Goal: Task Accomplishment & Management: Use online tool/utility

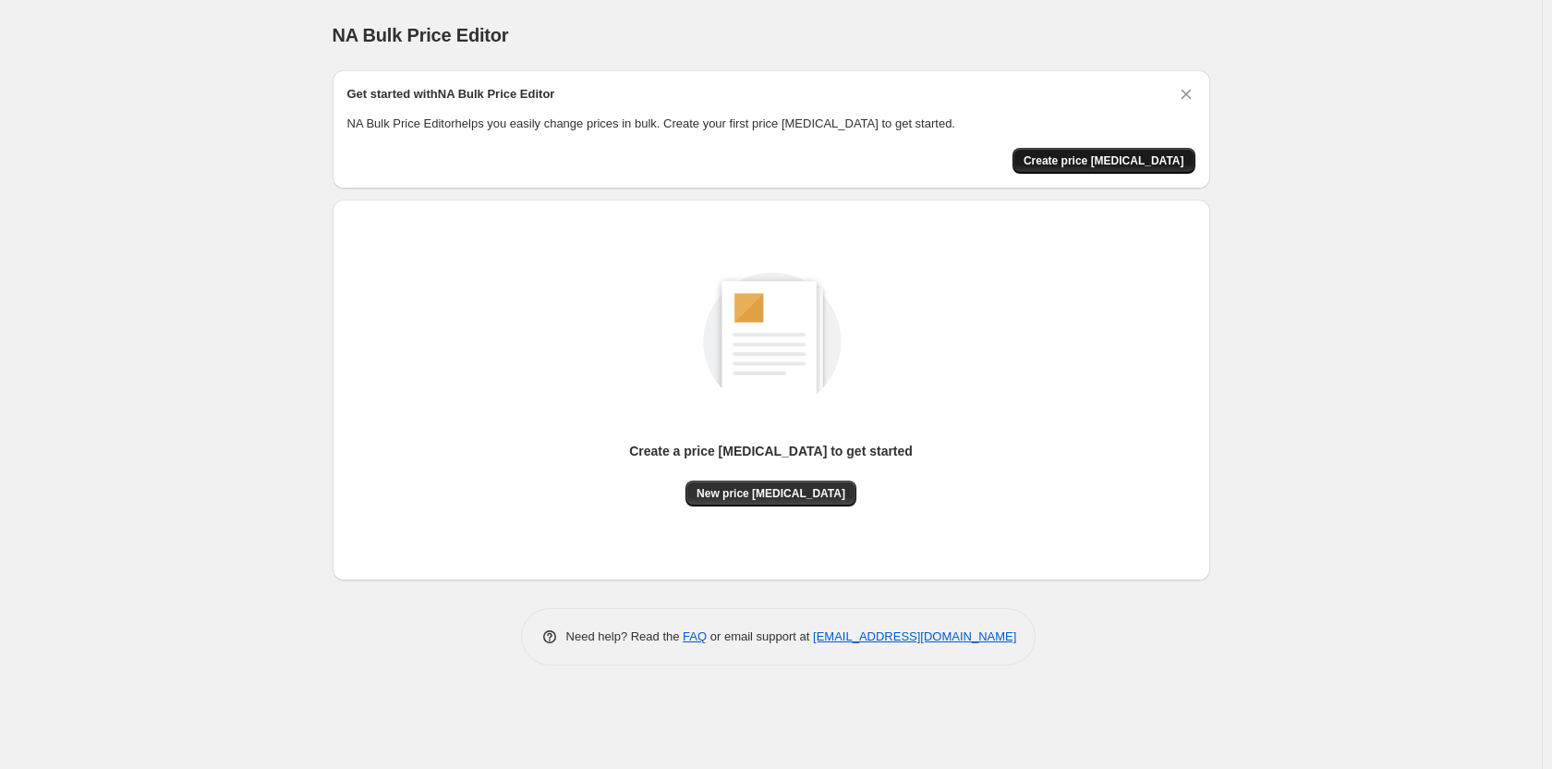
click at [1088, 163] on span "Create price [MEDICAL_DATA]" at bounding box center [1104, 160] width 161 height 15
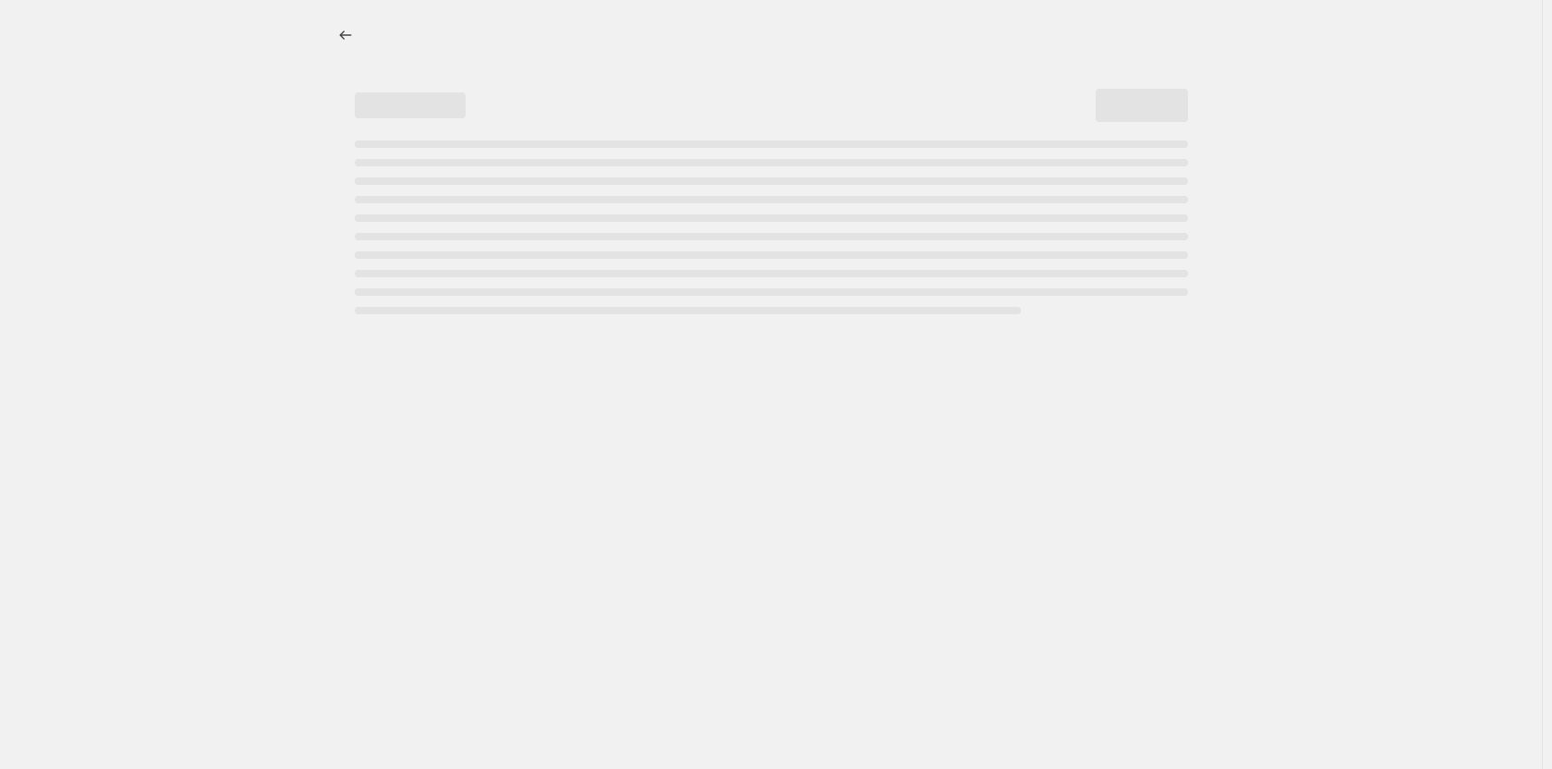
select select "percentage"
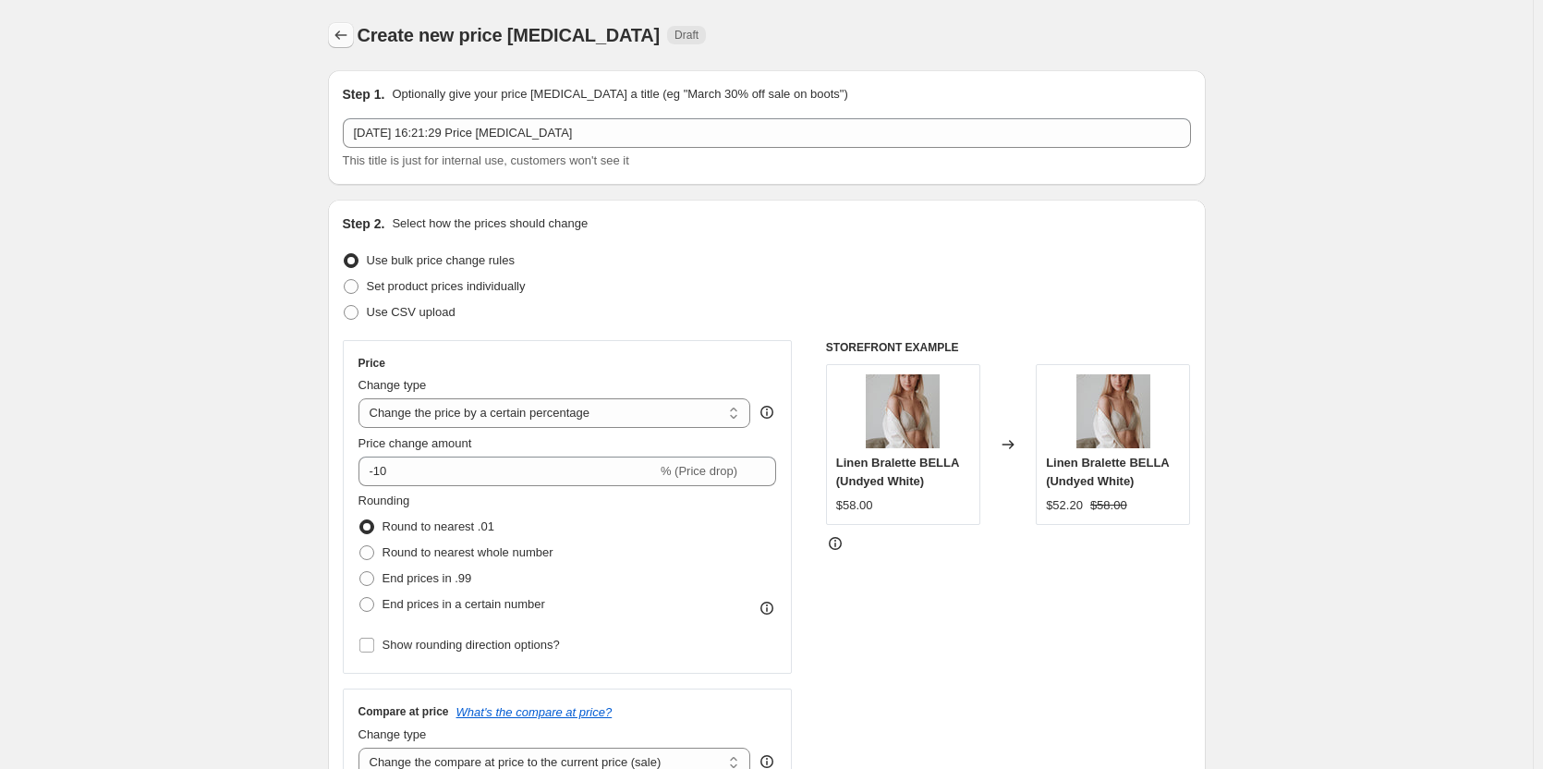
click at [346, 33] on icon "Price change jobs" at bounding box center [341, 35] width 18 height 18
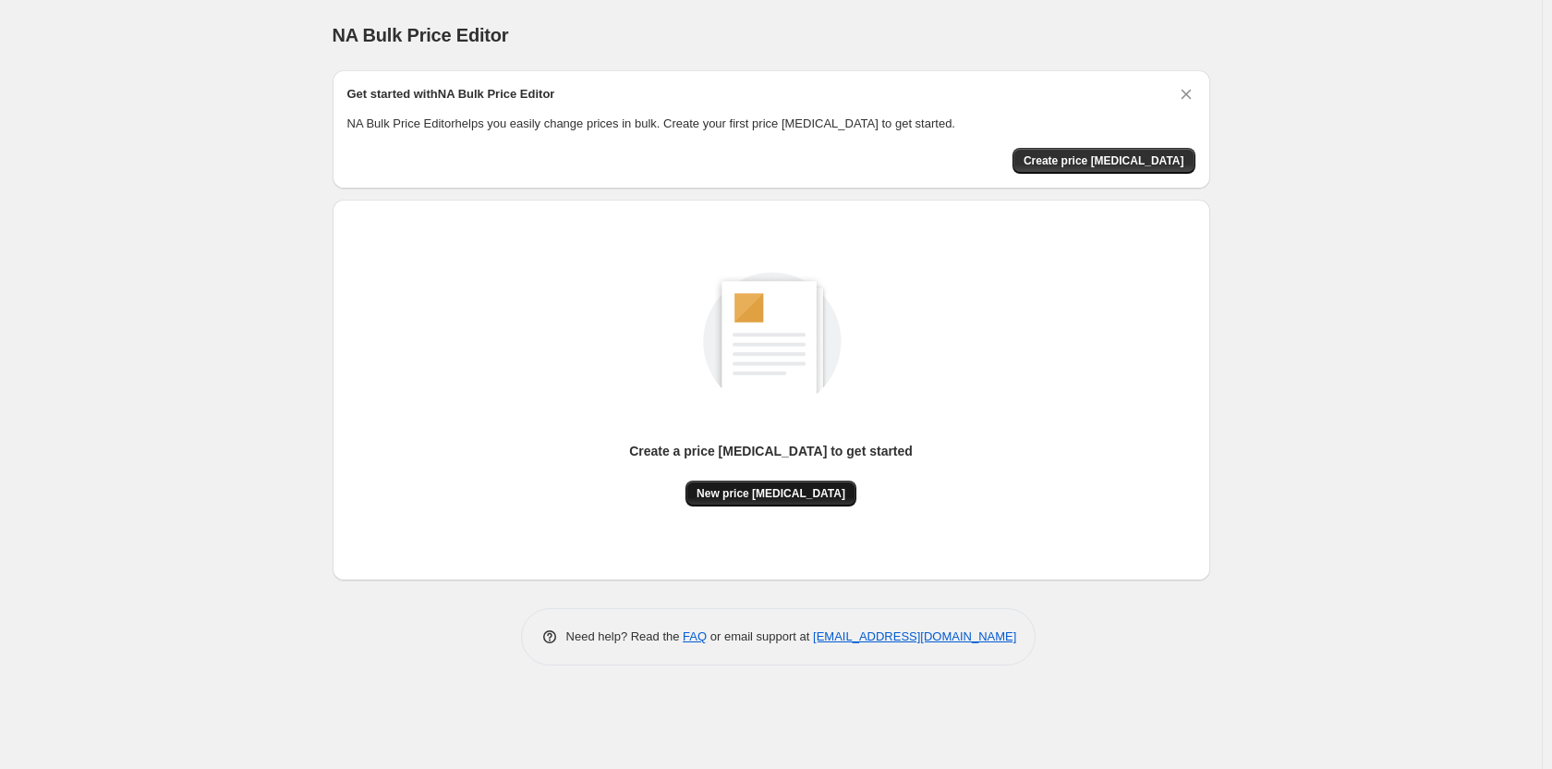
click at [805, 495] on span "New price change job" at bounding box center [771, 493] width 149 height 15
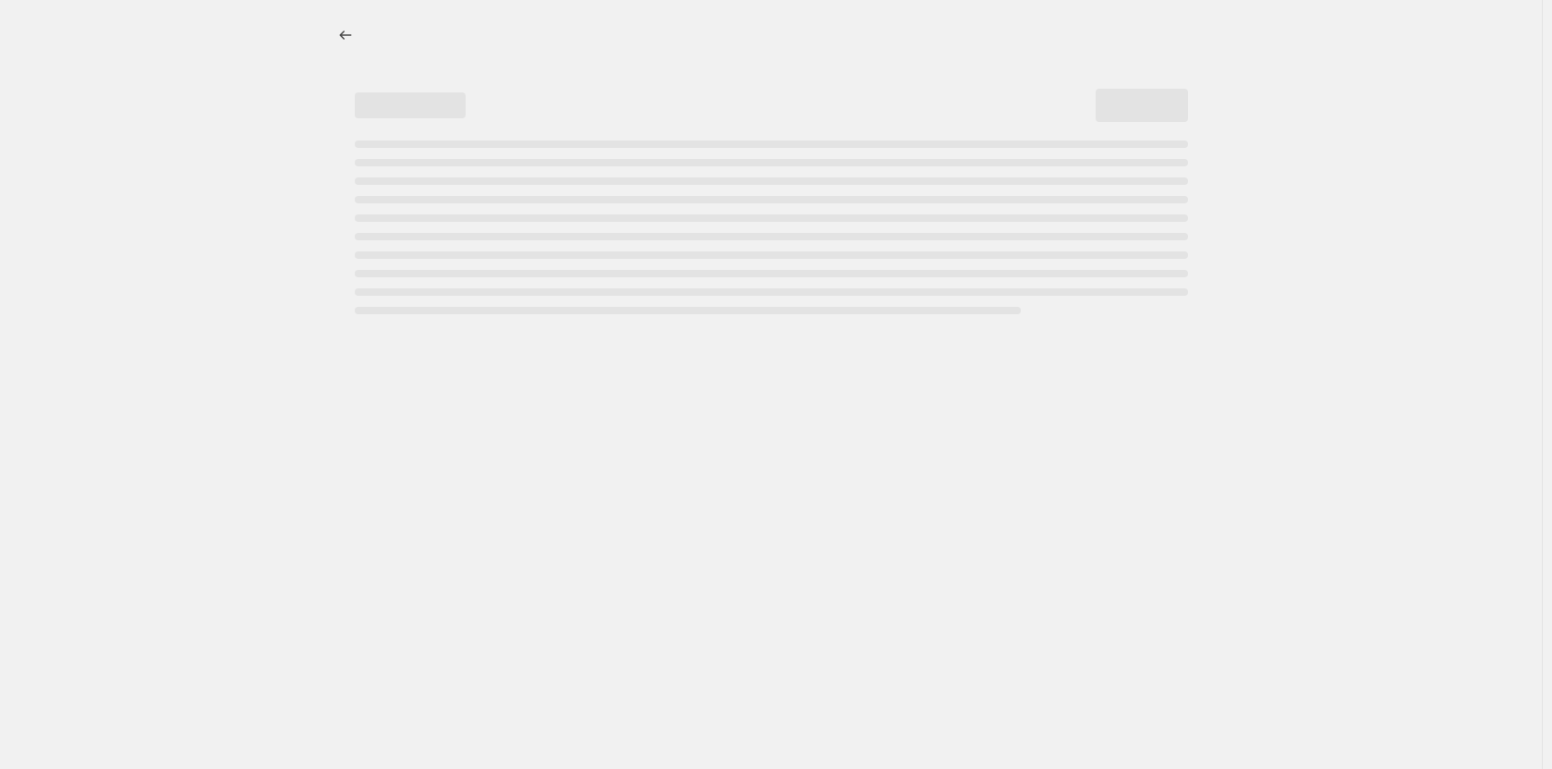
select select "percentage"
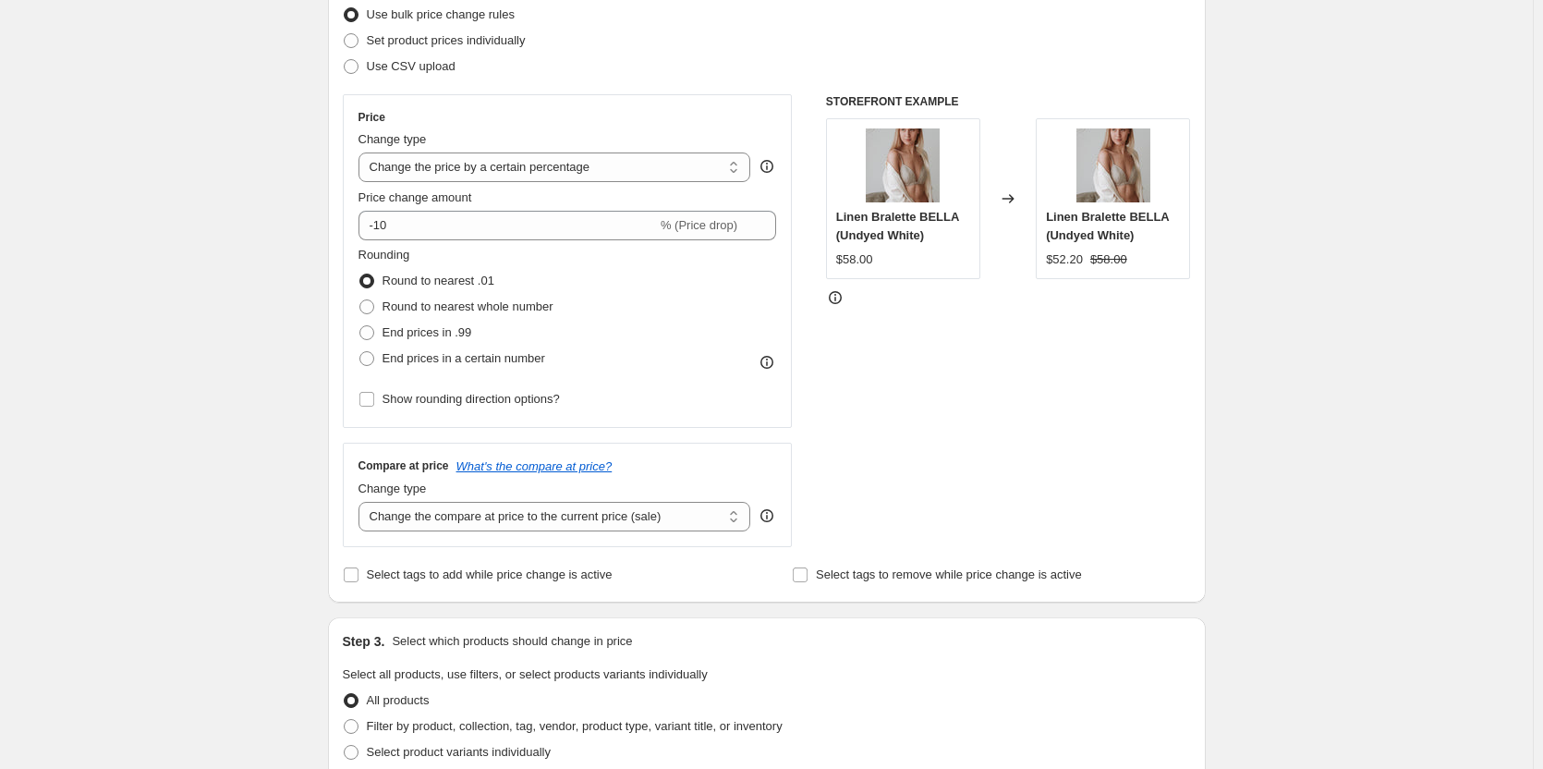
scroll to position [277, 0]
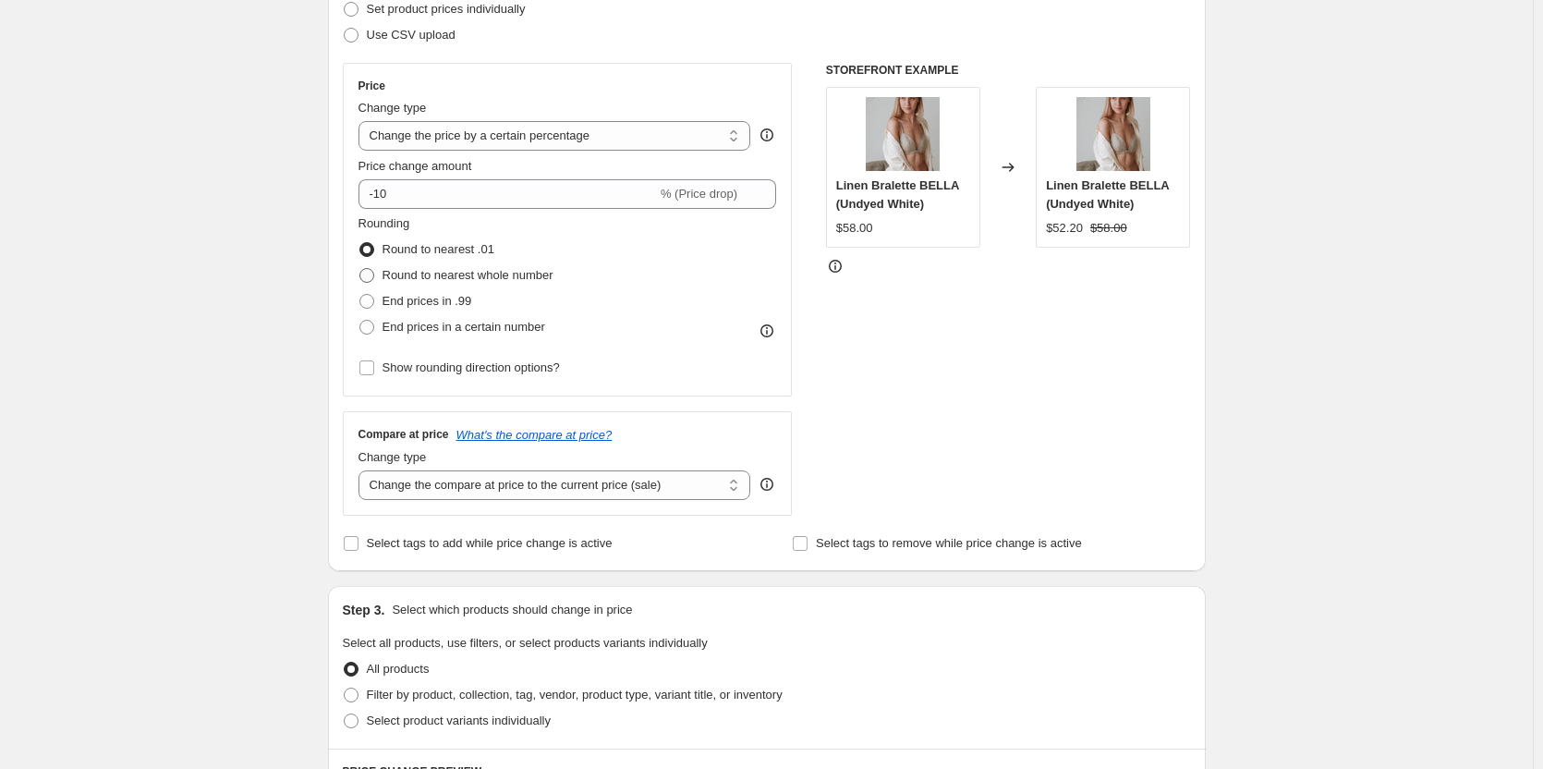
click at [370, 279] on span at bounding box center [366, 275] width 15 height 15
click at [360, 269] on input "Round to nearest whole number" at bounding box center [359, 268] width 1 height 1
radio input "true"
click at [372, 305] on span at bounding box center [366, 301] width 15 height 15
click at [360, 295] on input "End prices in .99" at bounding box center [359, 294] width 1 height 1
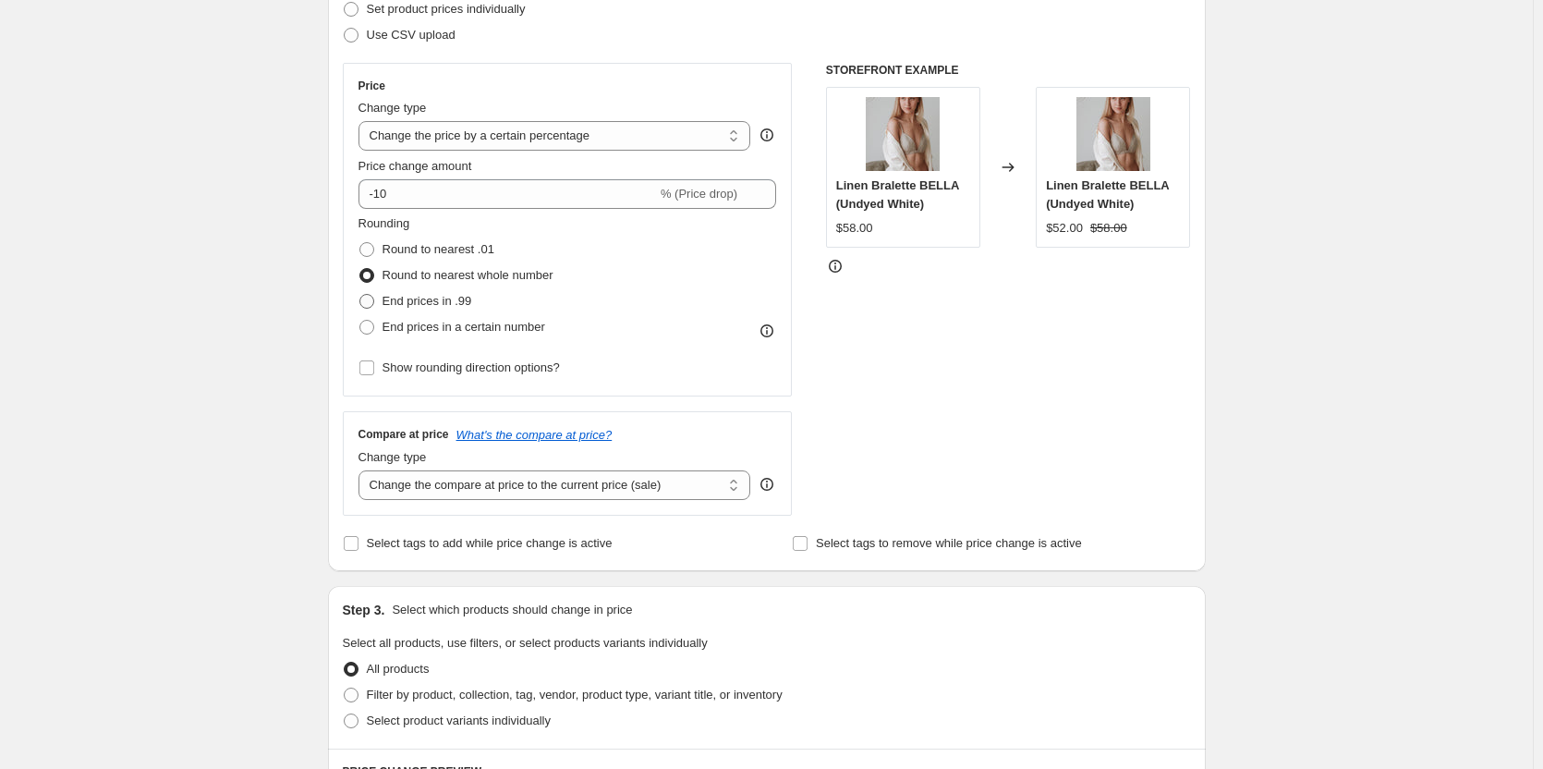
radio input "true"
click at [372, 280] on span at bounding box center [366, 275] width 15 height 15
click at [360, 269] on input "Round to nearest whole number" at bounding box center [359, 268] width 1 height 1
radio input "true"
click at [371, 301] on span at bounding box center [366, 301] width 15 height 15
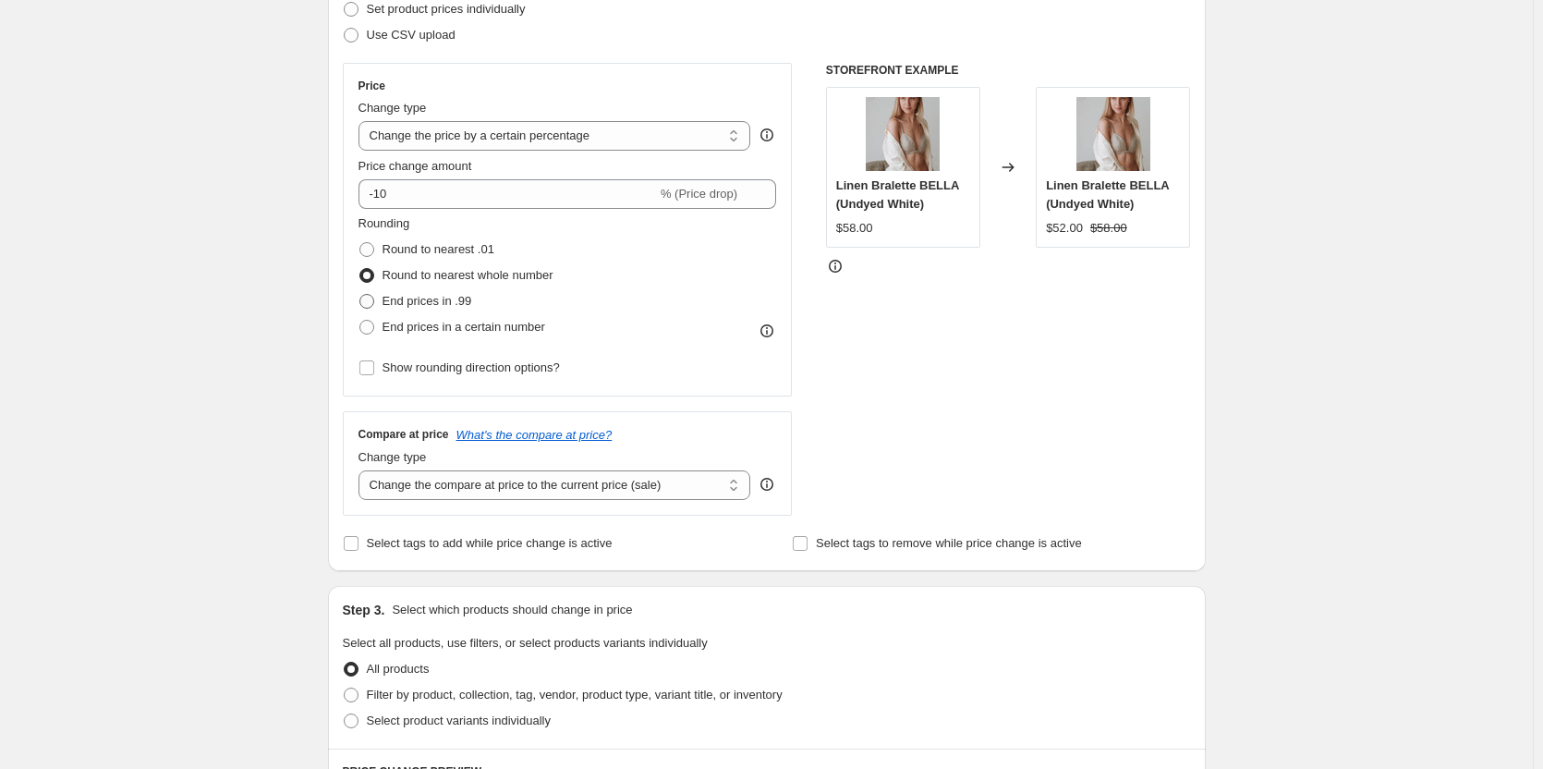
click at [360, 295] on input "End prices in .99" at bounding box center [359, 294] width 1 height 1
radio input "true"
click at [371, 328] on span at bounding box center [366, 327] width 15 height 15
click at [360, 321] on input "End prices in a certain number" at bounding box center [359, 320] width 1 height 1
radio input "true"
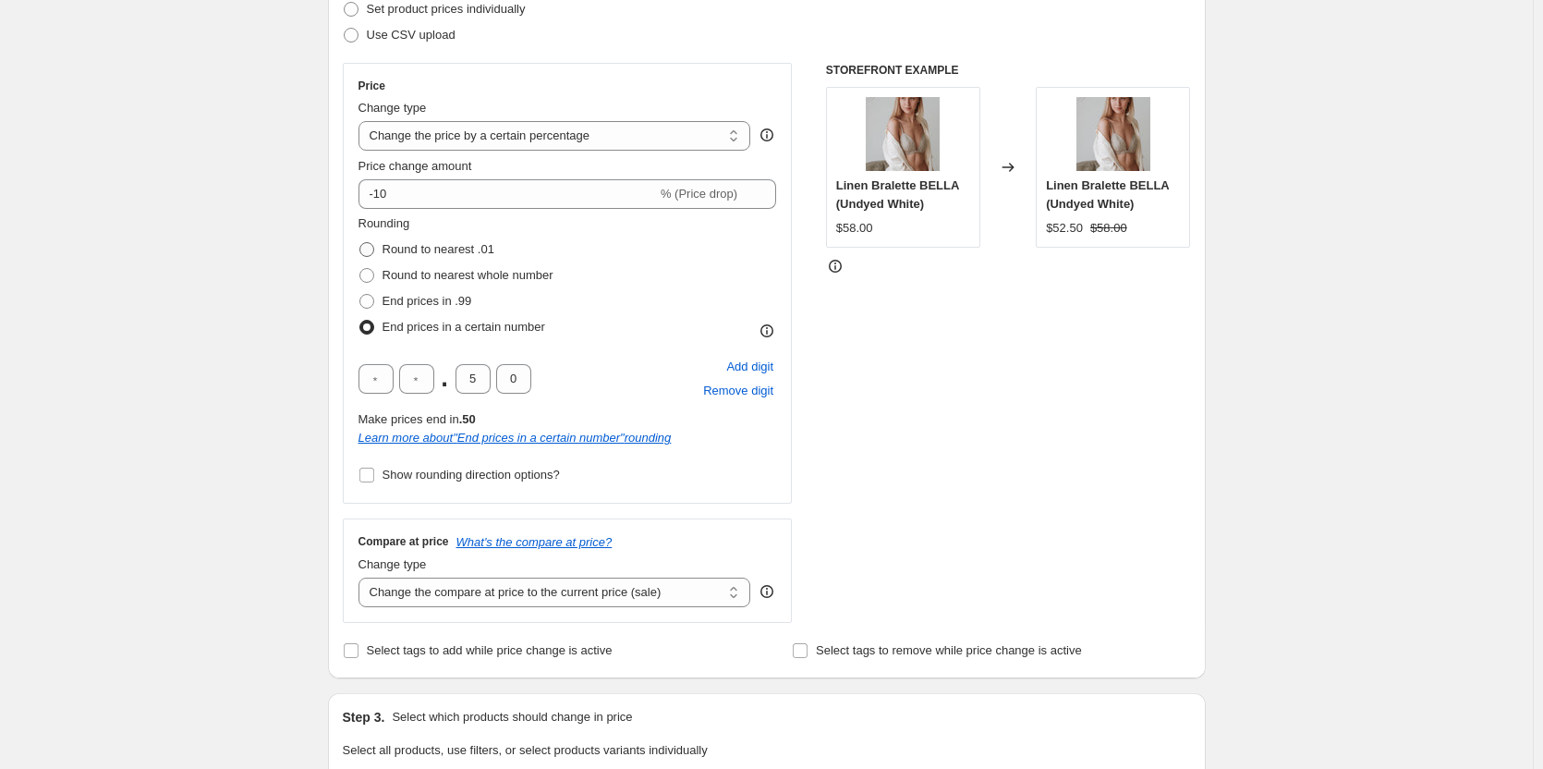
click at [371, 249] on span at bounding box center [366, 249] width 15 height 15
click at [360, 243] on input "Round to nearest .01" at bounding box center [359, 242] width 1 height 1
radio input "true"
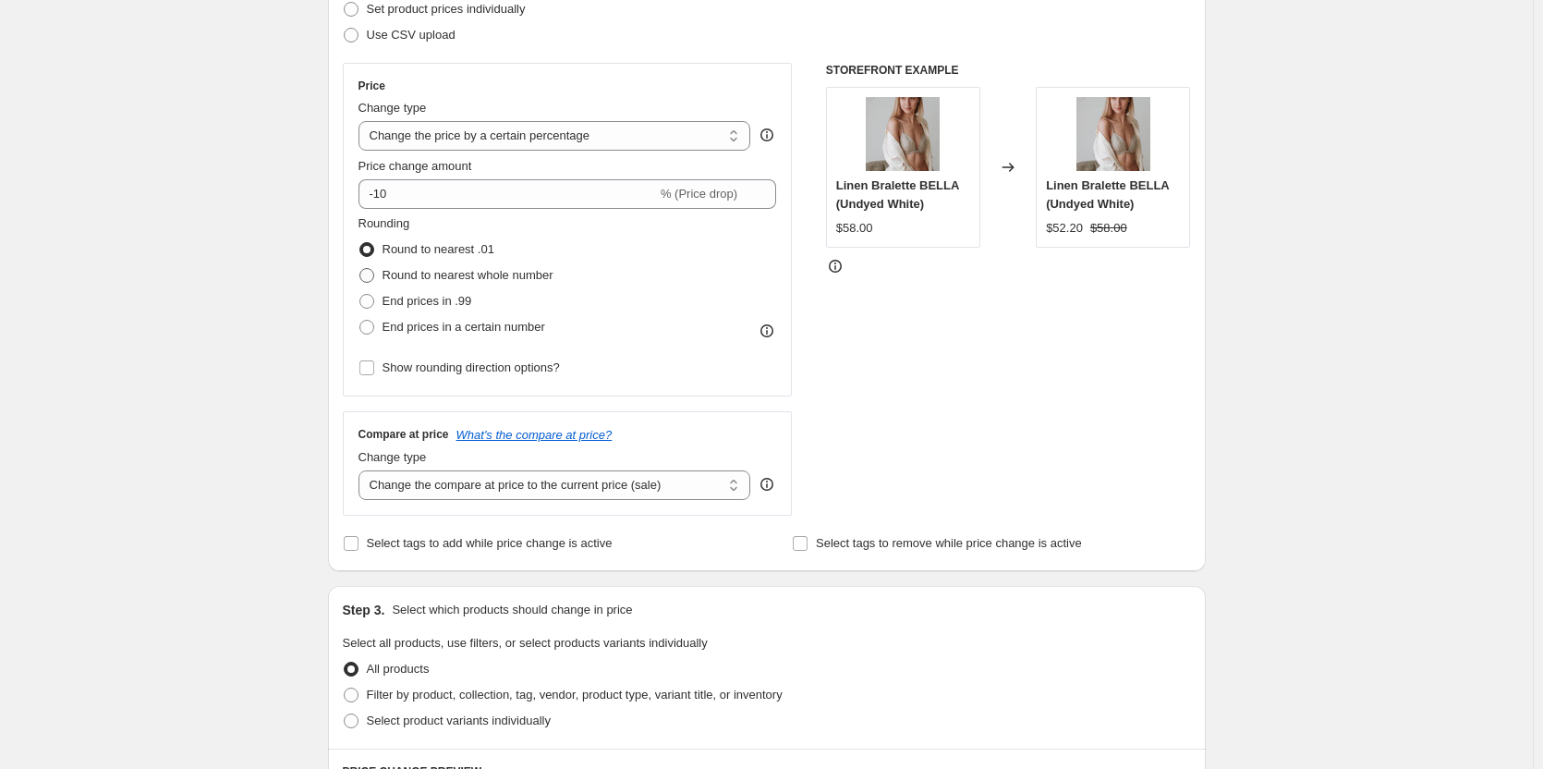
click at [370, 276] on span at bounding box center [366, 275] width 15 height 15
click at [360, 269] on input "Round to nearest whole number" at bounding box center [359, 268] width 1 height 1
radio input "true"
click at [371, 249] on span at bounding box center [366, 249] width 15 height 15
click at [360, 243] on input "Round to nearest .01" at bounding box center [359, 242] width 1 height 1
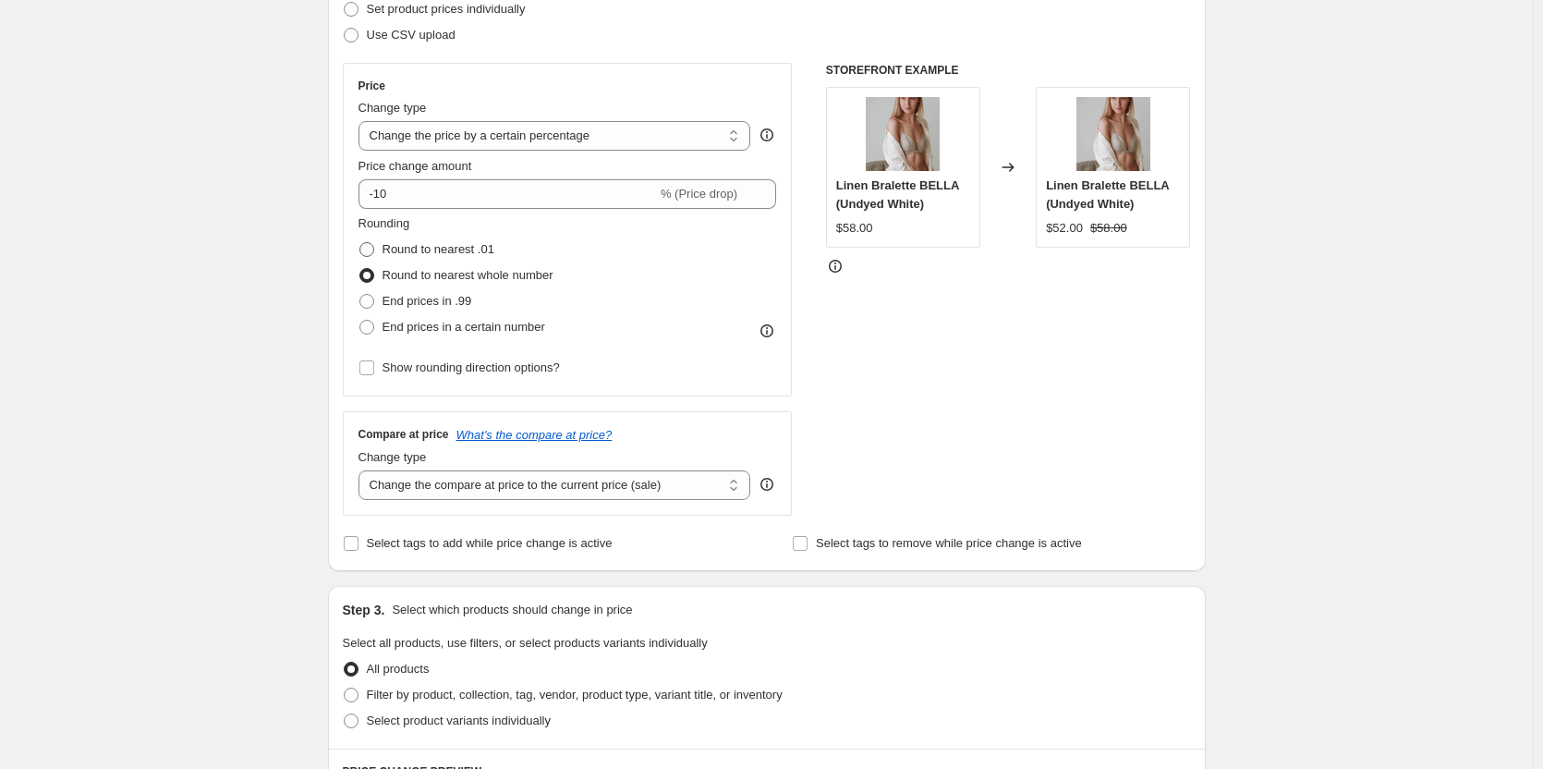
radio input "true"
click at [372, 301] on span at bounding box center [366, 301] width 15 height 15
click at [360, 295] on input "End prices in .99" at bounding box center [359, 294] width 1 height 1
radio input "true"
click at [370, 275] on span at bounding box center [366, 275] width 15 height 15
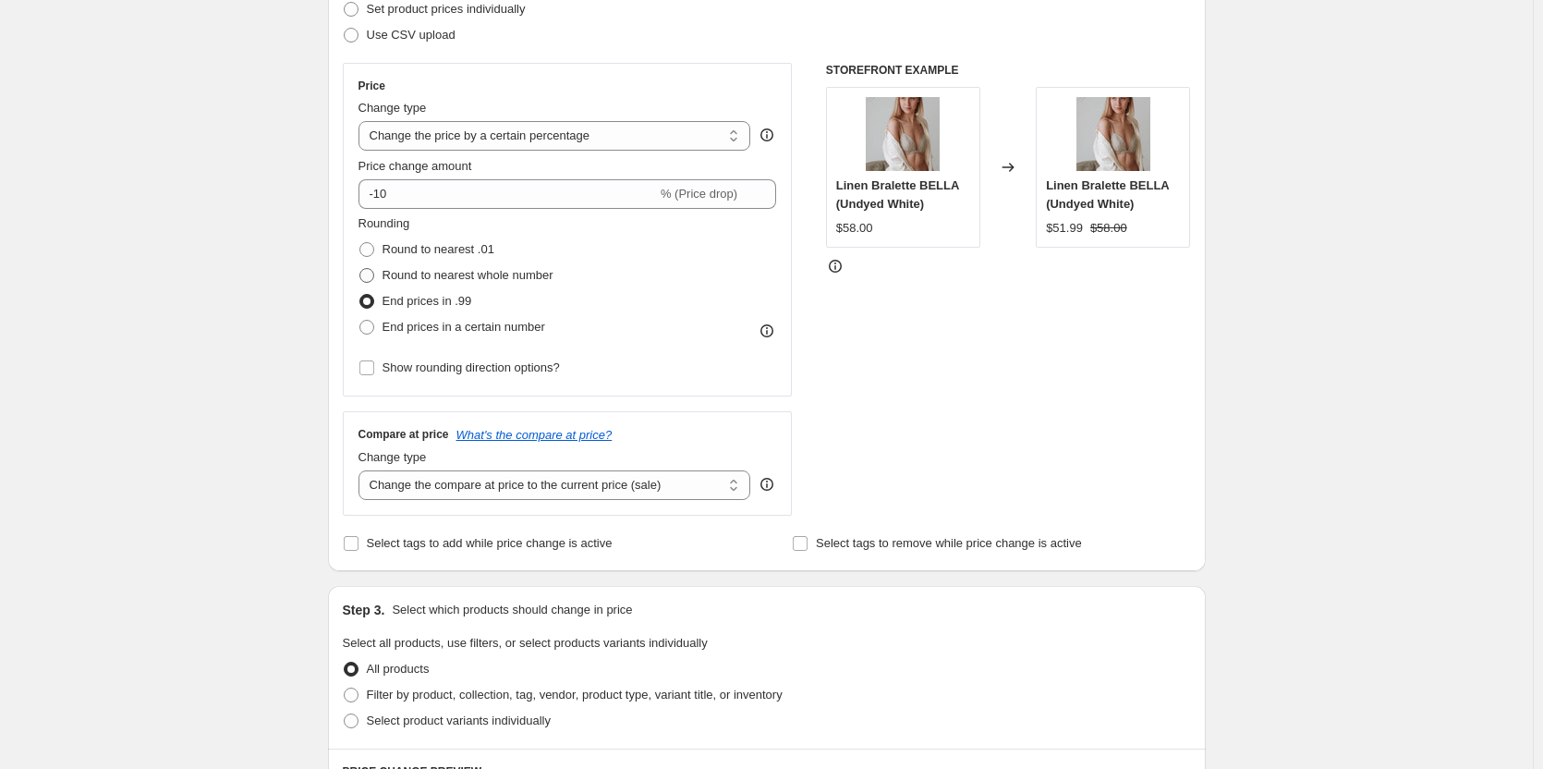
click at [360, 269] on input "Round to nearest whole number" at bounding box center [359, 268] width 1 height 1
radio input "true"
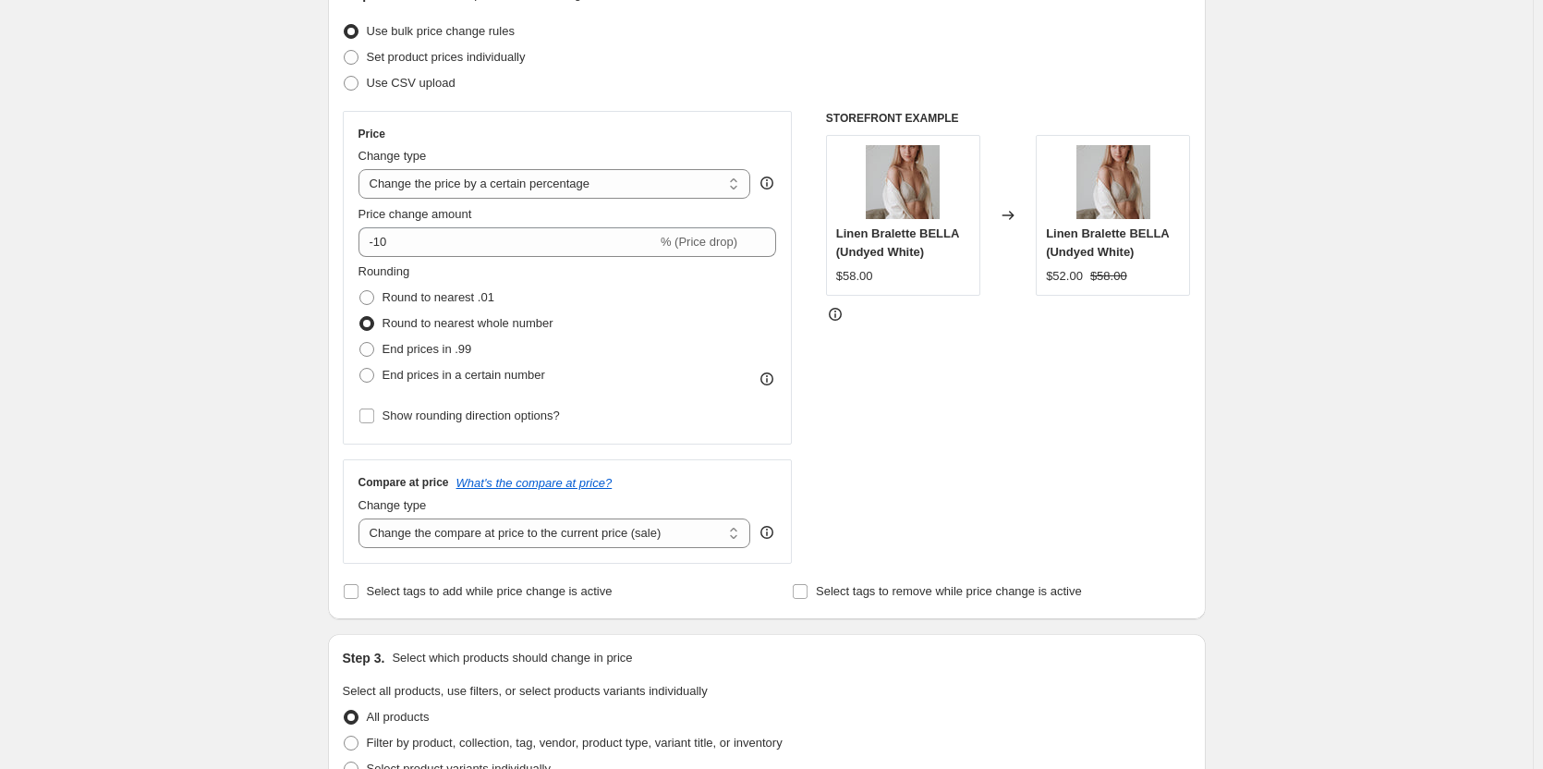
scroll to position [185, 0]
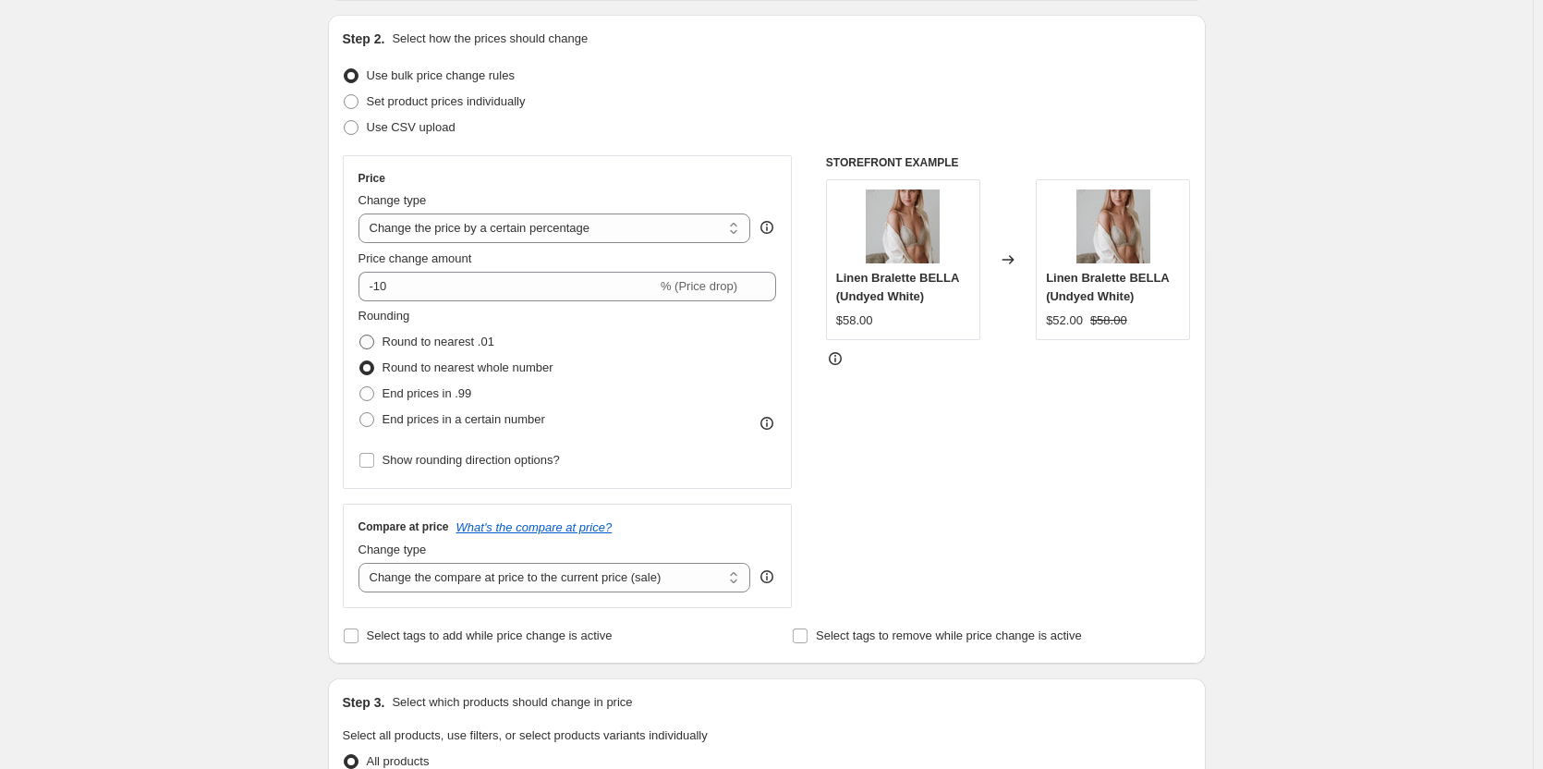
click at [370, 343] on span at bounding box center [366, 341] width 15 height 15
click at [360, 335] on input "Round to nearest .01" at bounding box center [359, 334] width 1 height 1
radio input "true"
click at [374, 368] on span at bounding box center [366, 367] width 15 height 15
click at [360, 361] on input "Round to nearest whole number" at bounding box center [359, 360] width 1 height 1
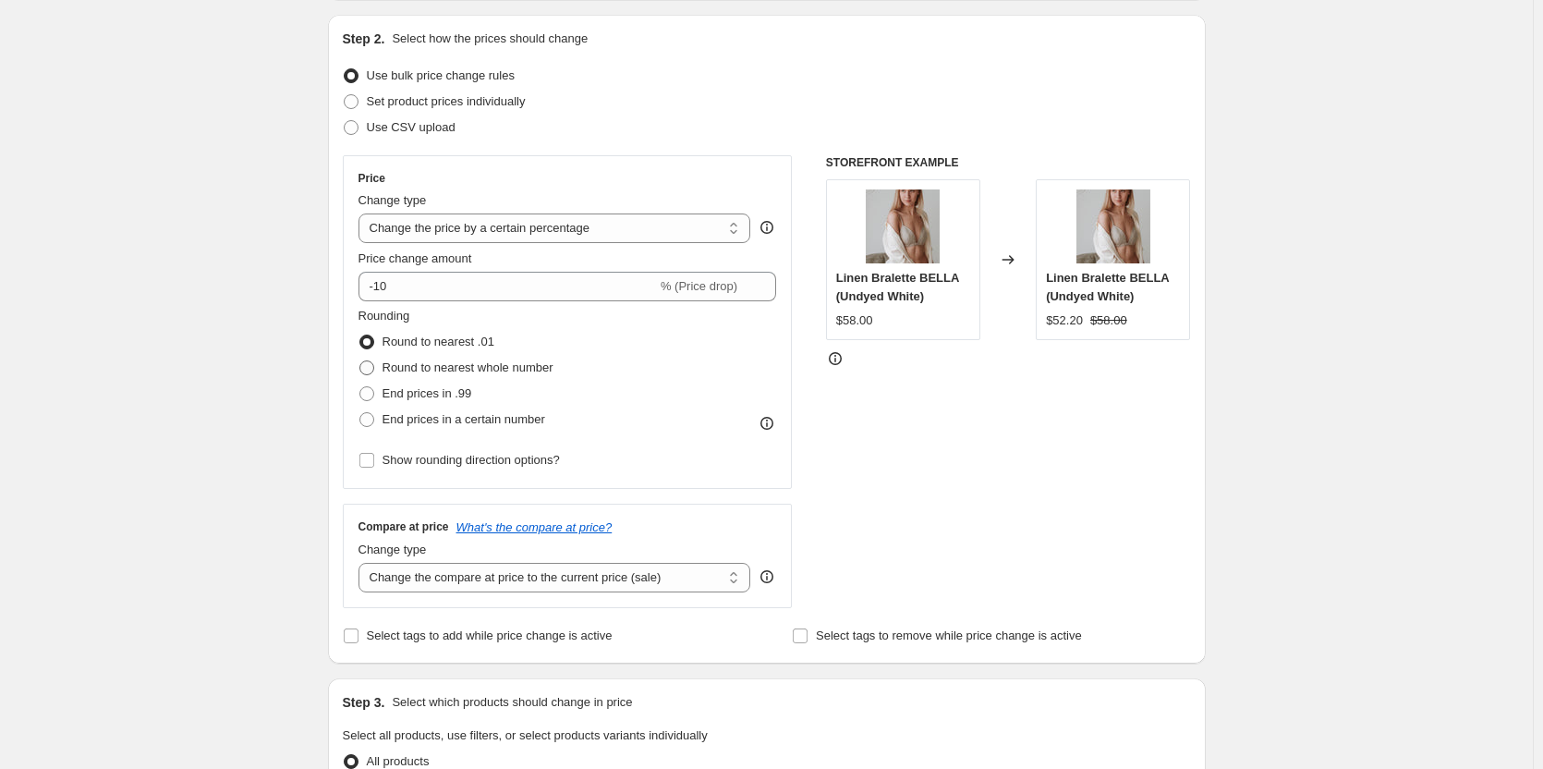
radio input "true"
click at [371, 397] on span at bounding box center [366, 393] width 15 height 15
click at [360, 387] on input "End prices in .99" at bounding box center [359, 386] width 1 height 1
radio input "true"
click at [372, 366] on span at bounding box center [366, 367] width 15 height 15
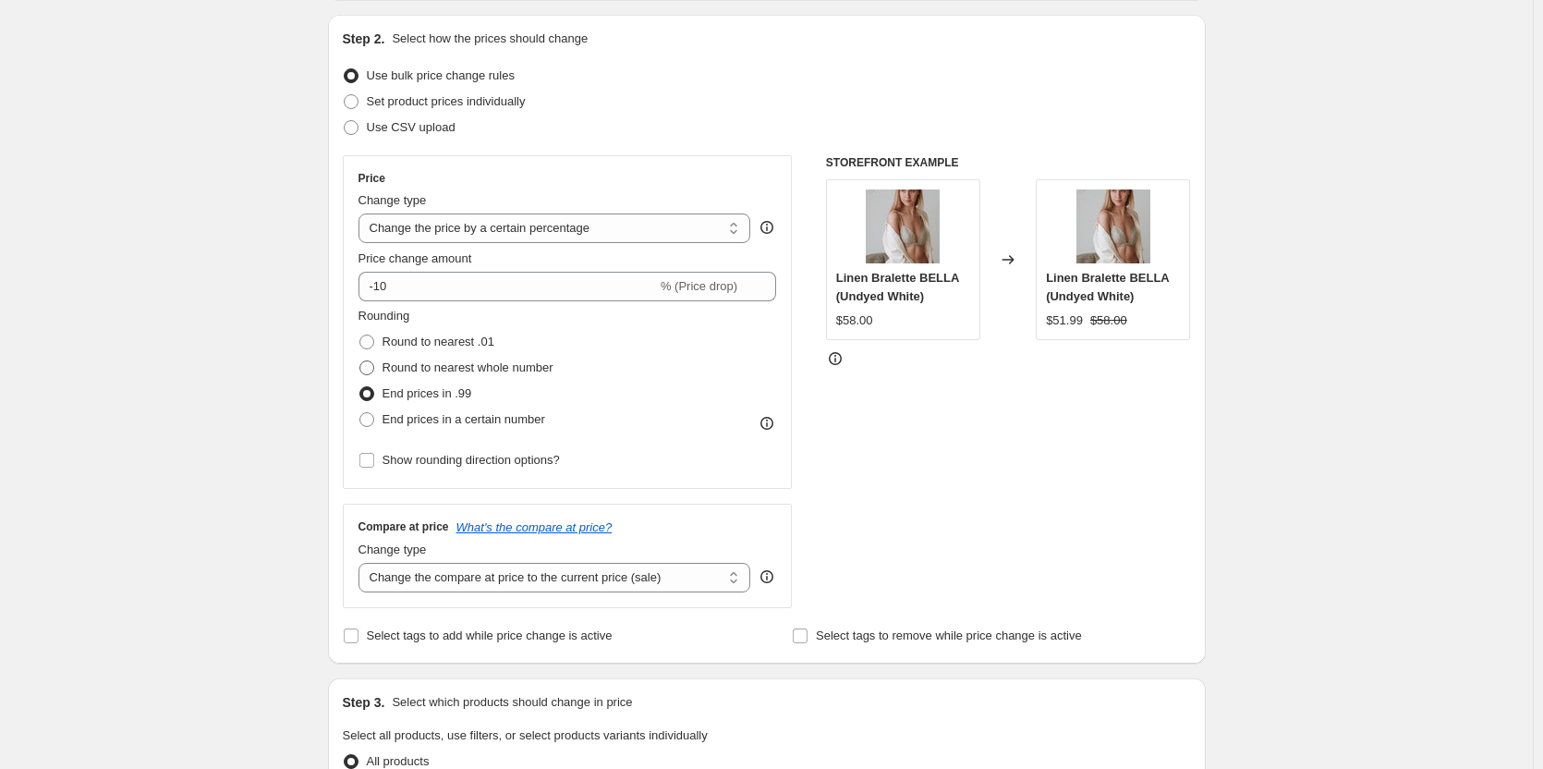
click at [360, 361] on input "Round to nearest whole number" at bounding box center [359, 360] width 1 height 1
radio input "true"
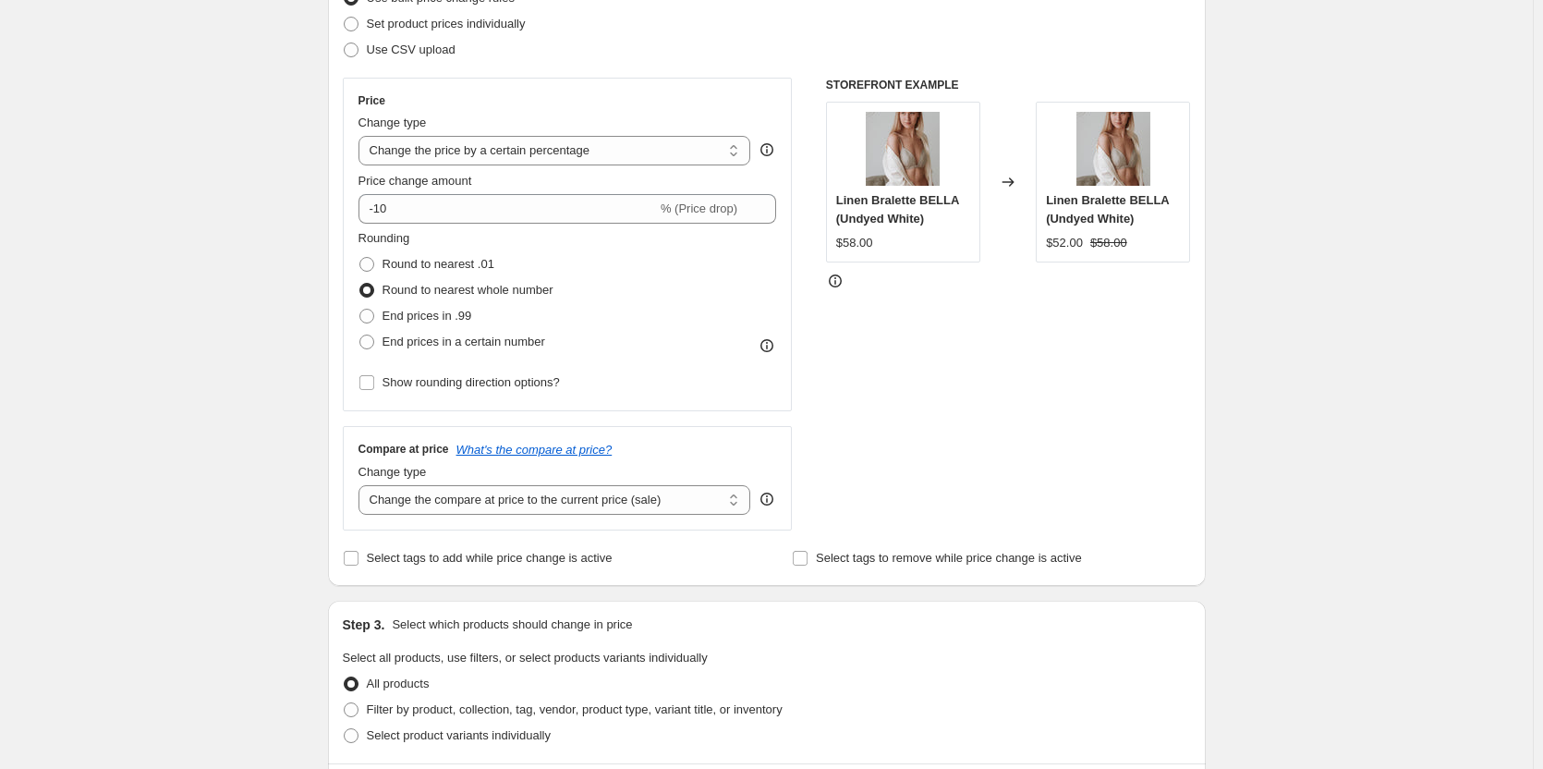
scroll to position [370, 0]
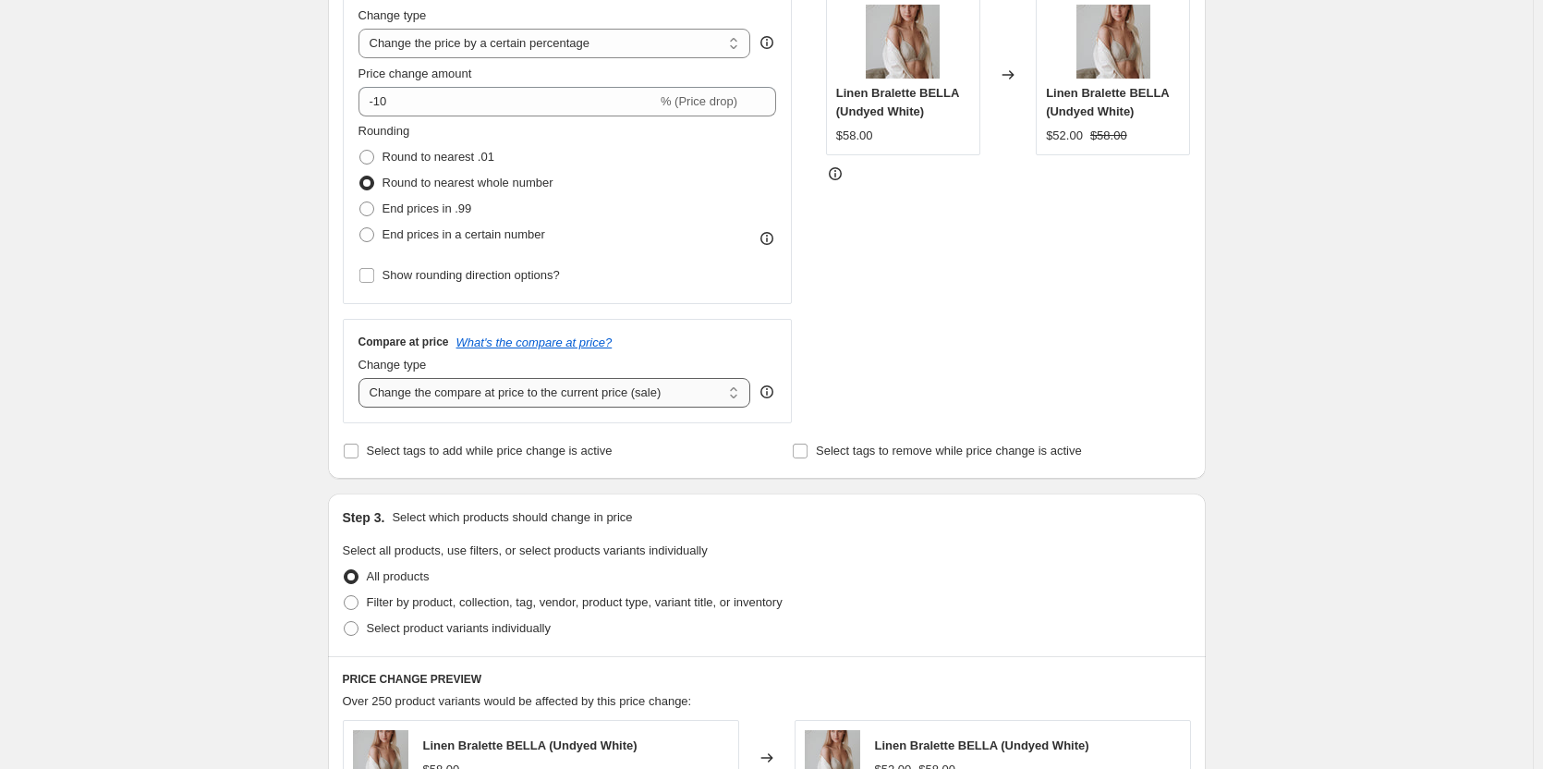
click at [704, 395] on select "Change the compare at price to the current price (sale) Change the compare at p…" at bounding box center [555, 393] width 393 height 30
click at [359, 455] on input "Select tags to add while price change is active" at bounding box center [351, 451] width 15 height 15
checkbox input "true"
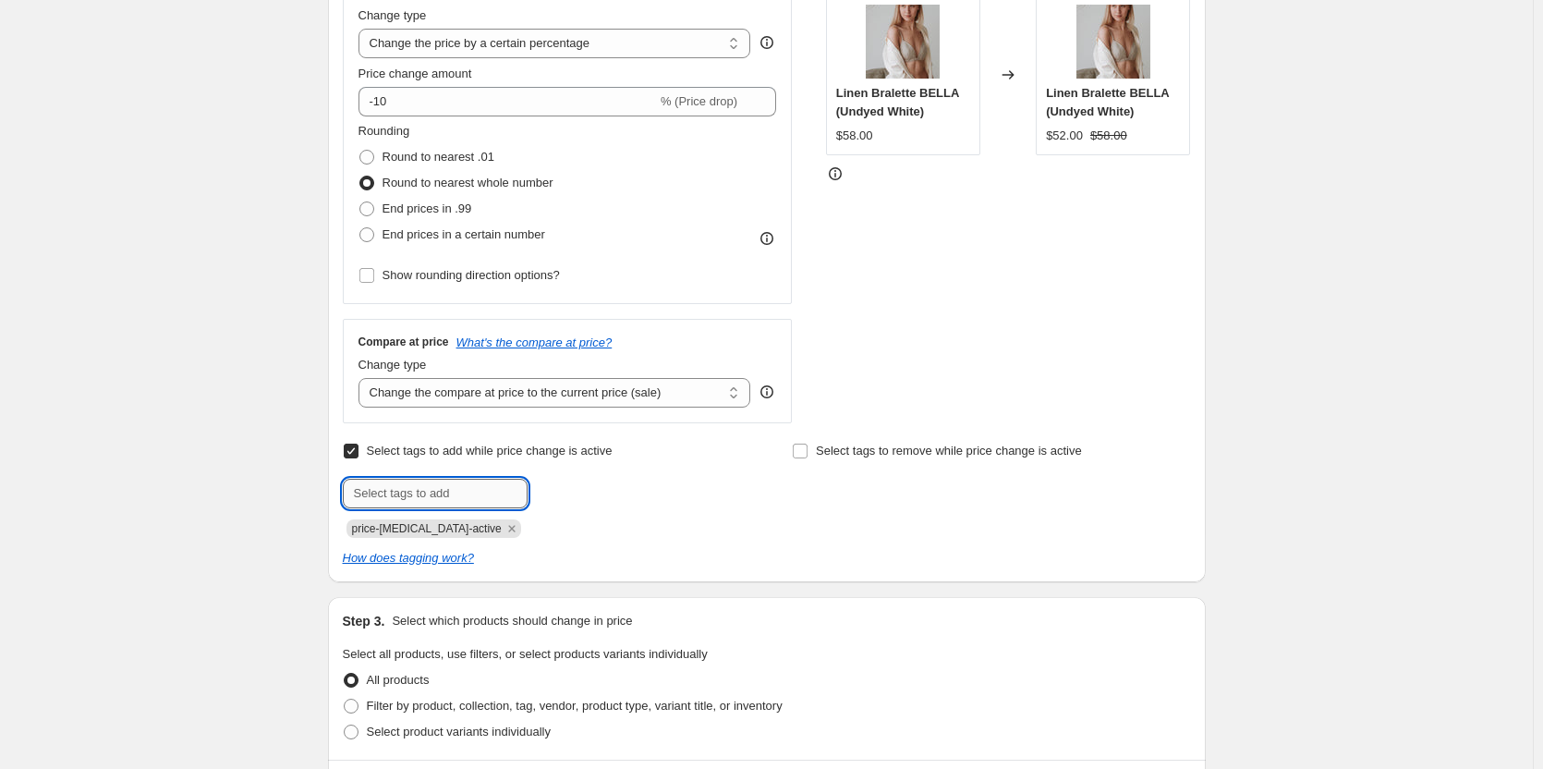
click at [481, 492] on input "text" at bounding box center [435, 494] width 185 height 30
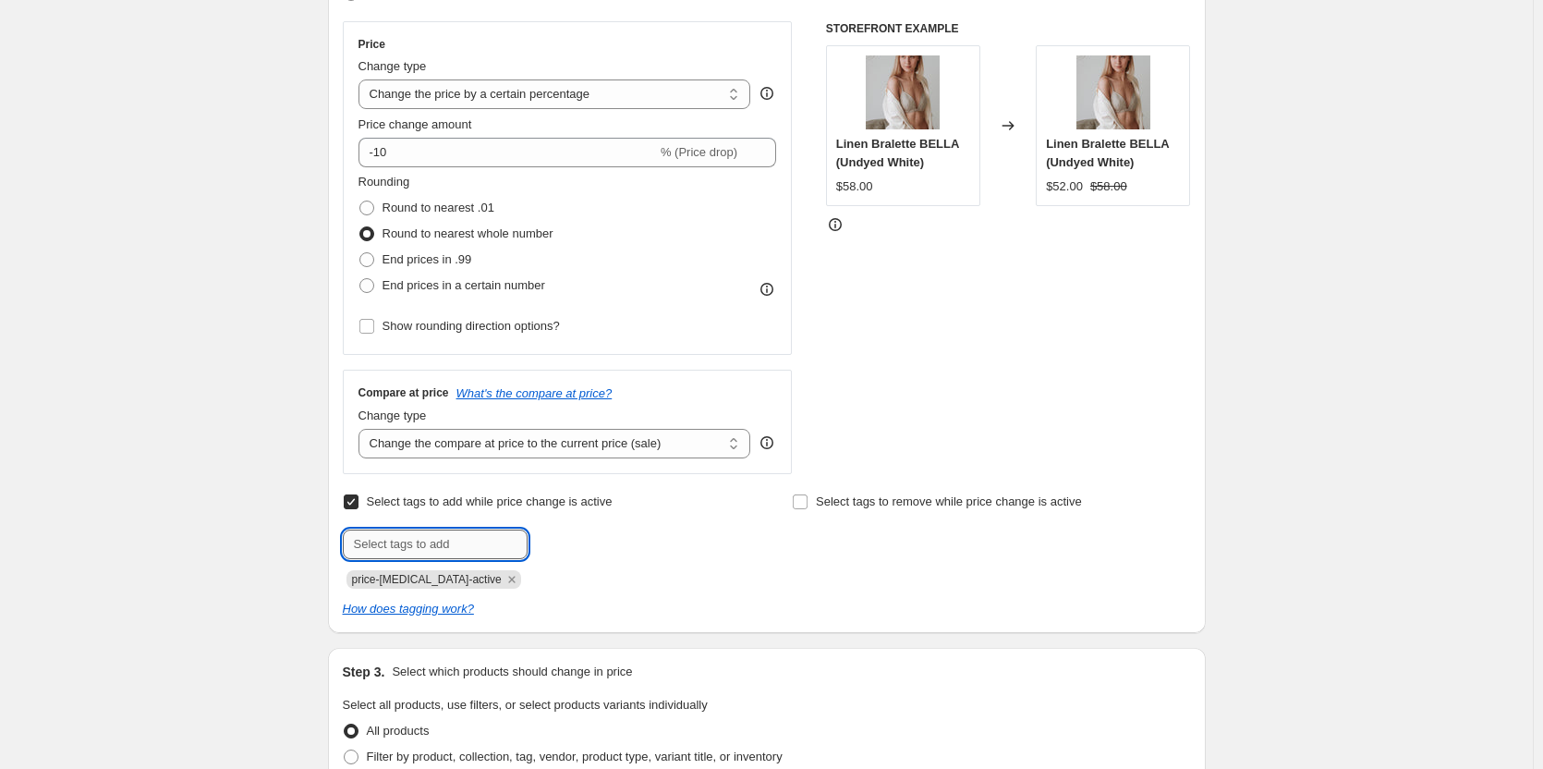
scroll to position [277, 0]
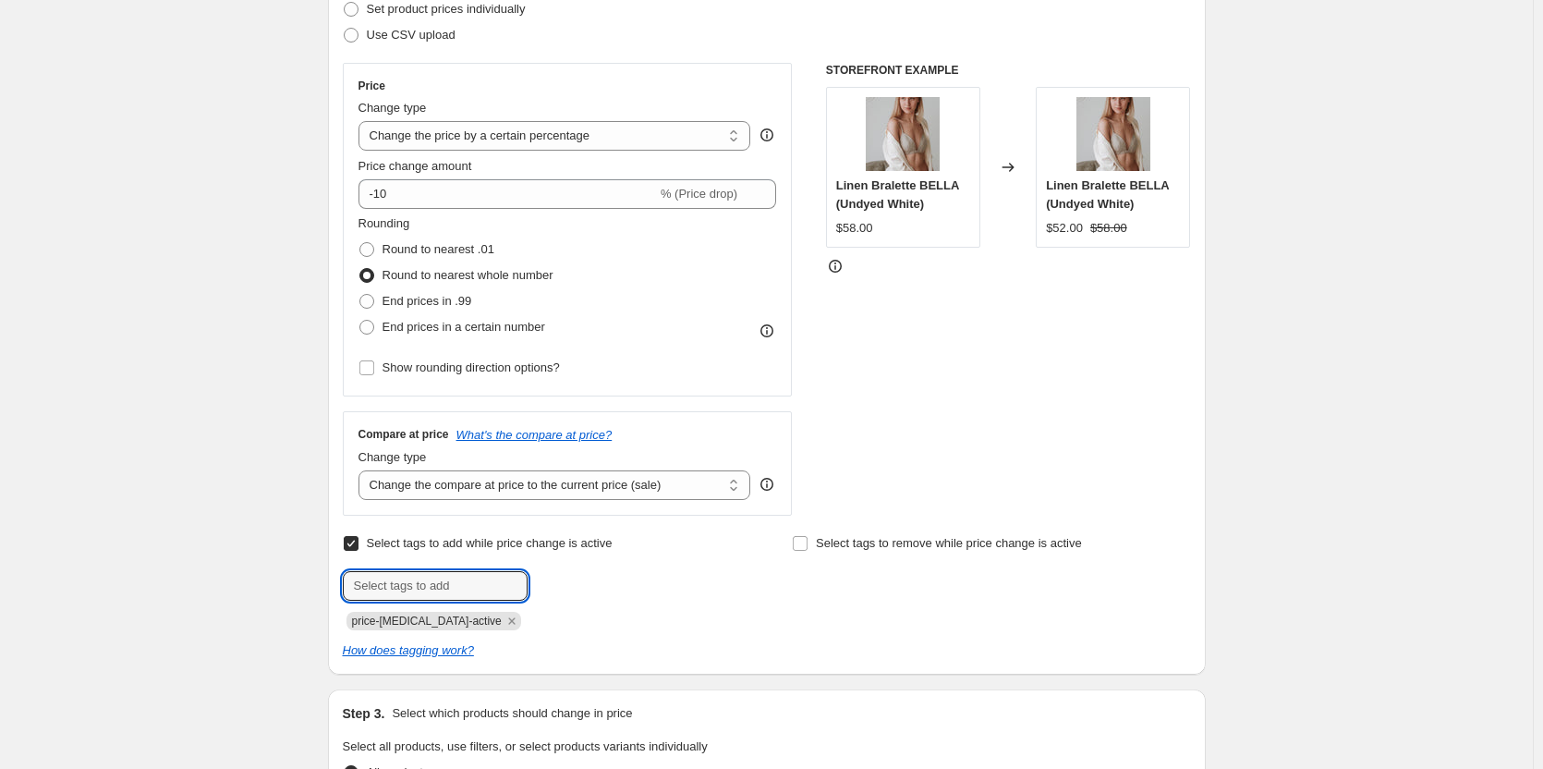
type input "s"
type input "Sale"
click at [158, 527] on div "Create new price change job. This page is ready Create new price change job Dra…" at bounding box center [766, 698] width 1533 height 1951
click at [581, 579] on span "Sale" at bounding box center [578, 584] width 23 height 13
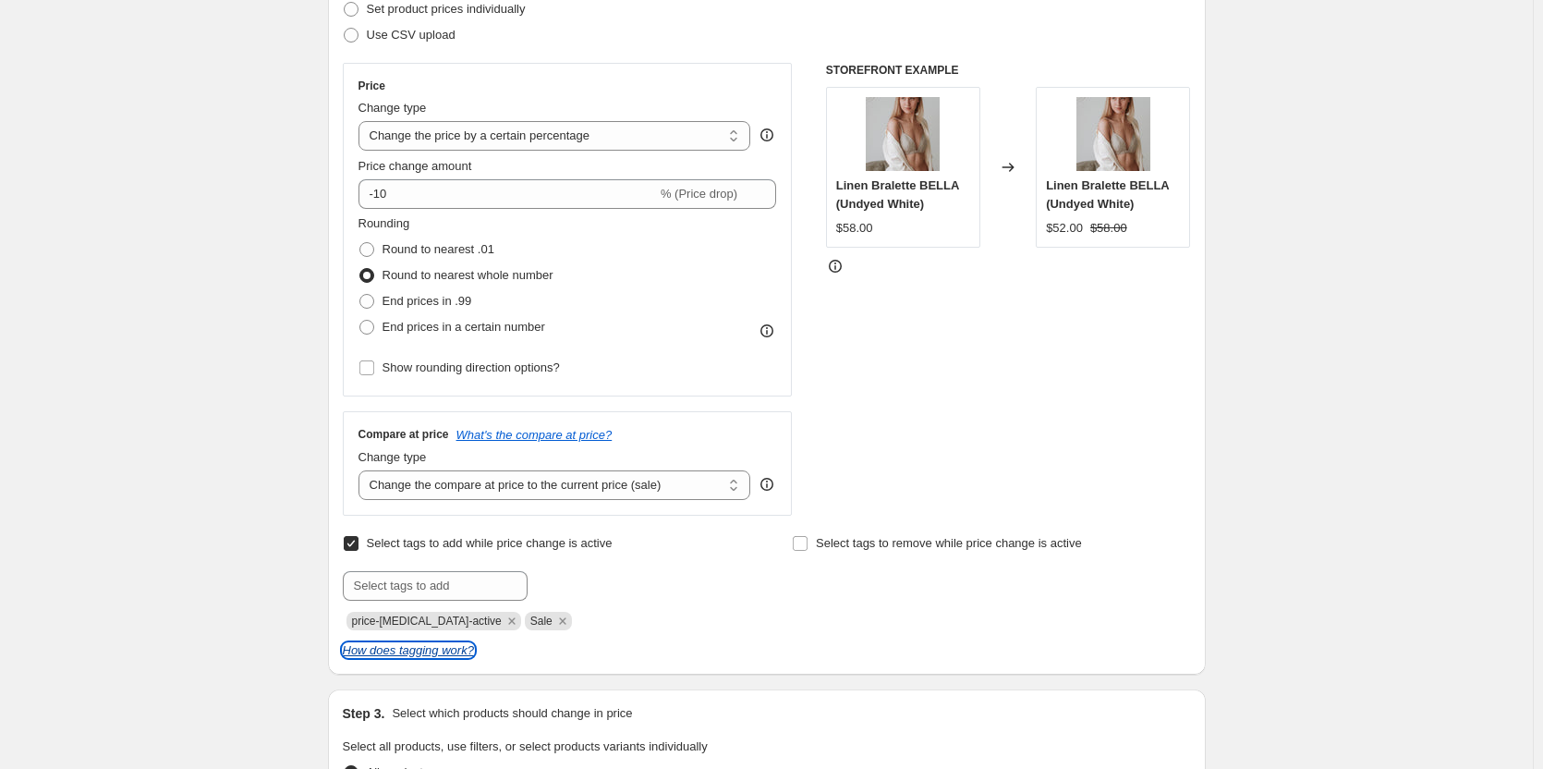
click at [467, 654] on icon "How does tagging work?" at bounding box center [408, 650] width 131 height 14
click at [554, 621] on icon "Remove Sale" at bounding box center [562, 621] width 17 height 17
click at [353, 541] on input "Select tags to add while price change is active" at bounding box center [351, 543] width 15 height 15
checkbox input "false"
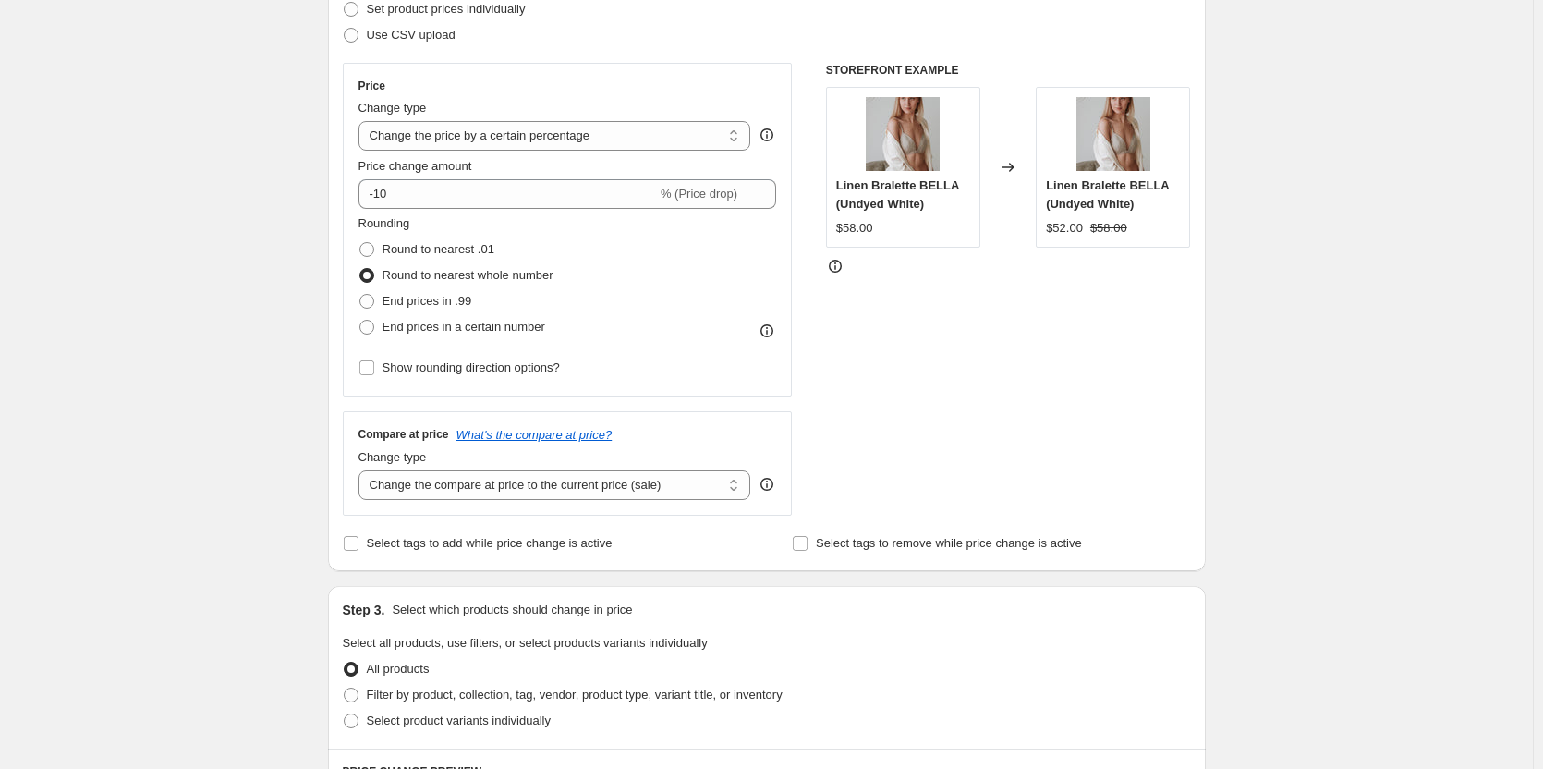
click at [202, 475] on div "Create new price change job. This page is ready Create new price change job Dra…" at bounding box center [766, 646] width 1533 height 1847
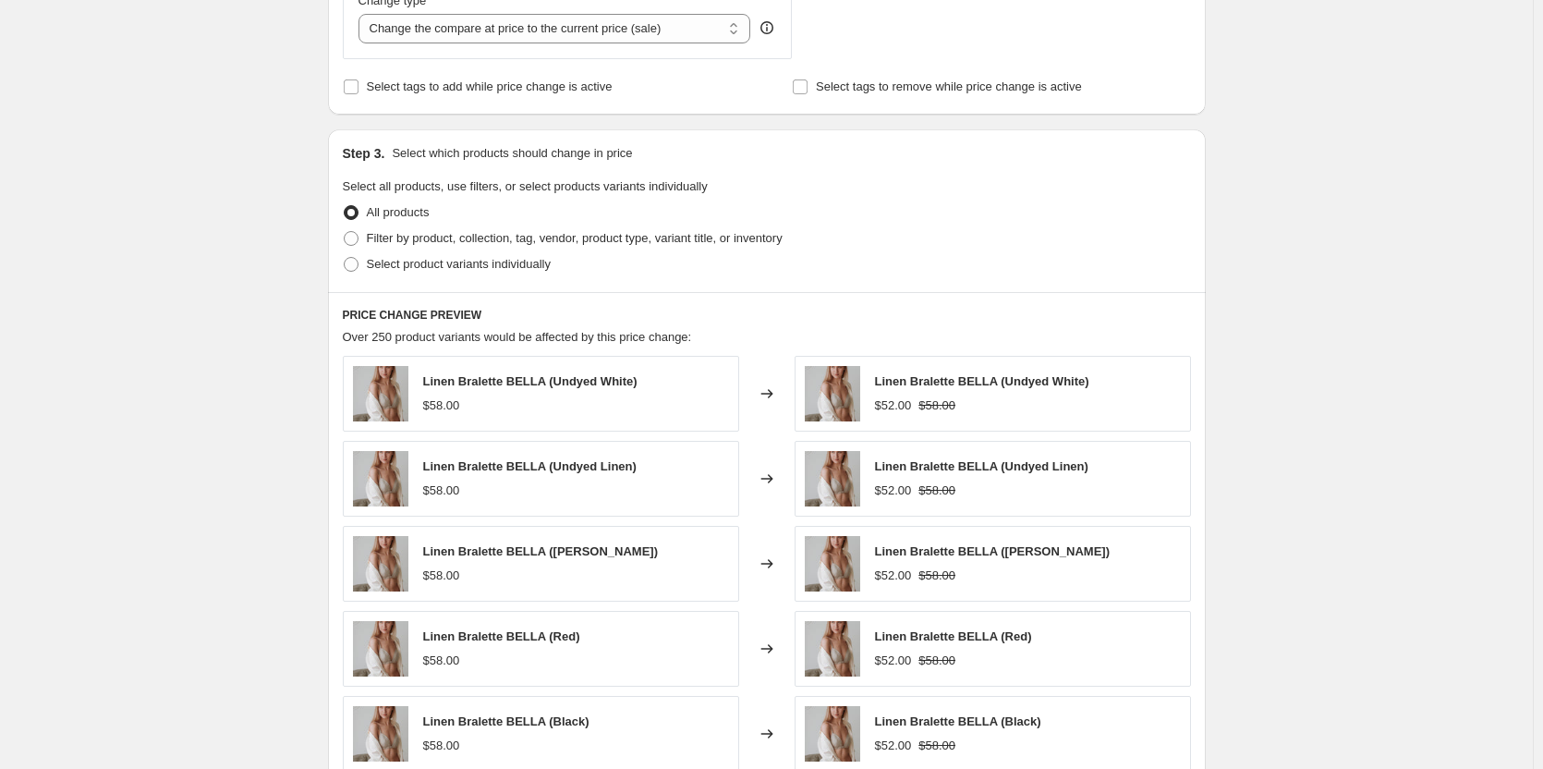
scroll to position [739, 0]
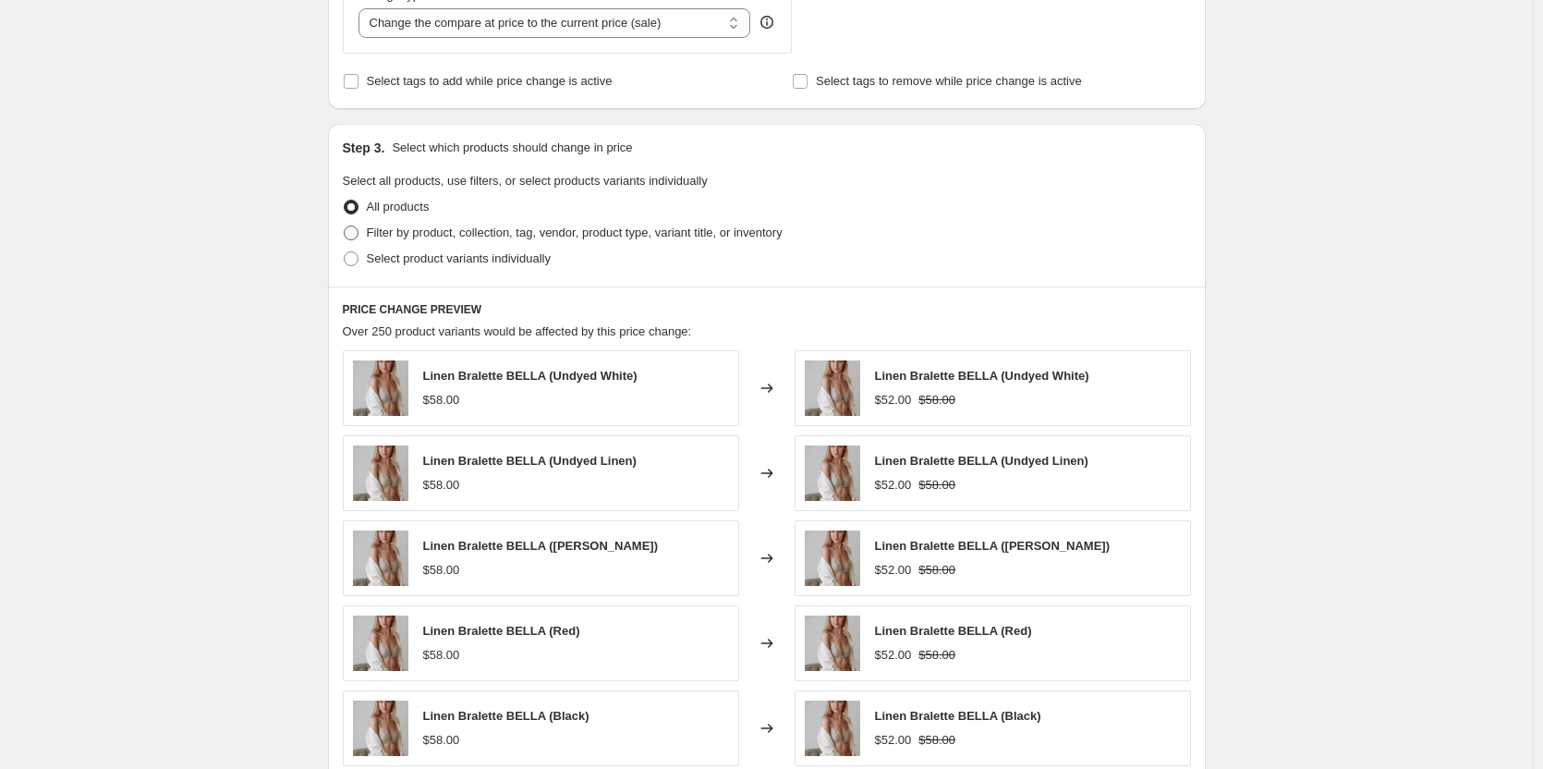
click at [354, 231] on span at bounding box center [351, 232] width 15 height 15
click at [345, 226] on input "Filter by product, collection, tag, vendor, product type, variant title, or inv…" at bounding box center [344, 225] width 1 height 1
radio input "true"
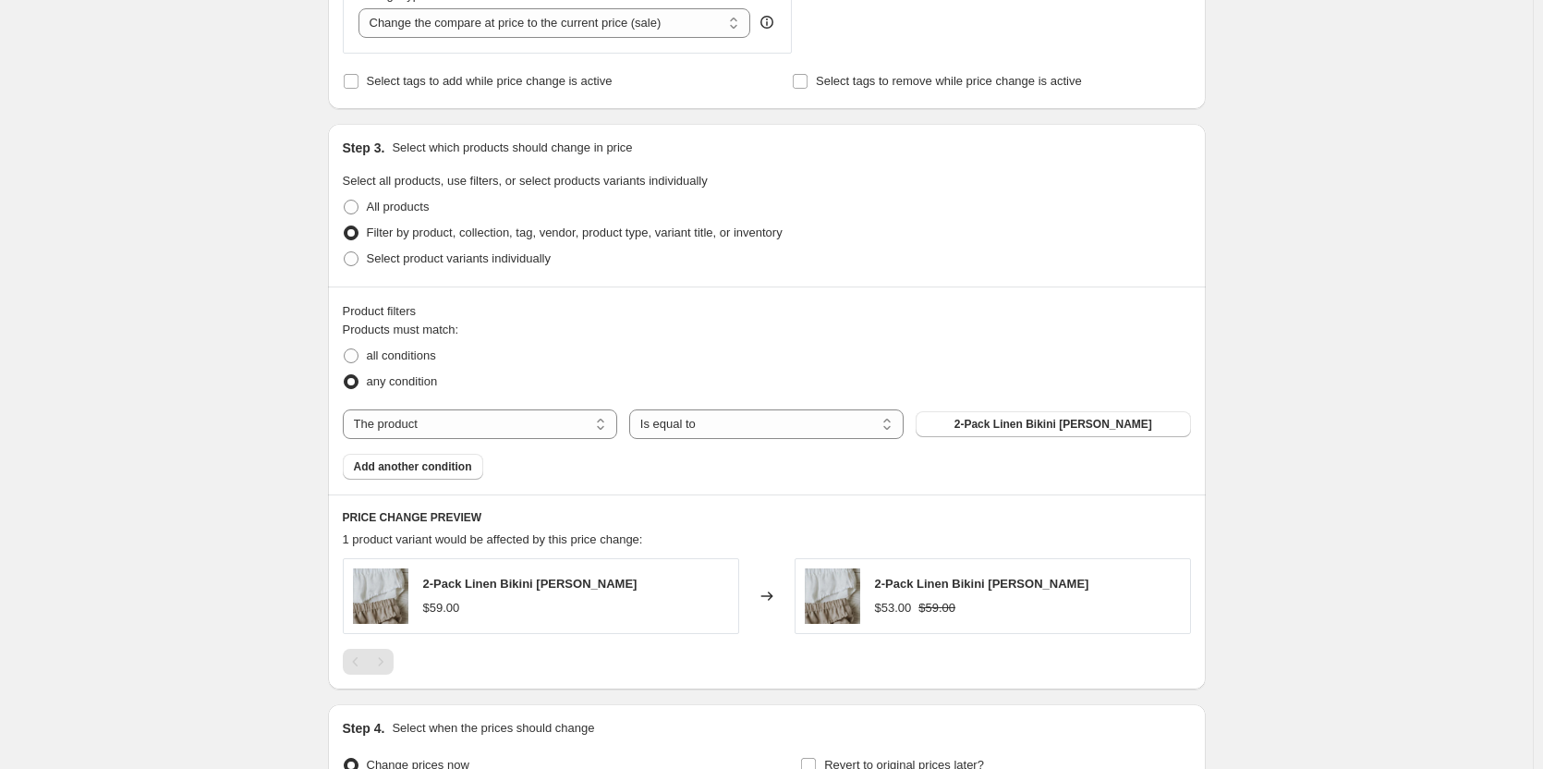
scroll to position [832, 0]
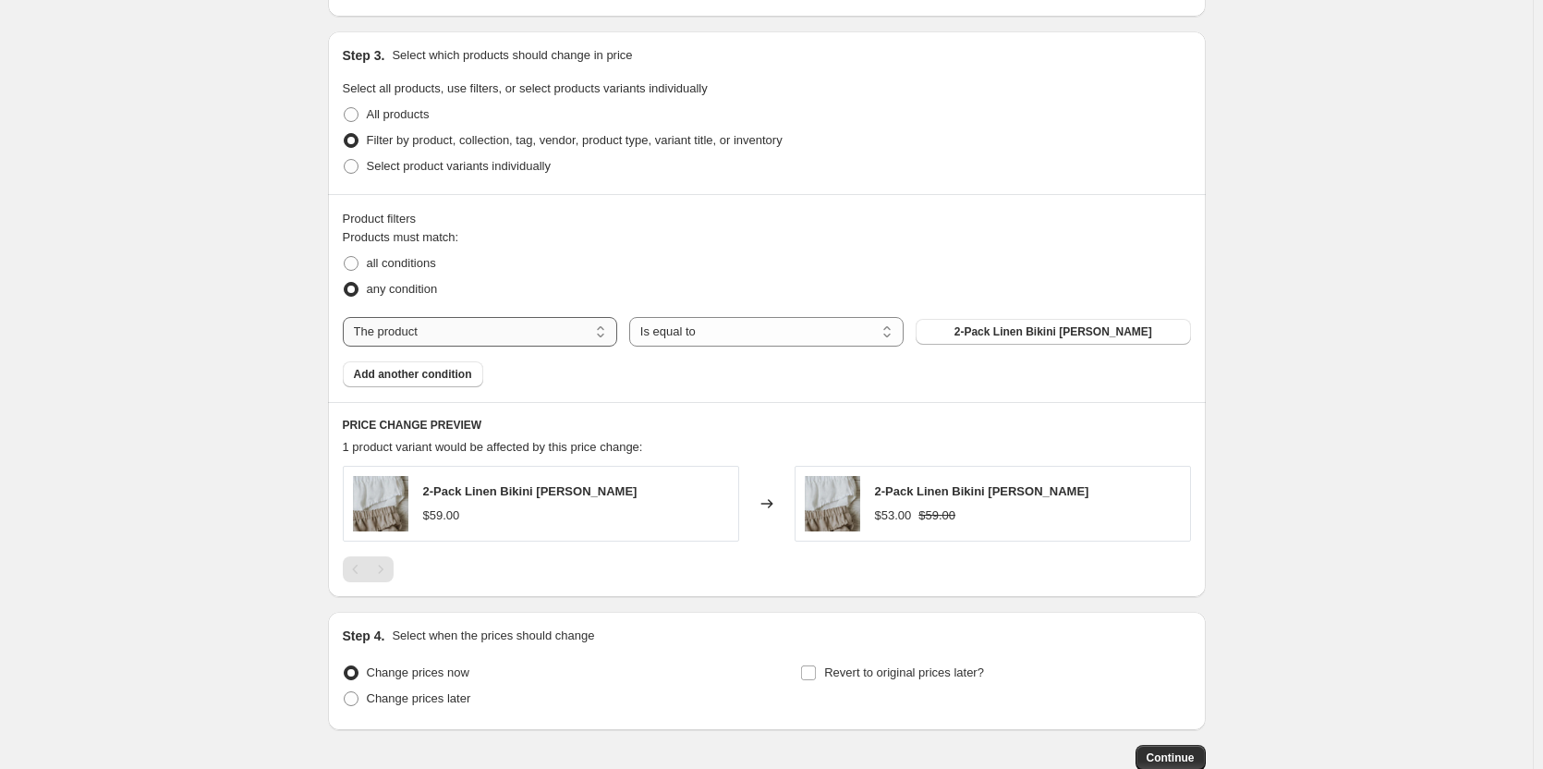
click at [439, 334] on select "The product The product's collection The product's tag The product's vendor The…" at bounding box center [480, 332] width 274 height 30
click at [354, 261] on span at bounding box center [351, 263] width 15 height 15
click at [345, 257] on input "all conditions" at bounding box center [344, 256] width 1 height 1
radio input "true"
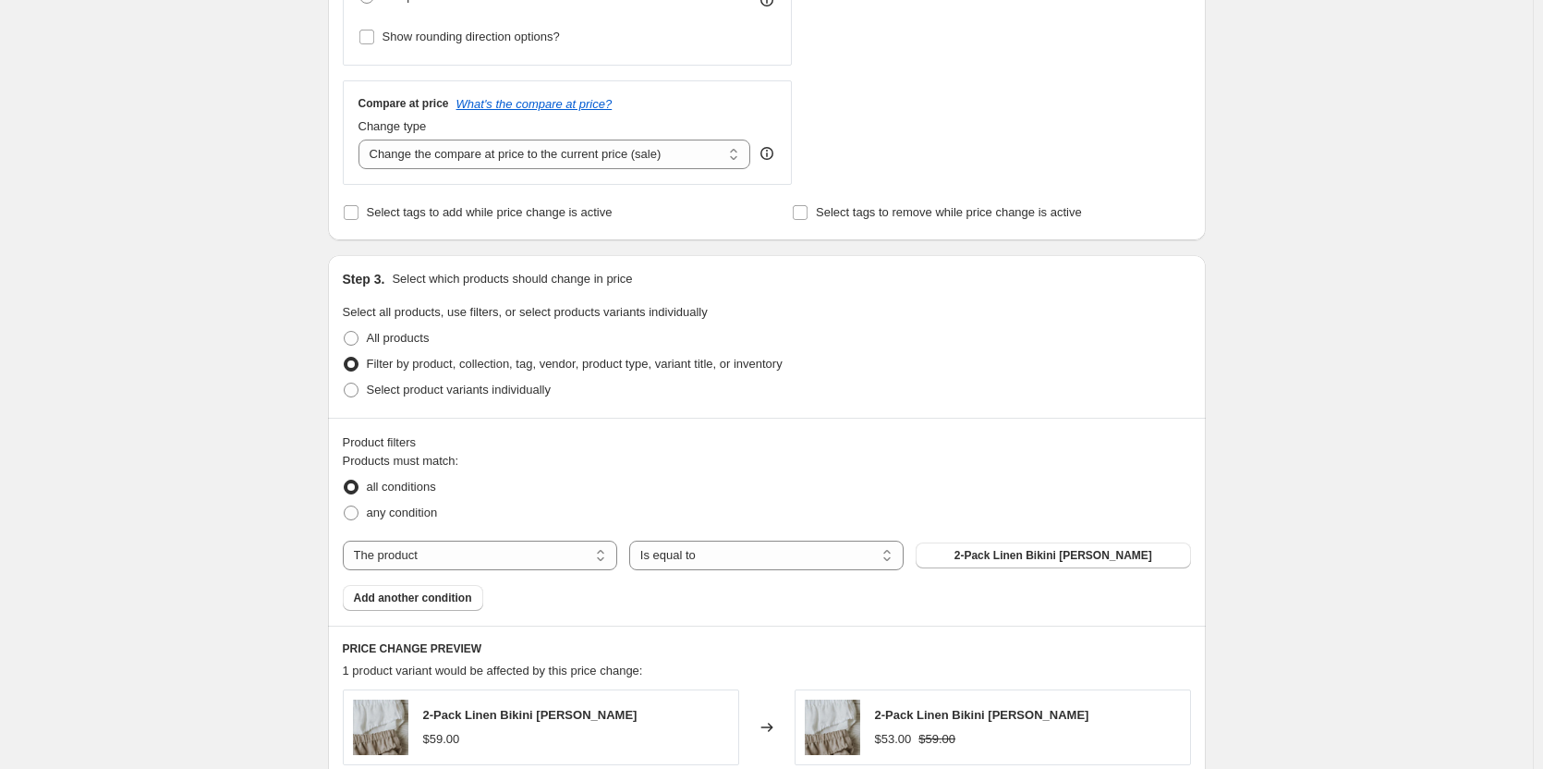
scroll to position [647, 0]
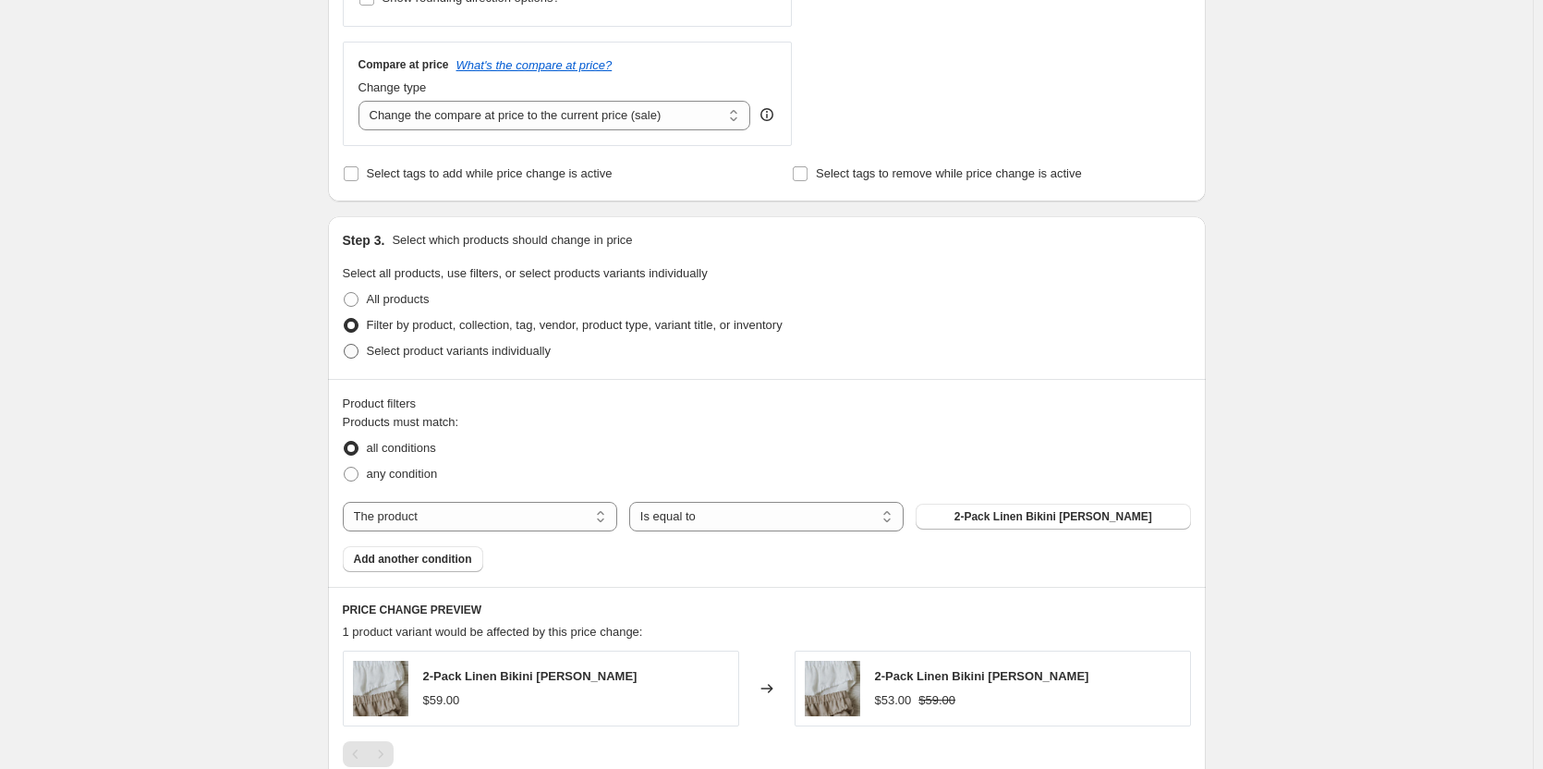
click at [357, 351] on span at bounding box center [351, 351] width 15 height 15
click at [345, 345] on input "Select product variants individually" at bounding box center [344, 344] width 1 height 1
radio input "true"
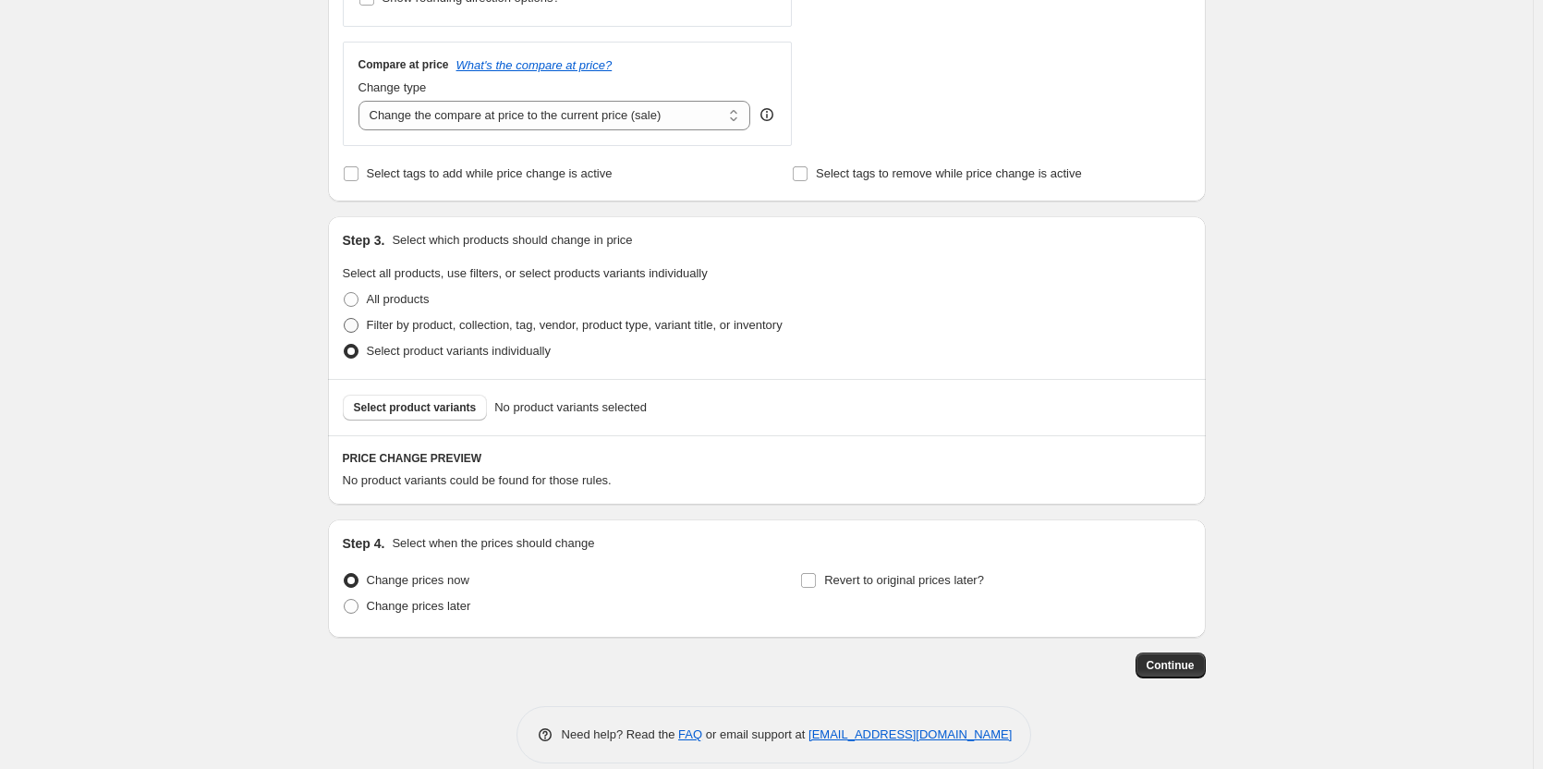
click at [357, 324] on span at bounding box center [351, 325] width 15 height 15
click at [345, 319] on input "Filter by product, collection, tag, vendor, product type, variant title, or inv…" at bounding box center [344, 318] width 1 height 1
radio input "true"
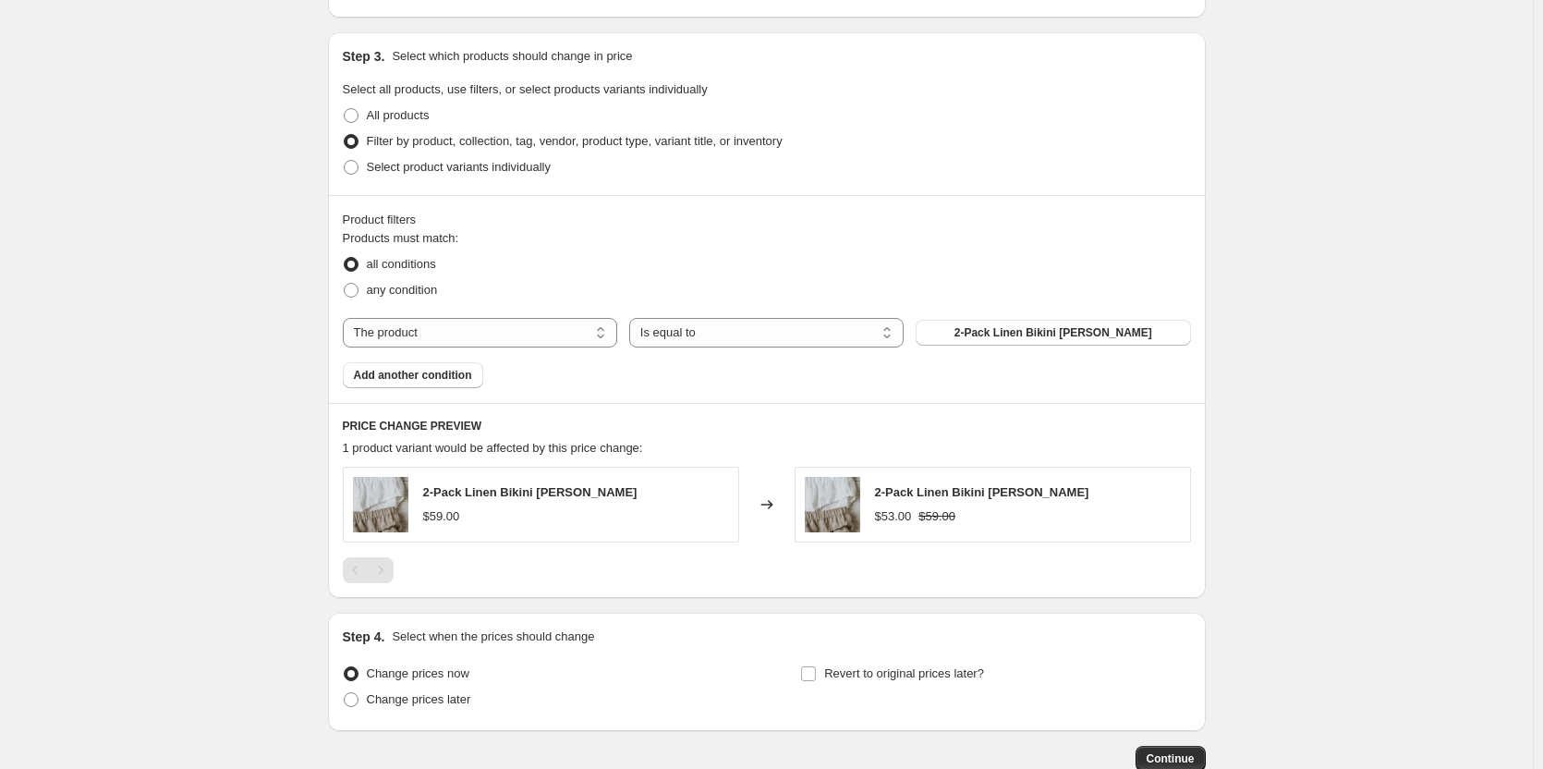
scroll to position [832, 0]
click at [536, 331] on select "The product The product's collection The product's tag The product's vendor The…" at bounding box center [480, 332] width 274 height 30
select select "collection"
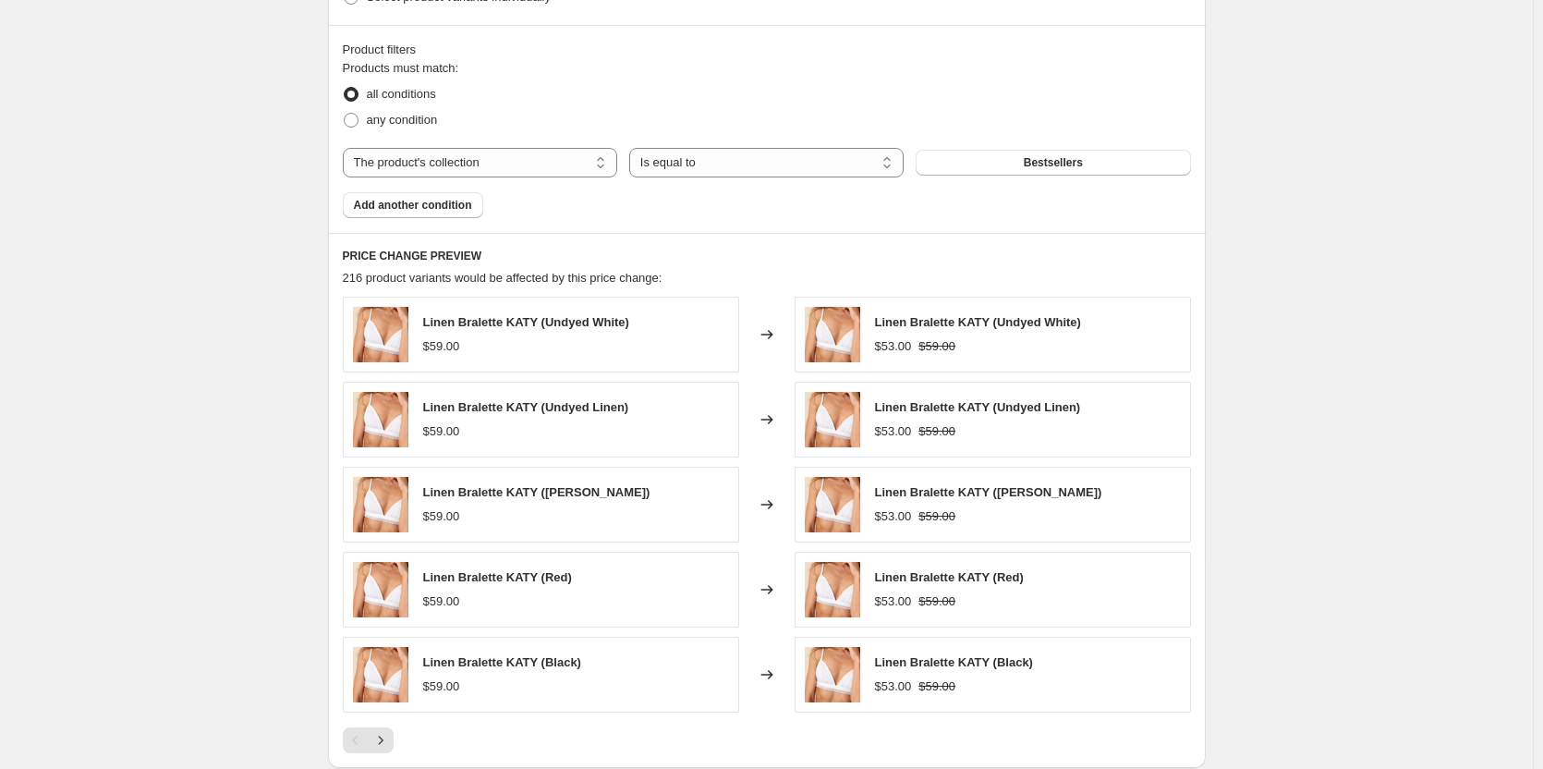
scroll to position [1016, 0]
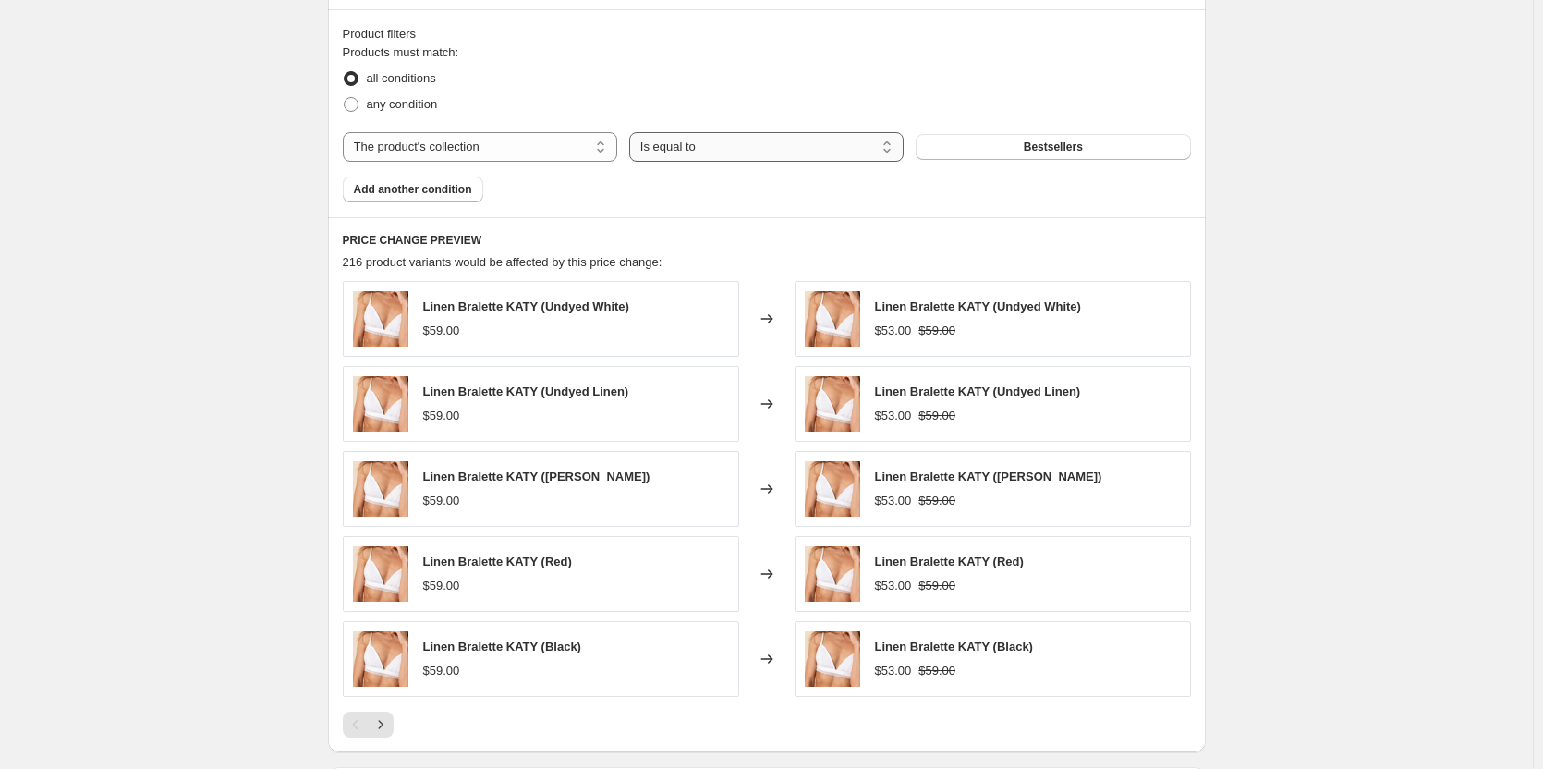
click at [796, 141] on select "Is equal to Is not equal to" at bounding box center [766, 147] width 274 height 30
drag, startPoint x: 799, startPoint y: 96, endPoint x: 836, endPoint y: 101, distance: 37.2
click at [799, 96] on div "any condition" at bounding box center [767, 104] width 848 height 26
click at [965, 146] on button "Bestsellers" at bounding box center [1053, 147] width 274 height 26
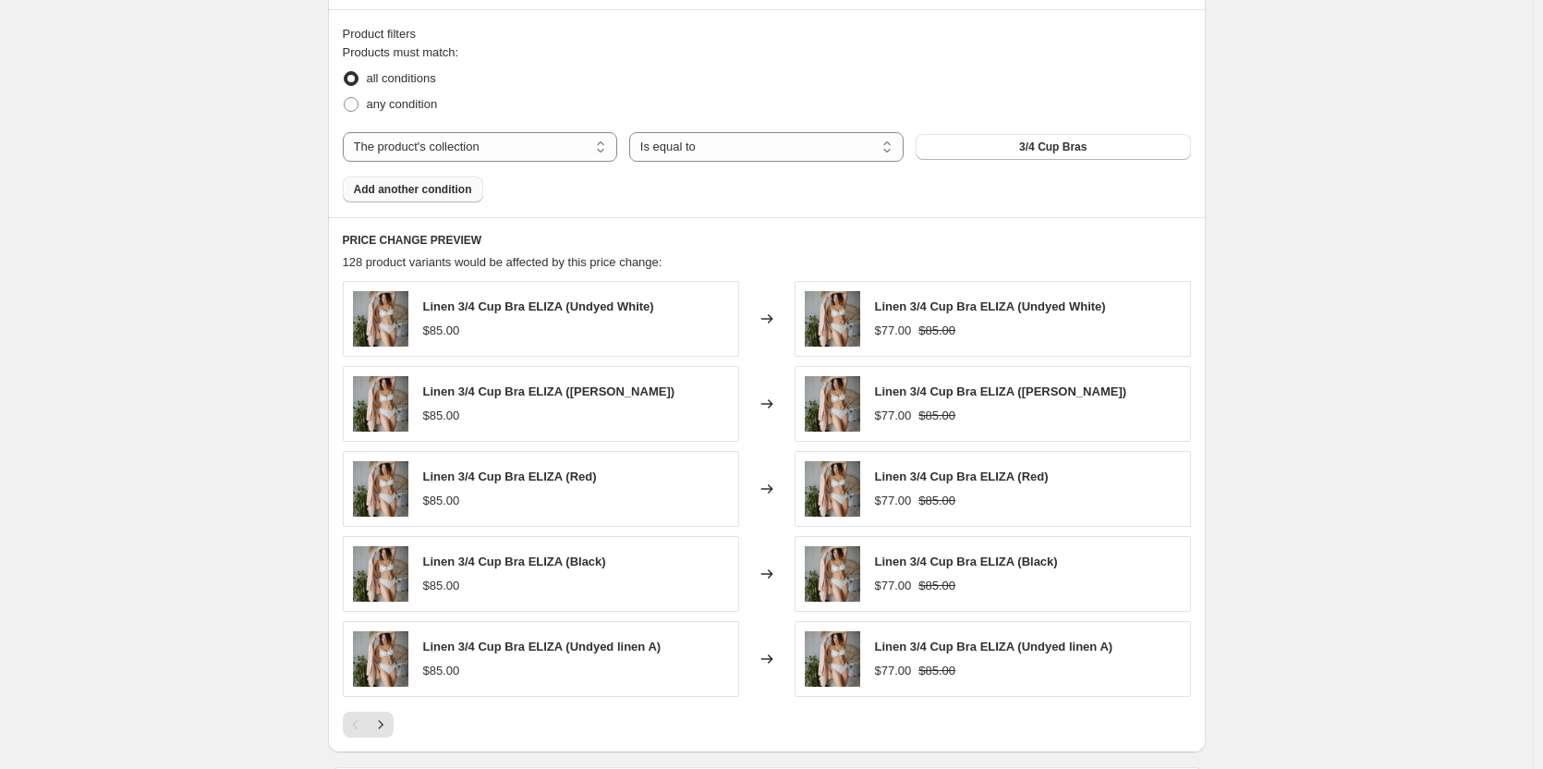
click at [458, 192] on span "Add another condition" at bounding box center [413, 189] width 118 height 15
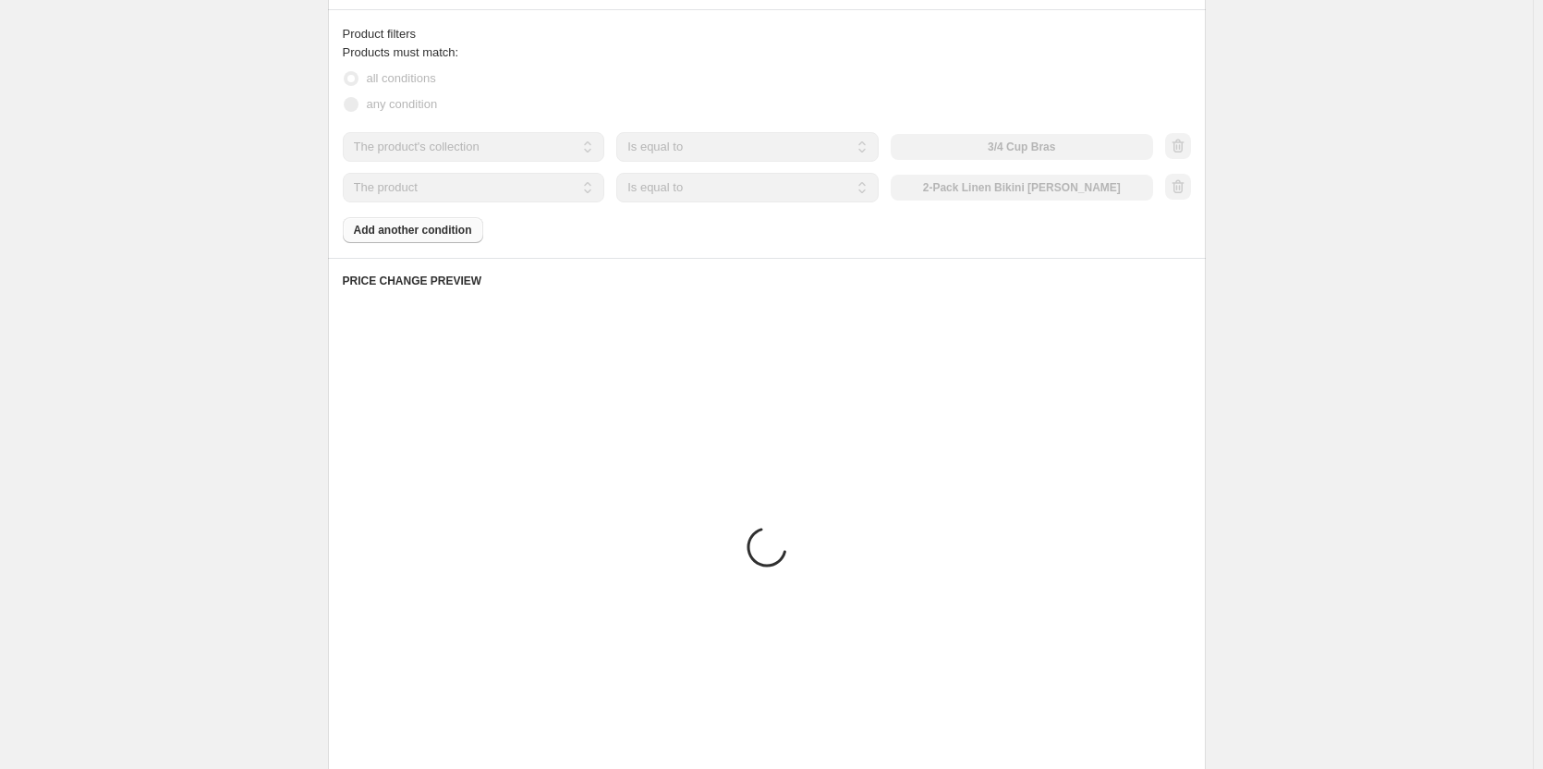
scroll to position [861, 0]
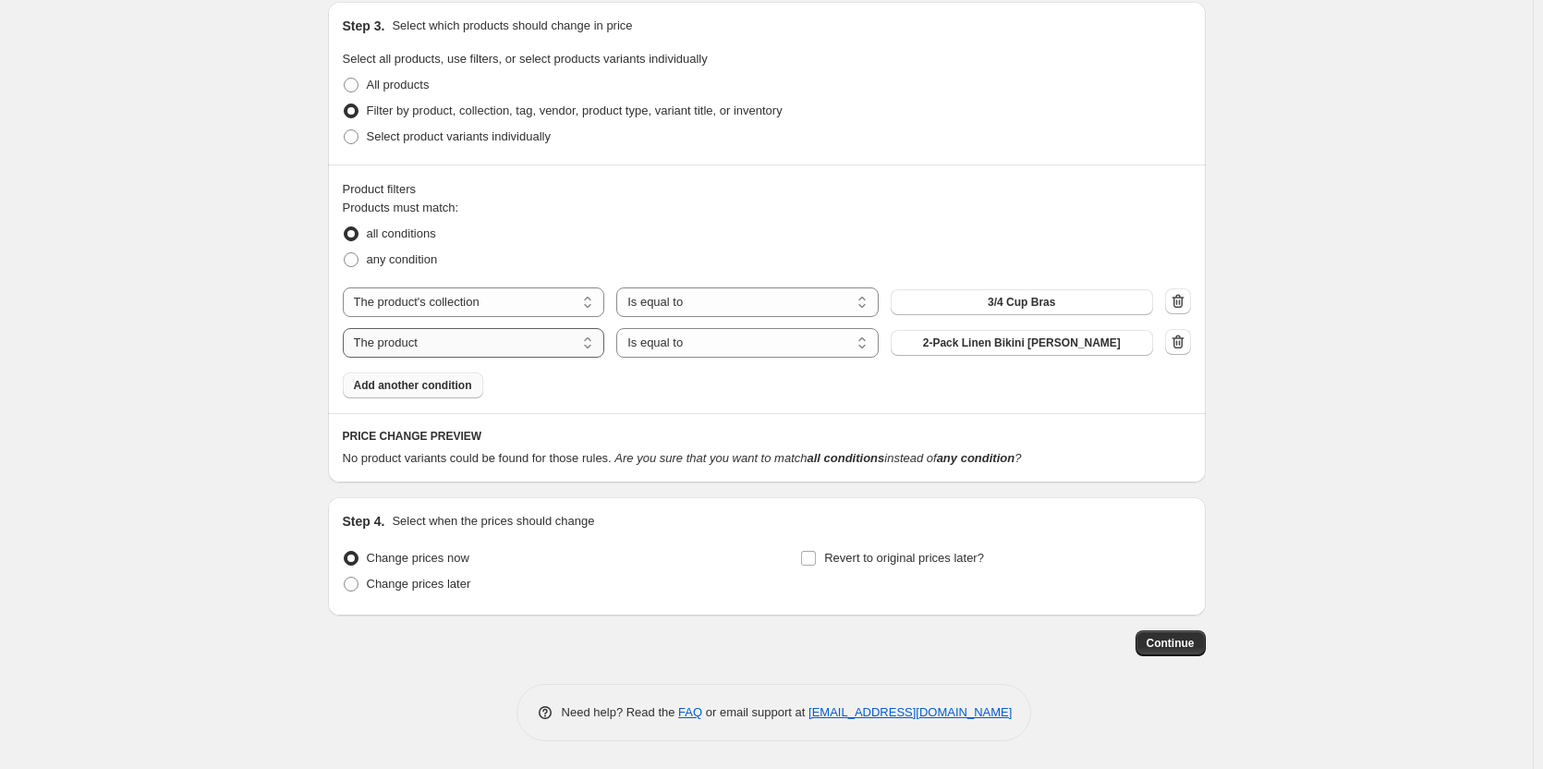
click at [577, 341] on select "The product The product's collection The product's tag The product's vendor The…" at bounding box center [474, 343] width 262 height 30
select select "collection"
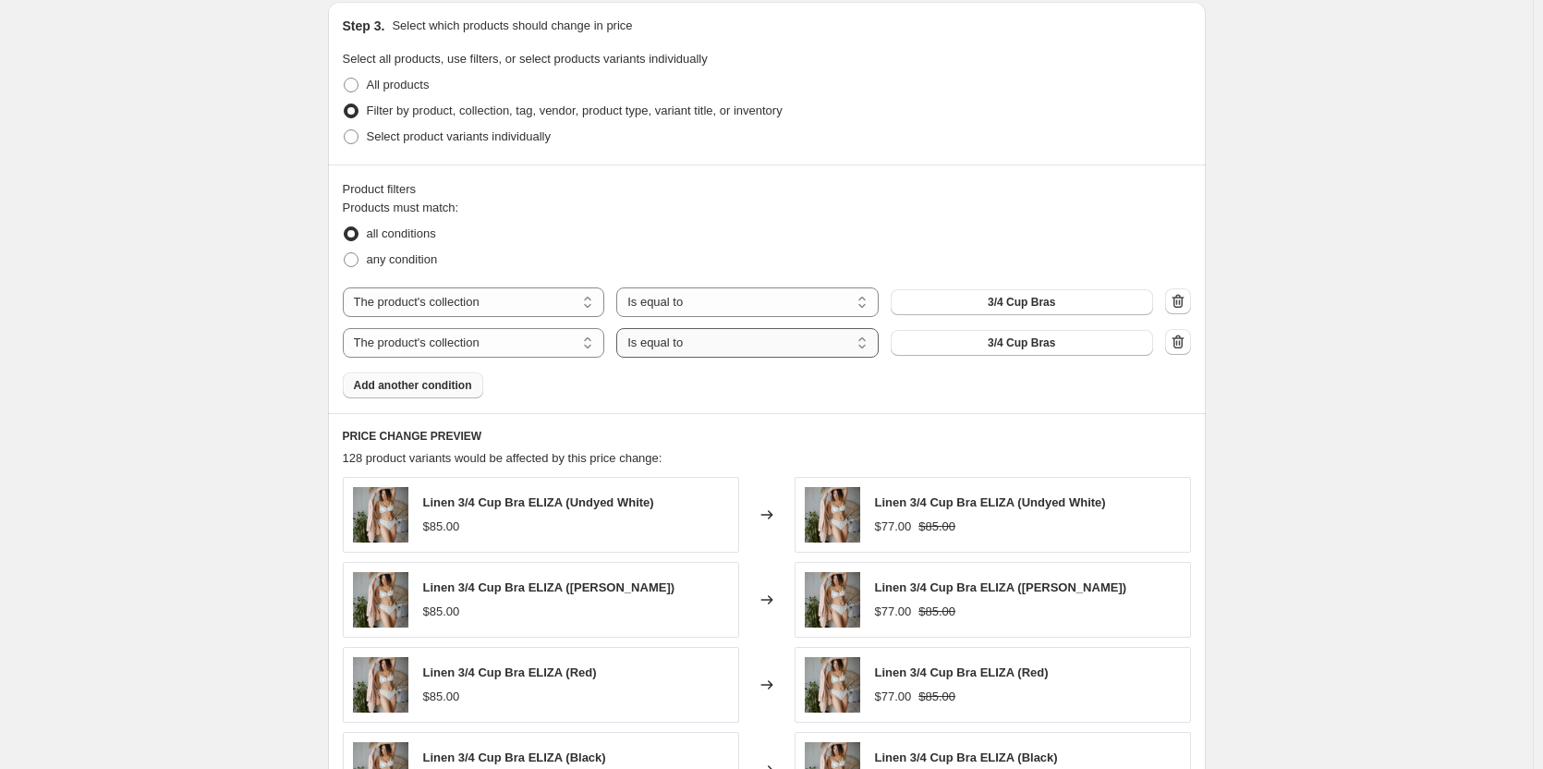
click at [867, 344] on select "Is equal to Is not equal to" at bounding box center [747, 343] width 262 height 30
click at [953, 383] on div "Products must match: all conditions any condition The product The product's col…" at bounding box center [767, 299] width 848 height 200
click at [1025, 340] on span "3/4 Cup Bras" at bounding box center [1021, 342] width 67 height 15
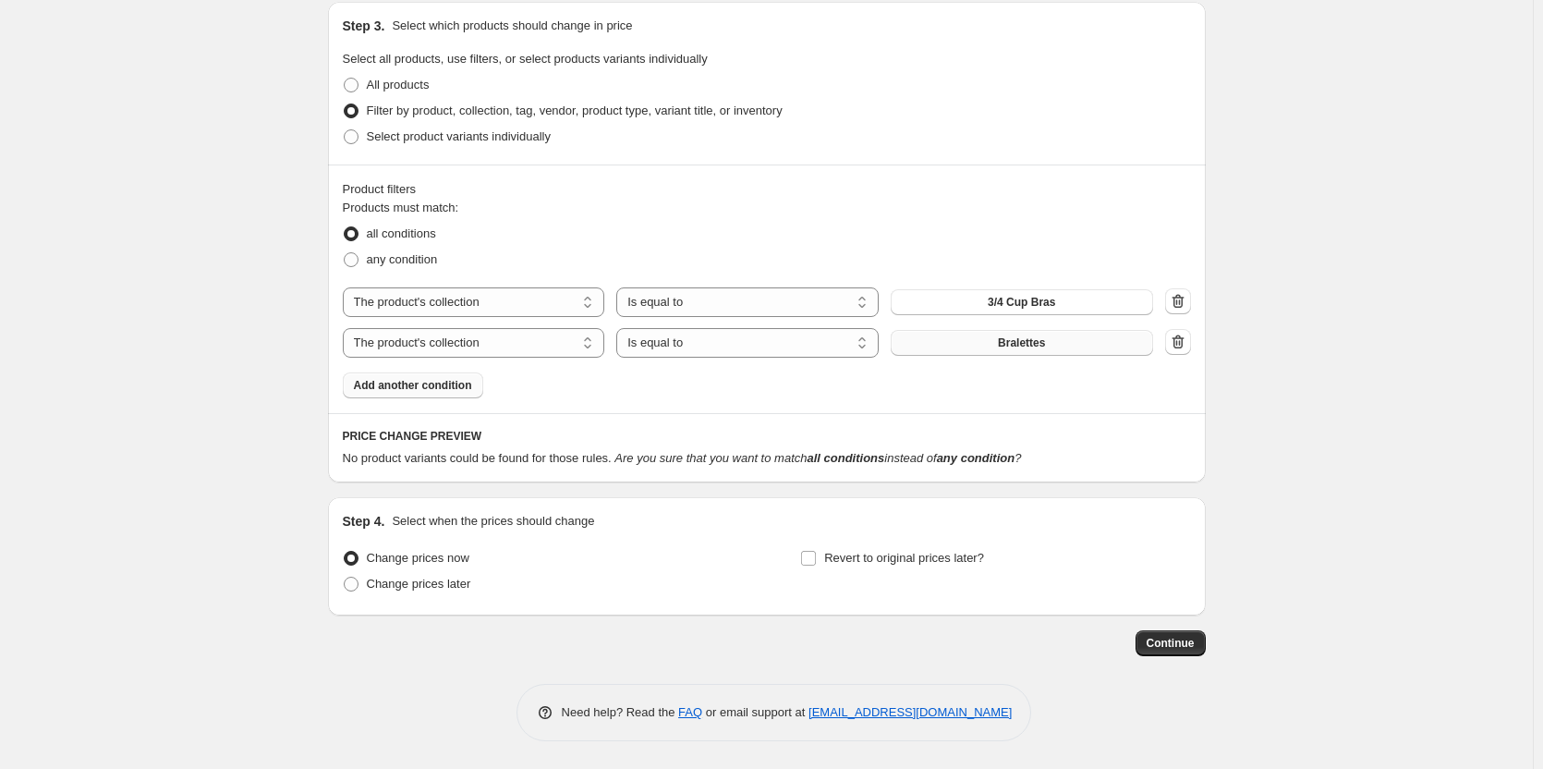
click at [437, 386] on span "Add another condition" at bounding box center [413, 385] width 118 height 15
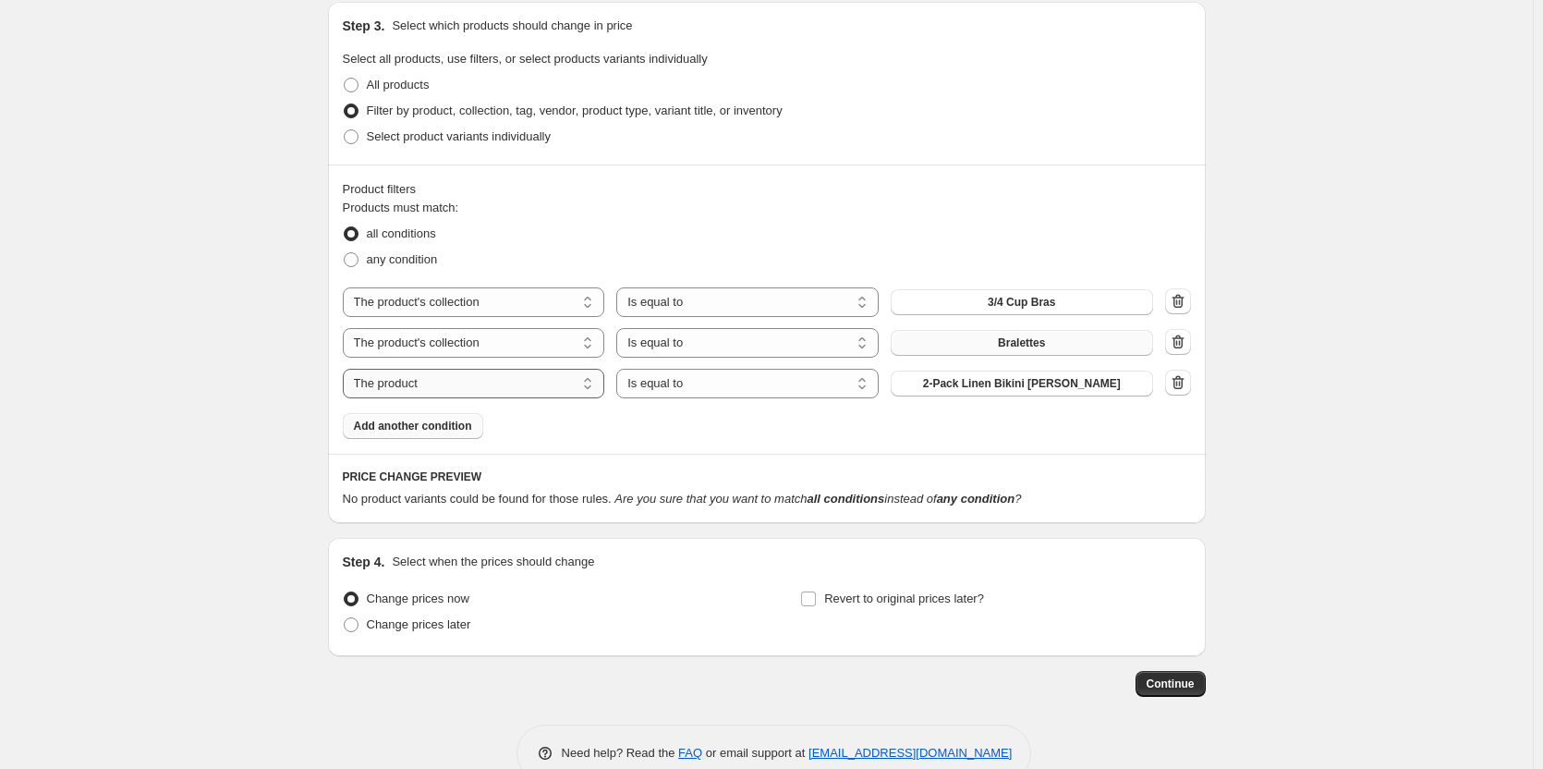
click at [507, 388] on select "The product The product's collection The product's tag The product's vendor The…" at bounding box center [474, 384] width 262 height 30
select select "collection"
drag, startPoint x: 1040, startPoint y: 390, endPoint x: 1026, endPoint y: 387, distance: 15.0
click at [1026, 387] on span "3/4 Cup Bras" at bounding box center [1021, 383] width 67 height 15
click at [449, 427] on span "Add another condition" at bounding box center [413, 426] width 118 height 15
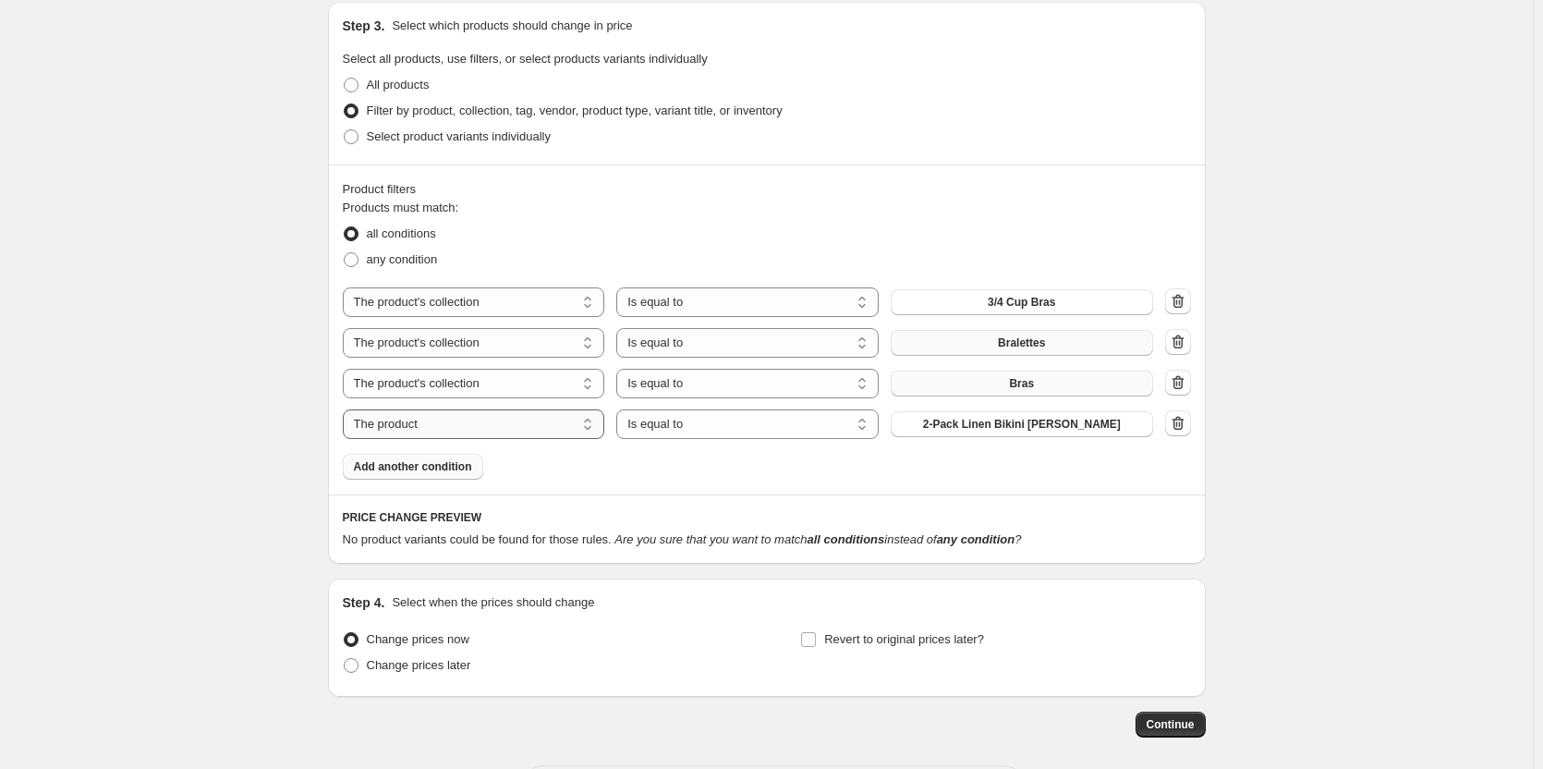
click at [560, 431] on select "The product The product's collection The product's tag The product's vendor The…" at bounding box center [474, 424] width 262 height 30
select select "collection"
click at [1008, 426] on span "3/4 Cup Bras" at bounding box center [1021, 424] width 67 height 15
click at [460, 468] on span "Add another condition" at bounding box center [413, 466] width 118 height 15
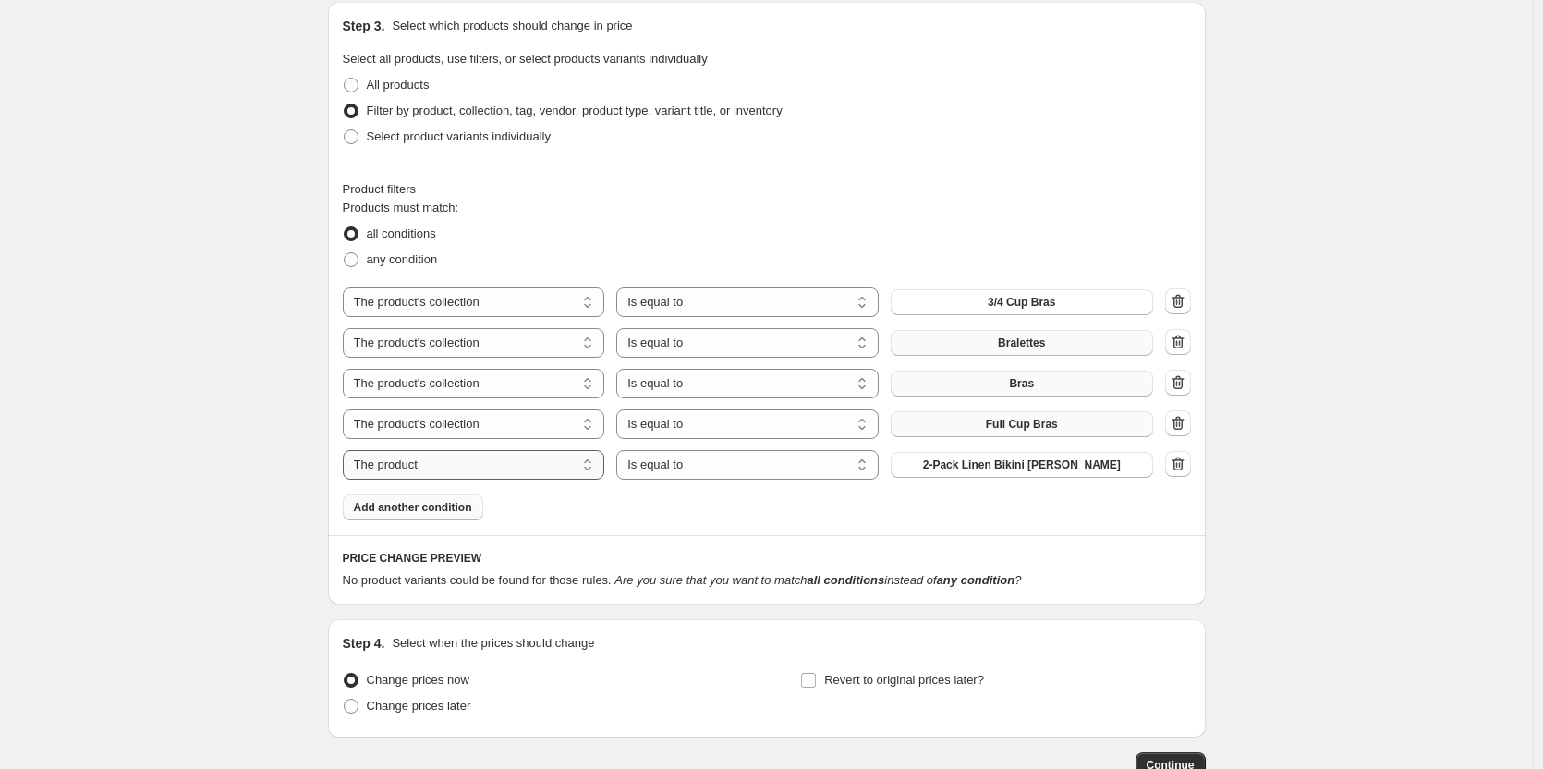
click at [579, 475] on select "The product The product's collection The product's tag The product's vendor The…" at bounding box center [474, 465] width 262 height 30
select select "collection"
click at [991, 470] on span "3/4 Cup Bras" at bounding box center [1021, 464] width 67 height 15
click at [469, 513] on span "Add another condition" at bounding box center [413, 507] width 118 height 15
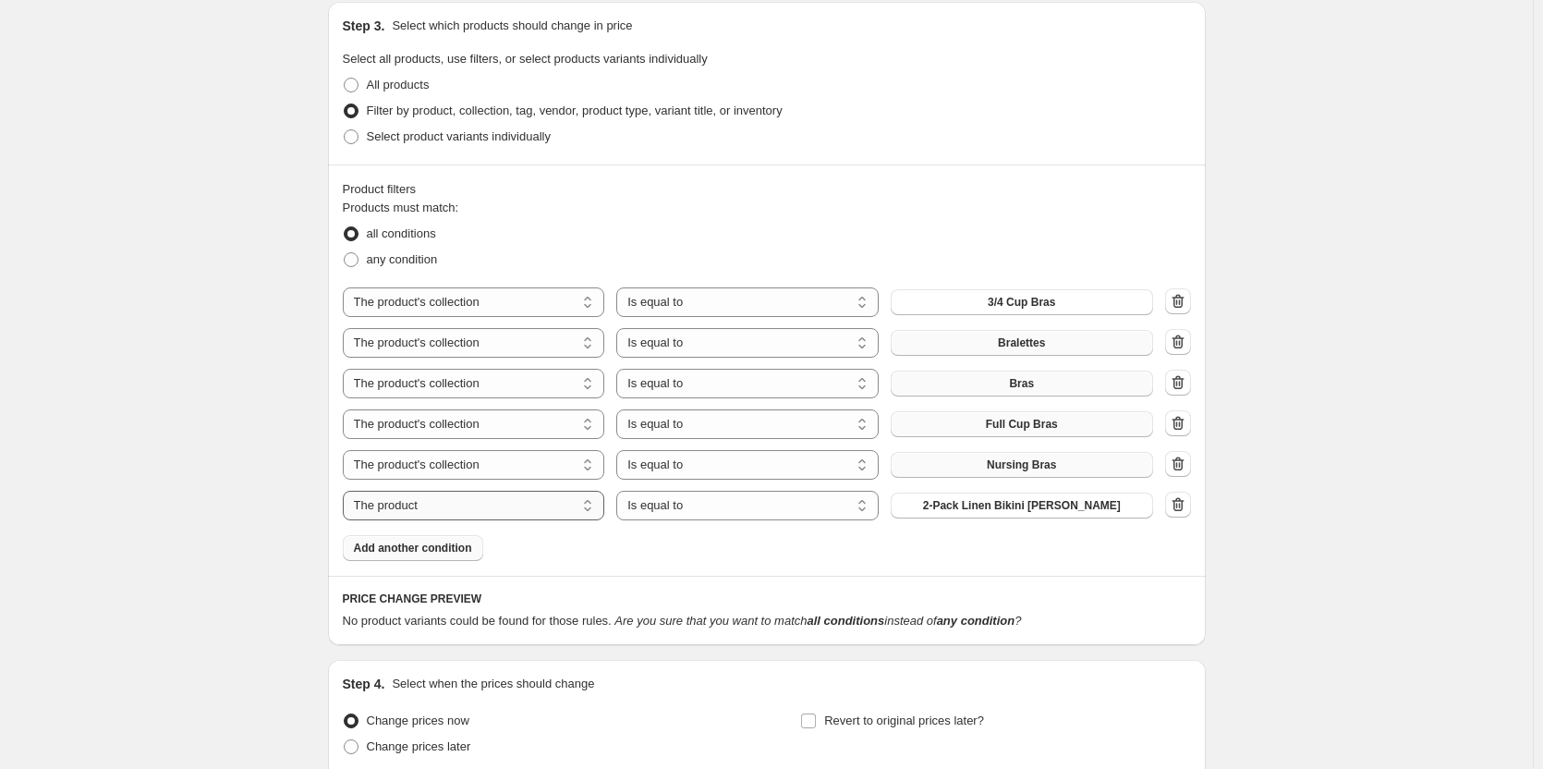
click at [562, 505] on select "The product The product's collection The product's tag The product's vendor The…" at bounding box center [474, 506] width 262 height 30
select select "collection"
click at [1036, 505] on span "3/4 Cup Bras" at bounding box center [1021, 505] width 67 height 15
click at [448, 546] on span "Add another condition" at bounding box center [413, 548] width 118 height 15
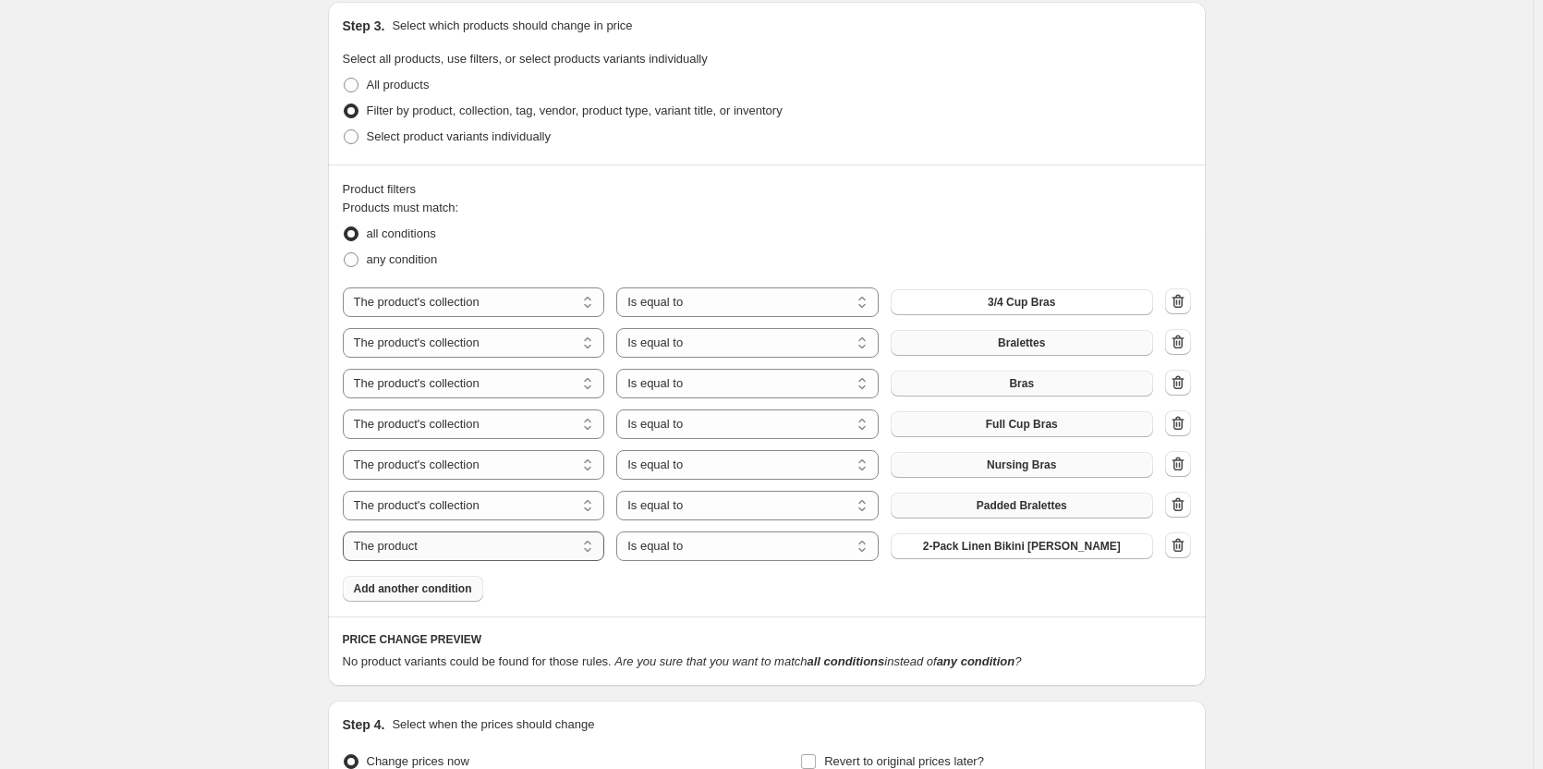
click at [559, 547] on select "The product The product's collection The product's tag The product's vendor The…" at bounding box center [474, 546] width 262 height 30
select select "collection"
click at [1001, 549] on span "3/4 Cup Bras" at bounding box center [1021, 546] width 67 height 15
click at [477, 597] on button "Add another condition" at bounding box center [413, 589] width 140 height 26
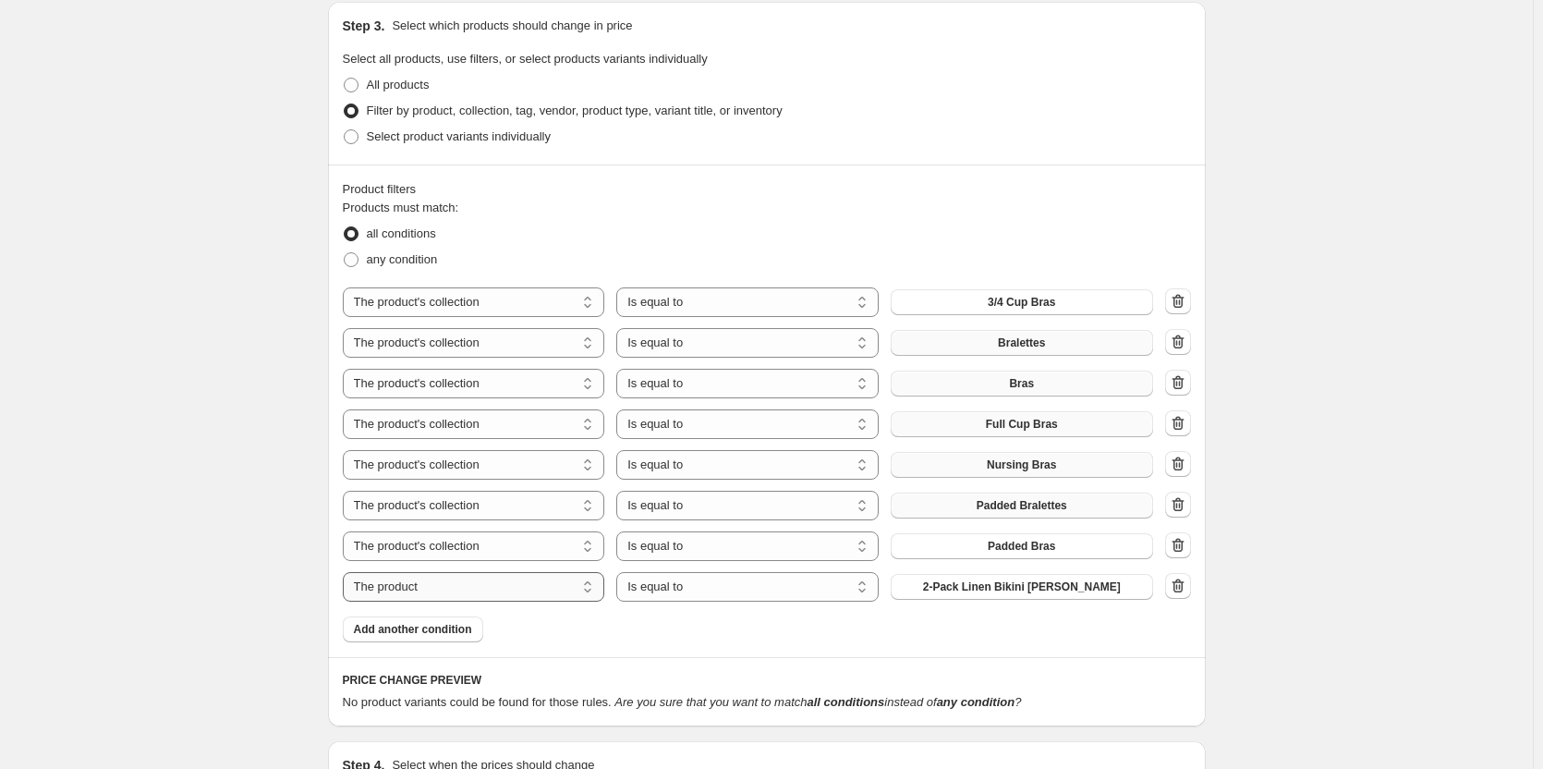
click at [477, 589] on select "The product The product's collection The product's tag The product's vendor The…" at bounding box center [474, 587] width 262 height 30
select select "collection"
click at [1016, 590] on span "3/4 Cup Bras" at bounding box center [1021, 586] width 67 height 15
click at [446, 631] on span "Add another condition" at bounding box center [413, 629] width 118 height 15
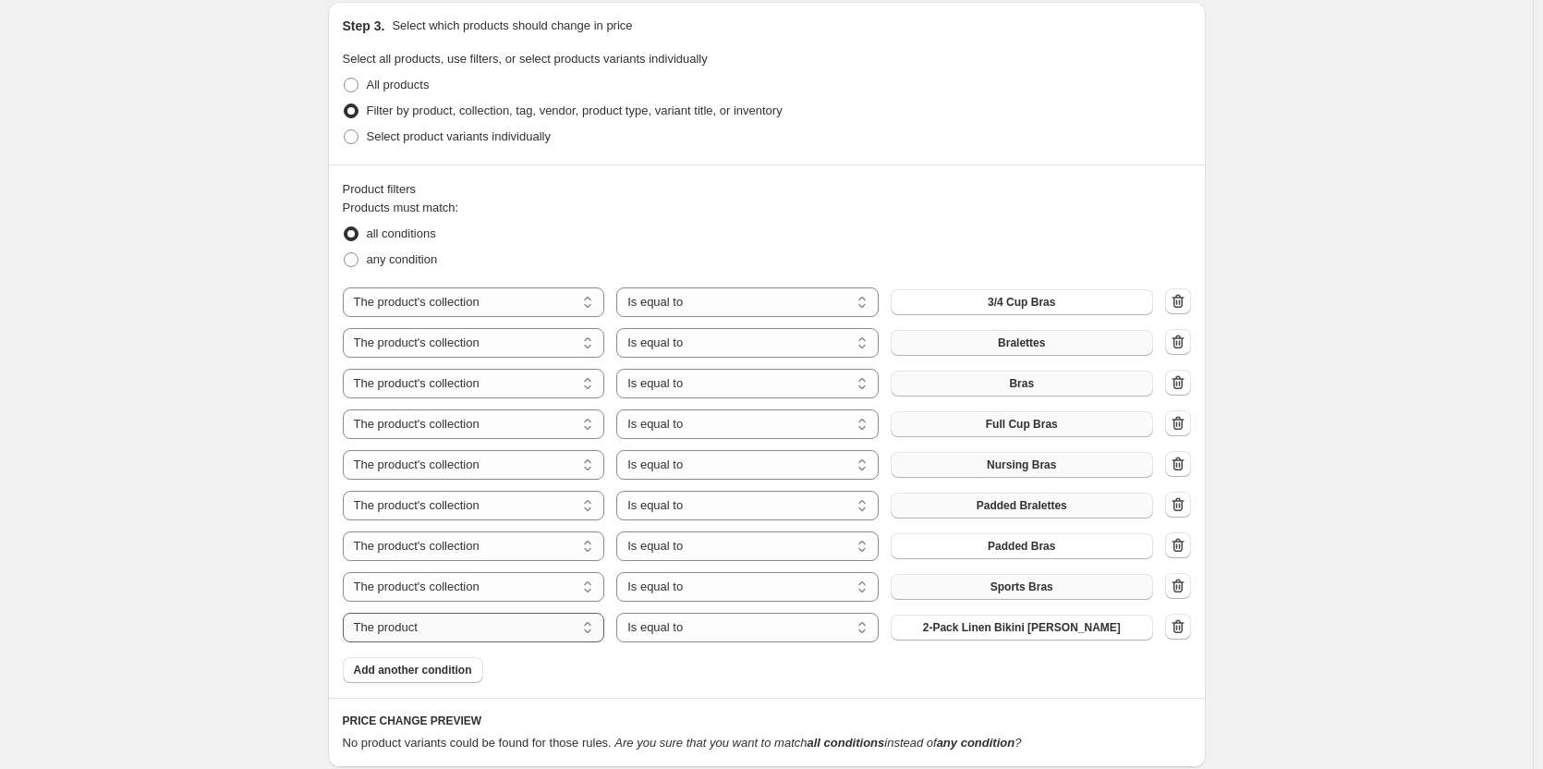
click at [519, 627] on select "The product The product's collection The product's tag The product's vendor The…" at bounding box center [474, 628] width 262 height 30
select select "collection"
click at [966, 631] on button "3/4 Cup Bras" at bounding box center [1022, 627] width 262 height 26
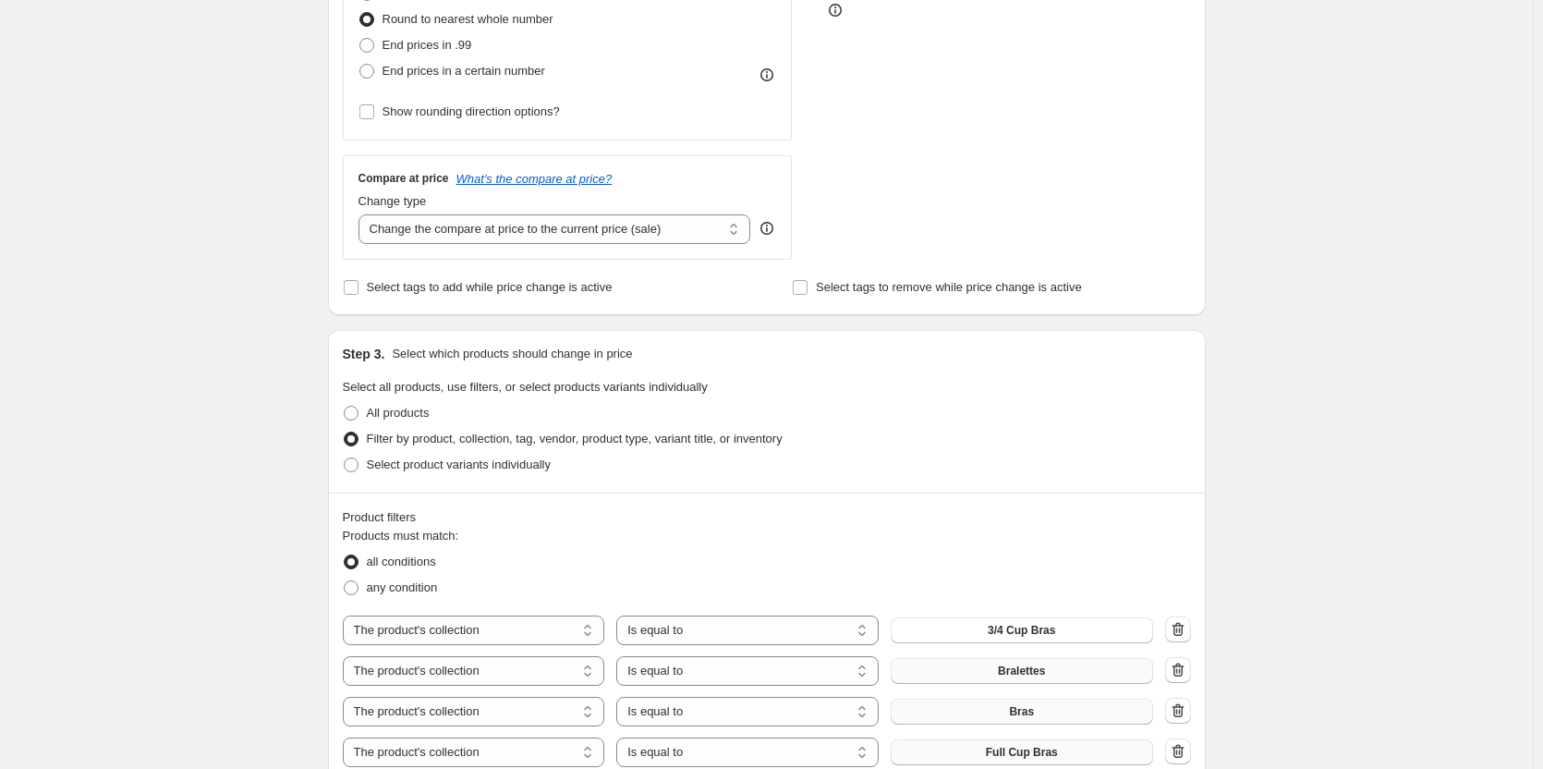
scroll to position [307, 0]
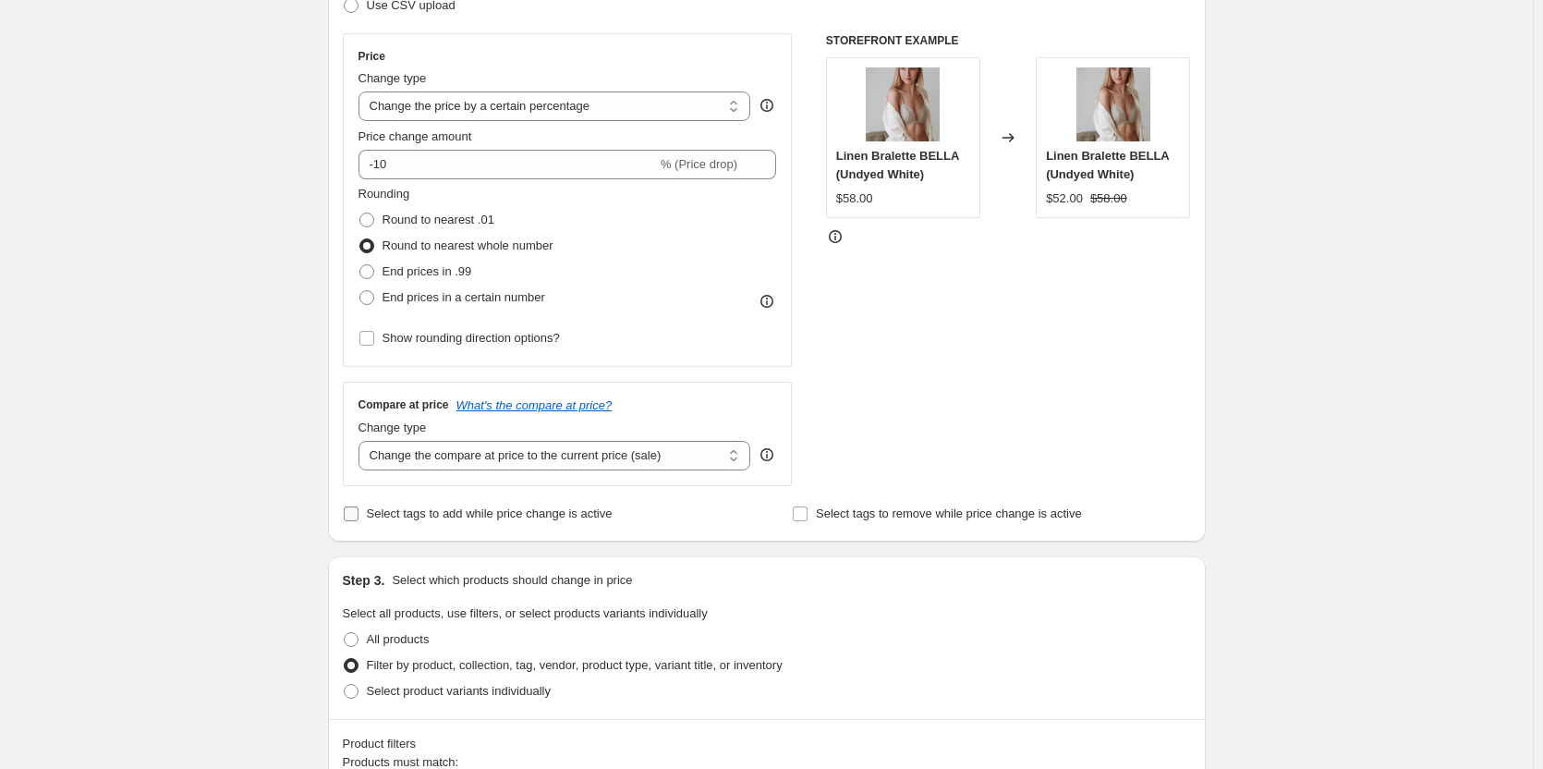
click at [352, 519] on input "Select tags to add while price change is active" at bounding box center [351, 513] width 15 height 15
checkbox input "true"
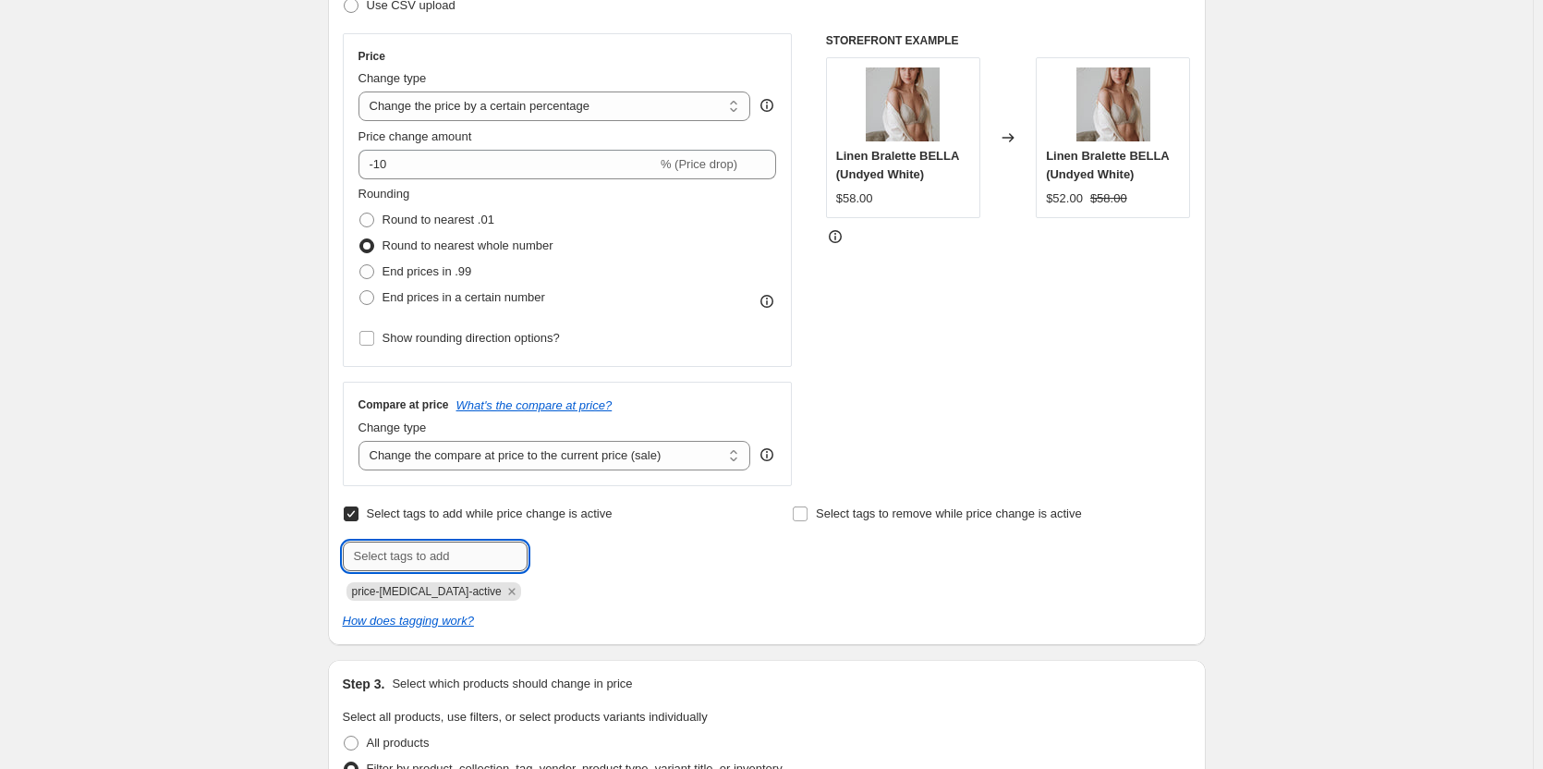
click at [460, 560] on input "text" at bounding box center [435, 556] width 185 height 30
type input "Sale"
click at [568, 563] on button "Add Sale" at bounding box center [566, 554] width 69 height 26
click at [508, 593] on icon "Remove price-change-job-active" at bounding box center [511, 591] width 6 height 6
click at [650, 593] on div "Sale" at bounding box center [542, 589] width 398 height 22
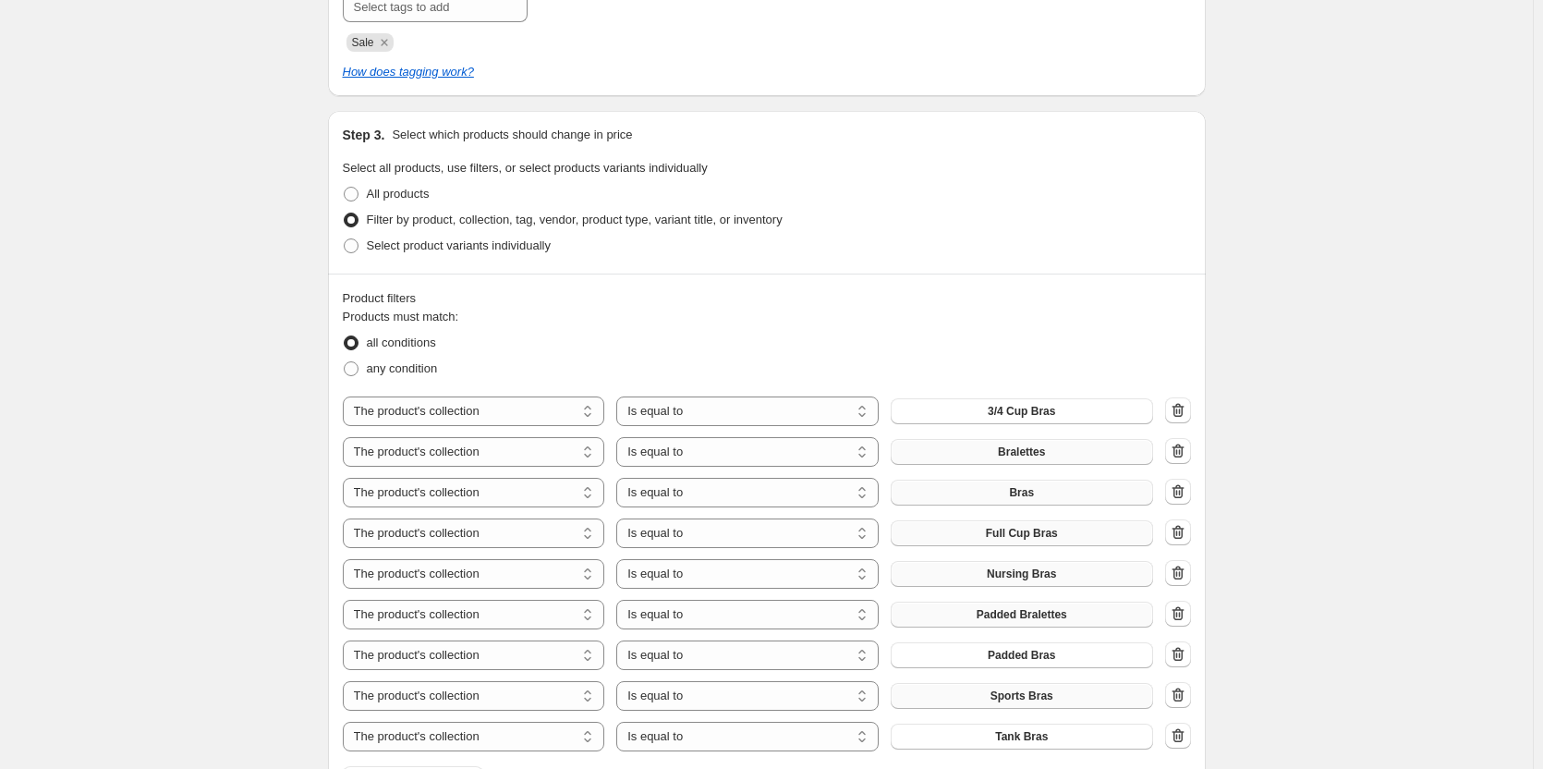
scroll to position [1249, 0]
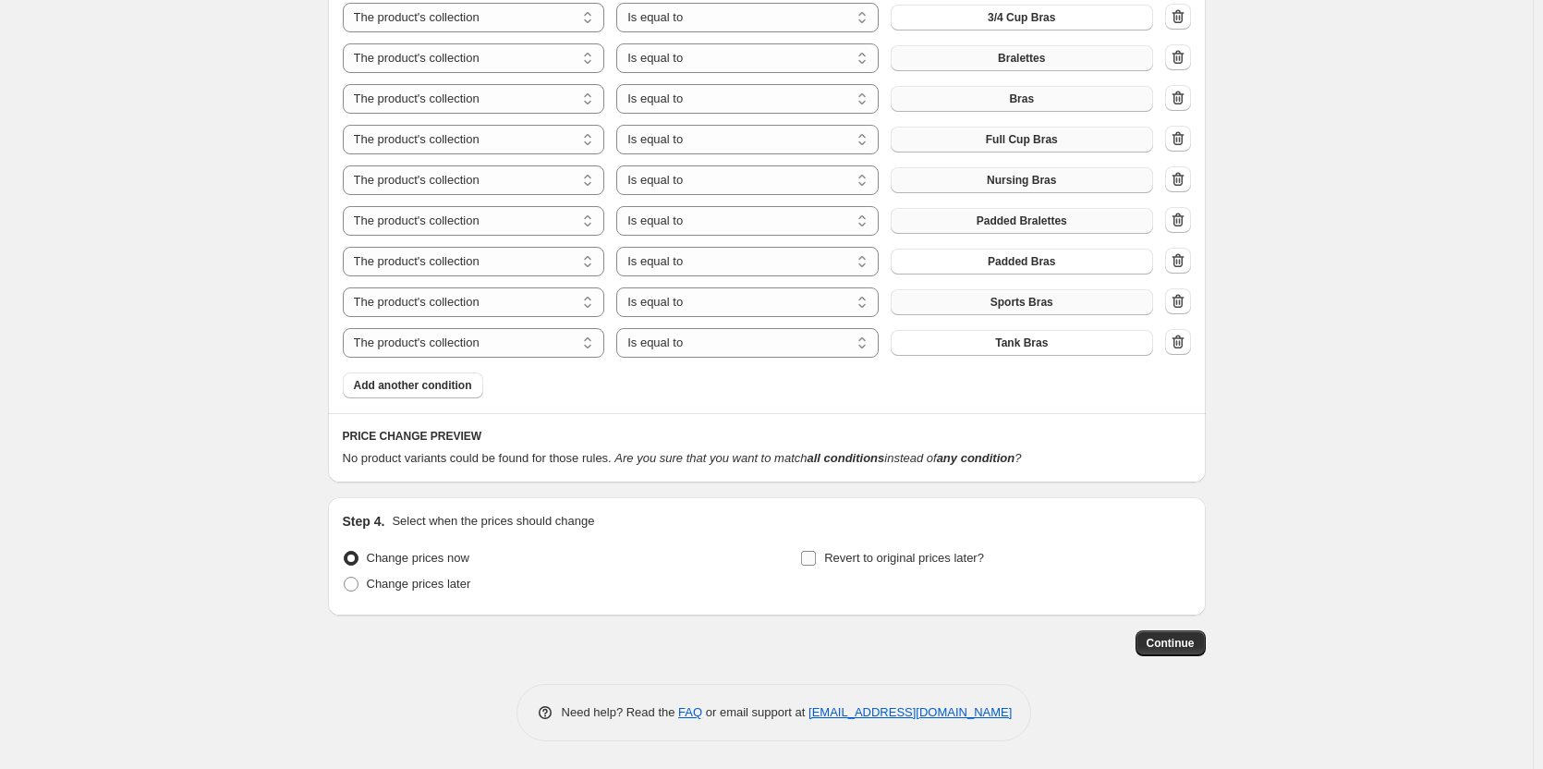
click at [814, 558] on input "Revert to original prices later?" at bounding box center [808, 558] width 15 height 15
checkbox input "true"
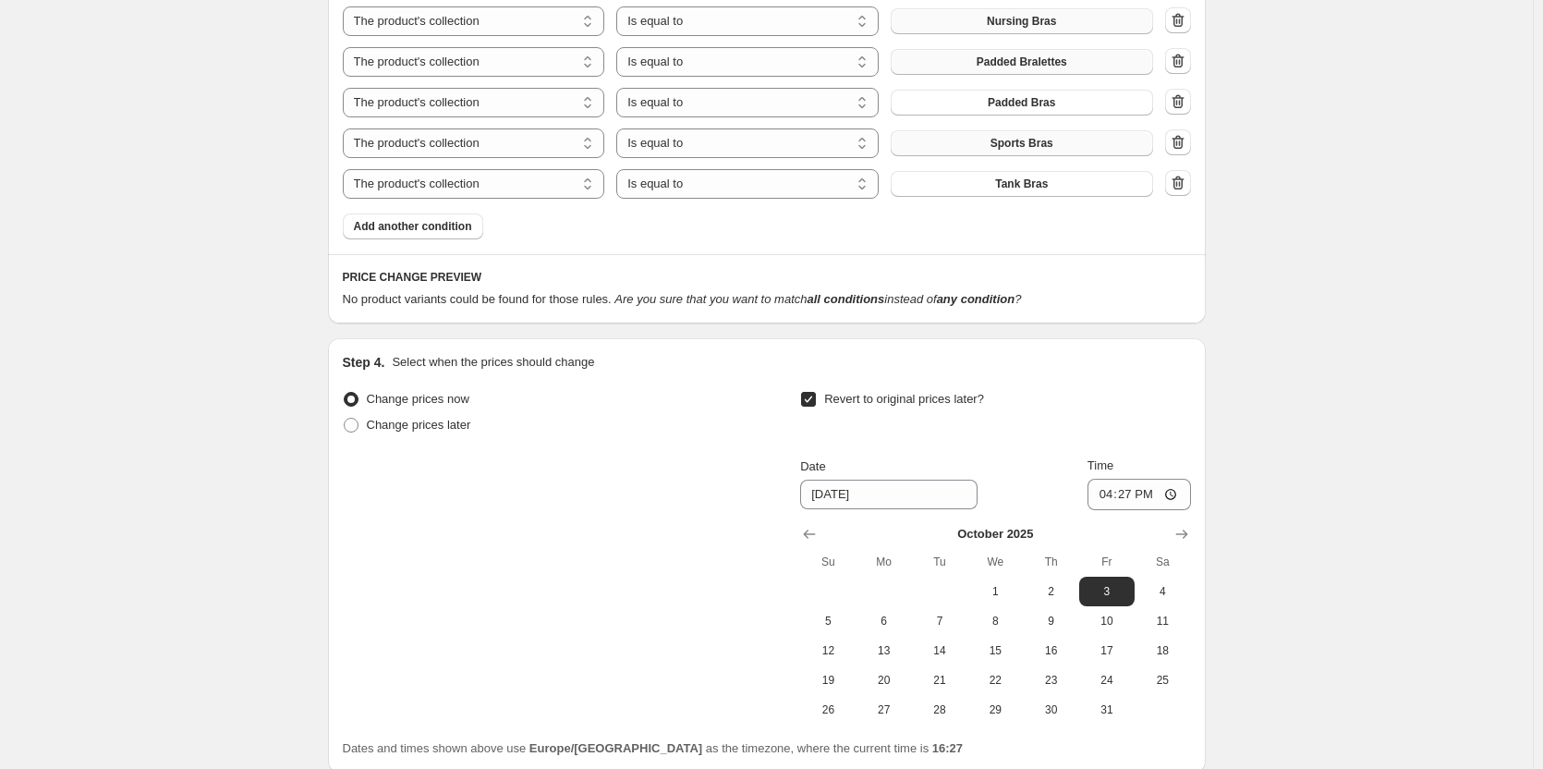
scroll to position [1526, 0]
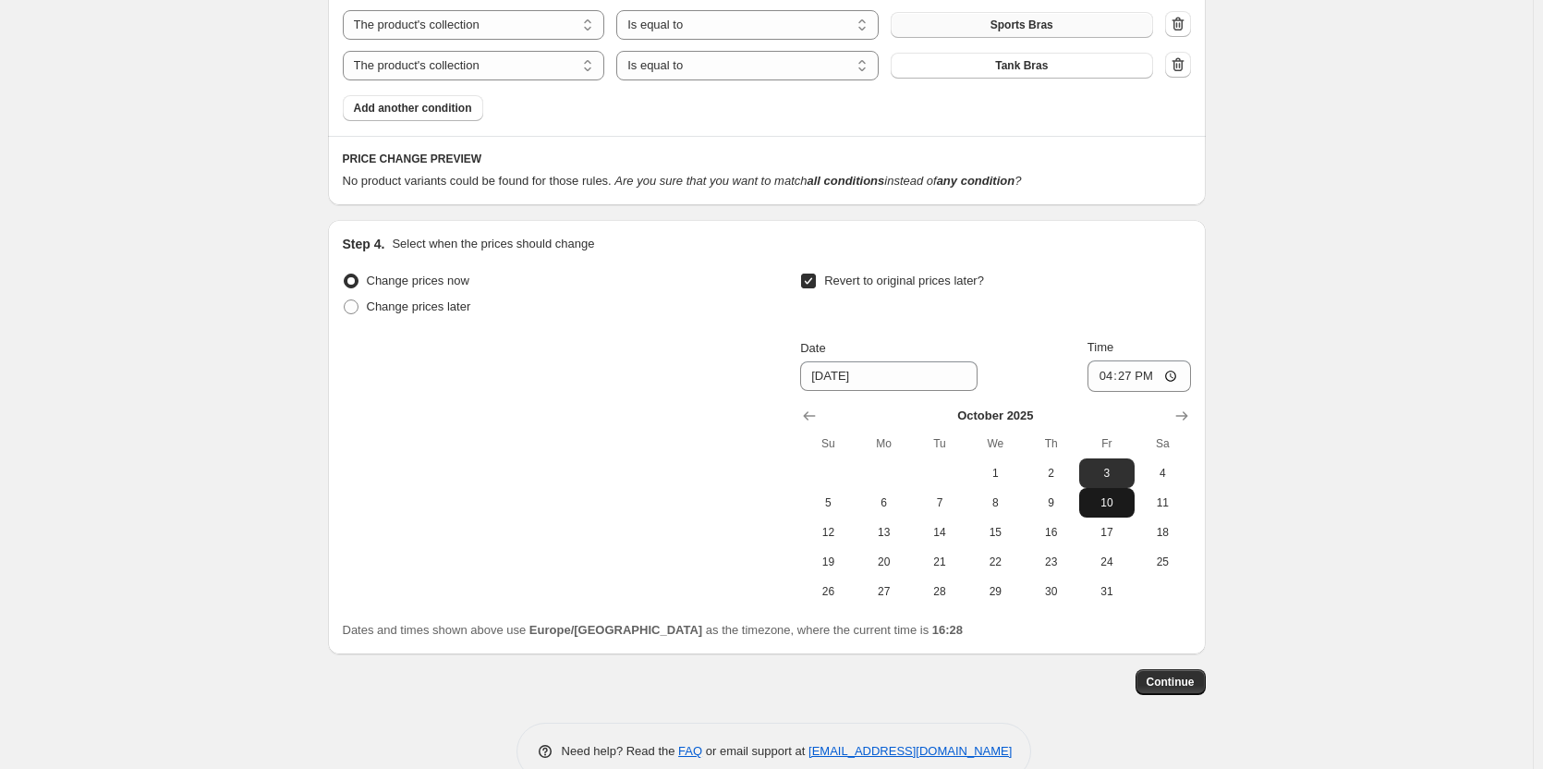
click at [1120, 501] on span "10" at bounding box center [1107, 502] width 41 height 15
type input "10/10/2025"
click at [1134, 374] on input "16:27" at bounding box center [1139, 375] width 103 height 31
click at [1129, 375] on input "20:00" at bounding box center [1139, 375] width 103 height 31
type input "22:00"
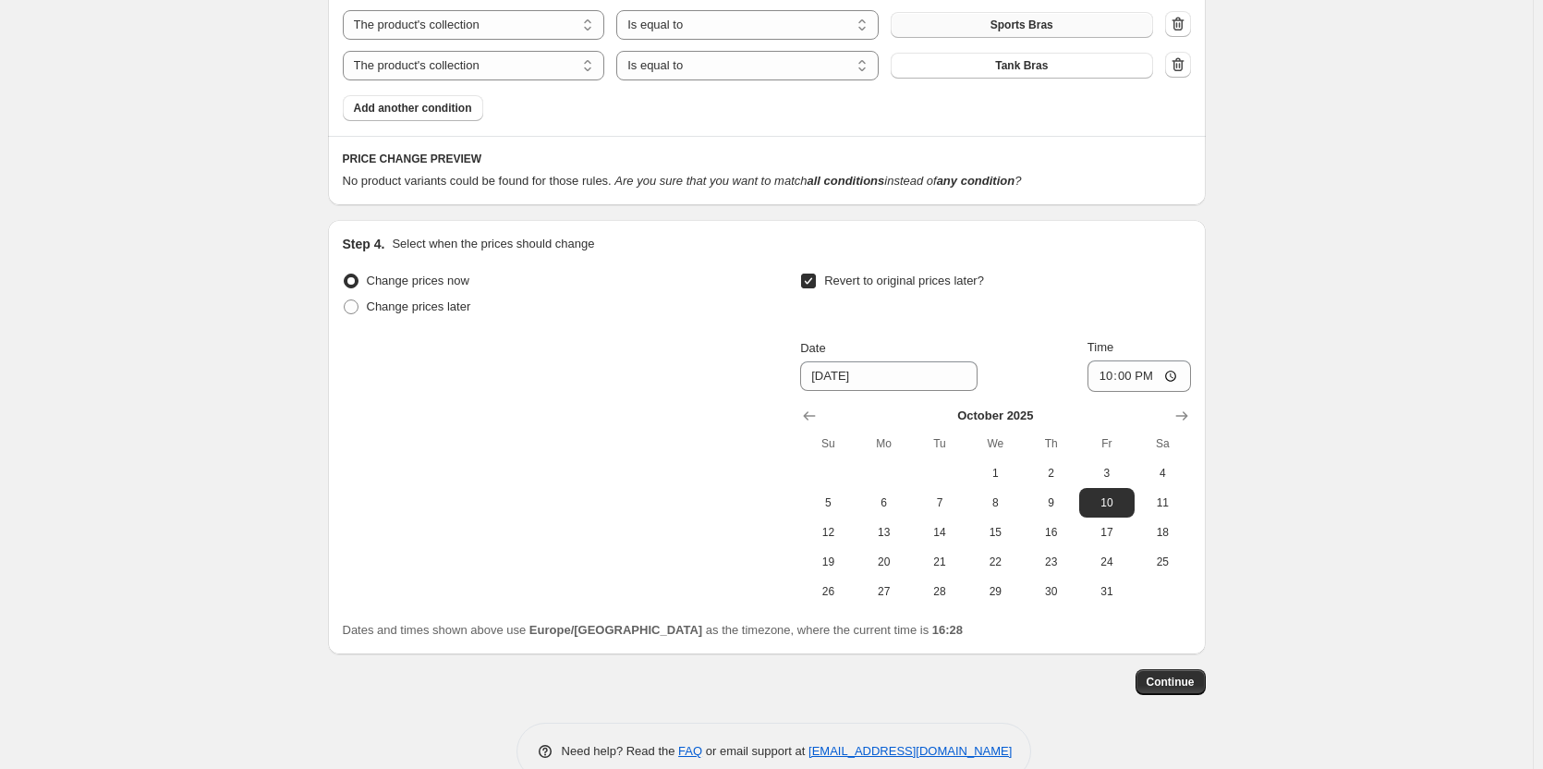
click at [884, 177] on b "all conditions" at bounding box center [846, 181] width 78 height 14
click at [1188, 681] on span "Continue" at bounding box center [1171, 682] width 48 height 15
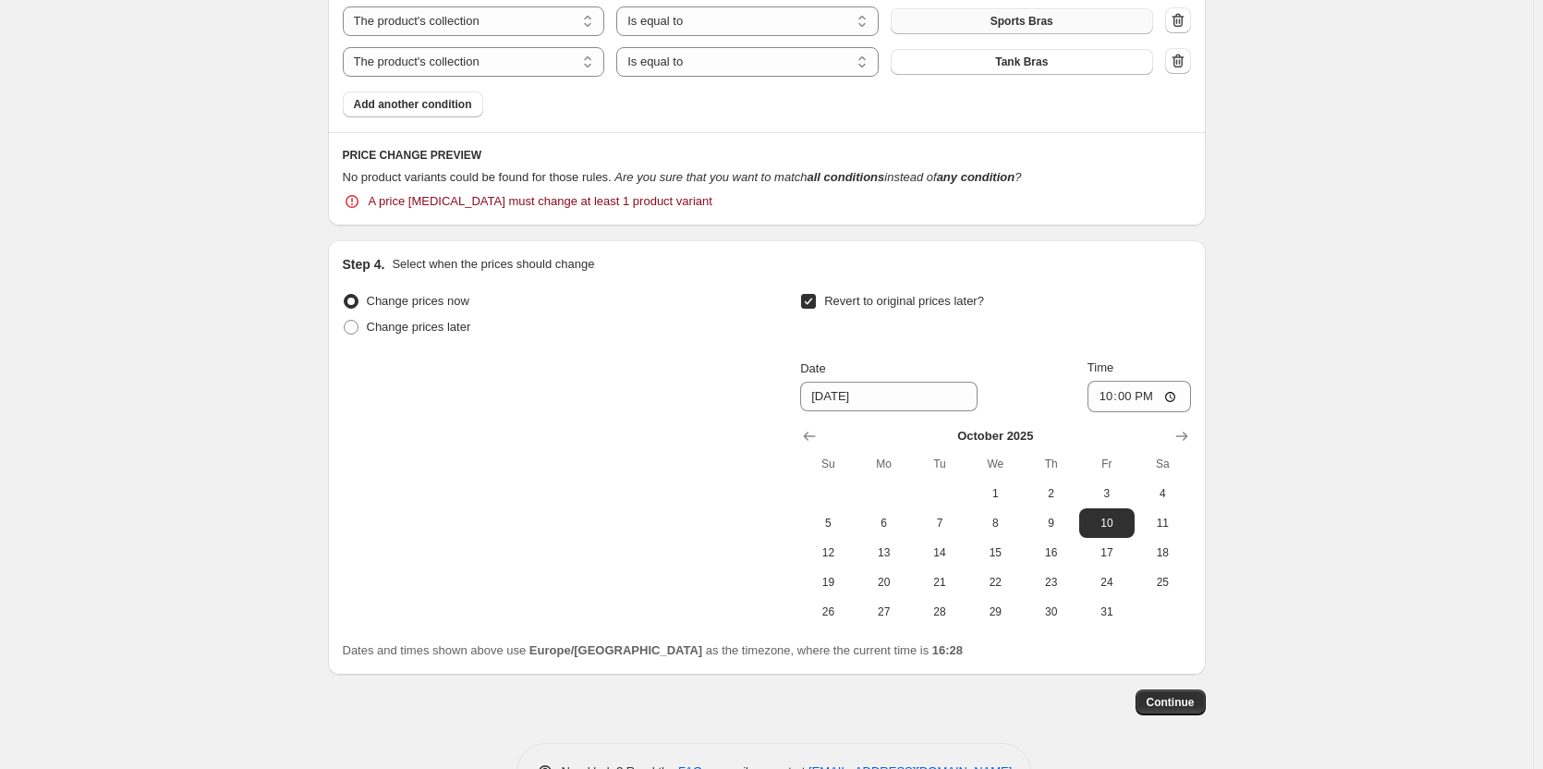
scroll to position [1600, 0]
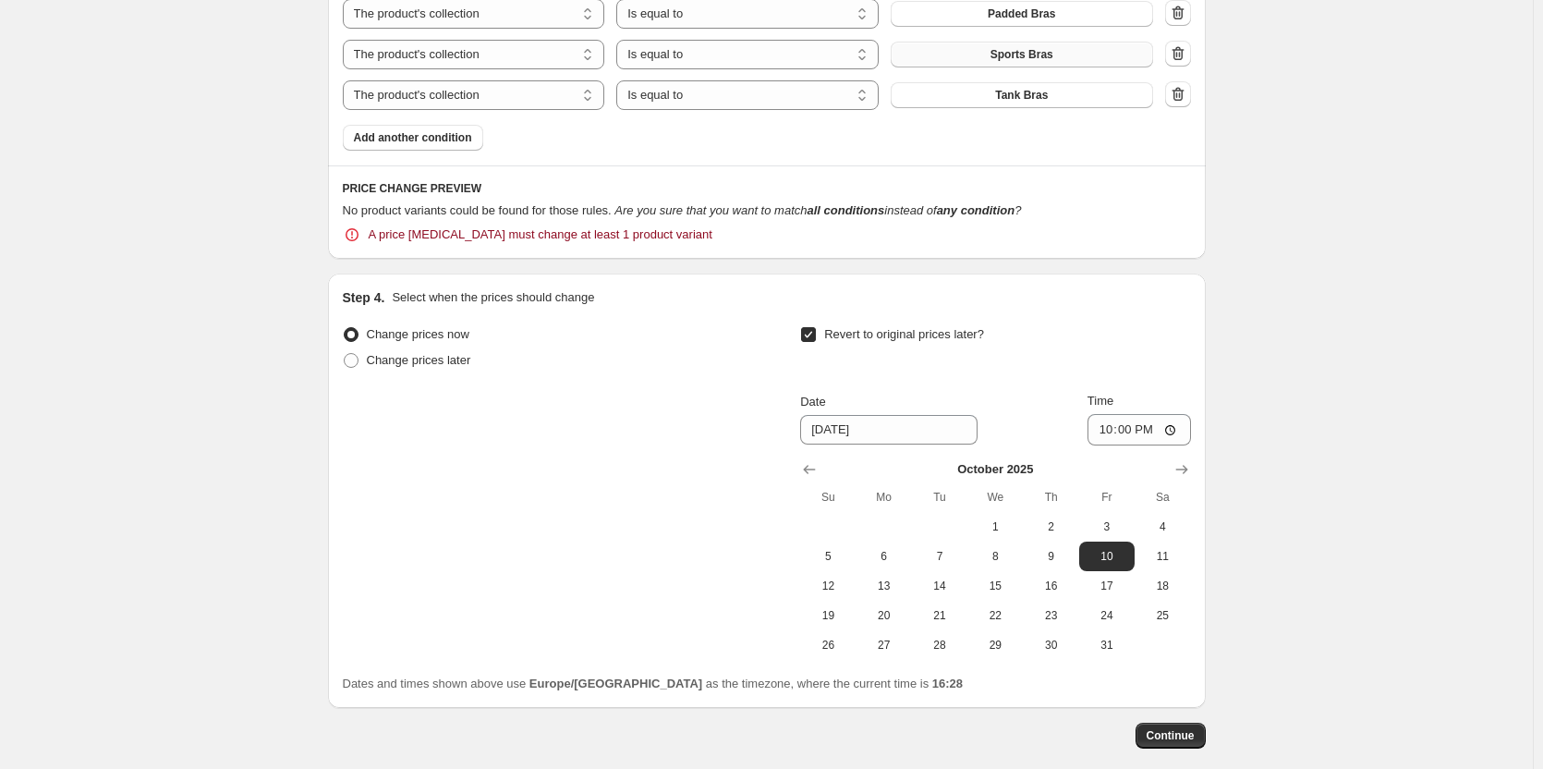
click at [642, 236] on span "A price change job must change at least 1 product variant" at bounding box center [541, 234] width 344 height 18
click at [852, 209] on icon "Are you sure that you want to match all conditions instead of any condition ?" at bounding box center [817, 210] width 407 height 14
click at [884, 213] on b "all conditions" at bounding box center [846, 210] width 78 height 14
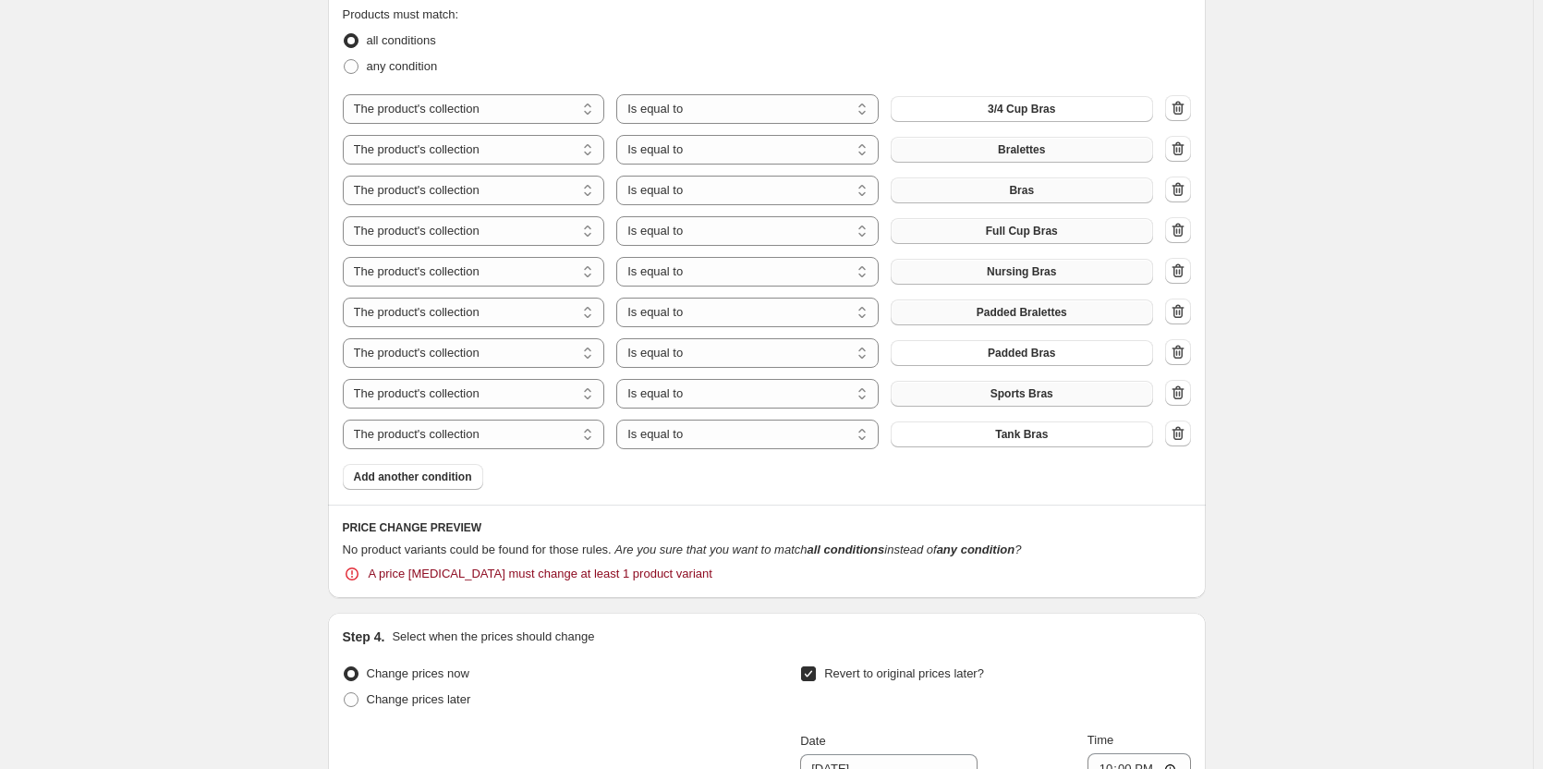
scroll to position [1231, 0]
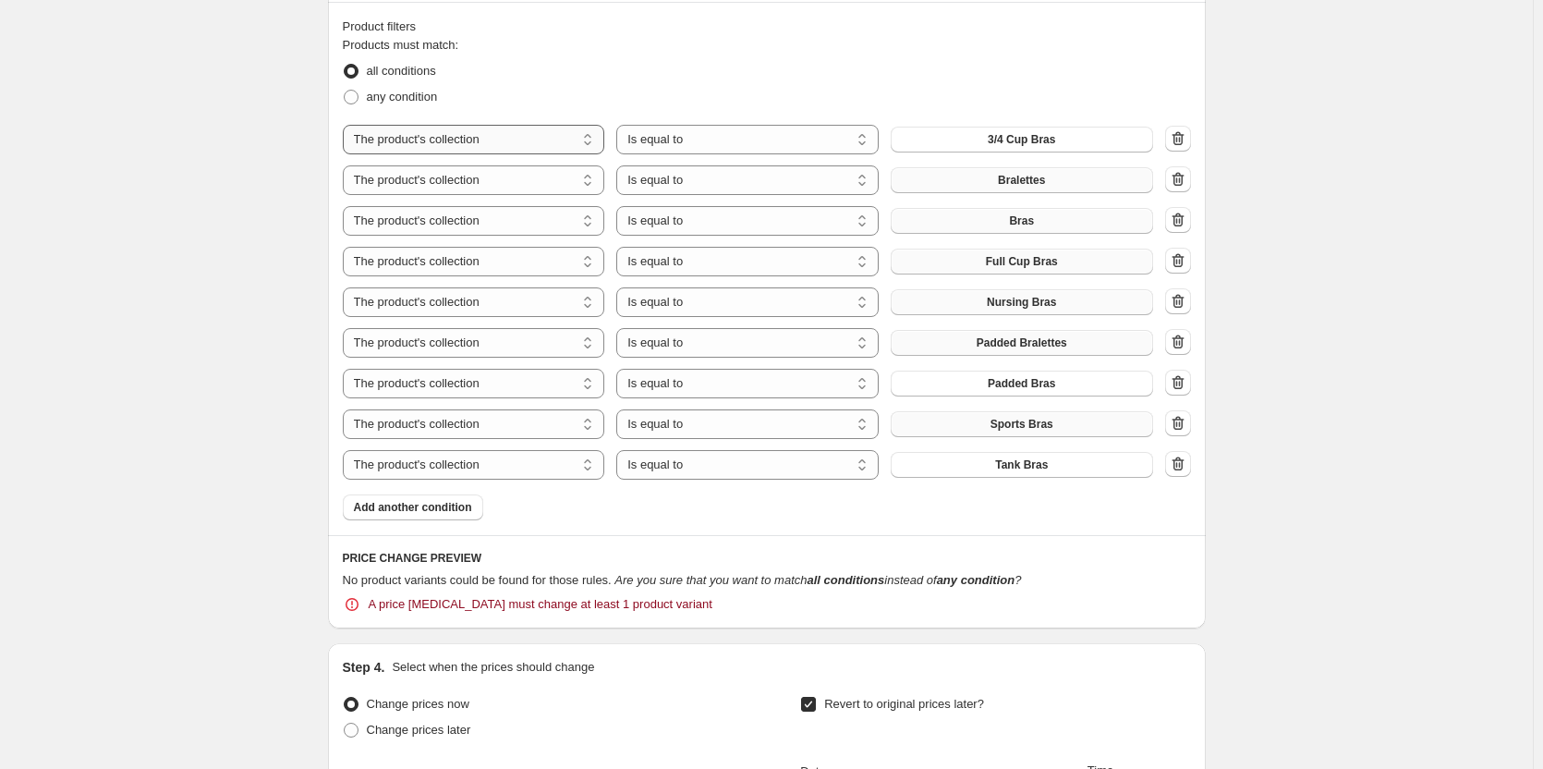
click at [470, 135] on select "The product The product's collection The product's tag The product's vendor The…" at bounding box center [474, 140] width 262 height 30
click at [359, 96] on span at bounding box center [351, 97] width 15 height 15
click at [345, 91] on input "any condition" at bounding box center [344, 90] width 1 height 1
radio input "true"
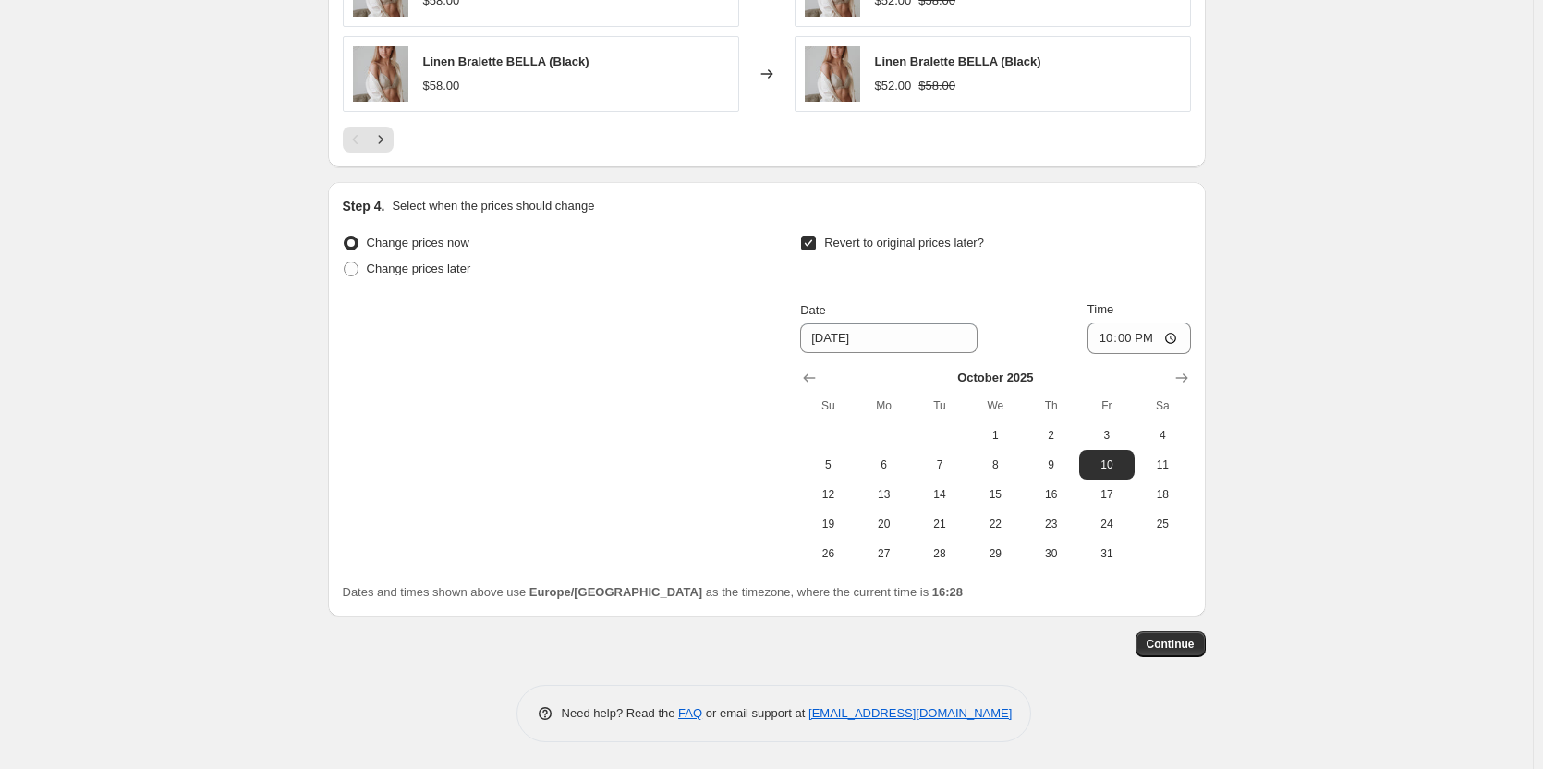
scroll to position [2031, 0]
click at [1184, 650] on span "Continue" at bounding box center [1171, 643] width 48 height 15
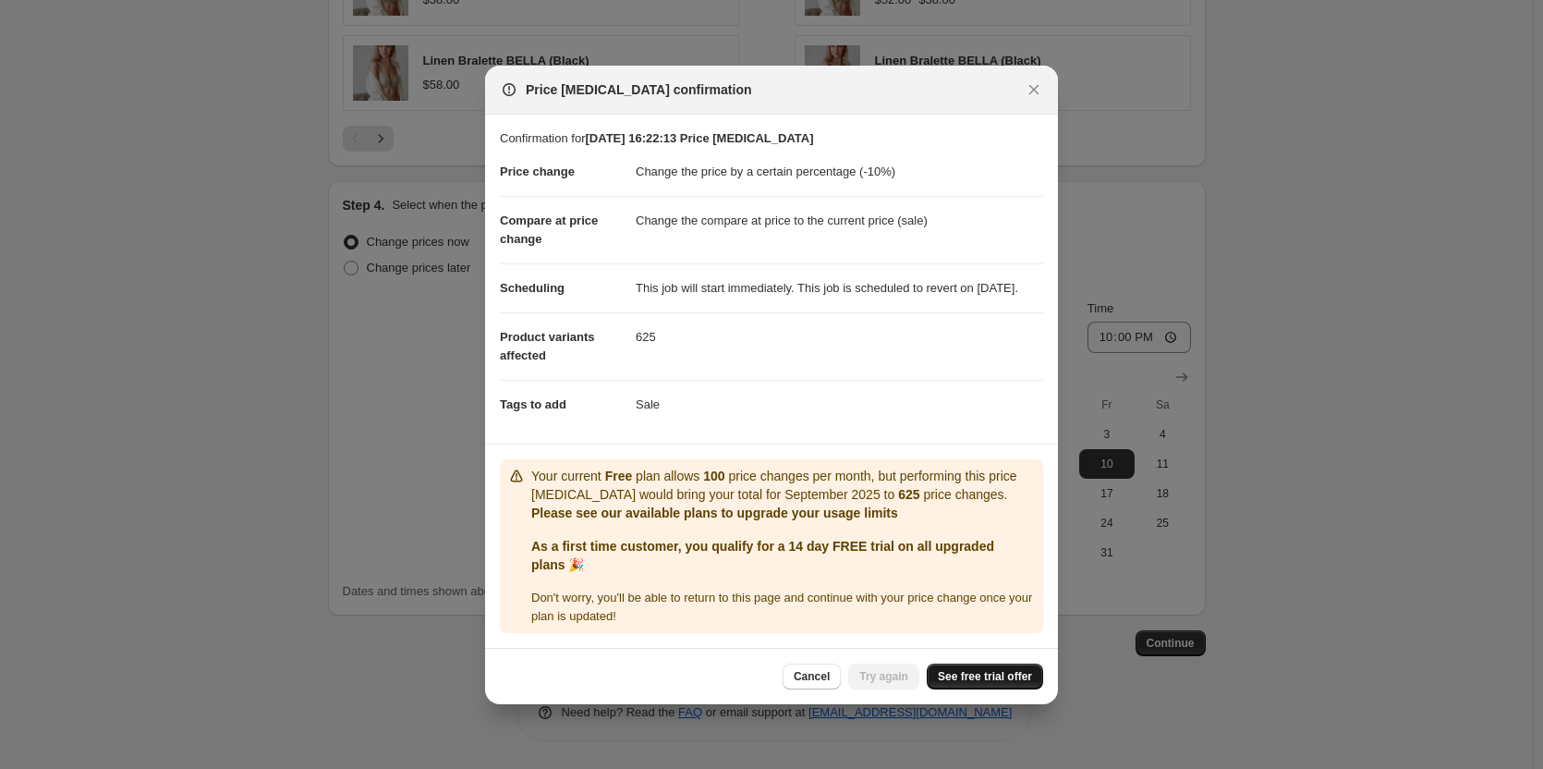
click at [992, 684] on span "See free trial offer" at bounding box center [985, 676] width 94 height 15
click at [812, 689] on button "Cancel" at bounding box center [812, 676] width 58 height 26
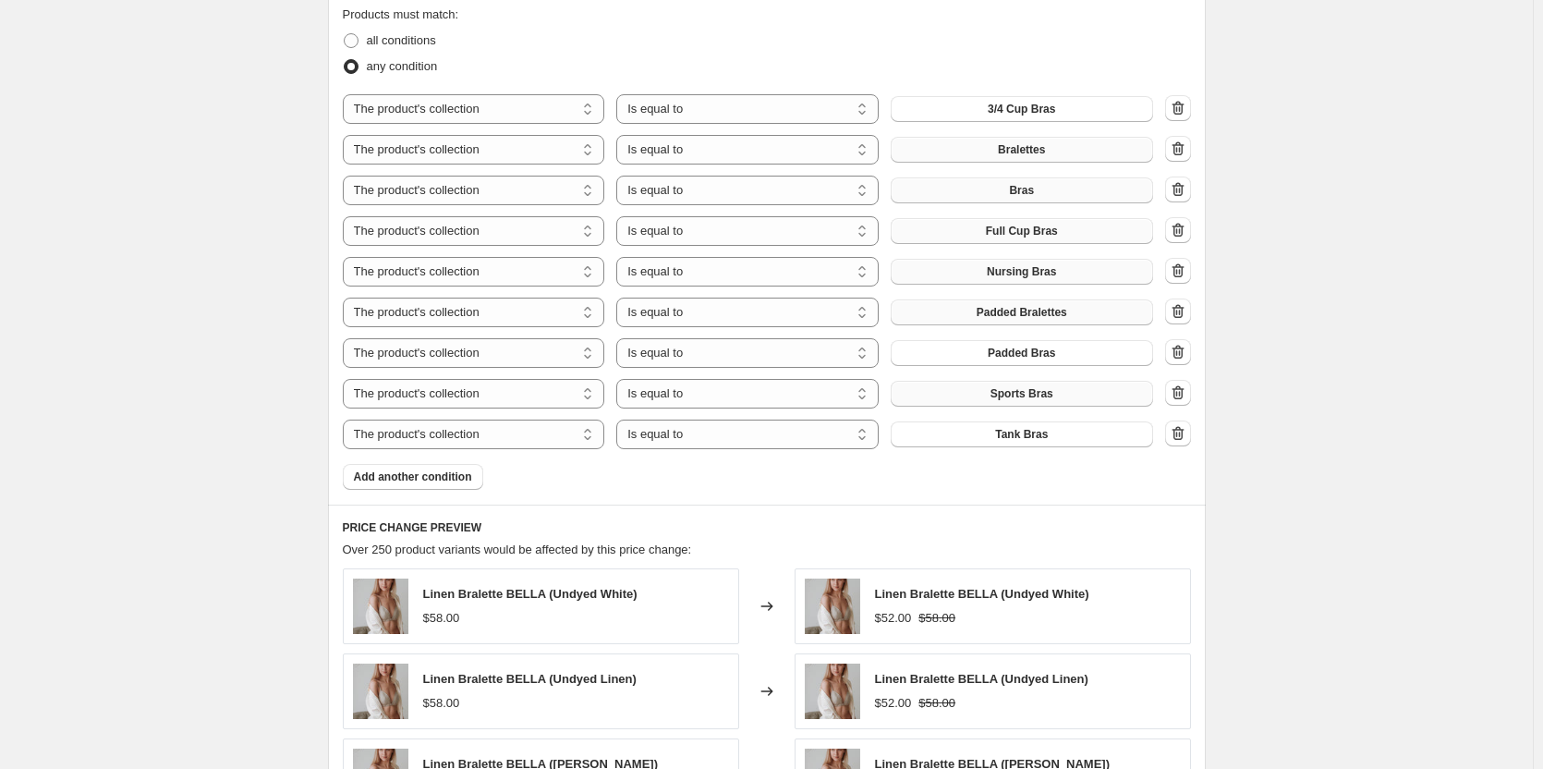
scroll to position [1107, 0]
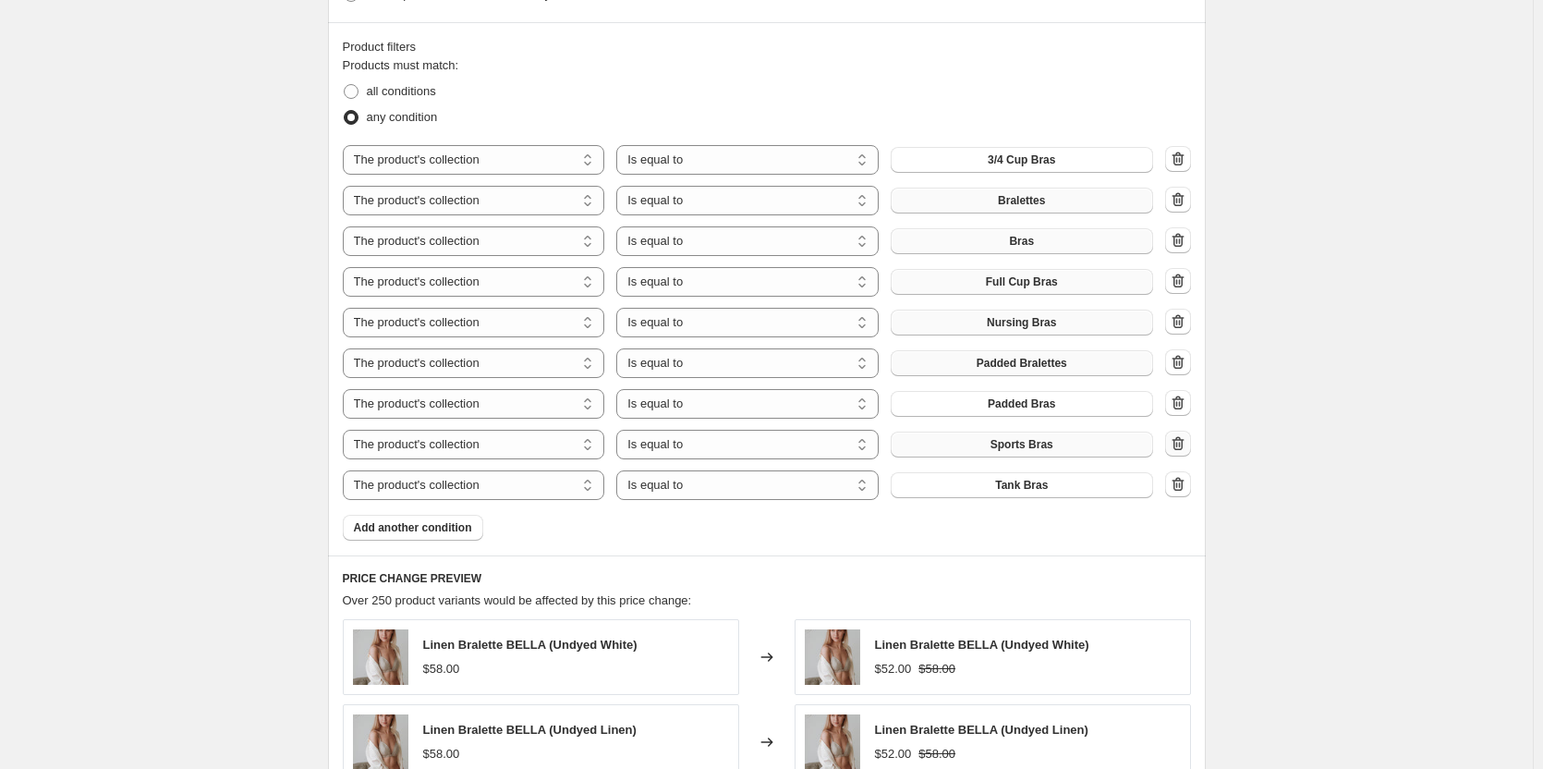
click at [1177, 447] on icon "button" at bounding box center [1176, 445] width 2 height 6
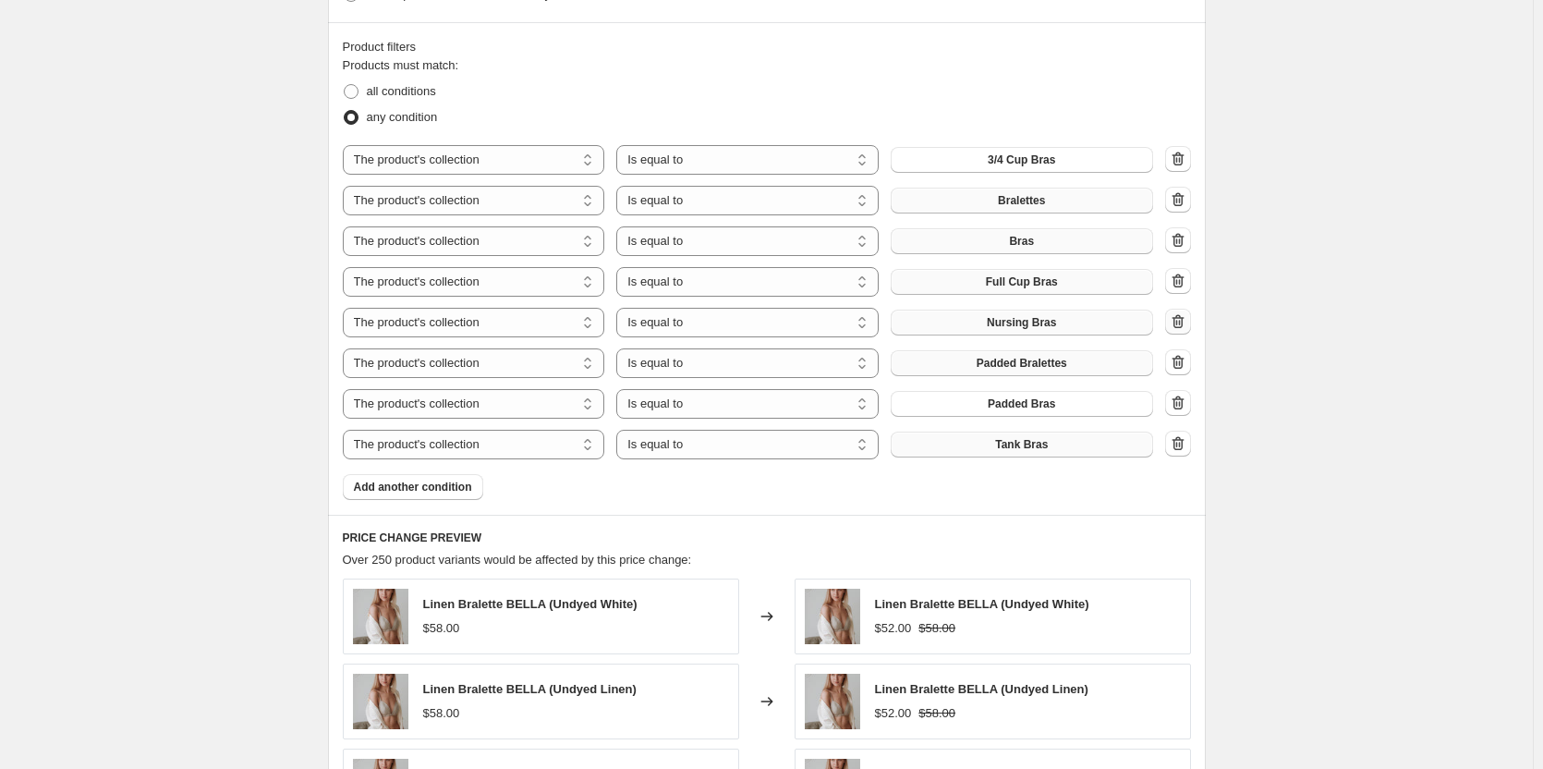
click at [1185, 329] on icon "button" at bounding box center [1178, 321] width 18 height 18
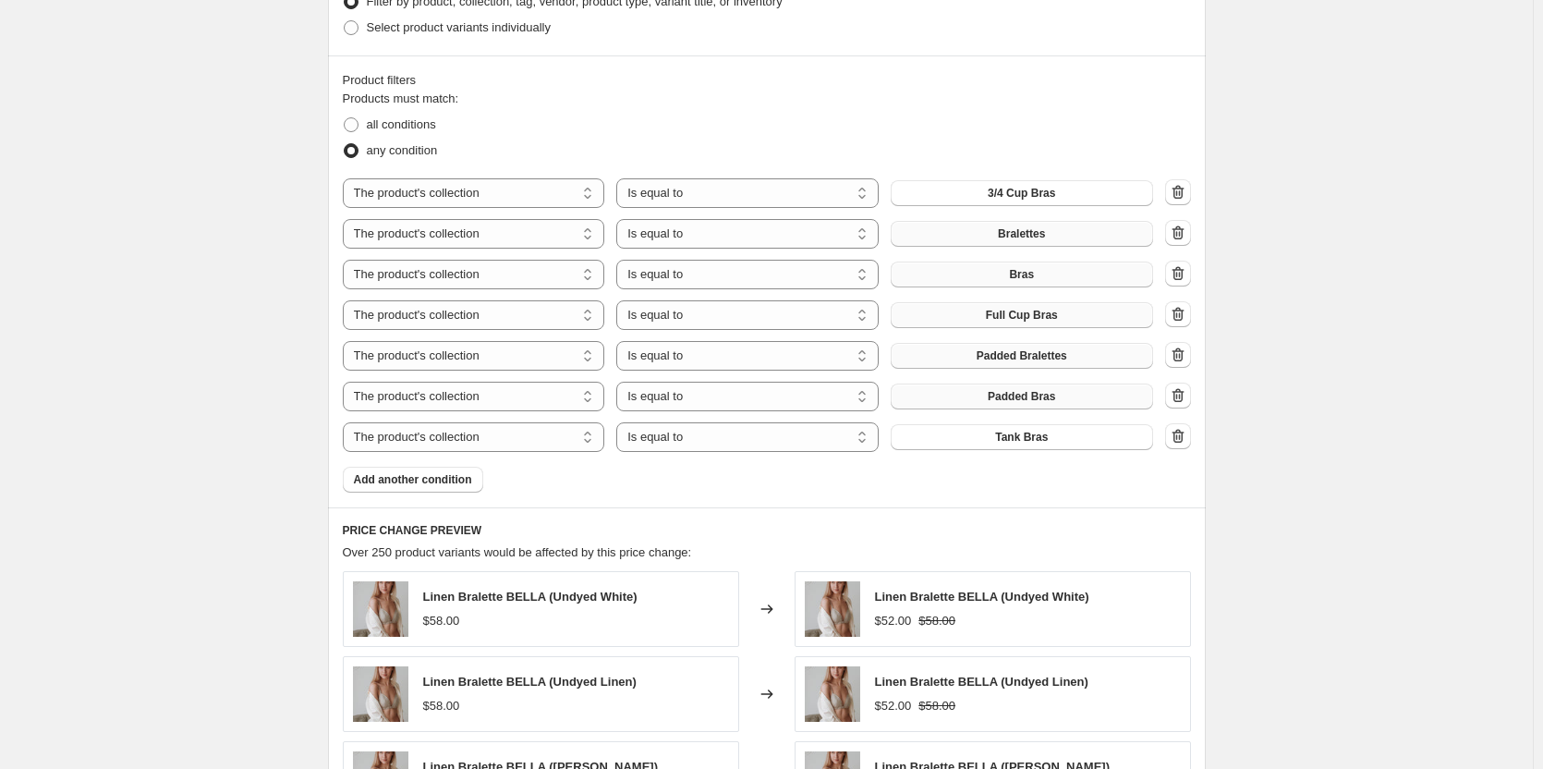
scroll to position [1015, 0]
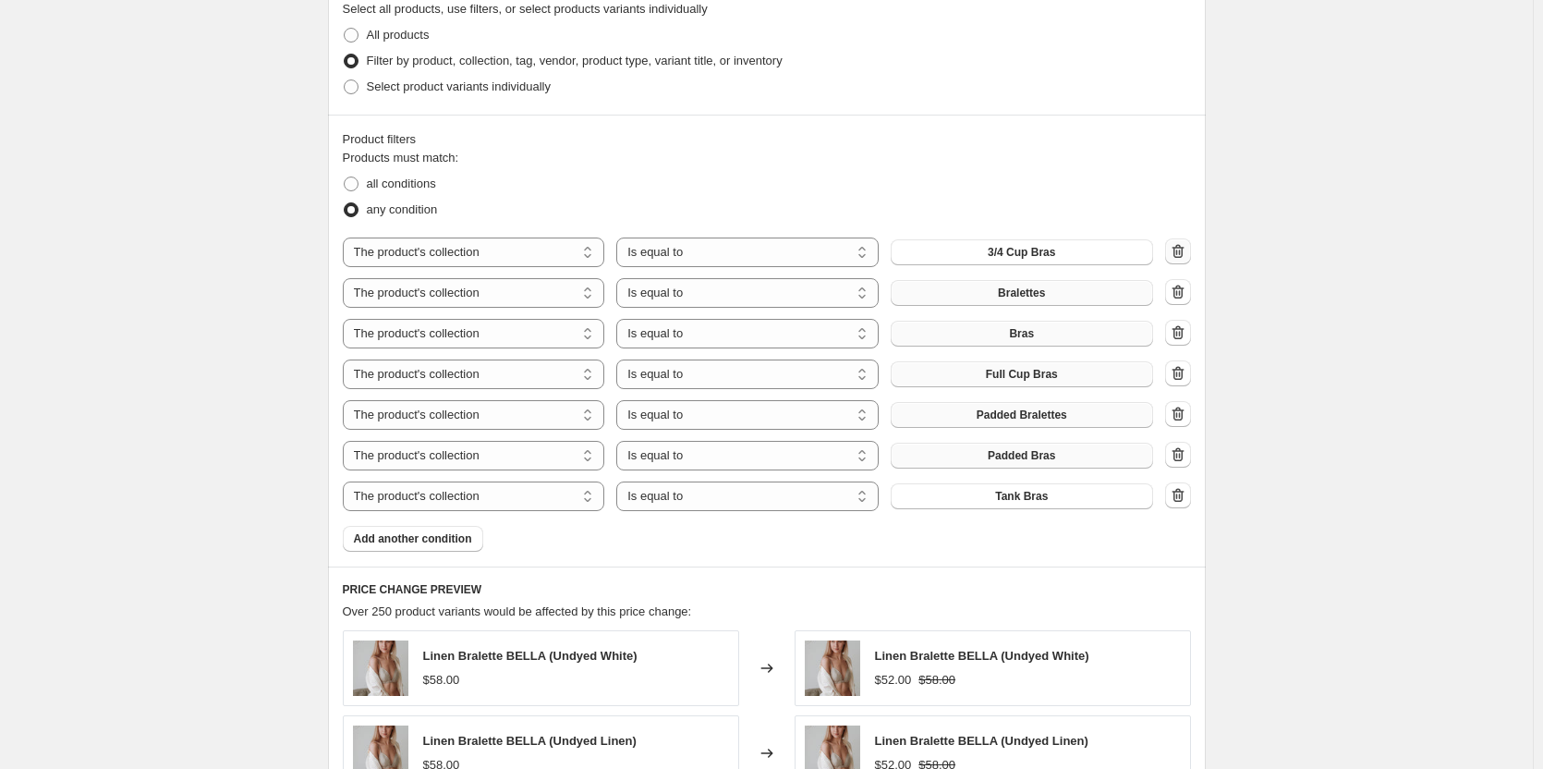
click at [1178, 248] on icon "button" at bounding box center [1178, 251] width 18 height 18
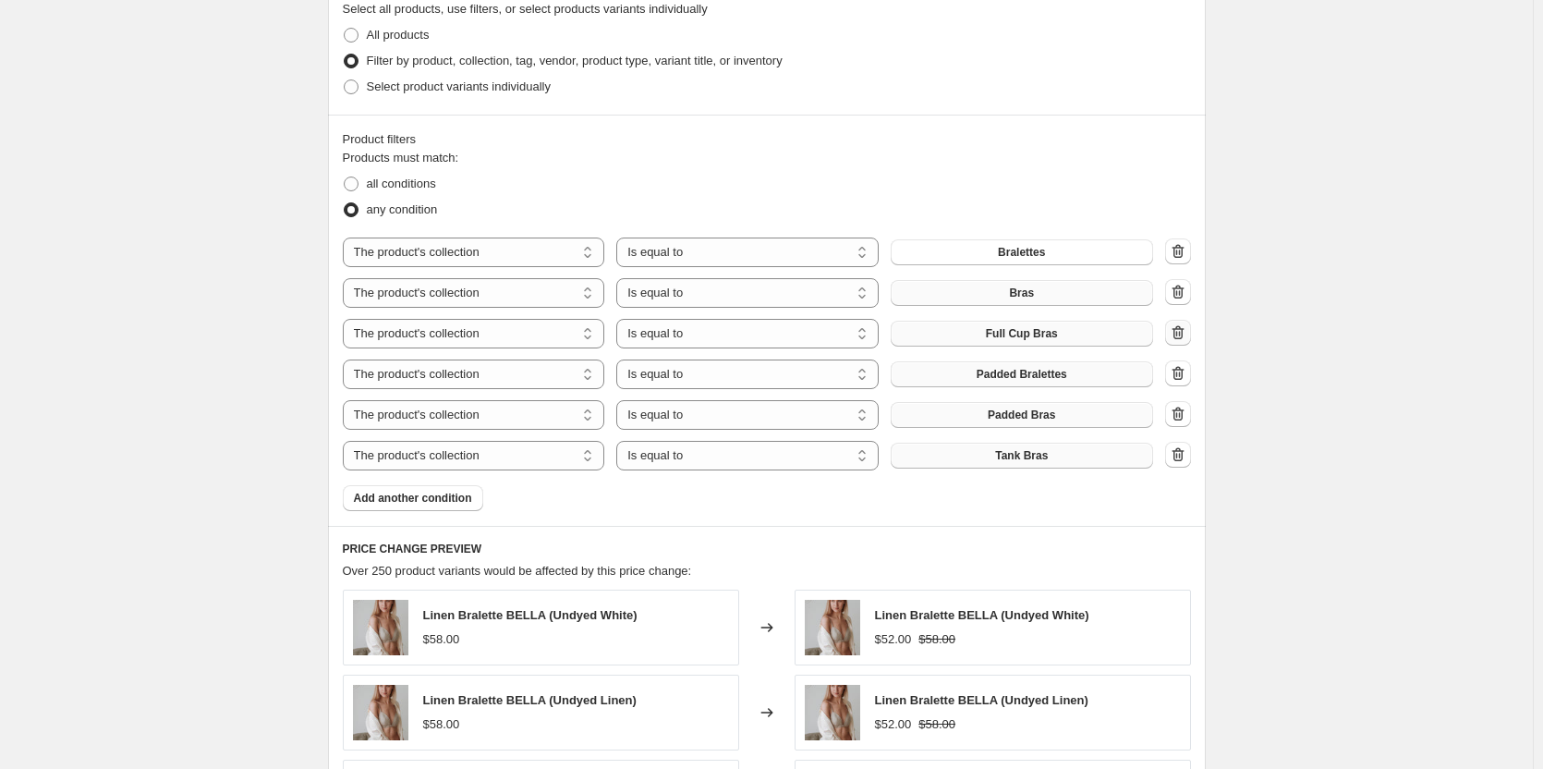
click at [1180, 336] on icon "button" at bounding box center [1178, 332] width 18 height 18
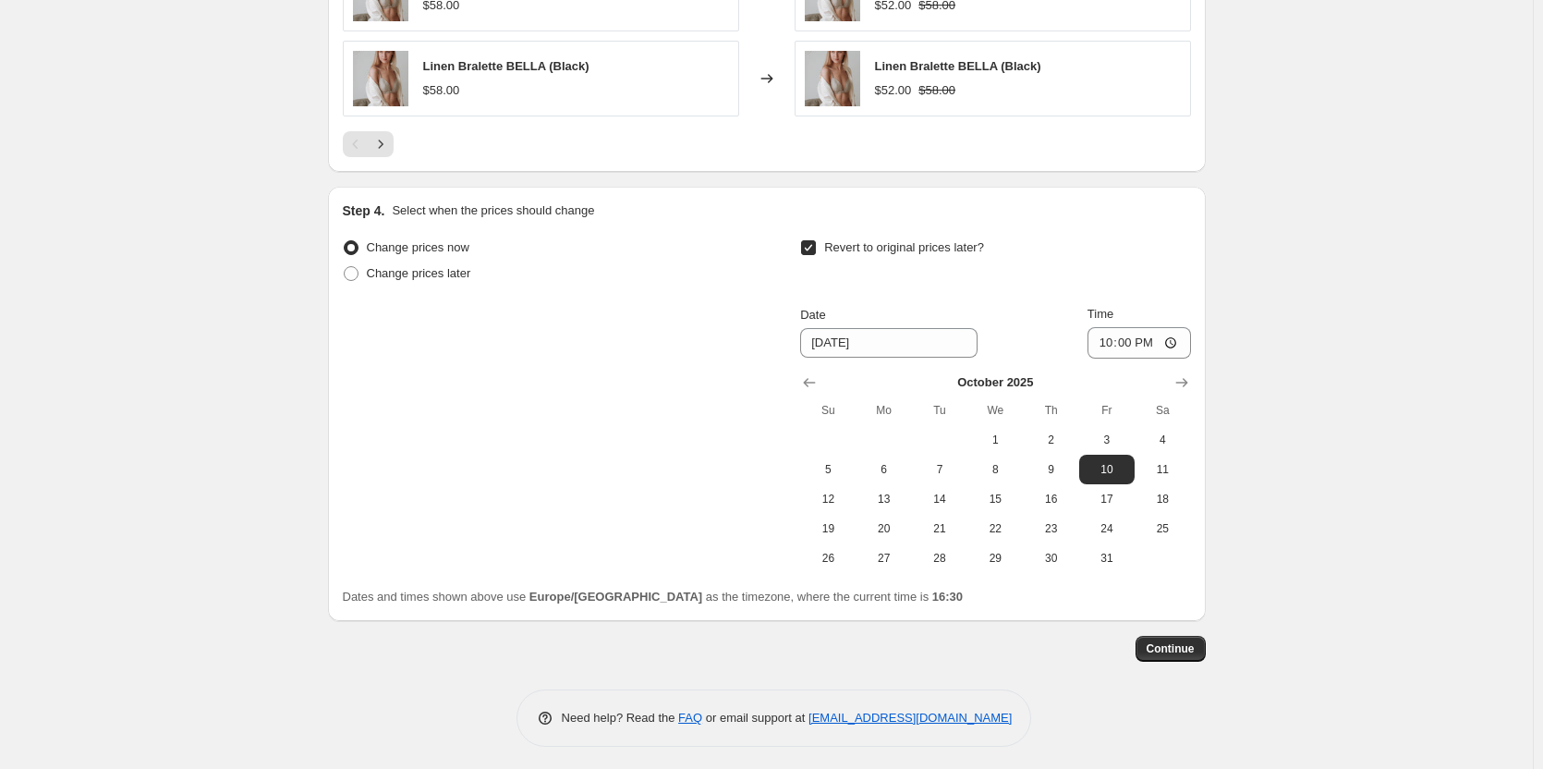
scroll to position [1868, 0]
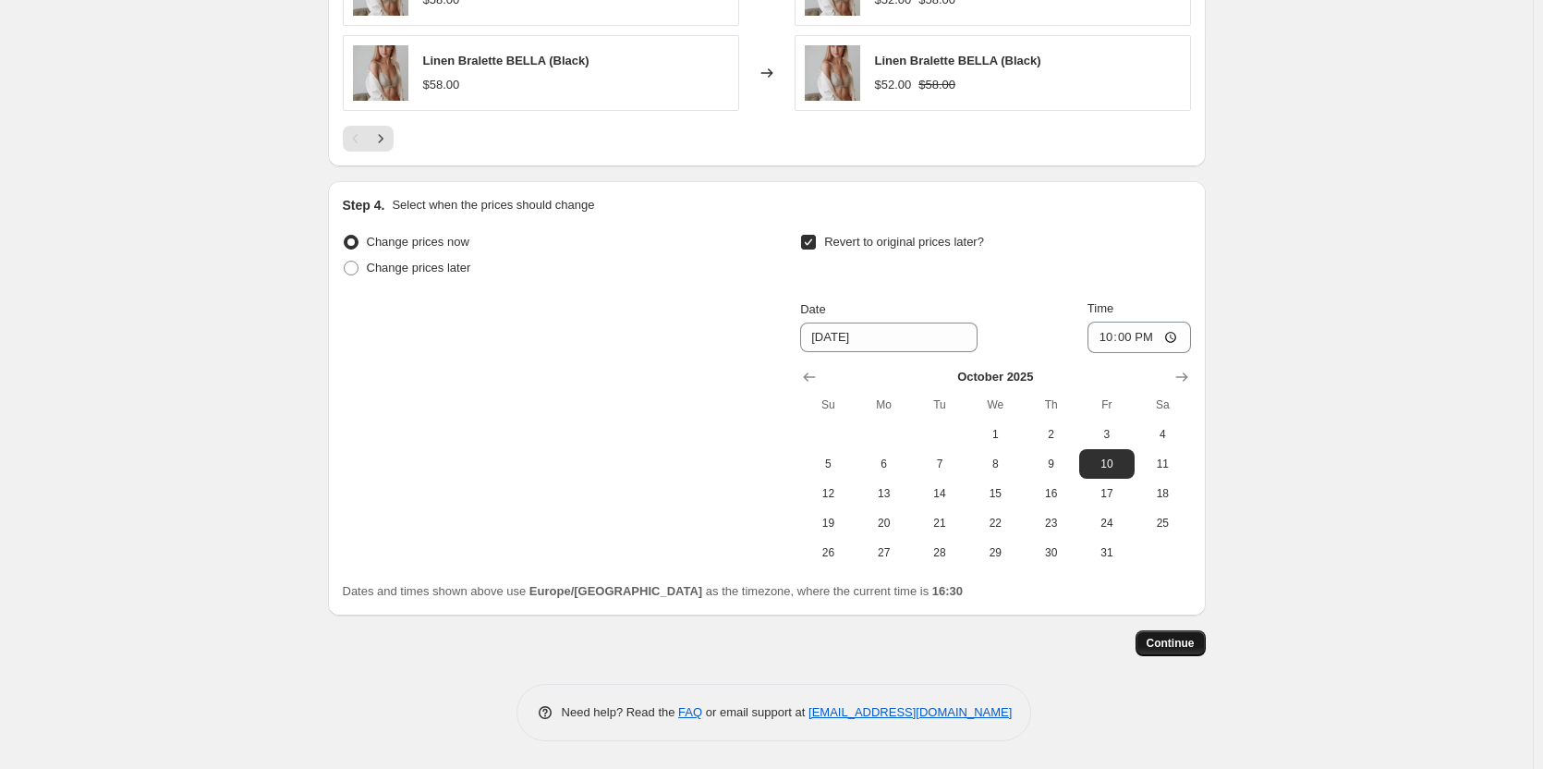
click at [1189, 642] on span "Continue" at bounding box center [1171, 643] width 48 height 15
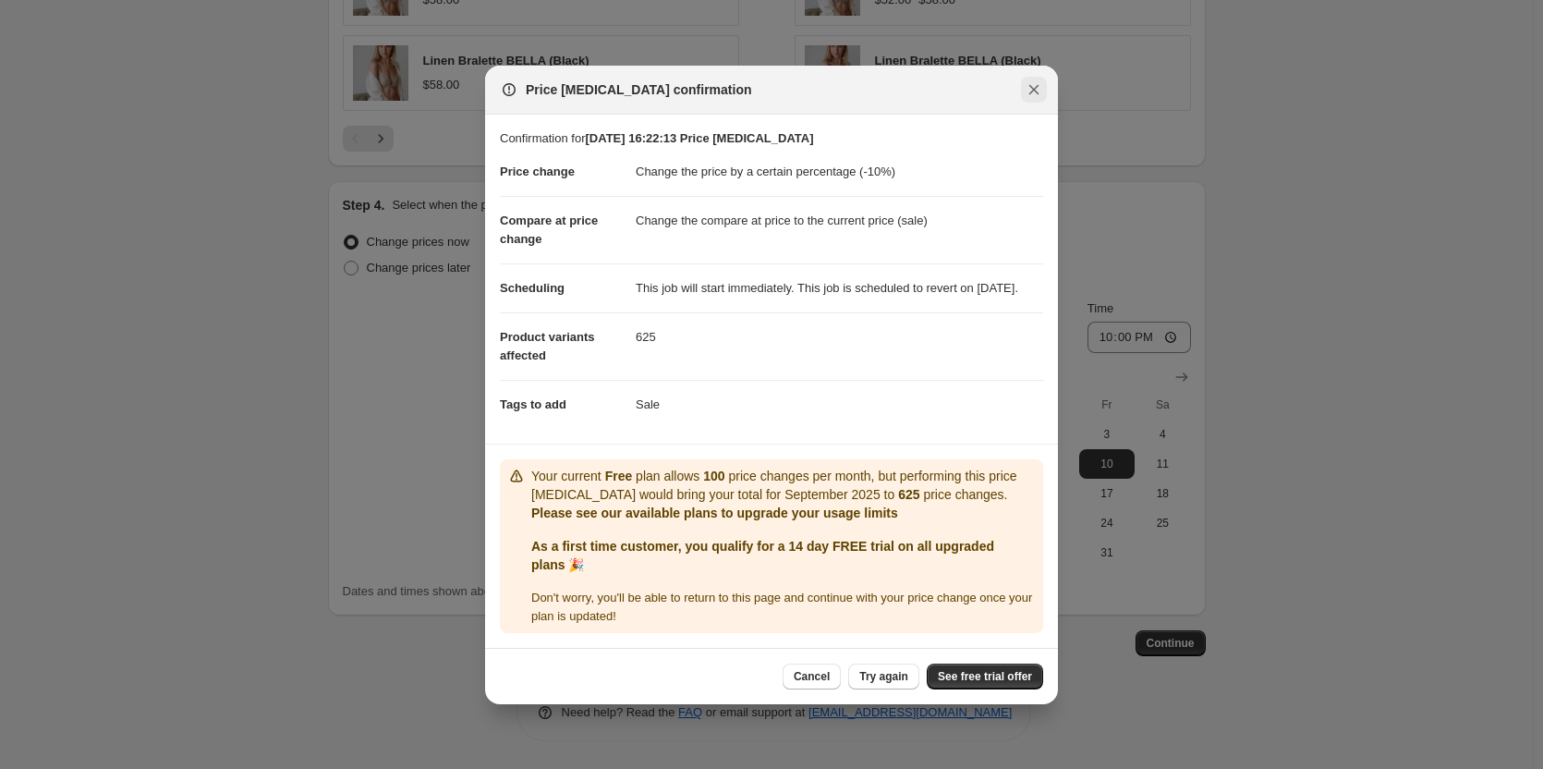
click at [1038, 80] on icon "Close" at bounding box center [1034, 89] width 18 height 18
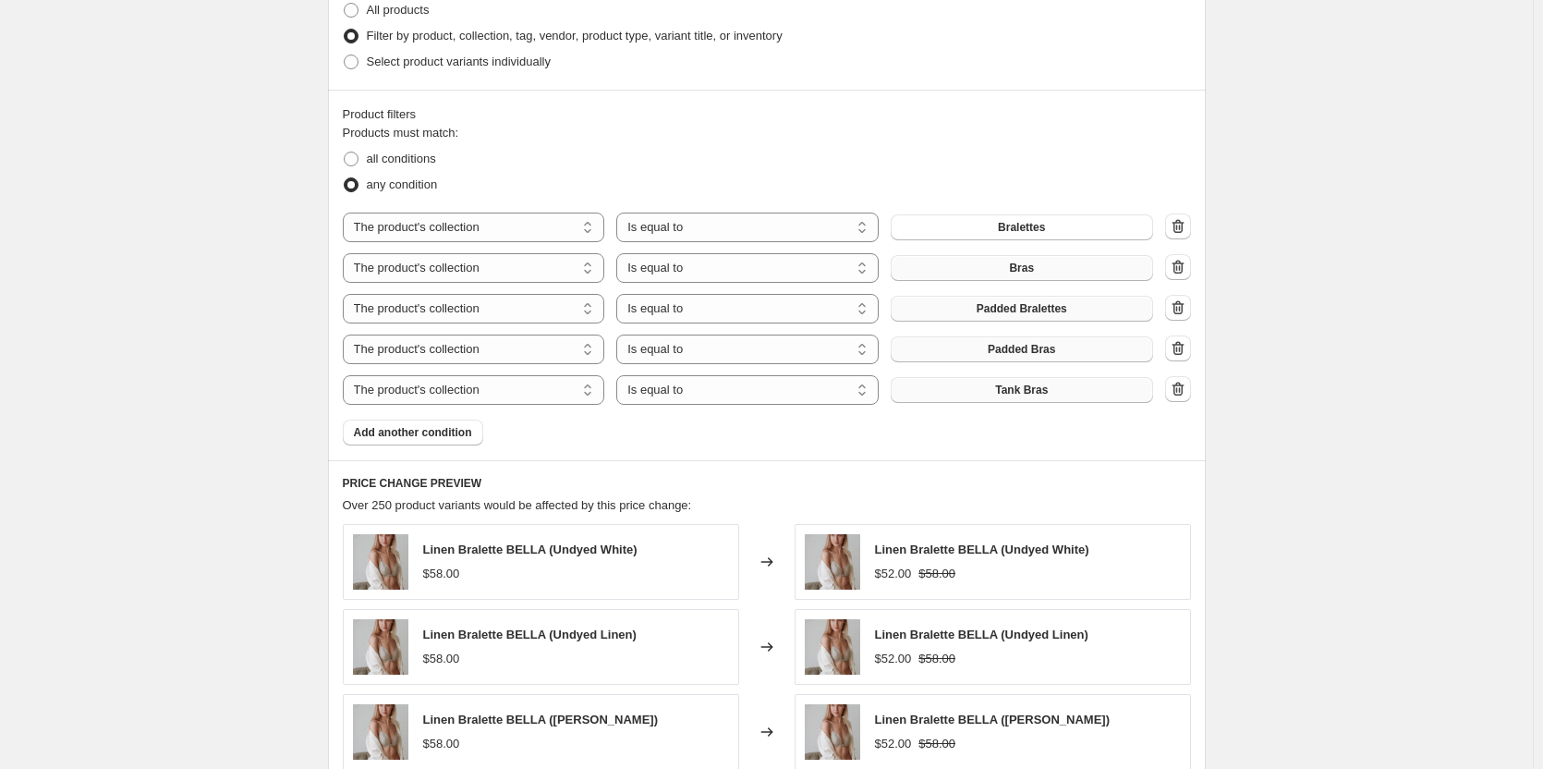
scroll to position [1037, 0]
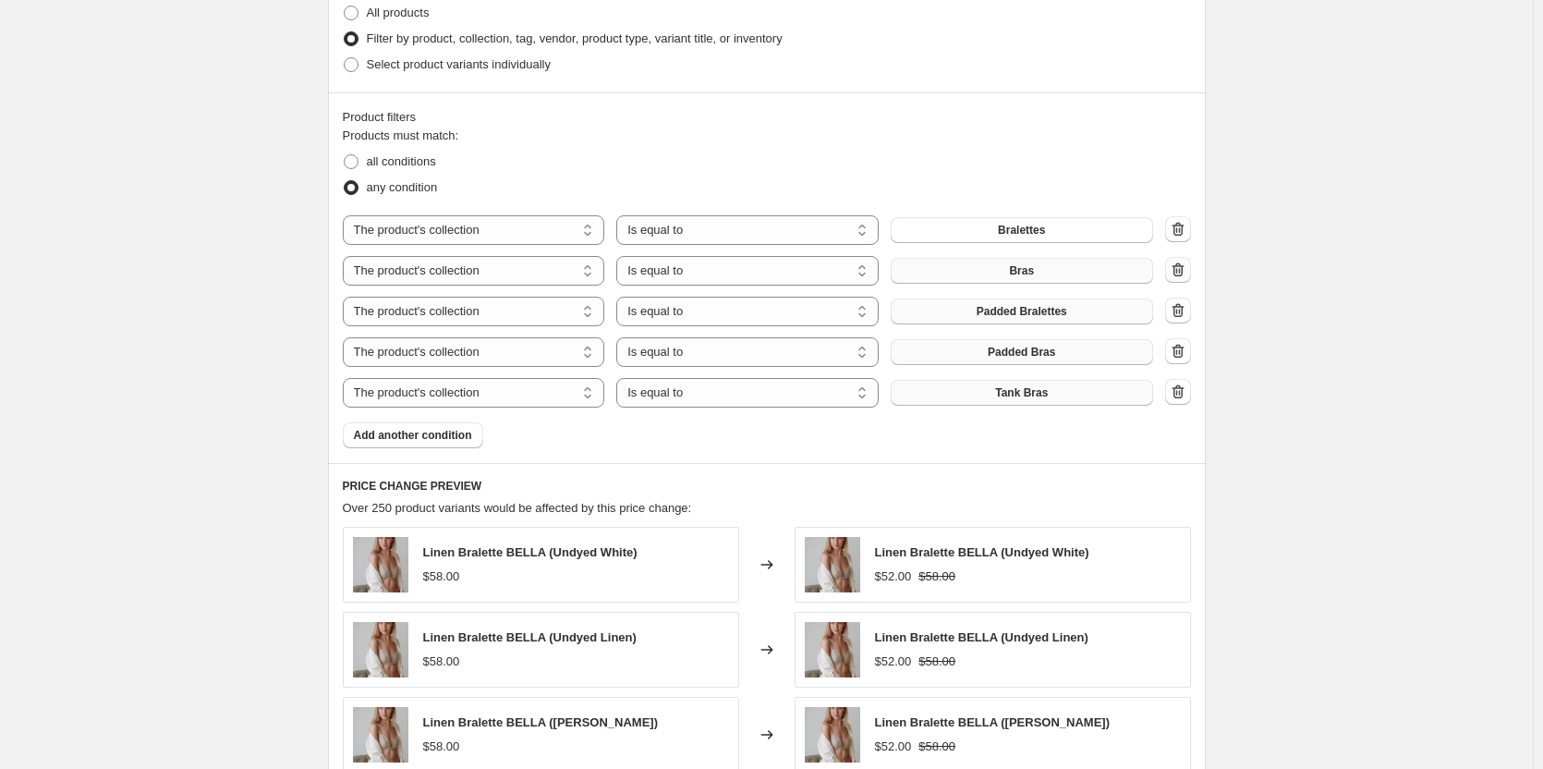
click at [1185, 272] on icon "button" at bounding box center [1178, 270] width 18 height 18
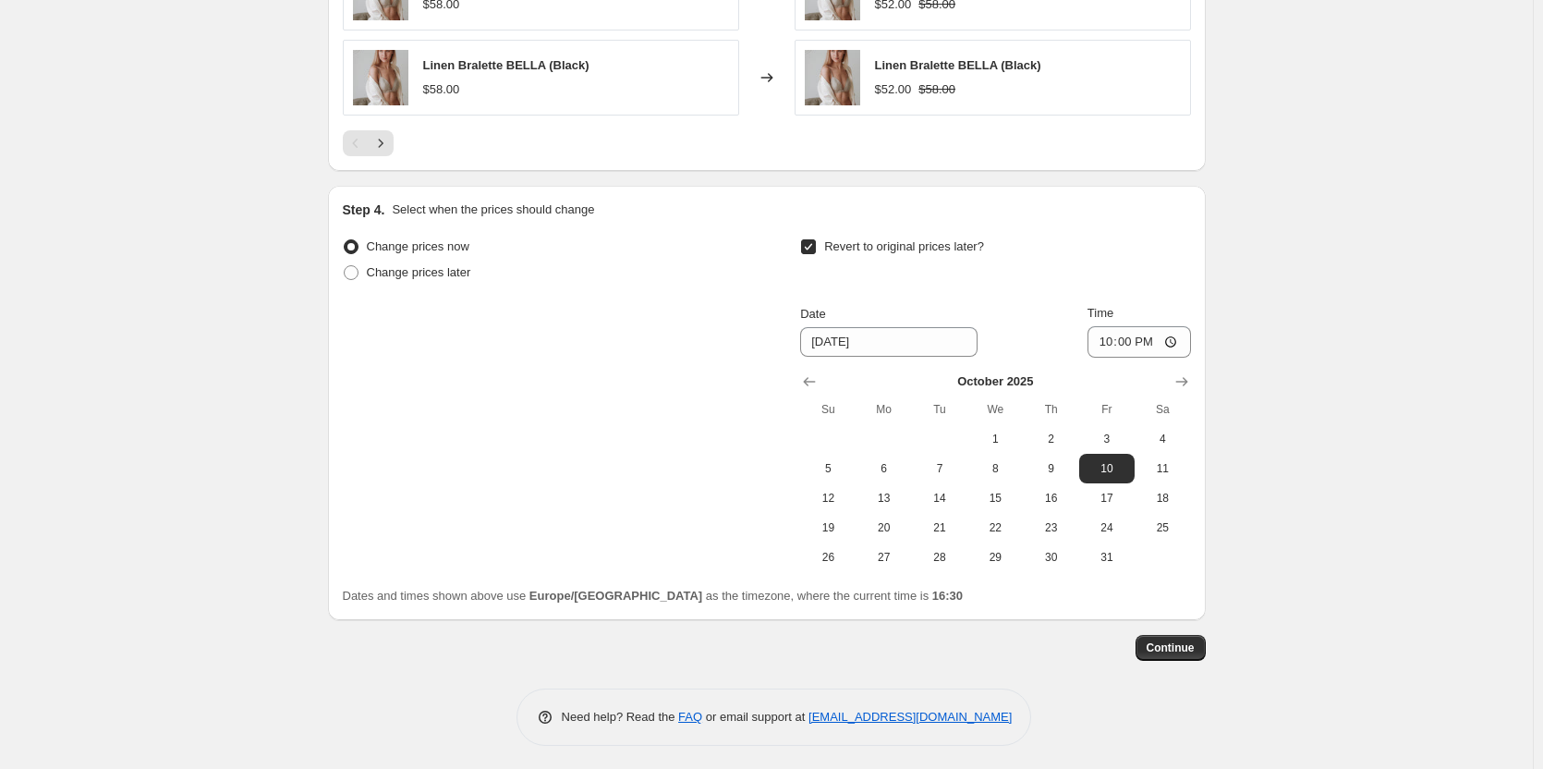
scroll to position [1828, 0]
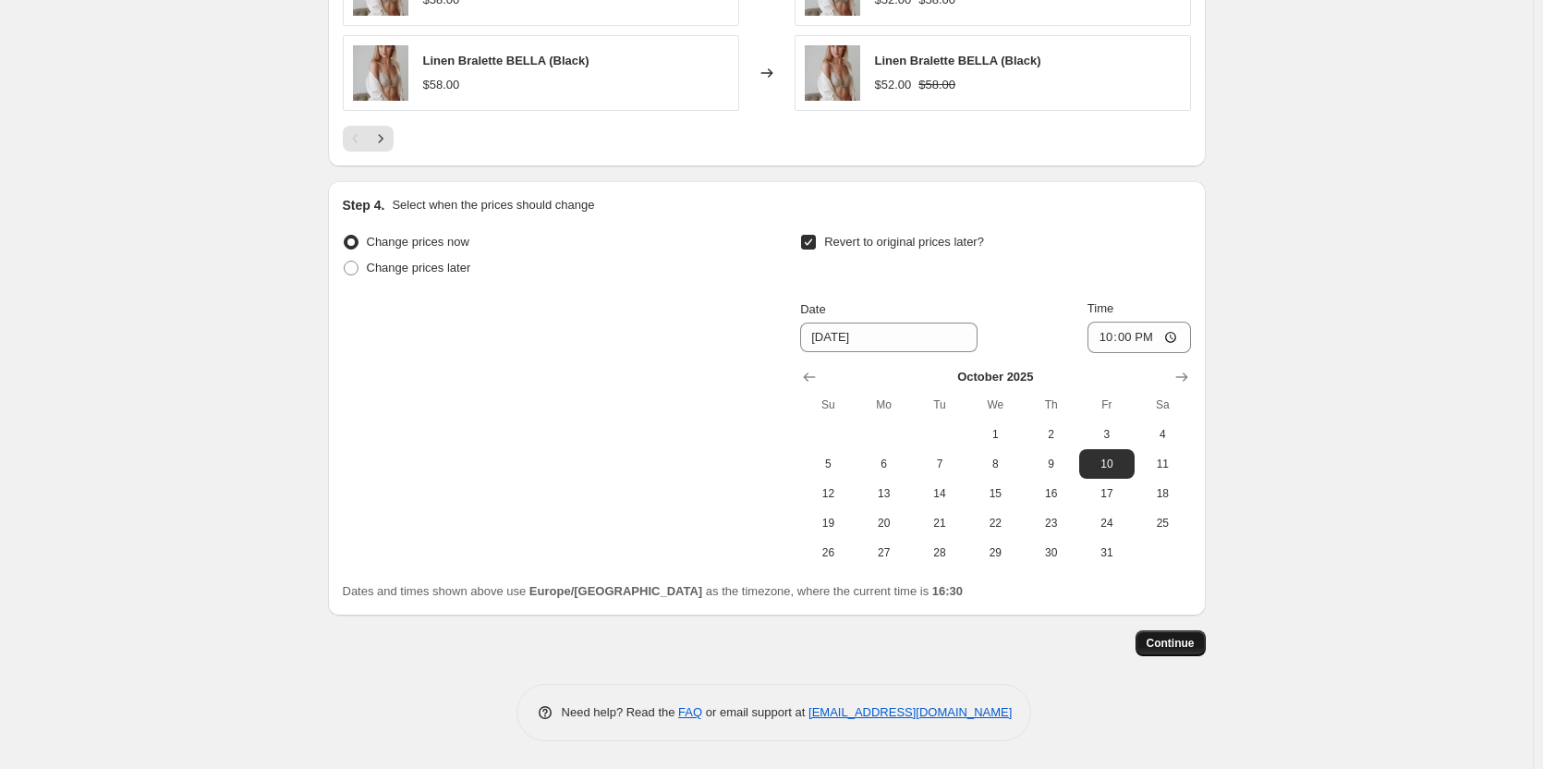
click at [1188, 644] on span "Continue" at bounding box center [1171, 643] width 48 height 15
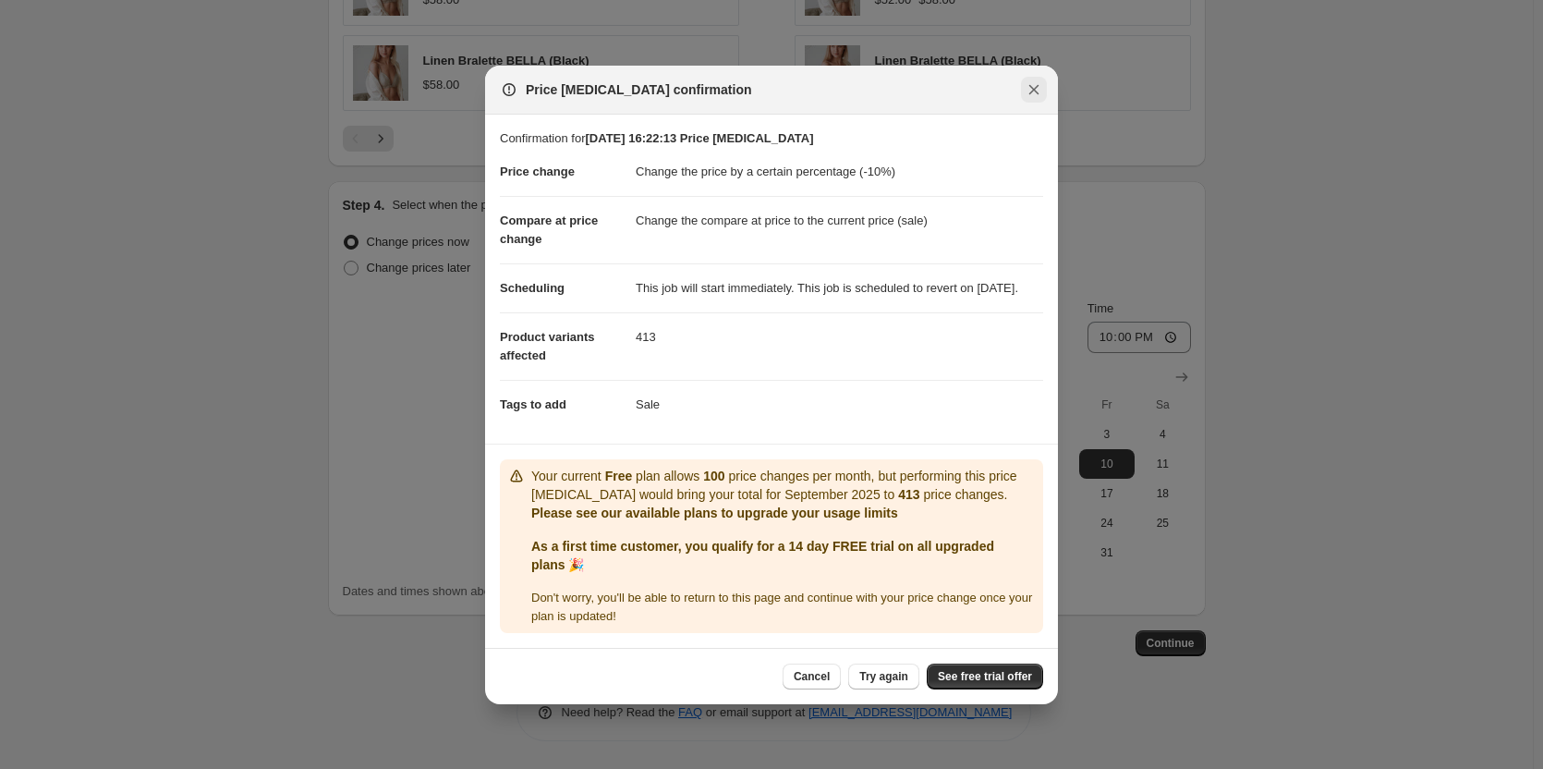
click at [1036, 80] on icon "Close" at bounding box center [1034, 89] width 18 height 18
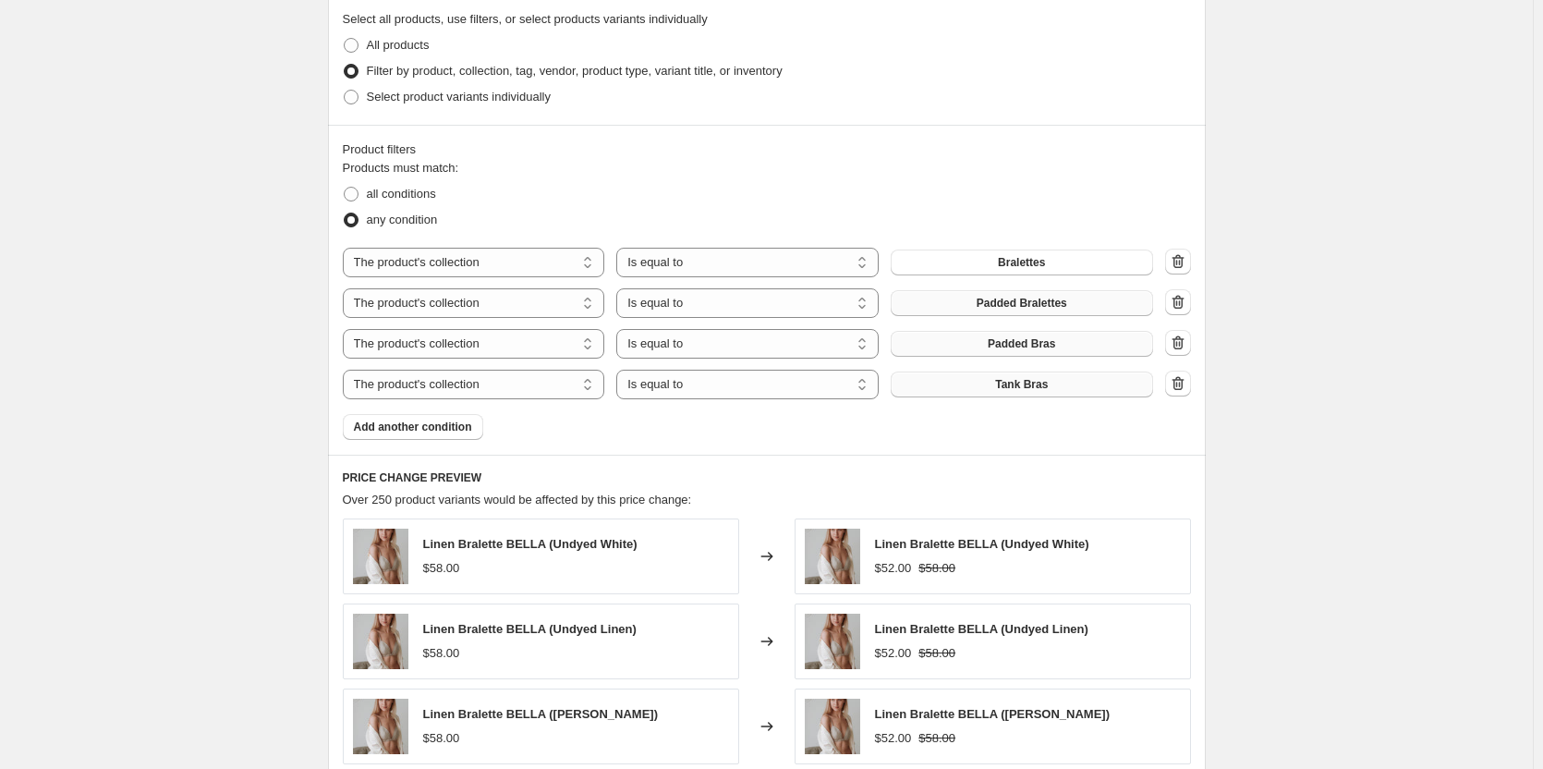
scroll to position [996, 0]
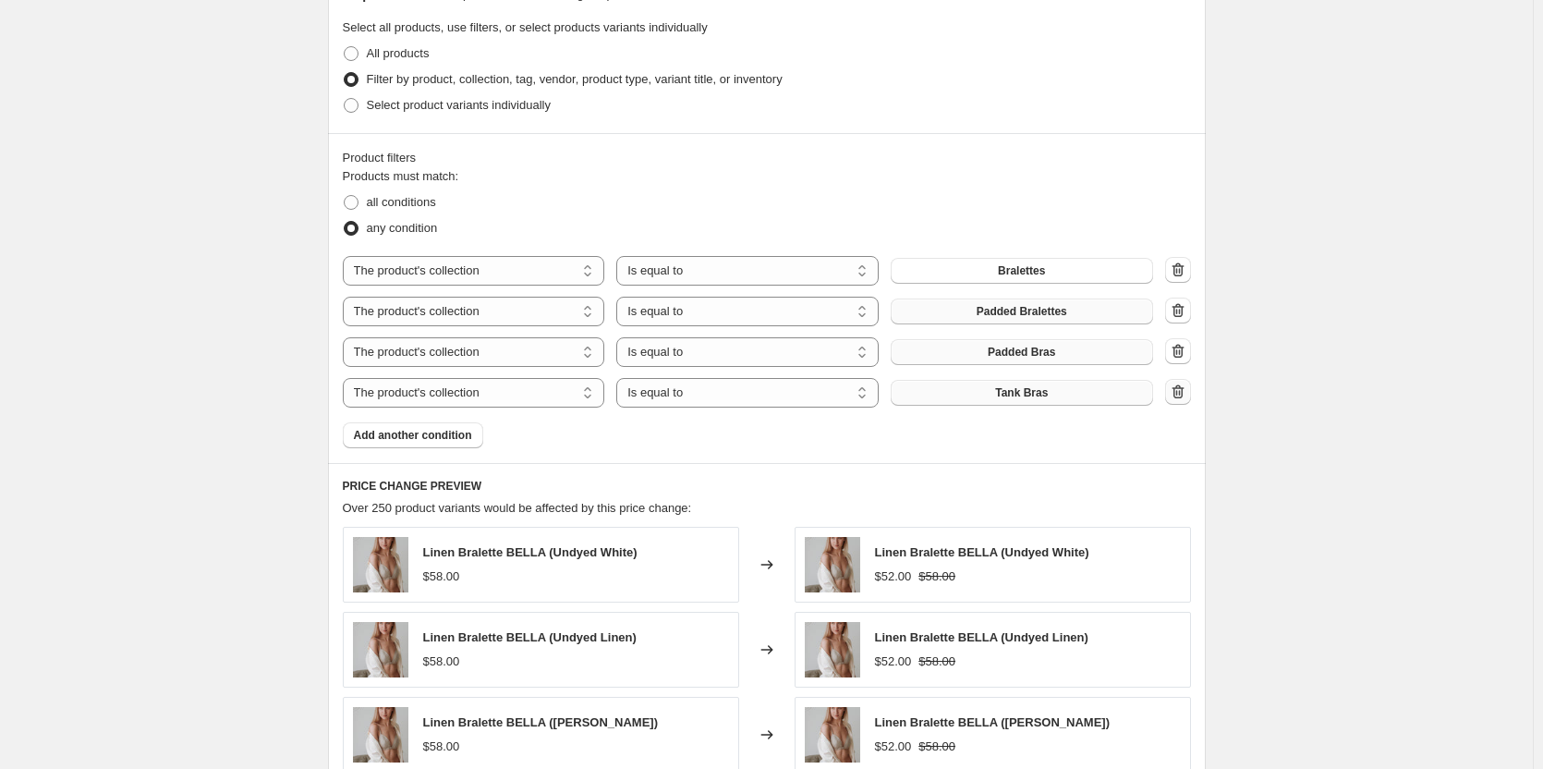
click at [1177, 394] on icon "button" at bounding box center [1176, 393] width 2 height 6
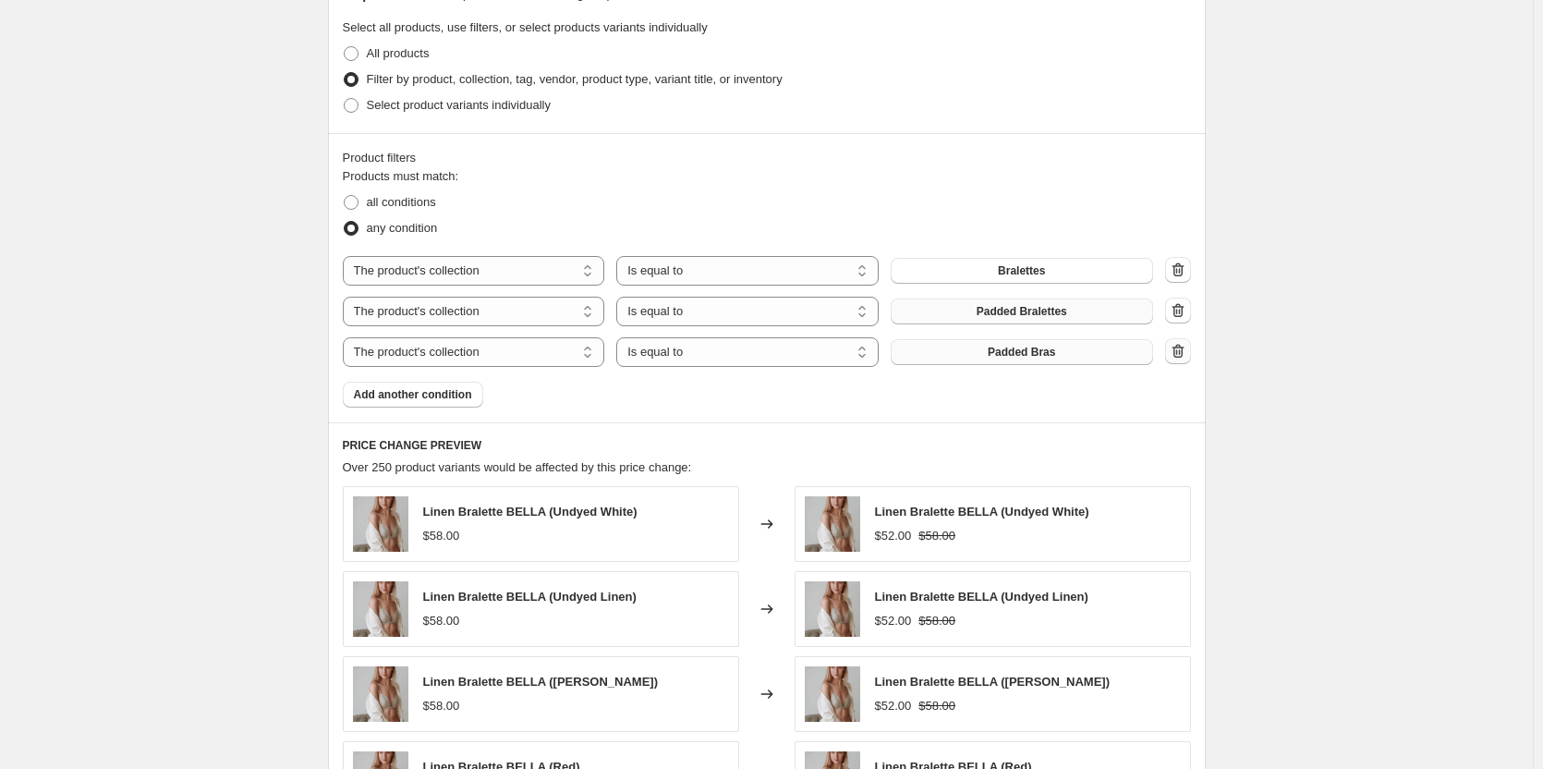
click at [1182, 357] on icon "button" at bounding box center [1178, 351] width 18 height 18
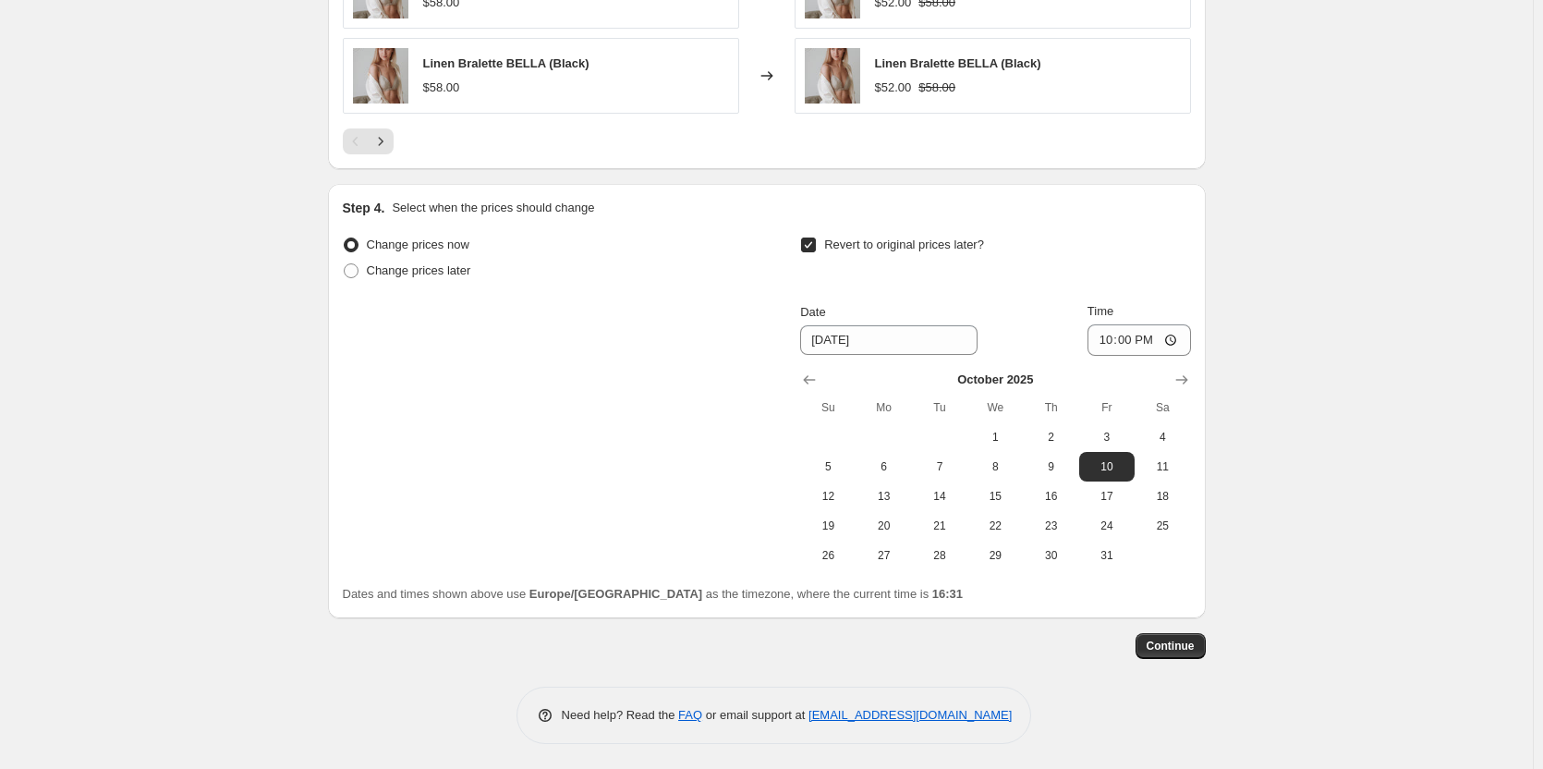
scroll to position [1746, 0]
click at [1190, 643] on span "Continue" at bounding box center [1171, 643] width 48 height 15
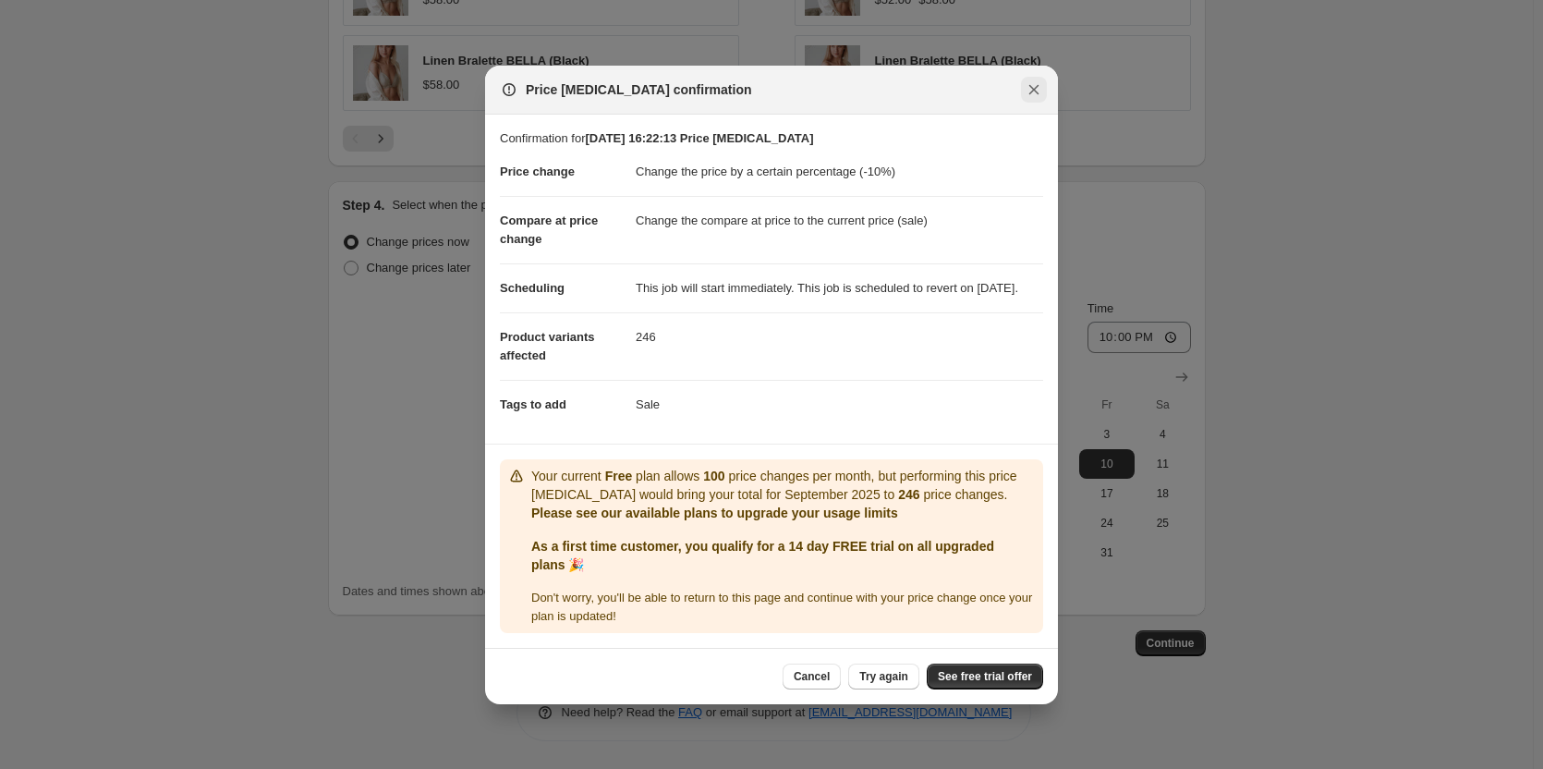
click at [1039, 80] on icon "Close" at bounding box center [1034, 89] width 18 height 18
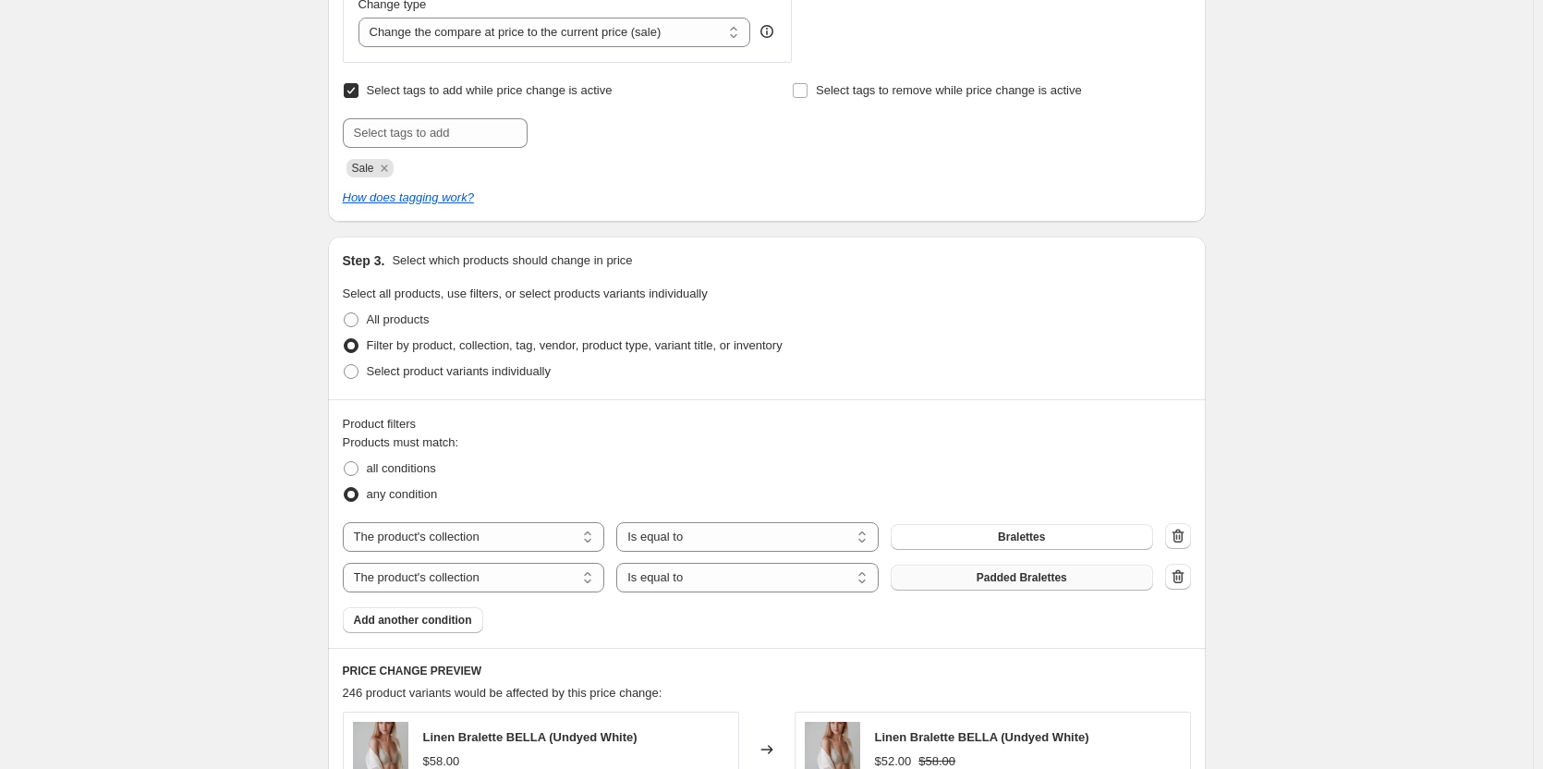
scroll to position [822, 0]
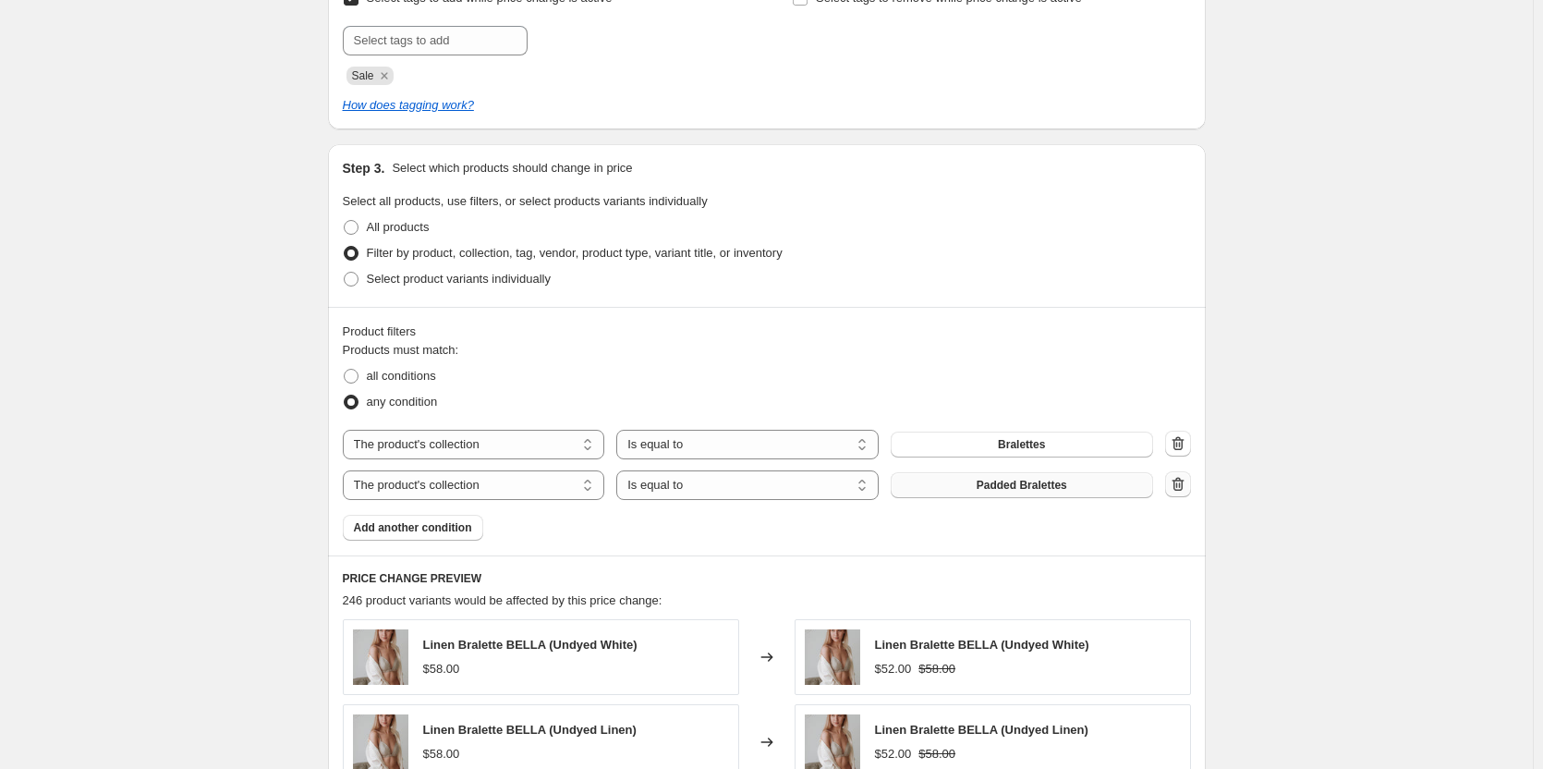
click at [1174, 492] on icon "button" at bounding box center [1178, 484] width 18 height 18
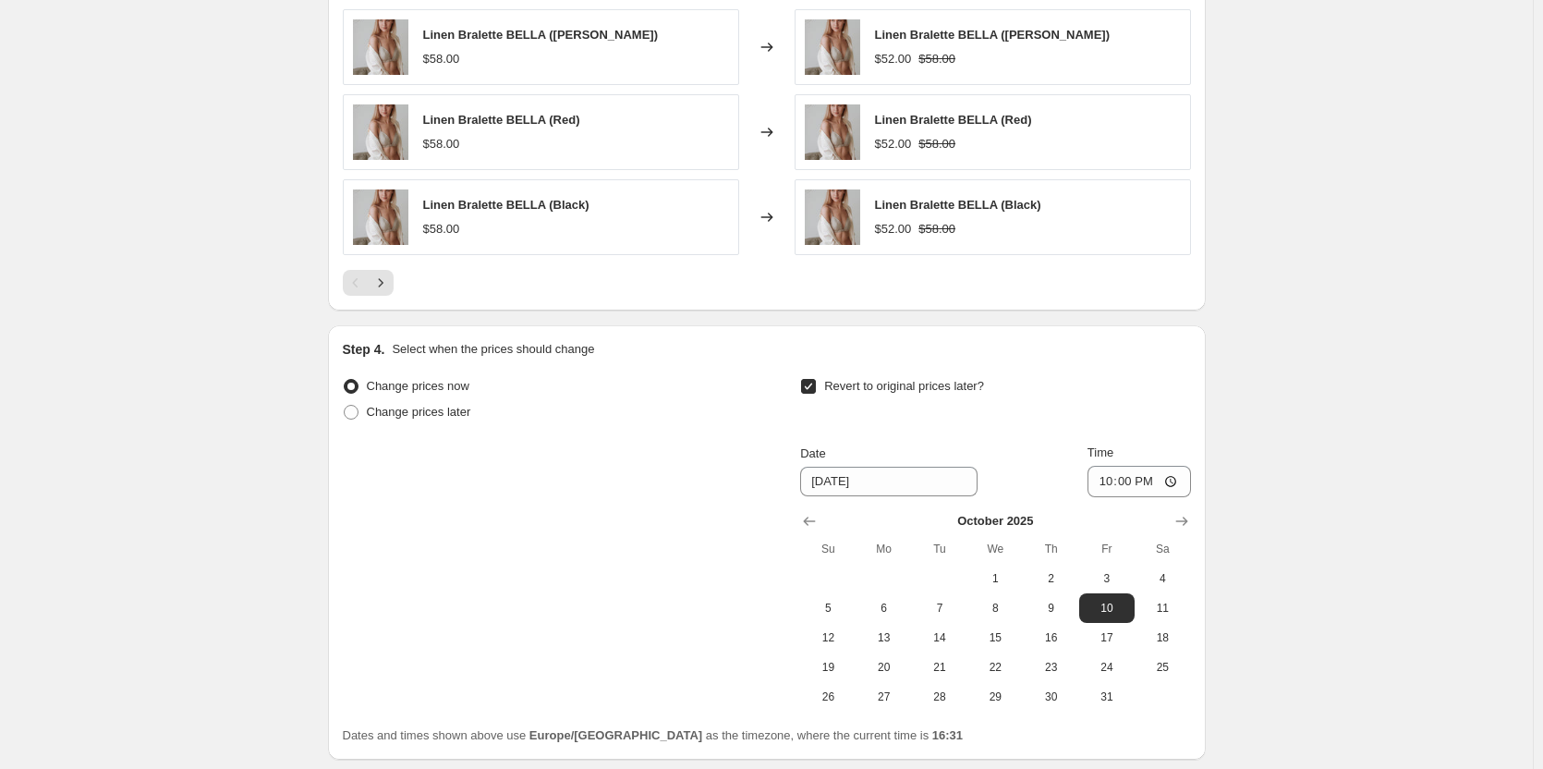
scroll to position [1706, 0]
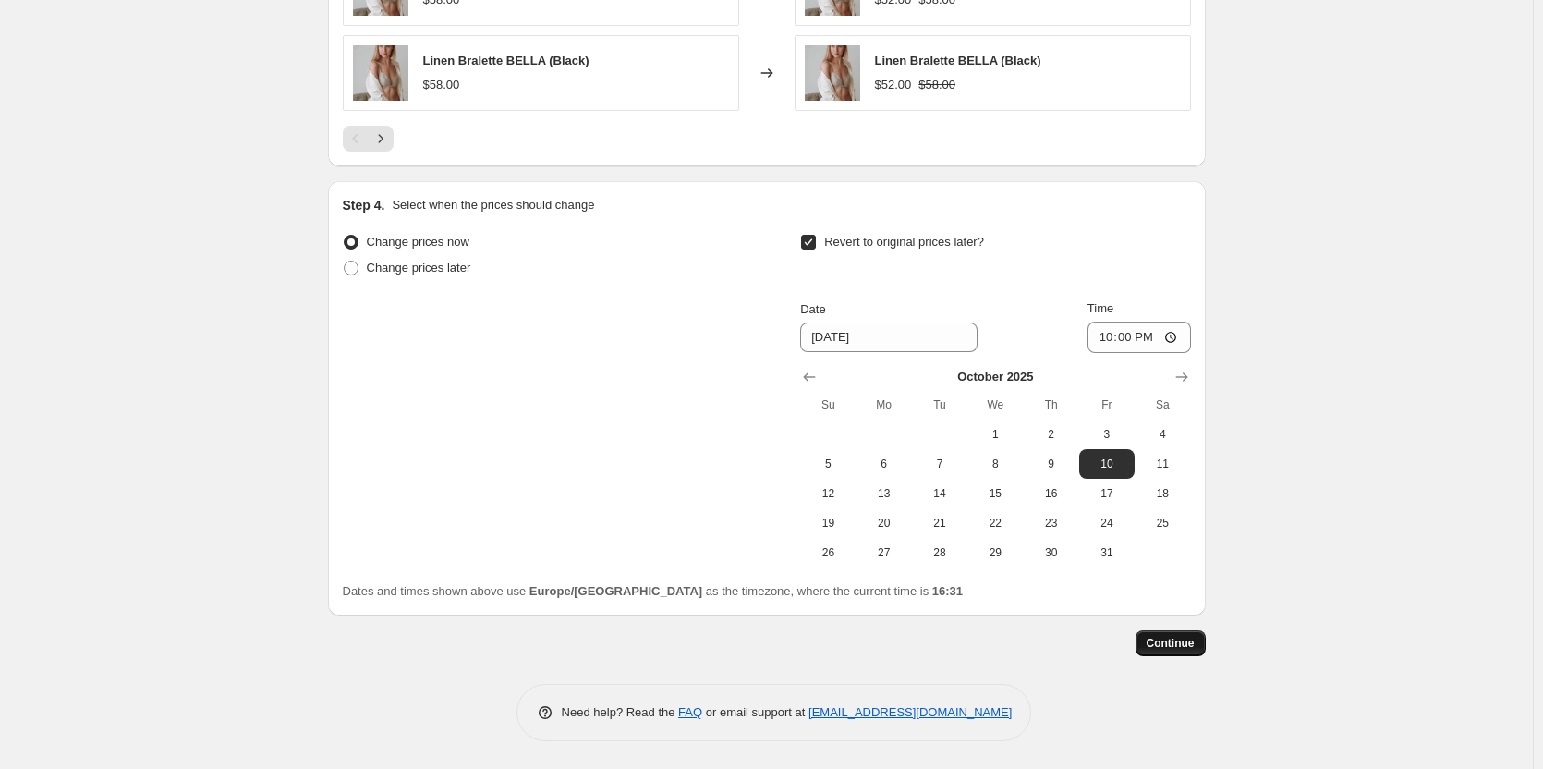
click at [1188, 640] on span "Continue" at bounding box center [1171, 643] width 48 height 15
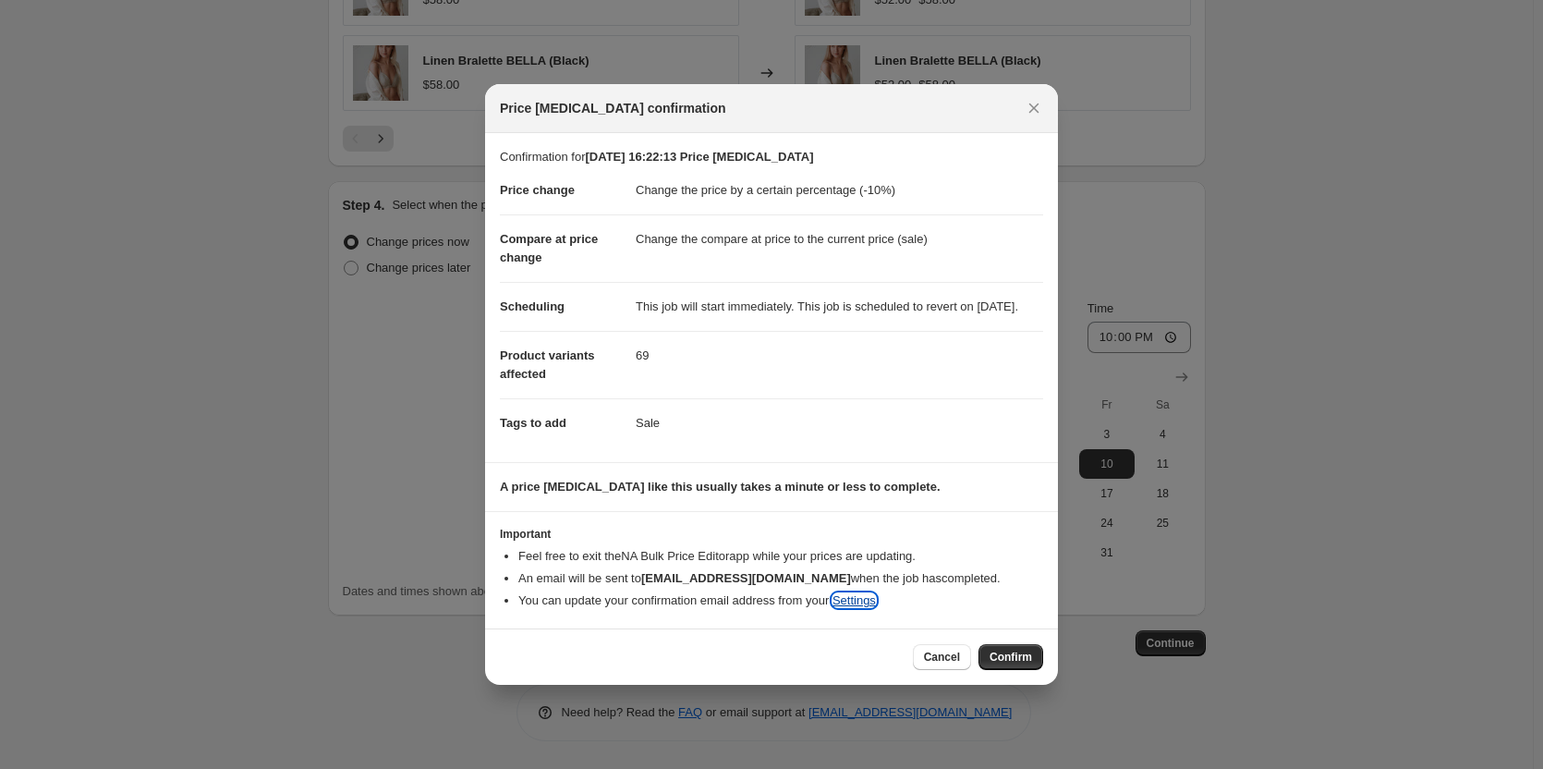
click at [871, 607] on link "Settings" at bounding box center [854, 600] width 43 height 14
click at [943, 663] on span "Cancel" at bounding box center [942, 657] width 36 height 15
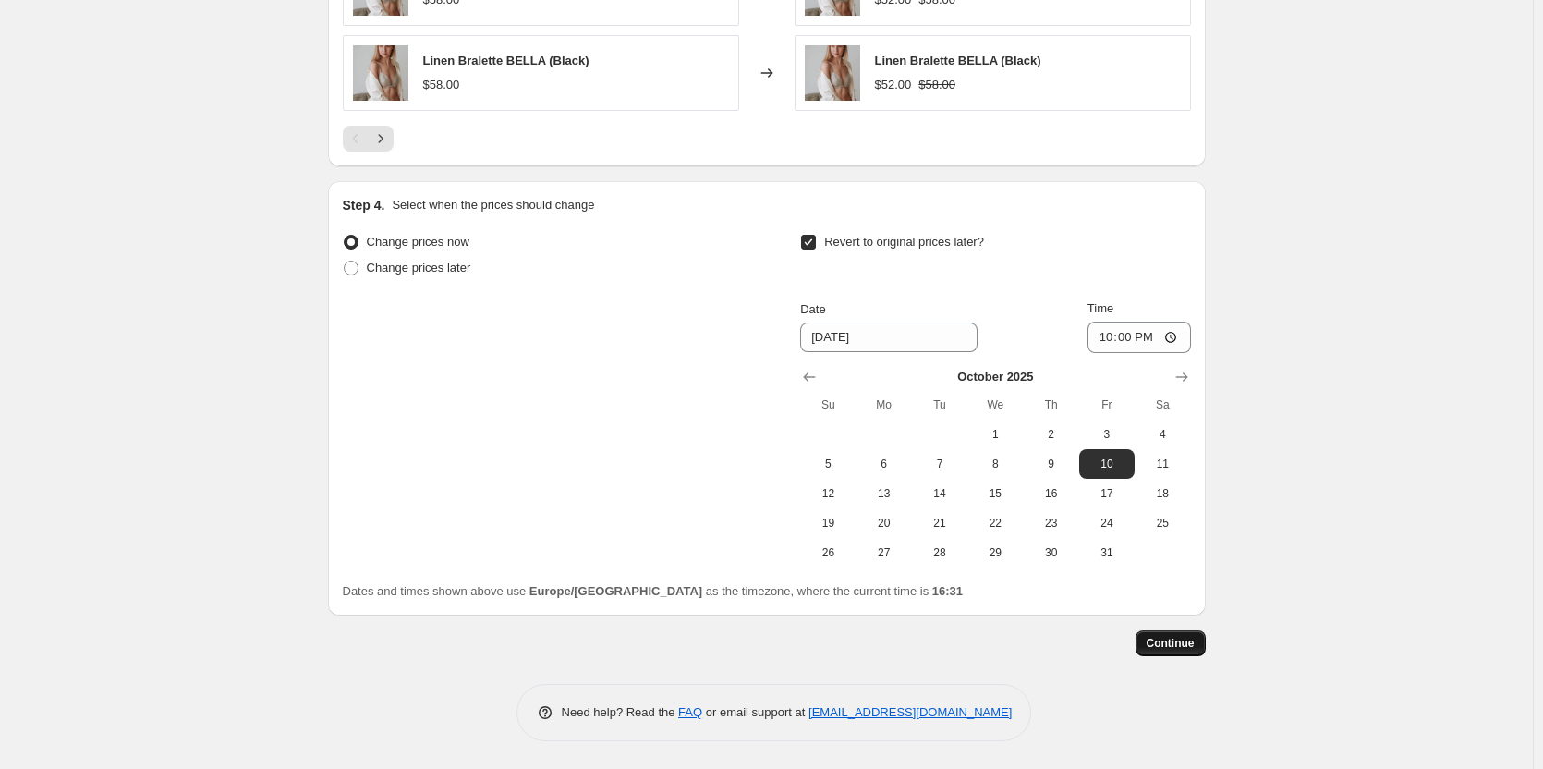
click at [1161, 644] on span "Continue" at bounding box center [1171, 643] width 48 height 15
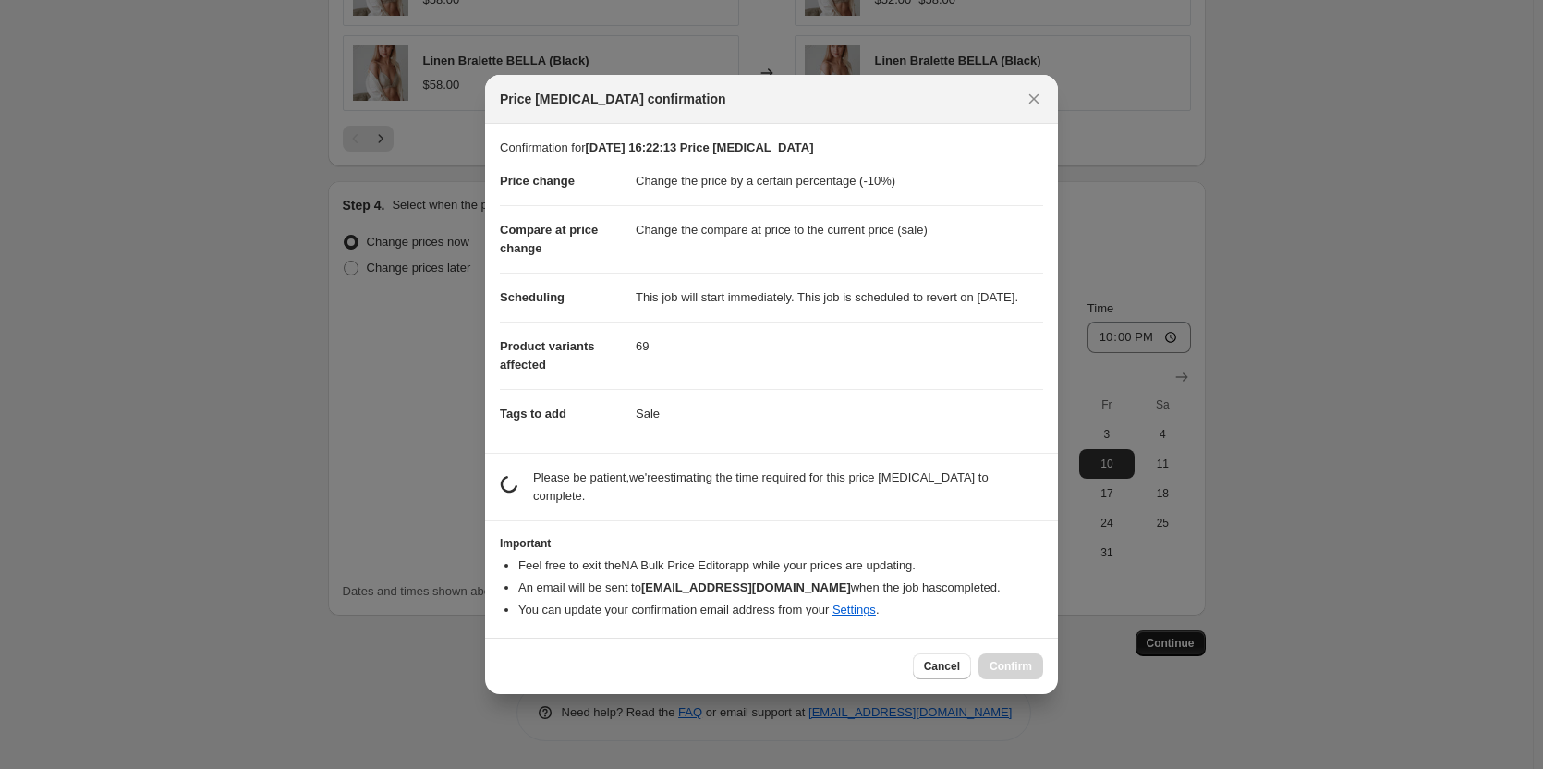
scroll to position [0, 0]
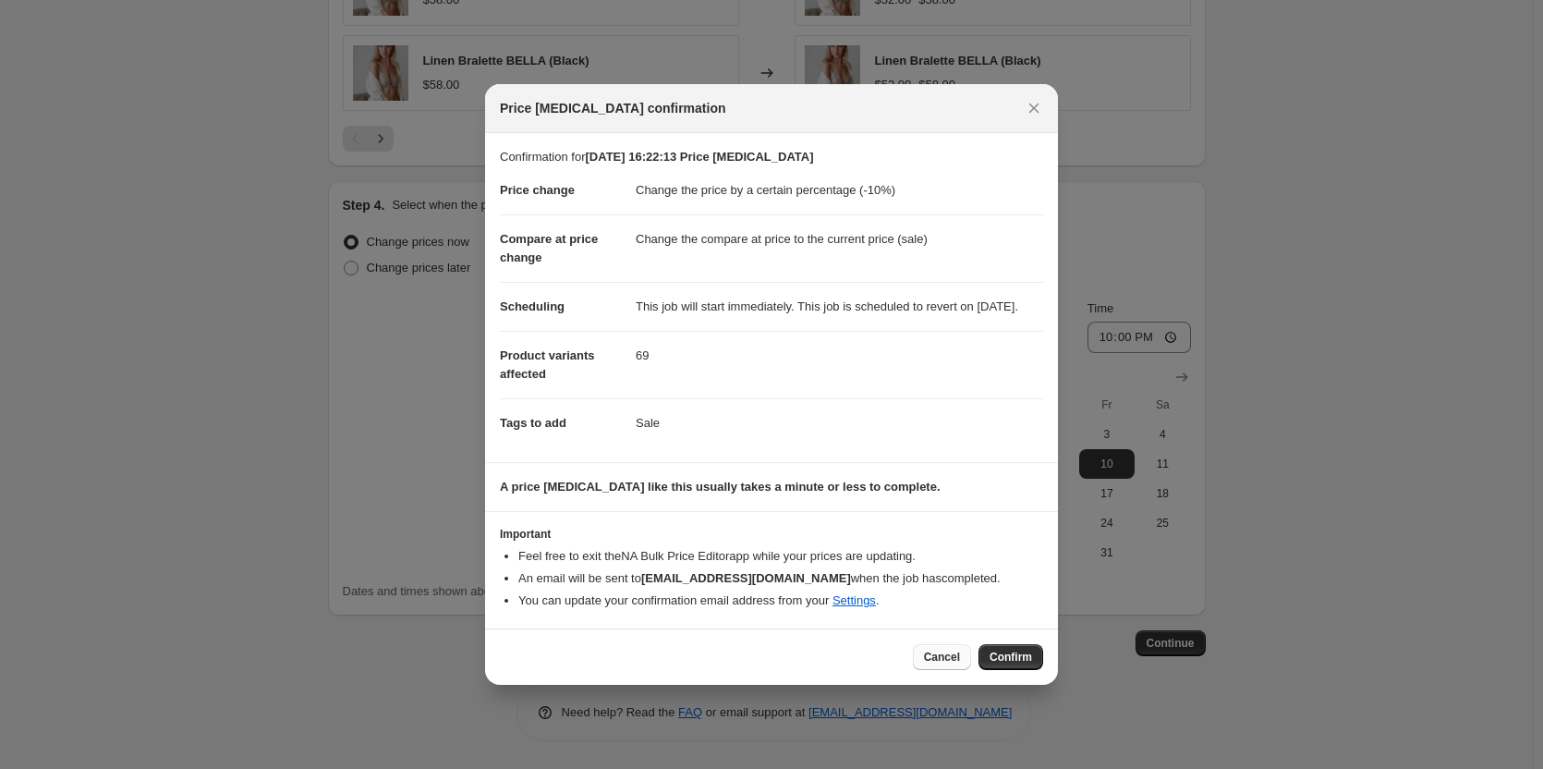
click at [947, 664] on span "Cancel" at bounding box center [942, 657] width 36 height 15
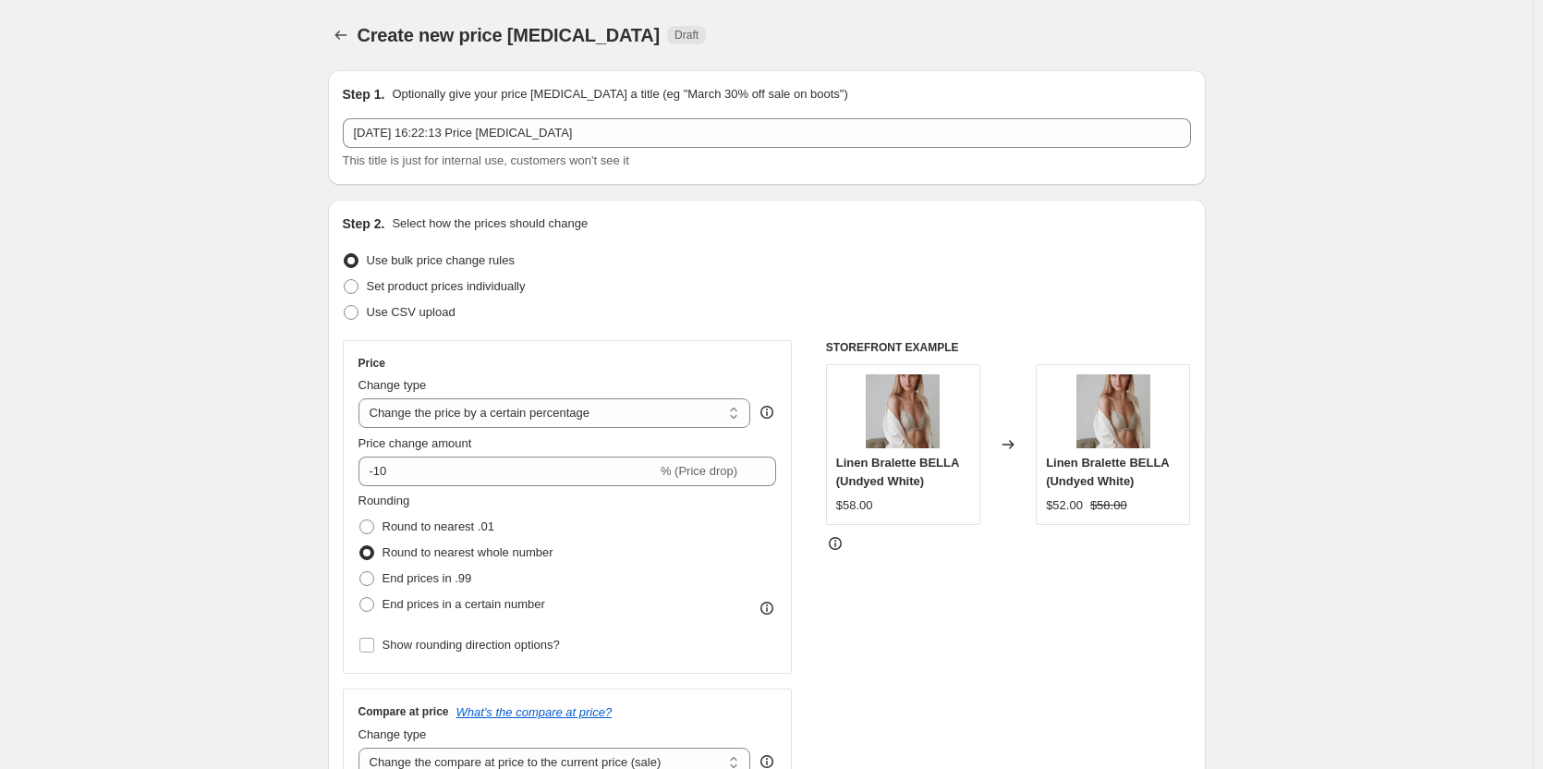
scroll to position [1706, 0]
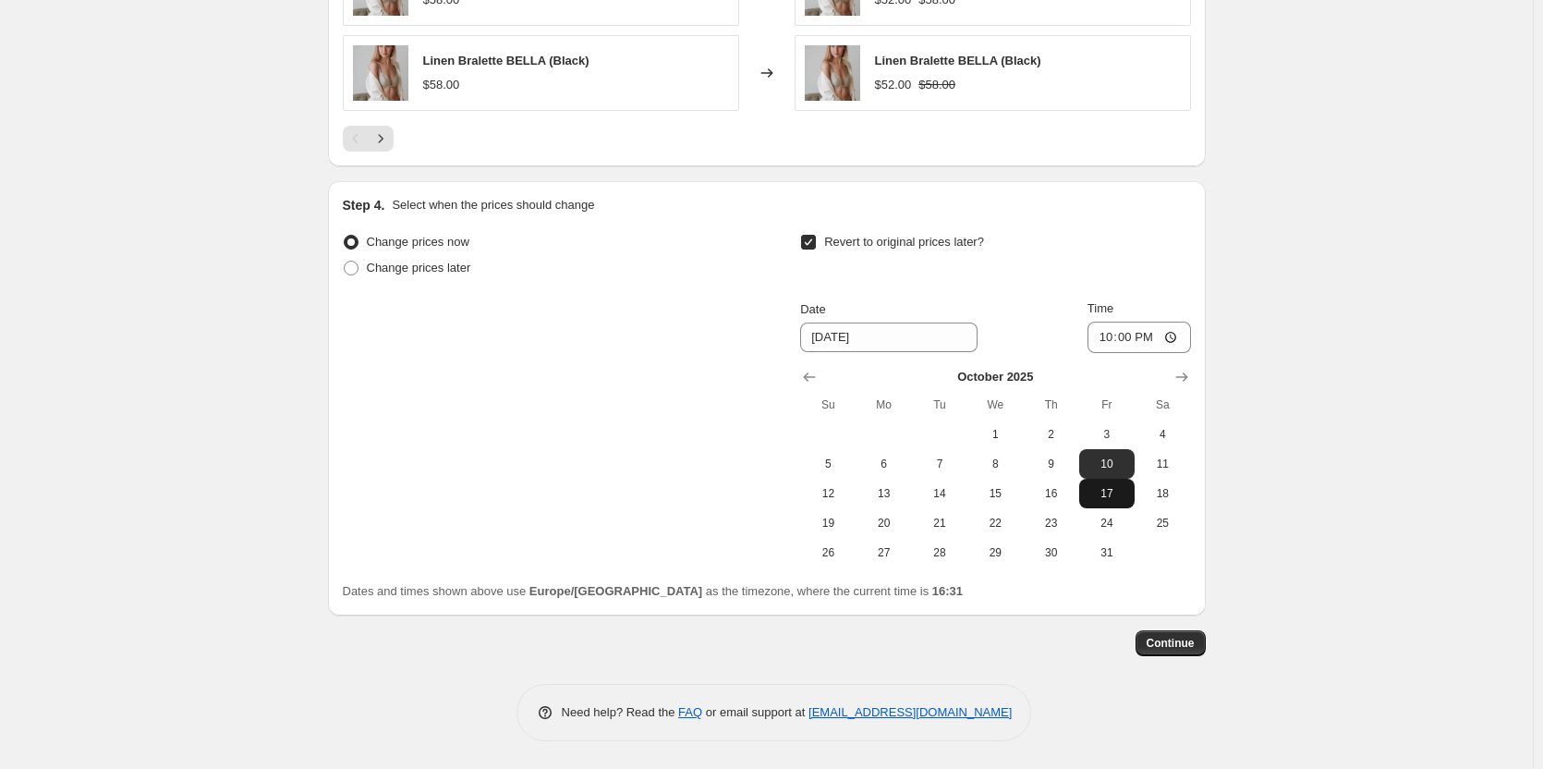
click at [1114, 499] on span "17" at bounding box center [1107, 493] width 41 height 15
type input "10/17/2025"
click at [1191, 650] on span "Continue" at bounding box center [1171, 643] width 48 height 15
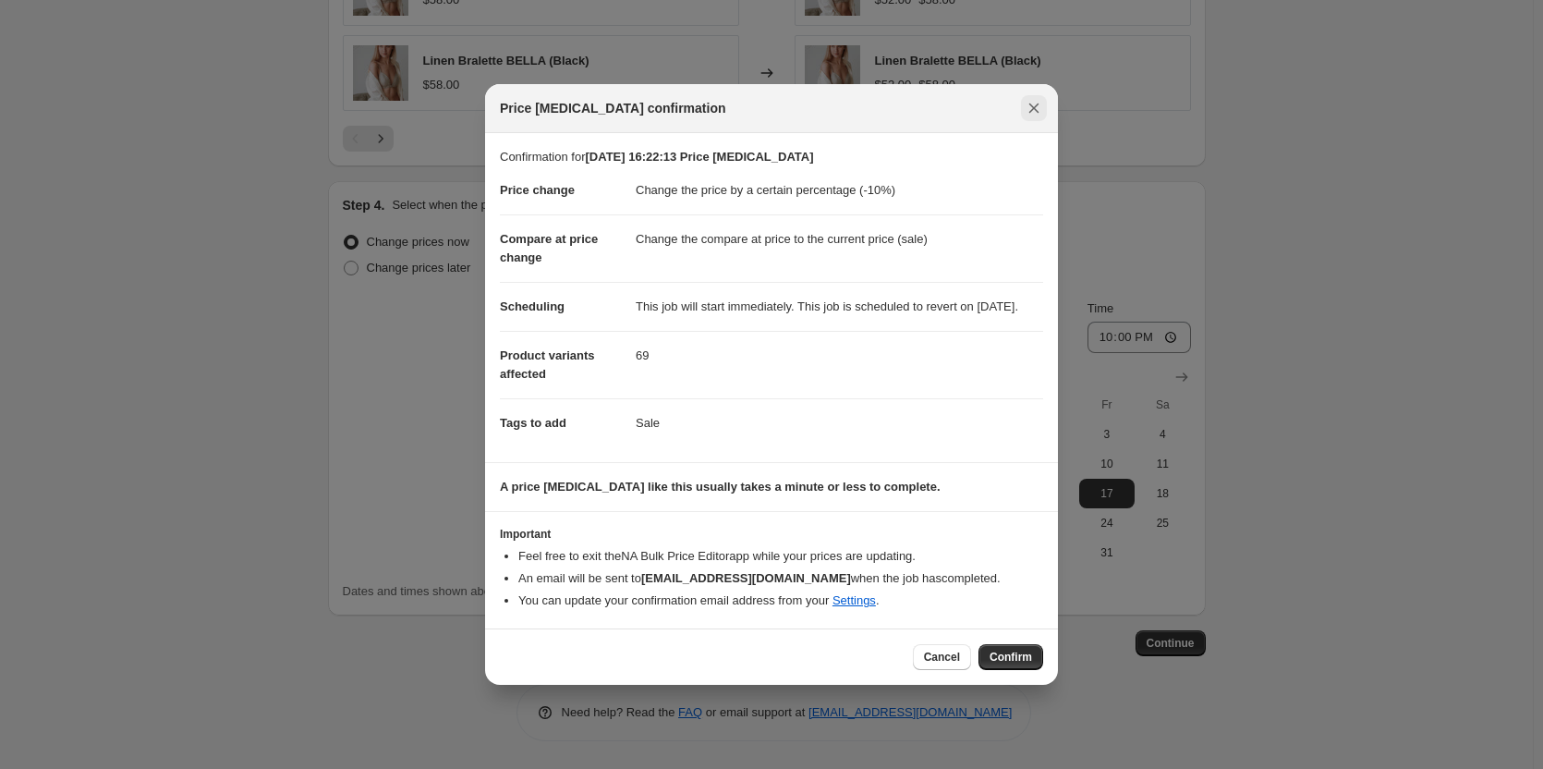
click at [1038, 99] on icon "Close" at bounding box center [1034, 108] width 18 height 18
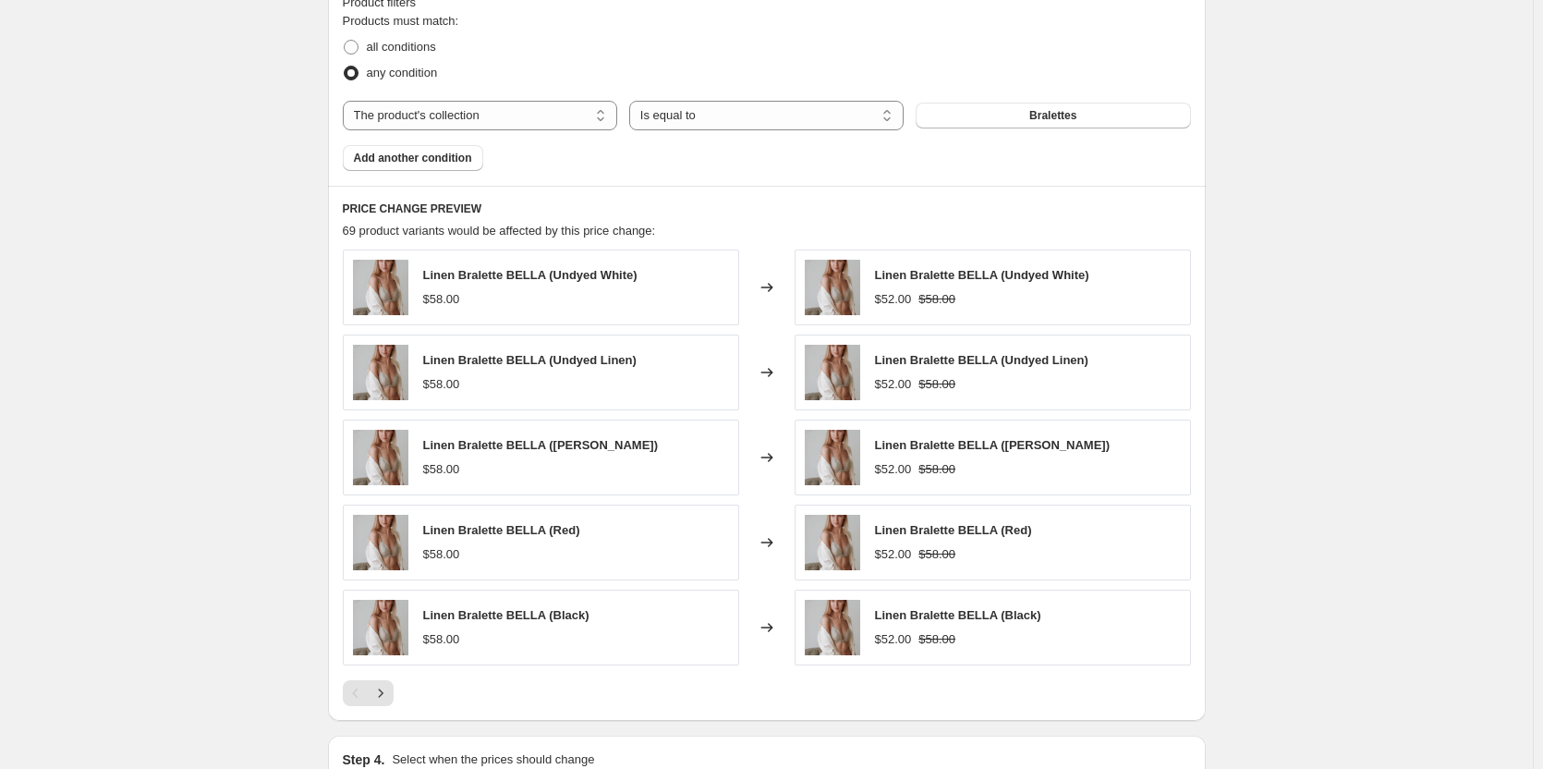
scroll to position [1706, 0]
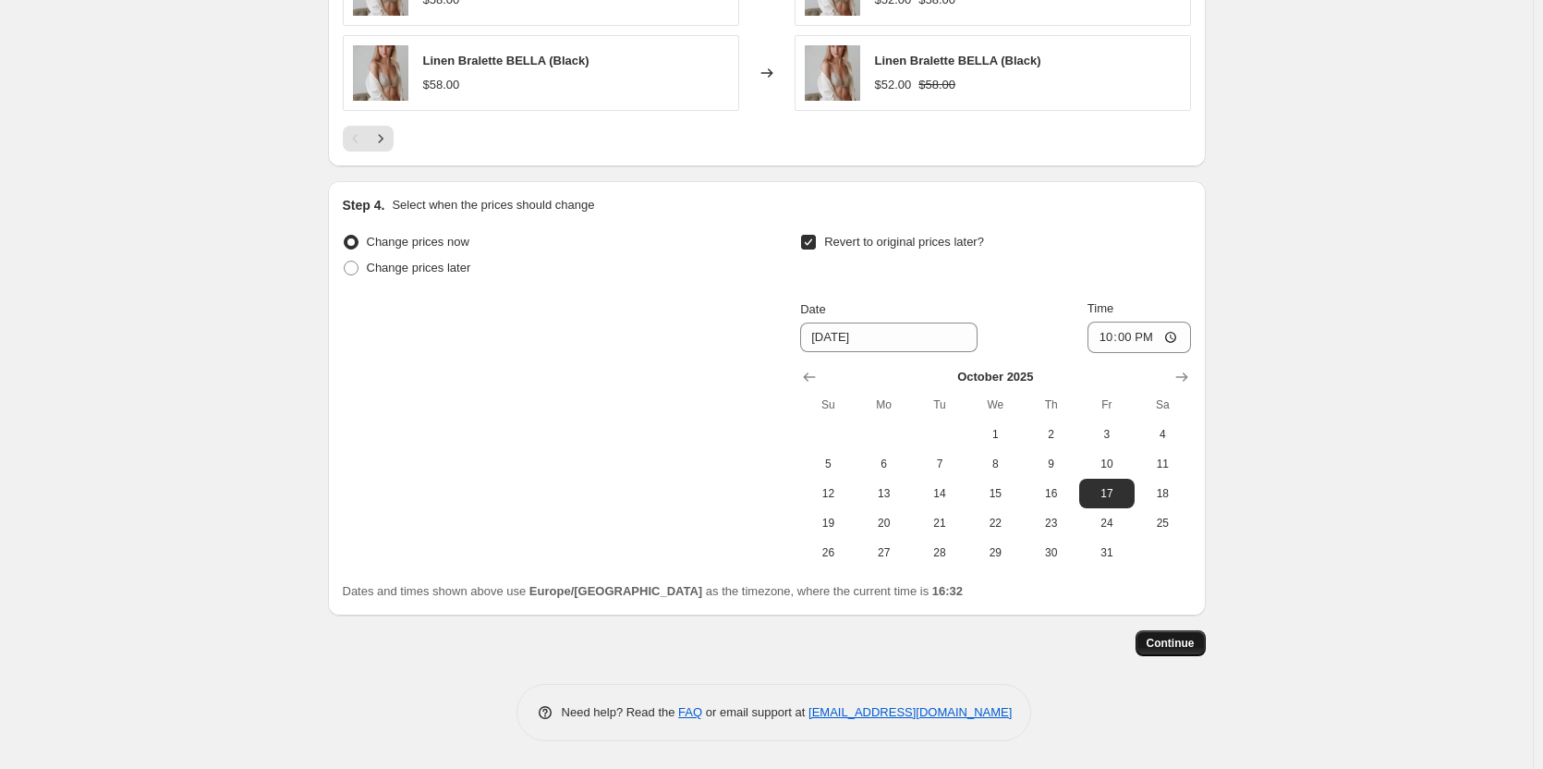
click at [1179, 638] on span "Continue" at bounding box center [1171, 643] width 48 height 15
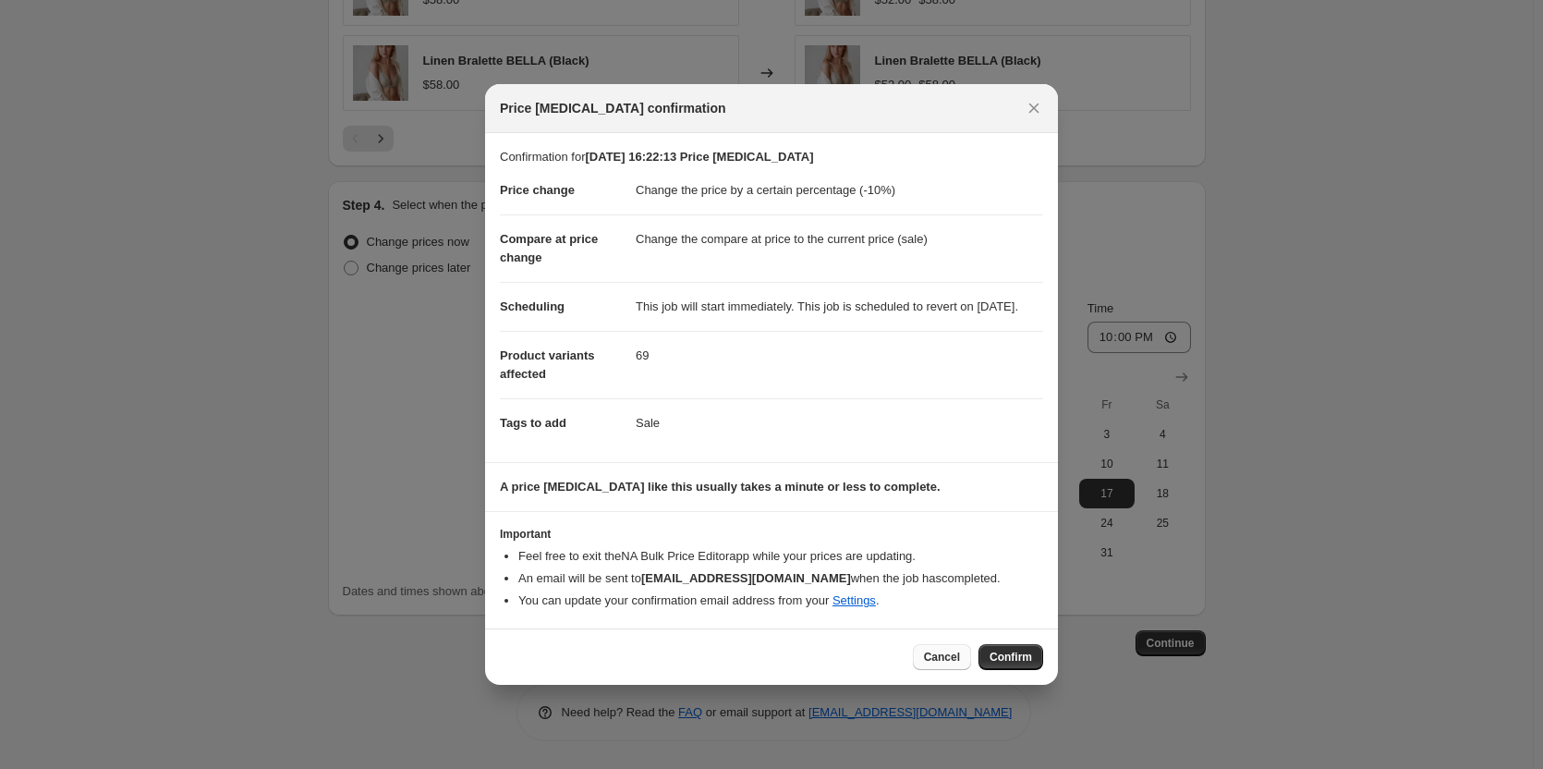
click at [948, 661] on span "Cancel" at bounding box center [942, 657] width 36 height 15
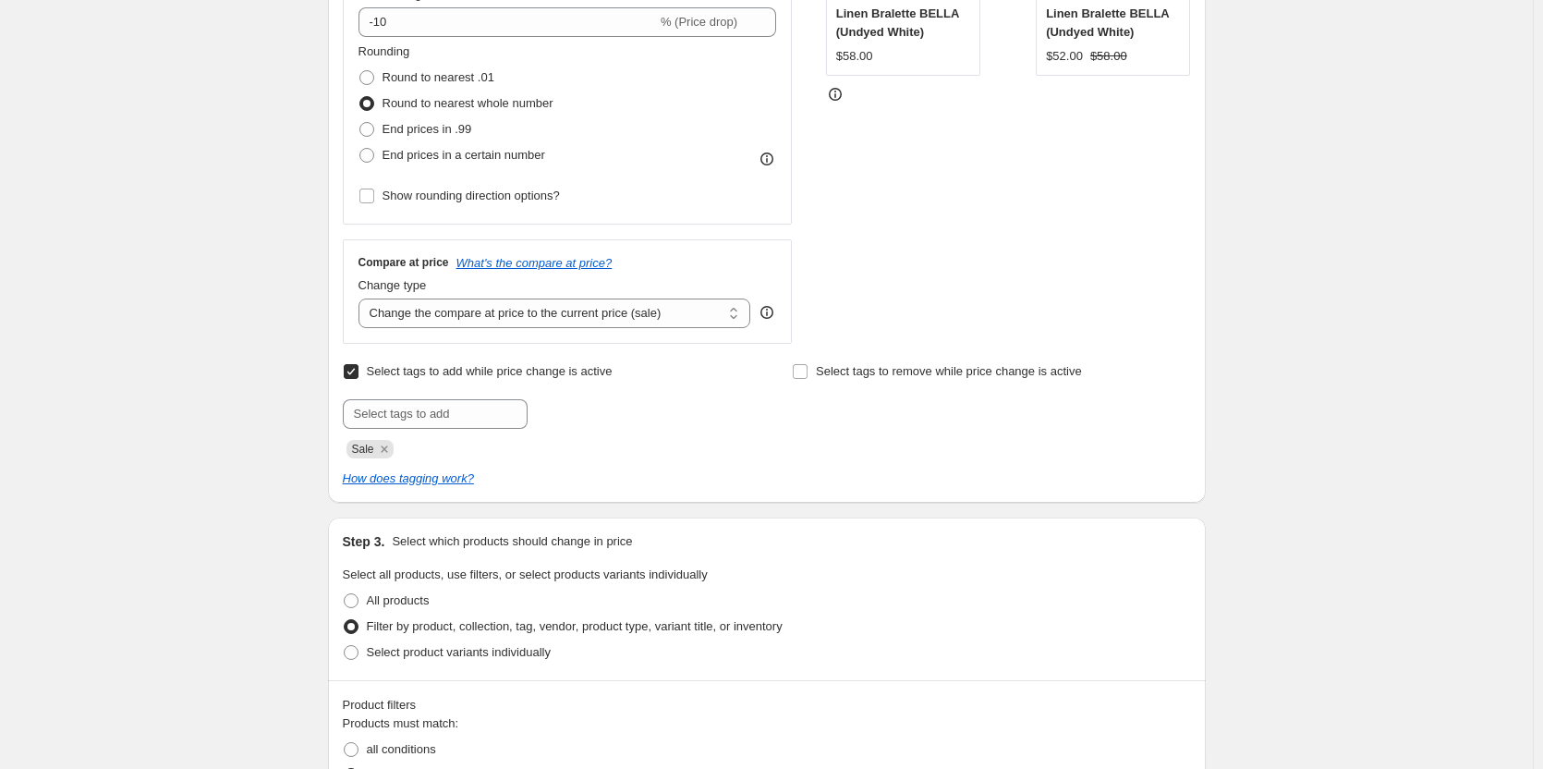
scroll to position [320, 0]
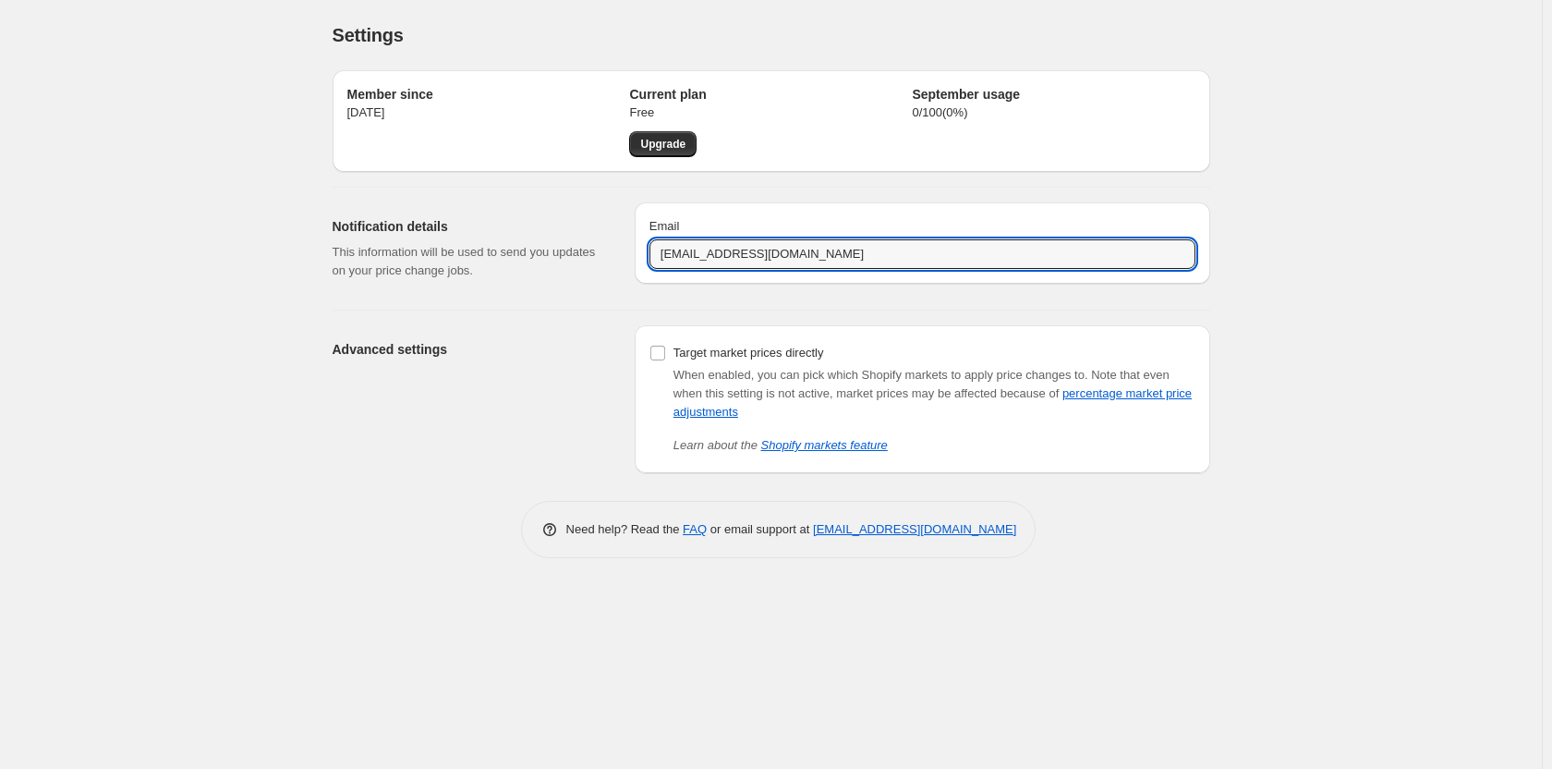
drag, startPoint x: 735, startPoint y: 255, endPoint x: 638, endPoint y: 253, distance: 96.1
click at [638, 253] on div "Email edvardasdev@gmail.com" at bounding box center [923, 242] width 576 height 81
type input "[EMAIL_ADDRESS][DOMAIN_NAME]"
click at [631, 317] on div "Advanced settings Target market prices directly When enabled, you can pick whic…" at bounding box center [764, 391] width 893 height 163
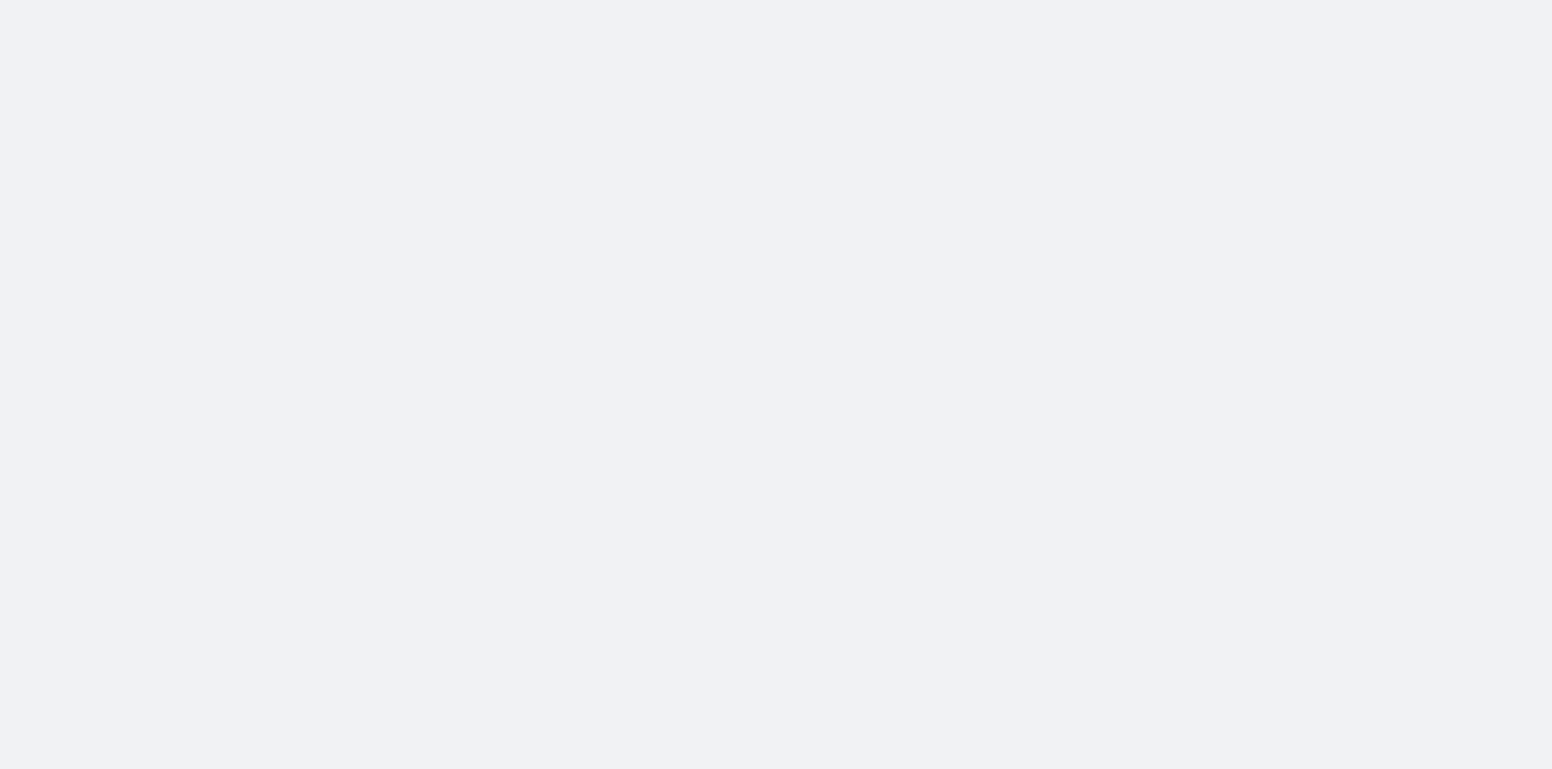
select select "percentage"
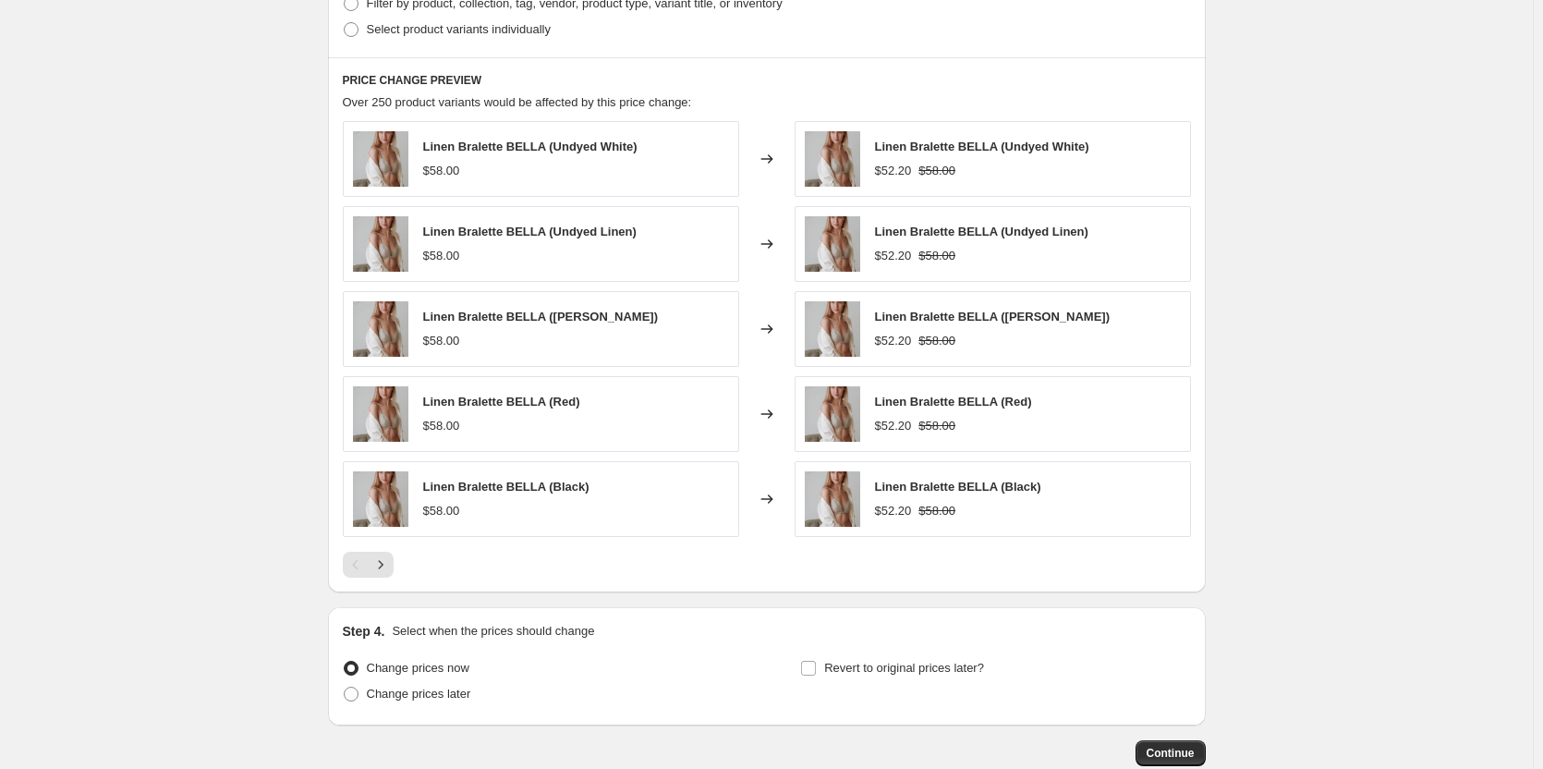
scroll to position [1078, 0]
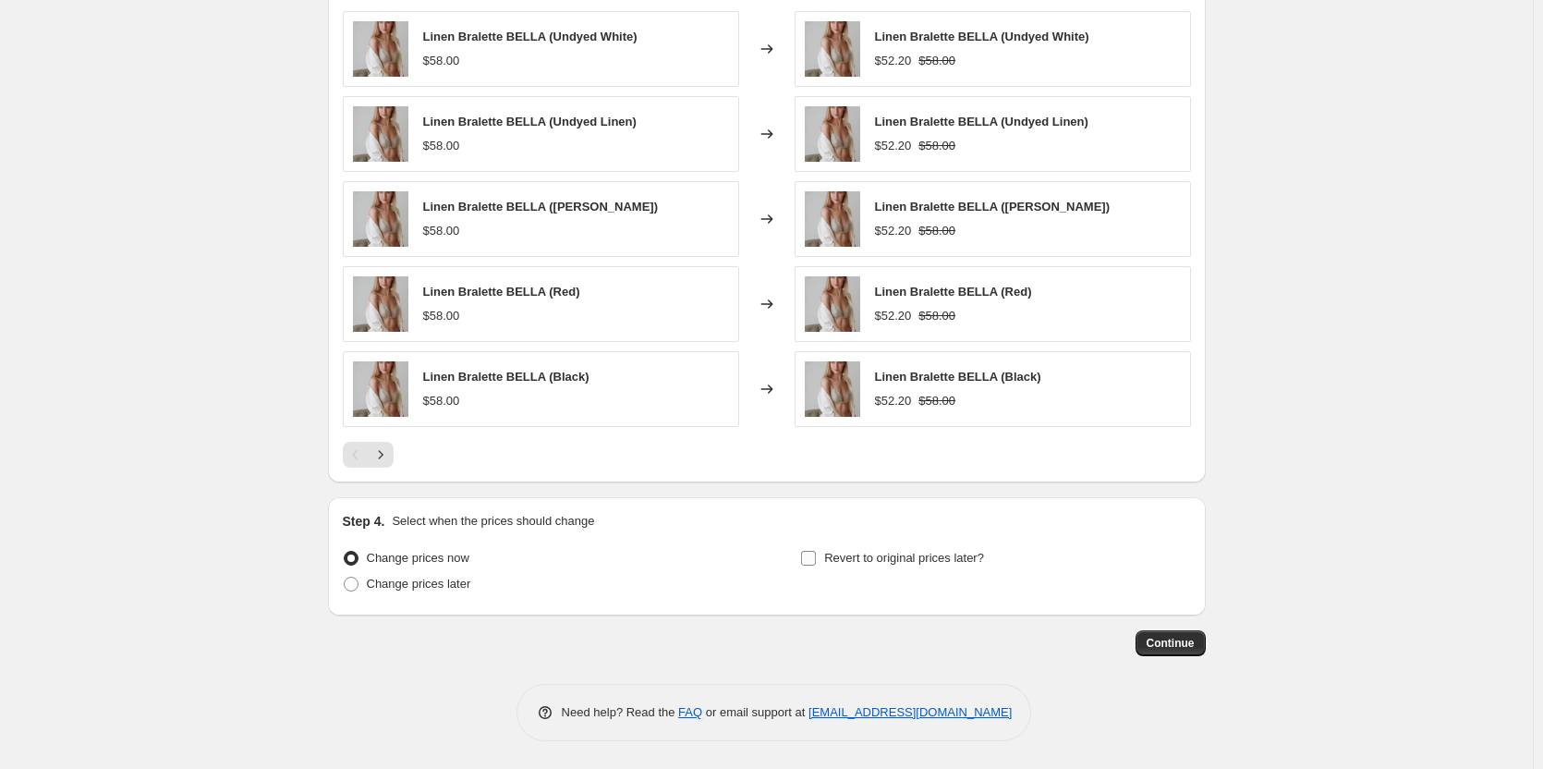
click at [852, 554] on span "Revert to original prices later?" at bounding box center [904, 558] width 160 height 14
click at [816, 554] on input "Revert to original prices later?" at bounding box center [808, 558] width 15 height 15
checkbox input "true"
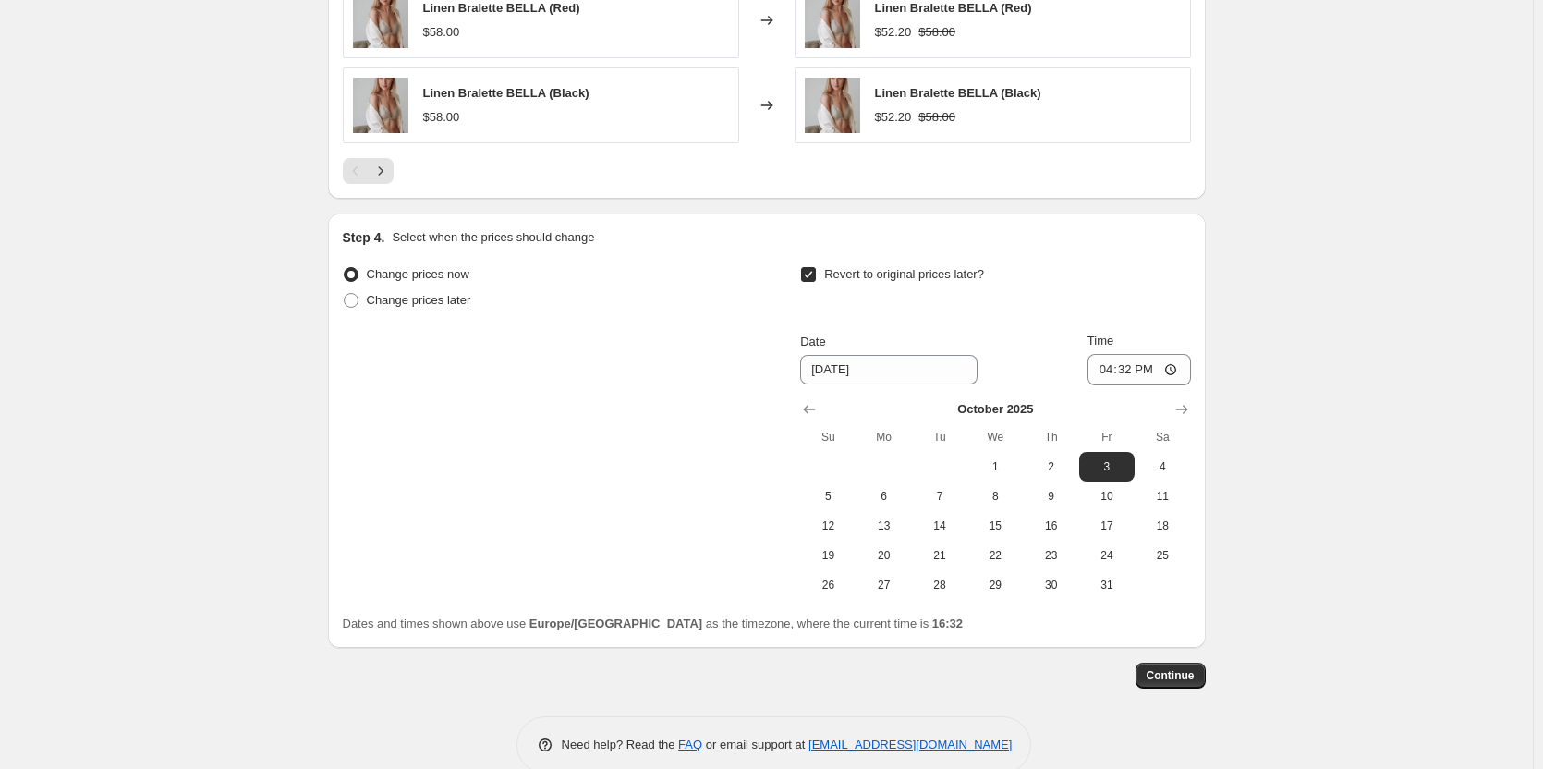
scroll to position [1394, 0]
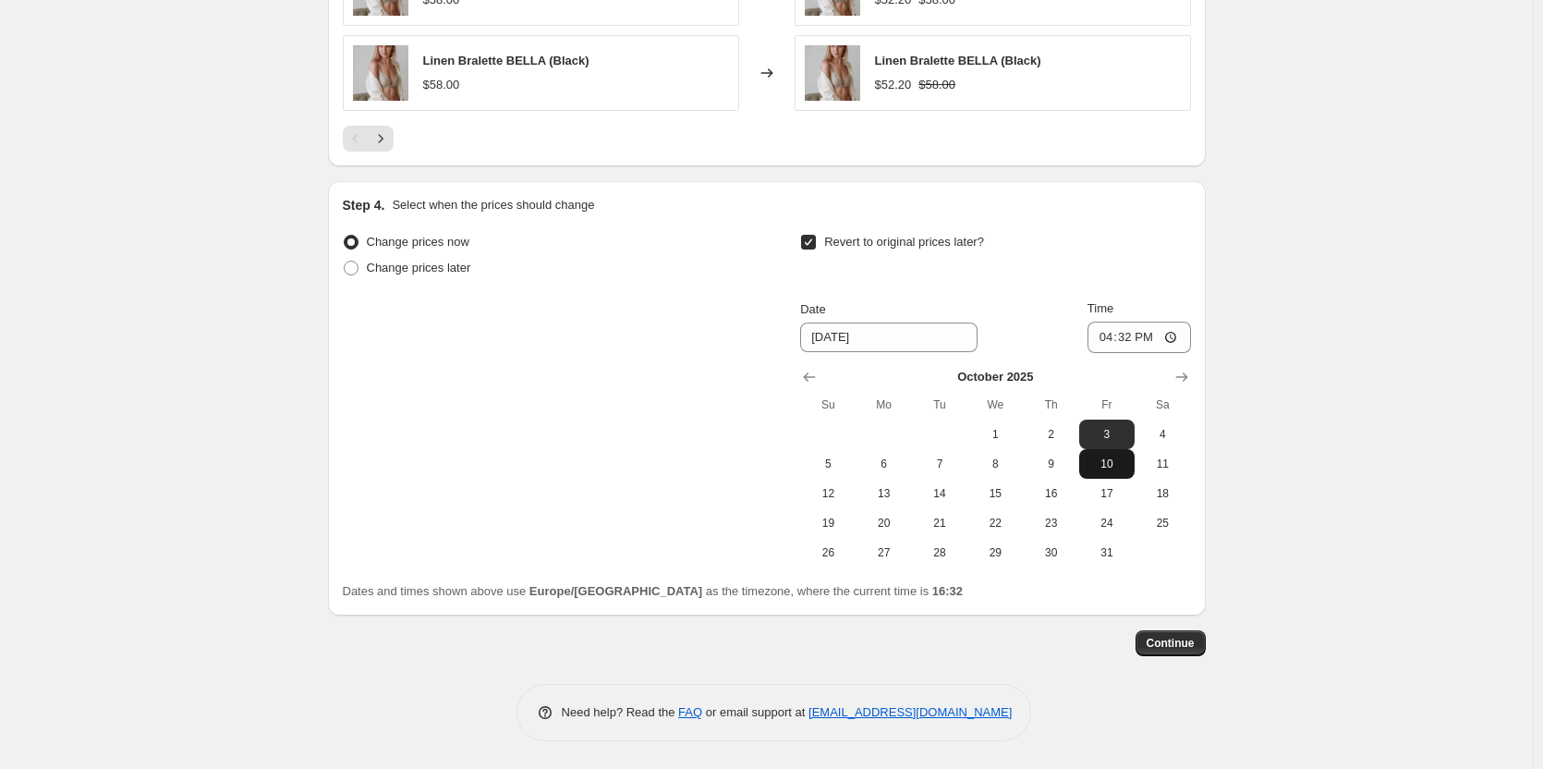
click at [1114, 464] on span "10" at bounding box center [1107, 463] width 41 height 15
type input "10/10/2025"
click at [1129, 340] on input "16:32" at bounding box center [1139, 337] width 103 height 31
type input "22:00"
click at [1175, 641] on span "Continue" at bounding box center [1171, 643] width 48 height 15
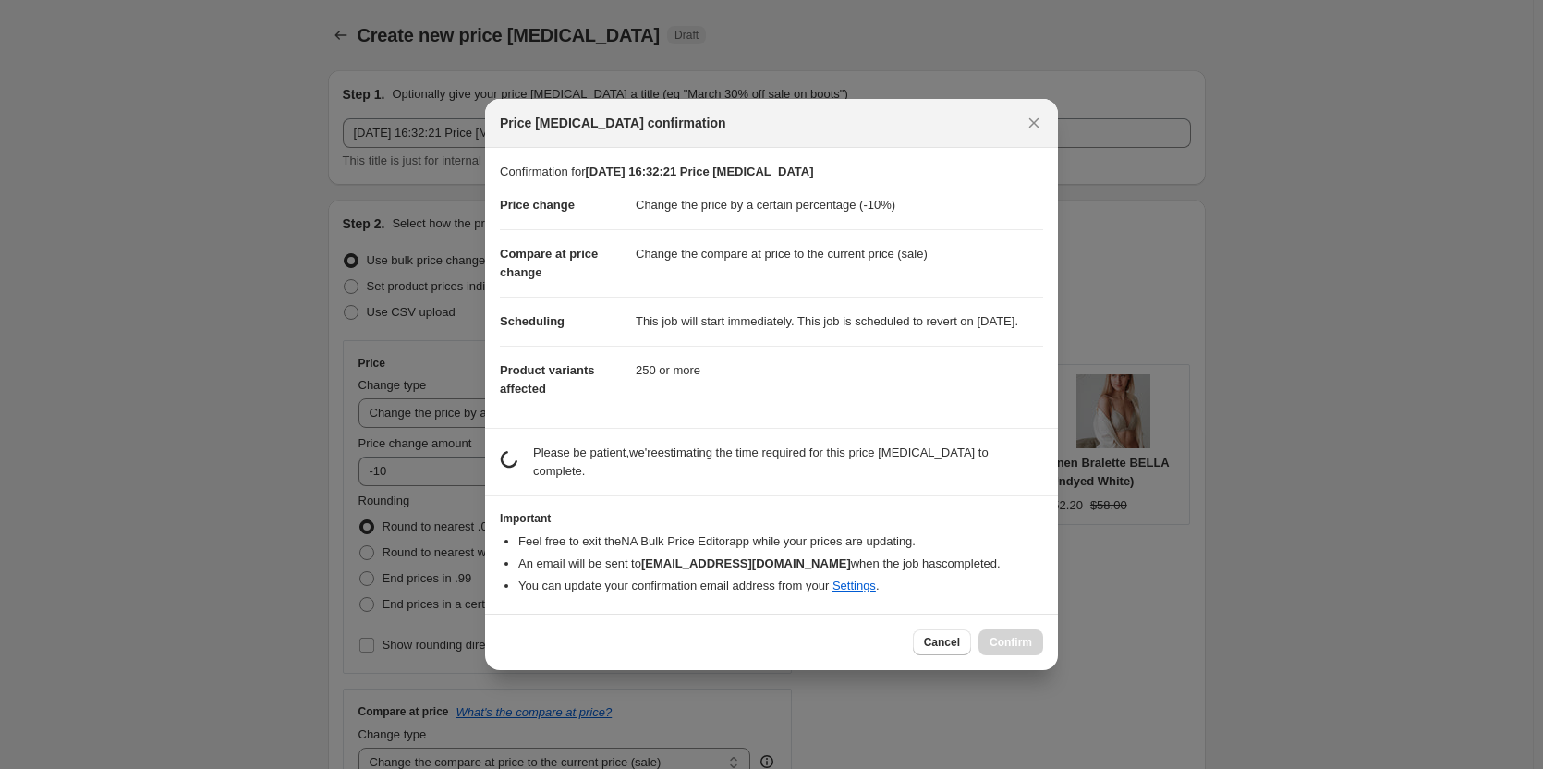
scroll to position [0, 0]
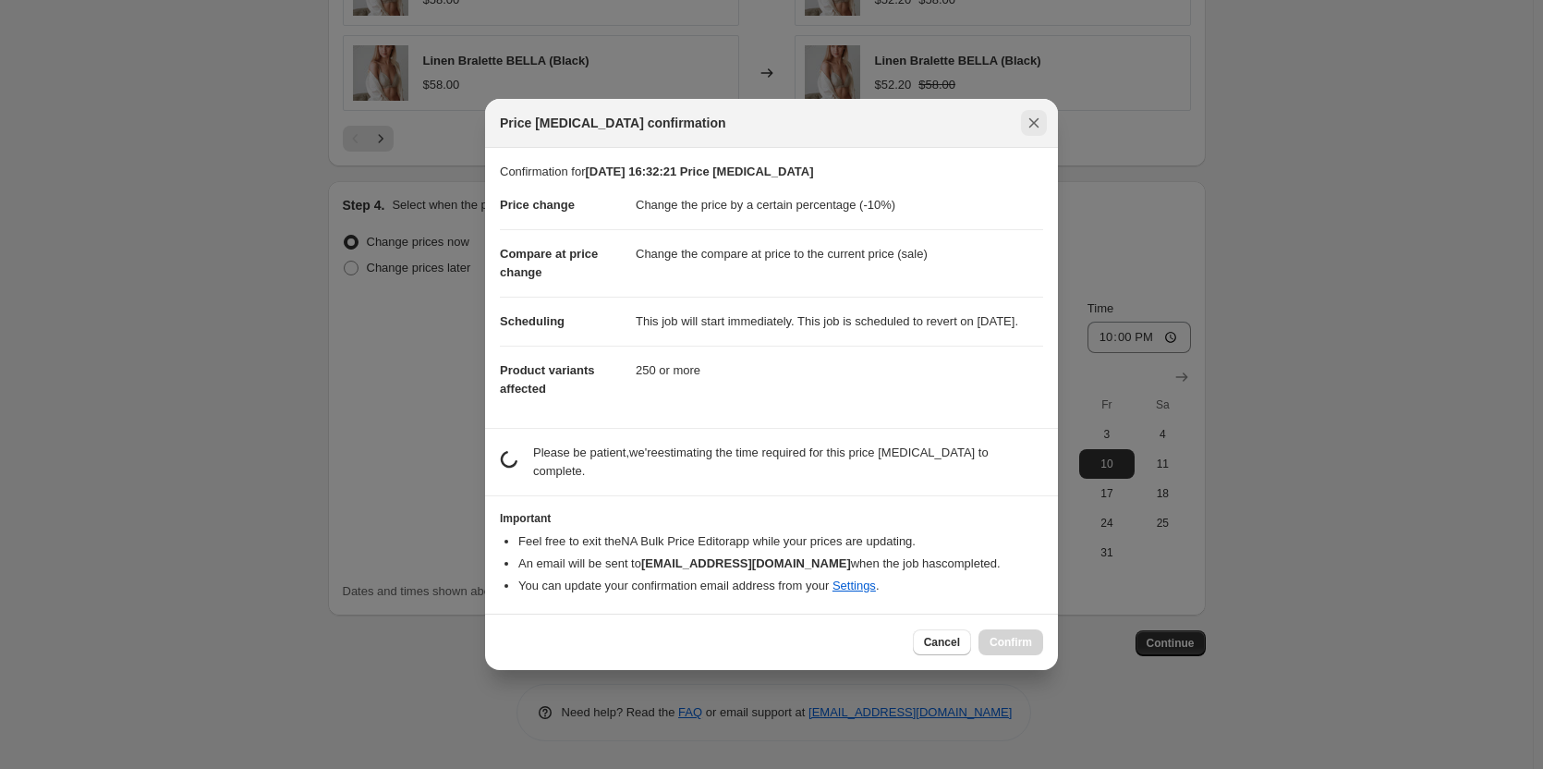
click at [1042, 114] on icon "Close" at bounding box center [1034, 123] width 18 height 18
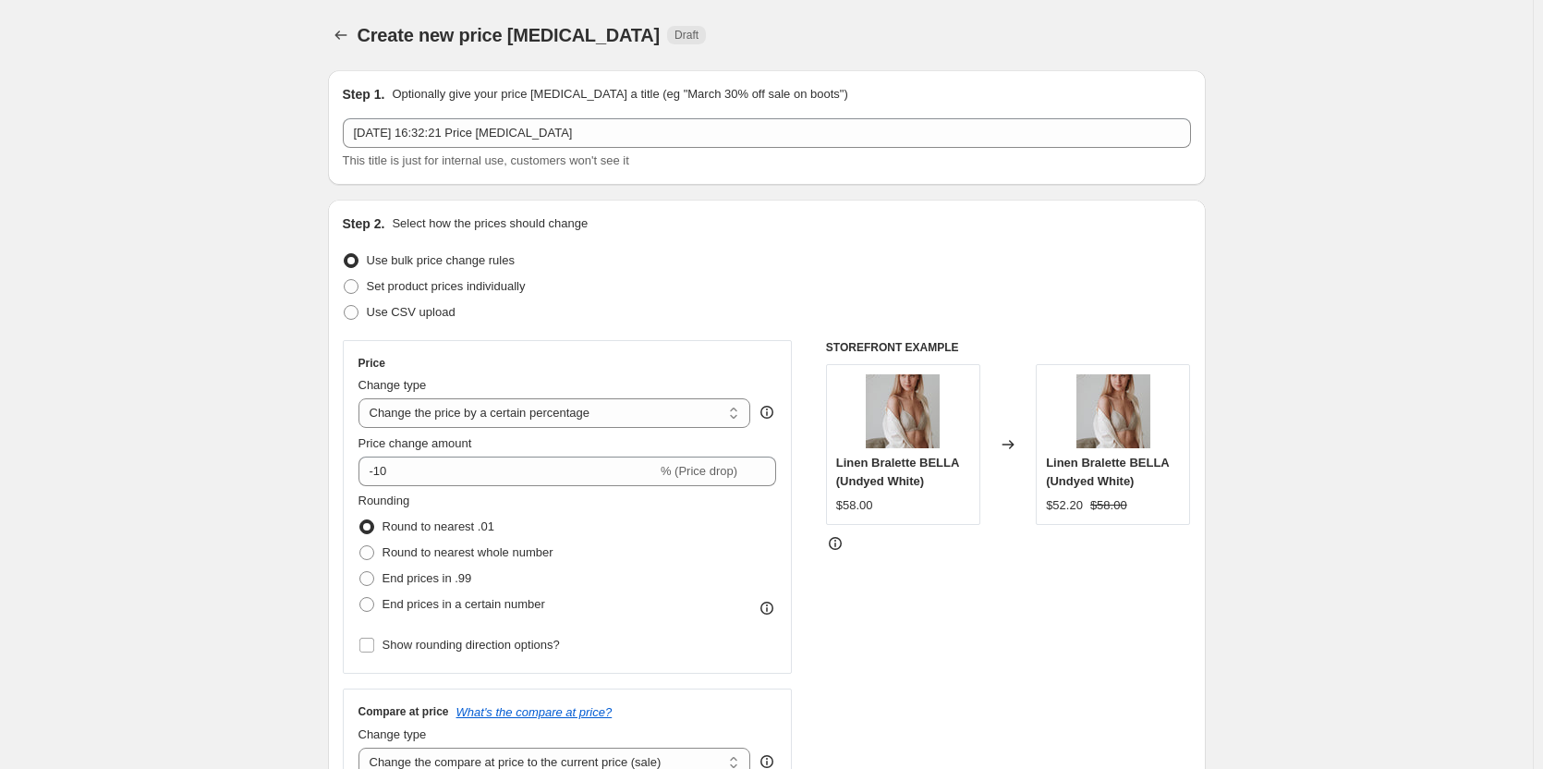
scroll to position [1394, 0]
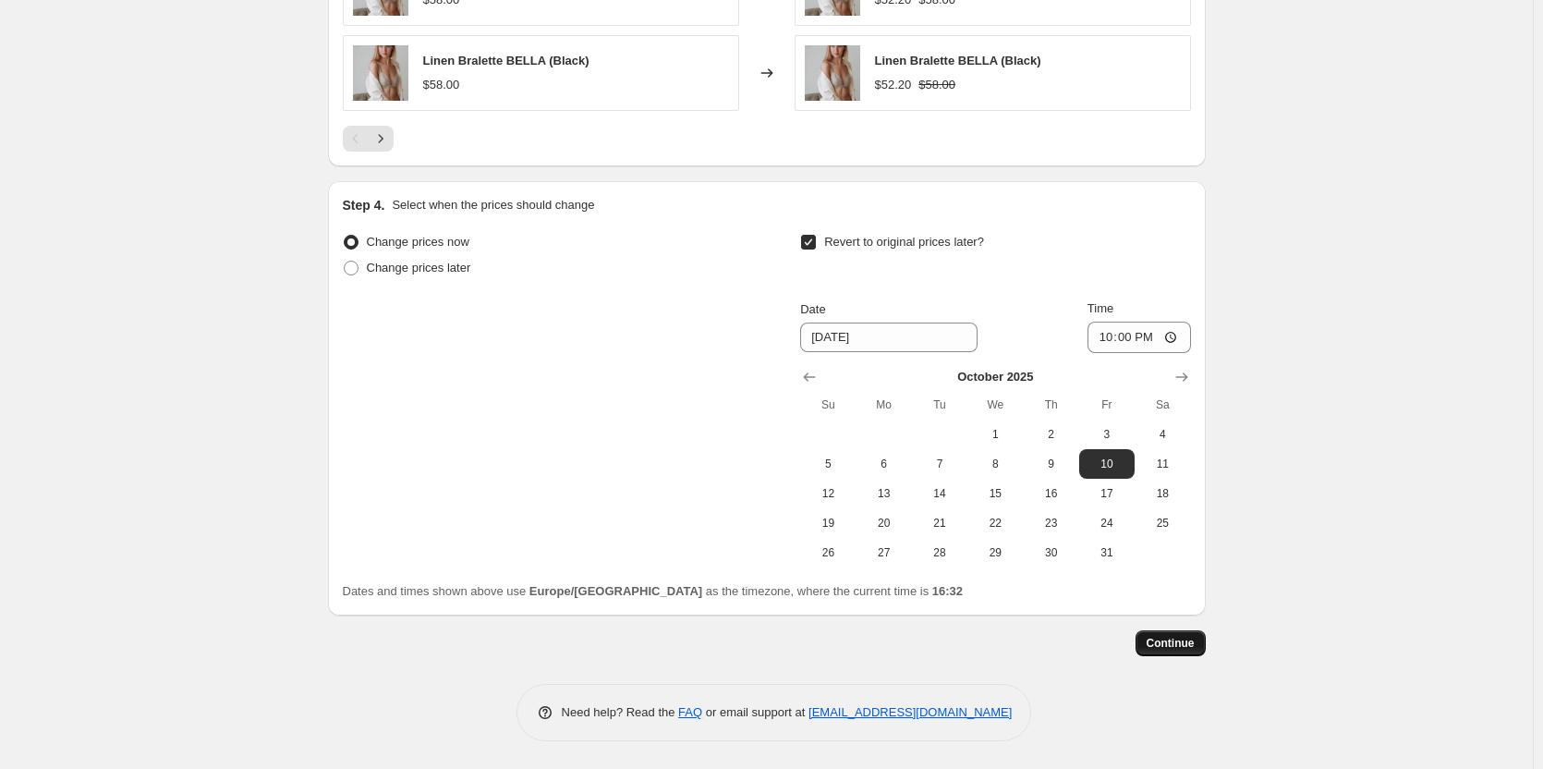
click at [1172, 650] on span "Continue" at bounding box center [1171, 643] width 48 height 15
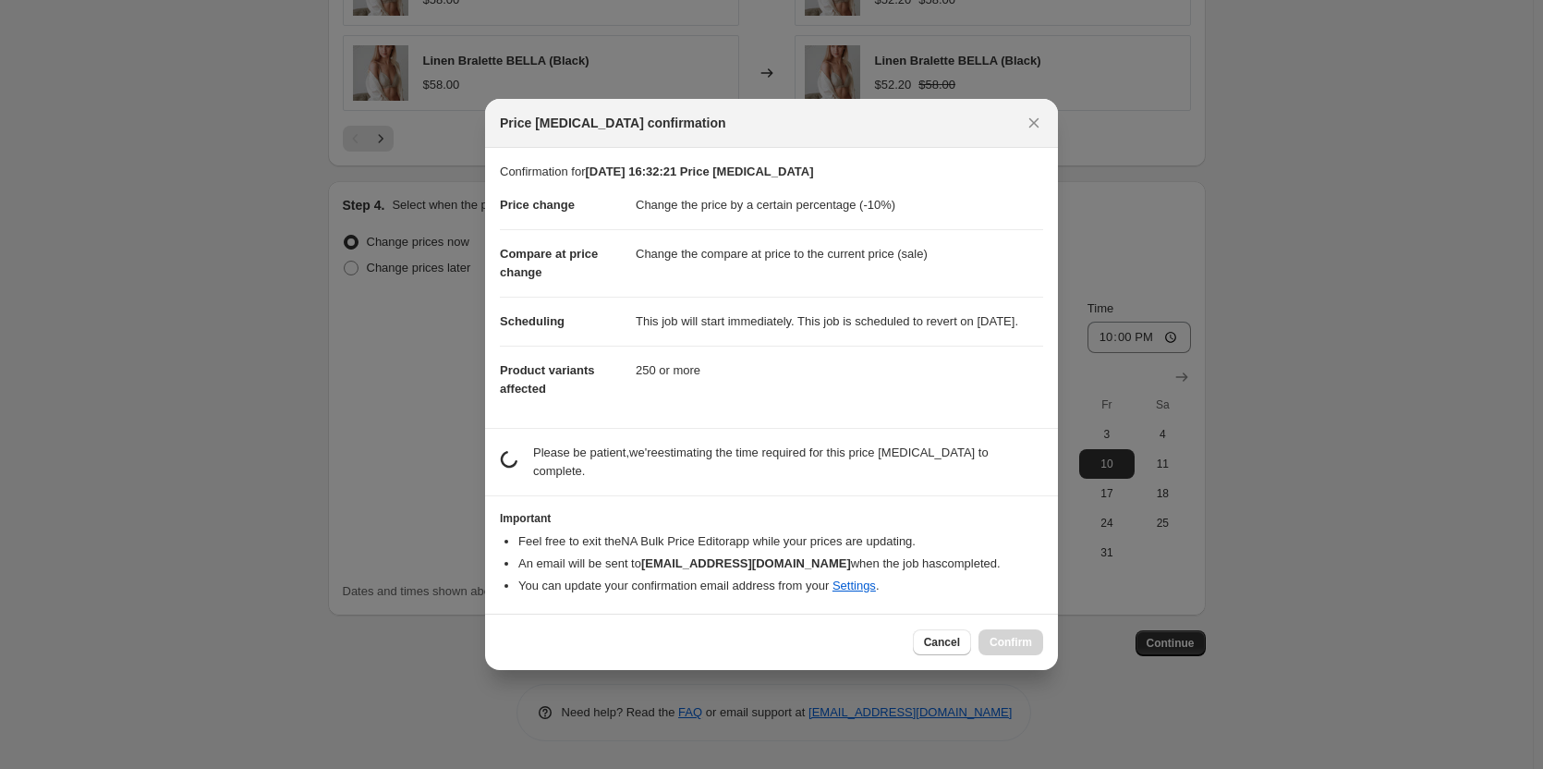
scroll to position [0, 0]
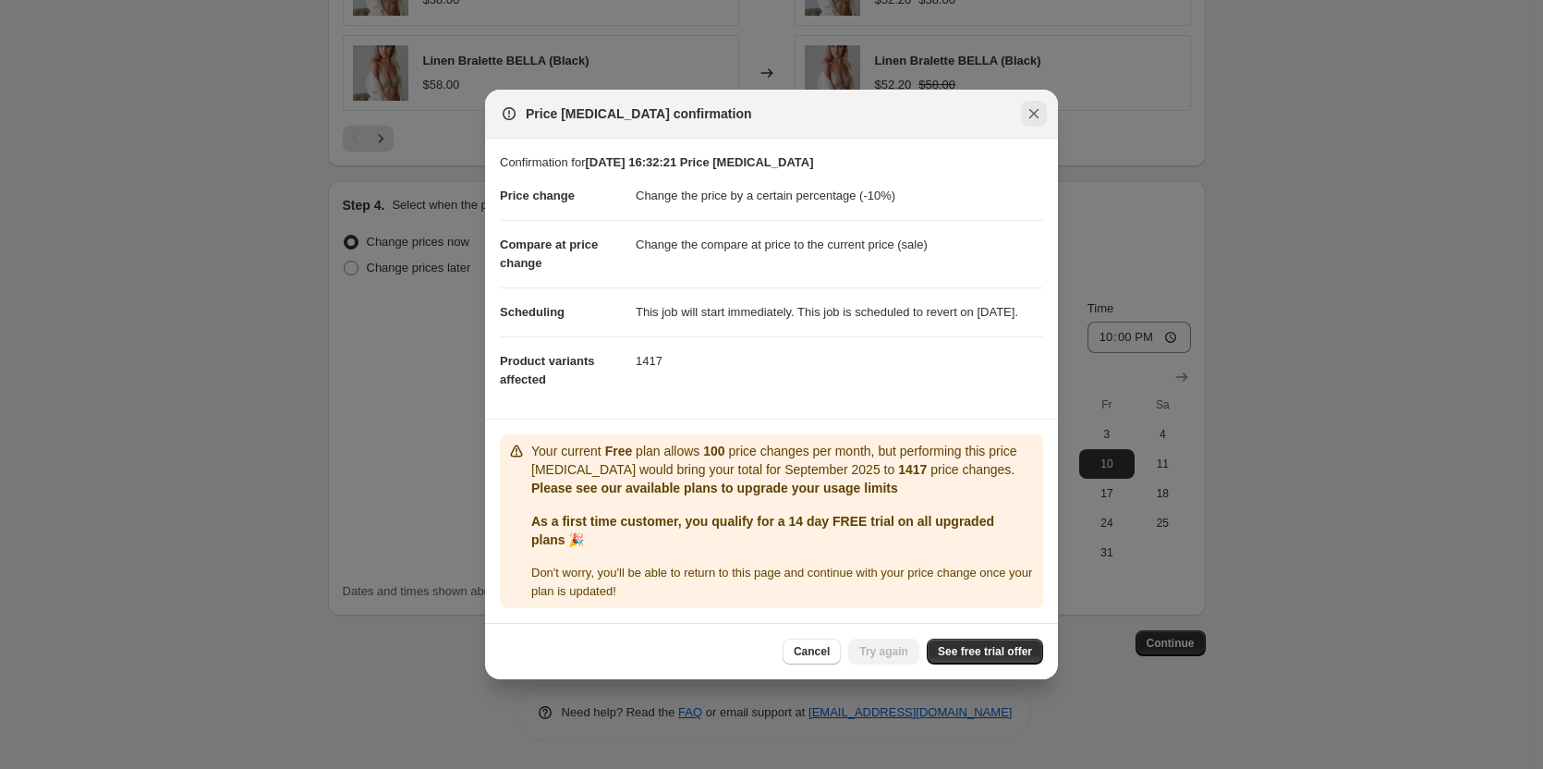
click at [1031, 104] on icon "Close" at bounding box center [1034, 113] width 18 height 18
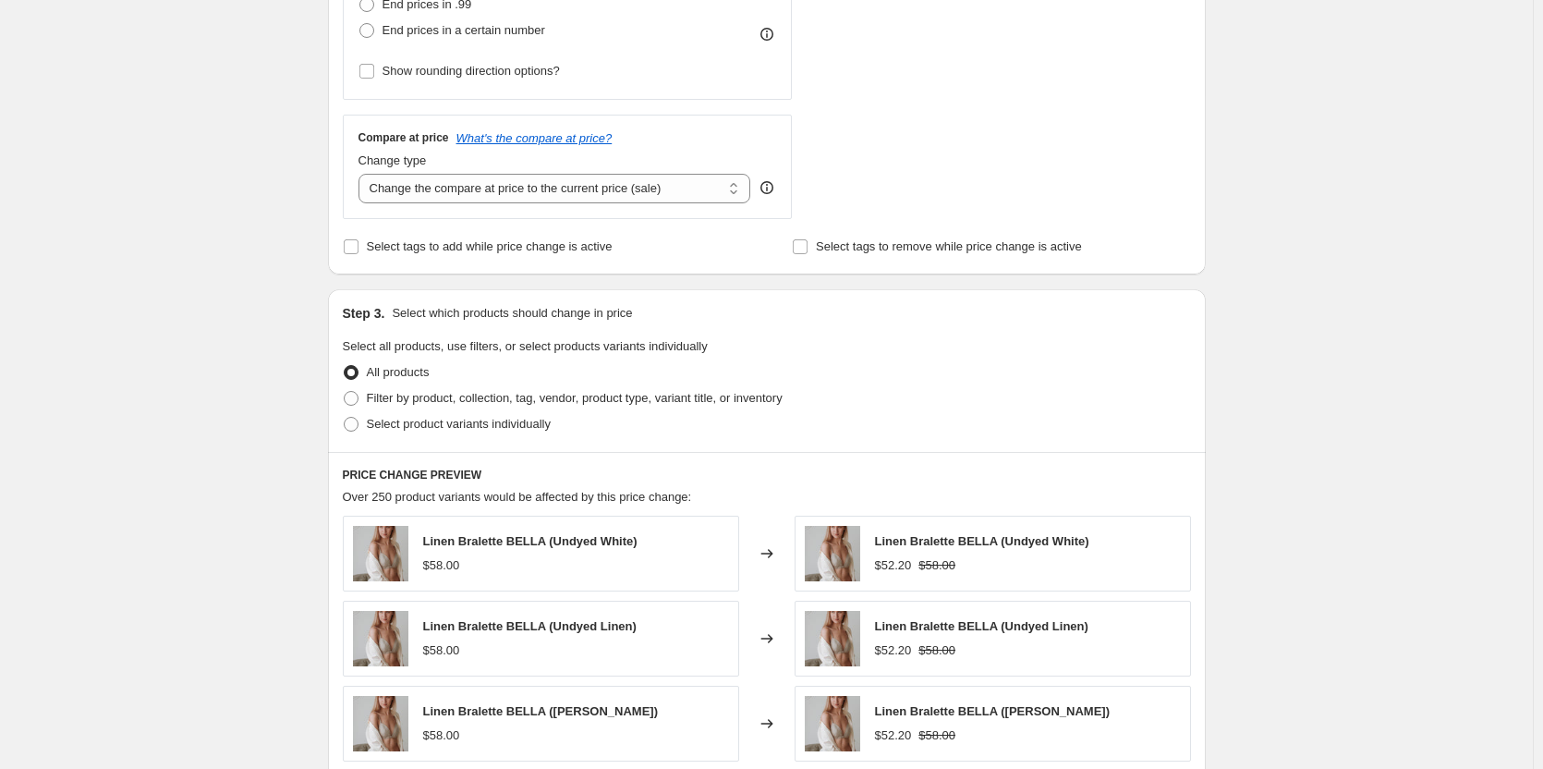
scroll to position [563, 0]
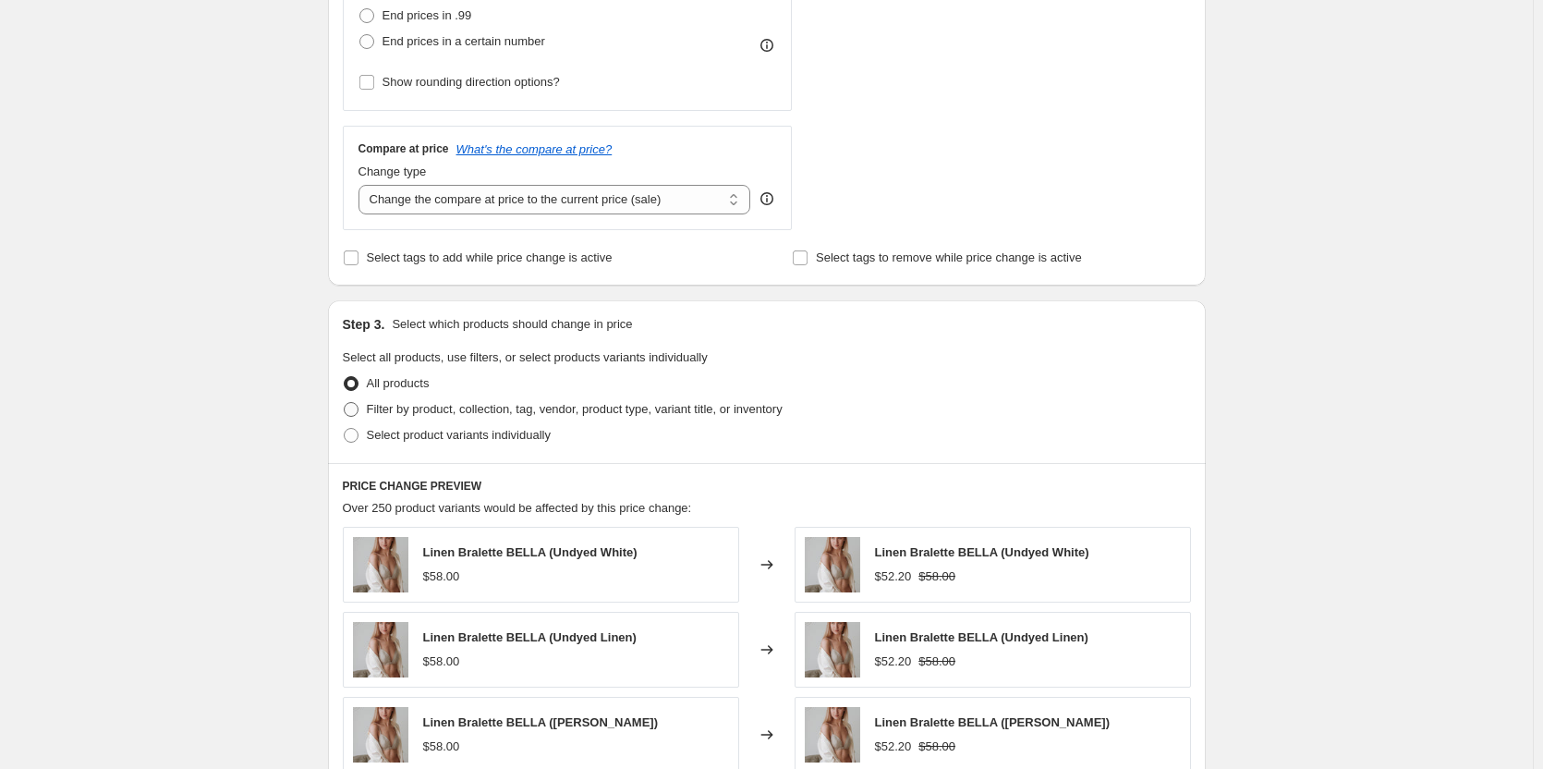
click at [412, 409] on span "Filter by product, collection, tag, vendor, product type, variant title, or inv…" at bounding box center [575, 409] width 416 height 14
click at [345, 403] on input "Filter by product, collection, tag, vendor, product type, variant title, or inv…" at bounding box center [344, 402] width 1 height 1
radio input "true"
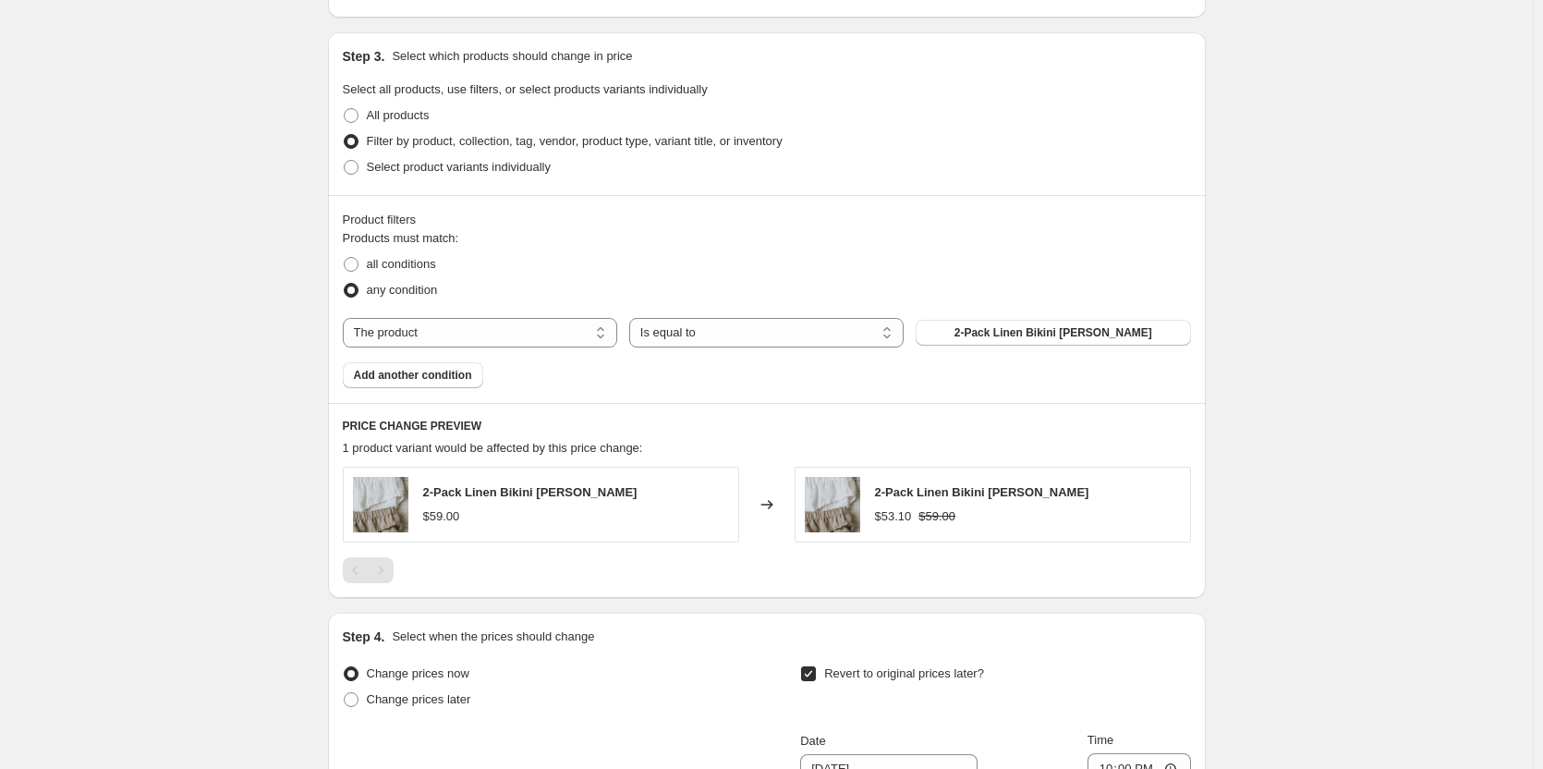
scroll to position [840, 0]
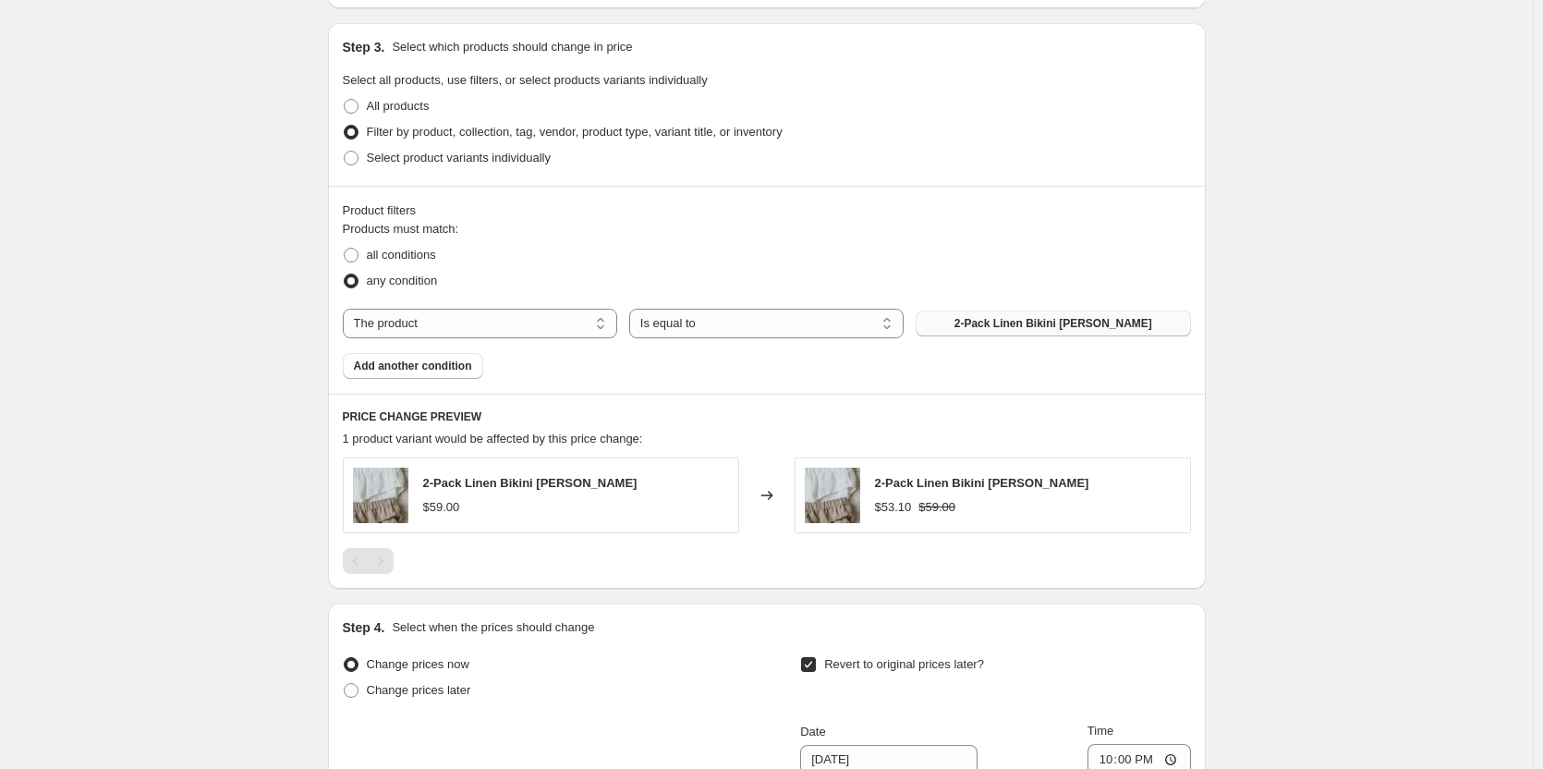
click at [1053, 319] on span "2-Pack Linen Bikini LISA" at bounding box center [1054, 323] width 198 height 15
click at [592, 327] on select "The product The product's collection The product's tag The product's vendor The…" at bounding box center [480, 324] width 274 height 30
select select "collection"
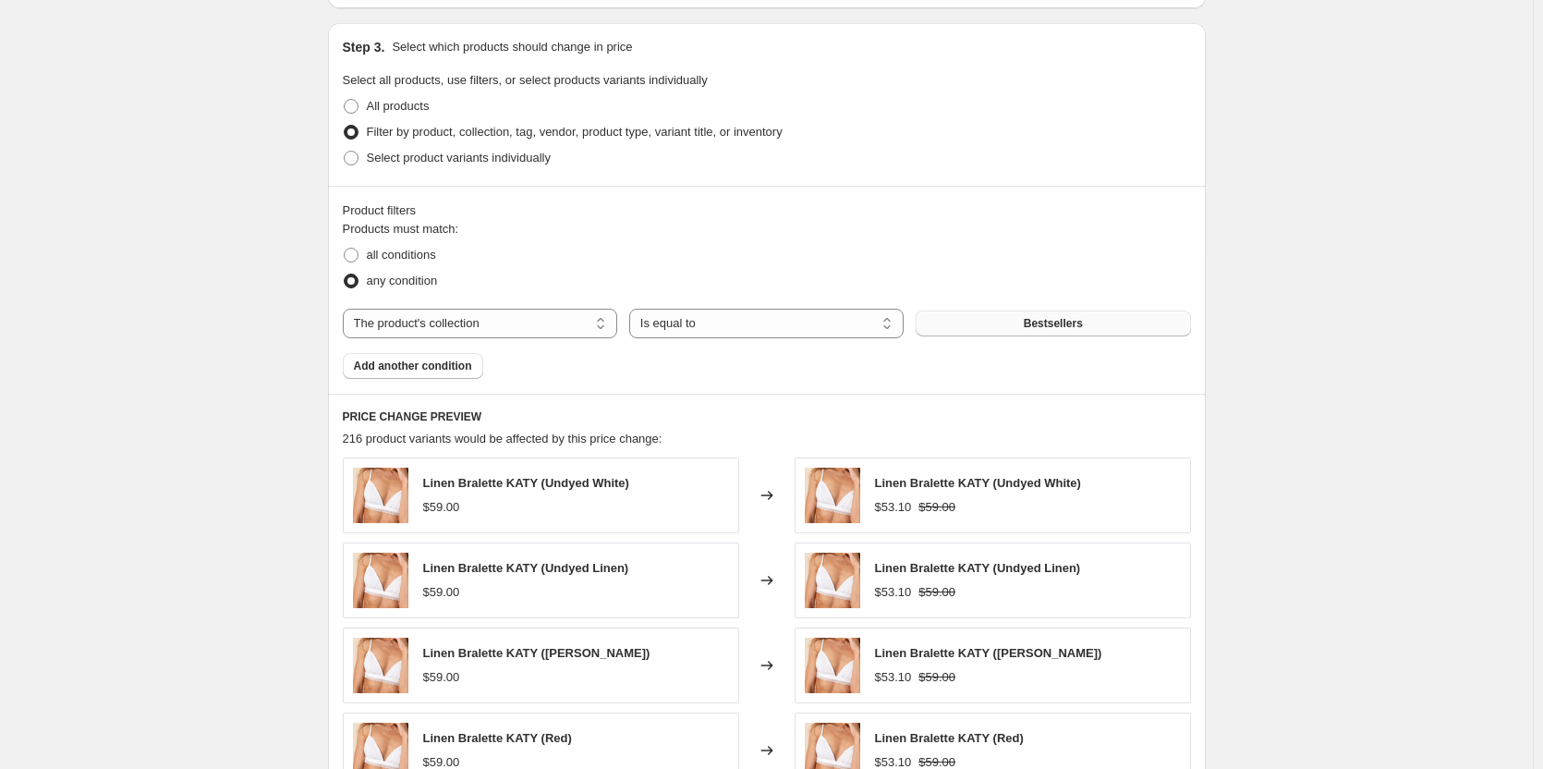
click at [969, 322] on button "Bestsellers" at bounding box center [1053, 323] width 274 height 26
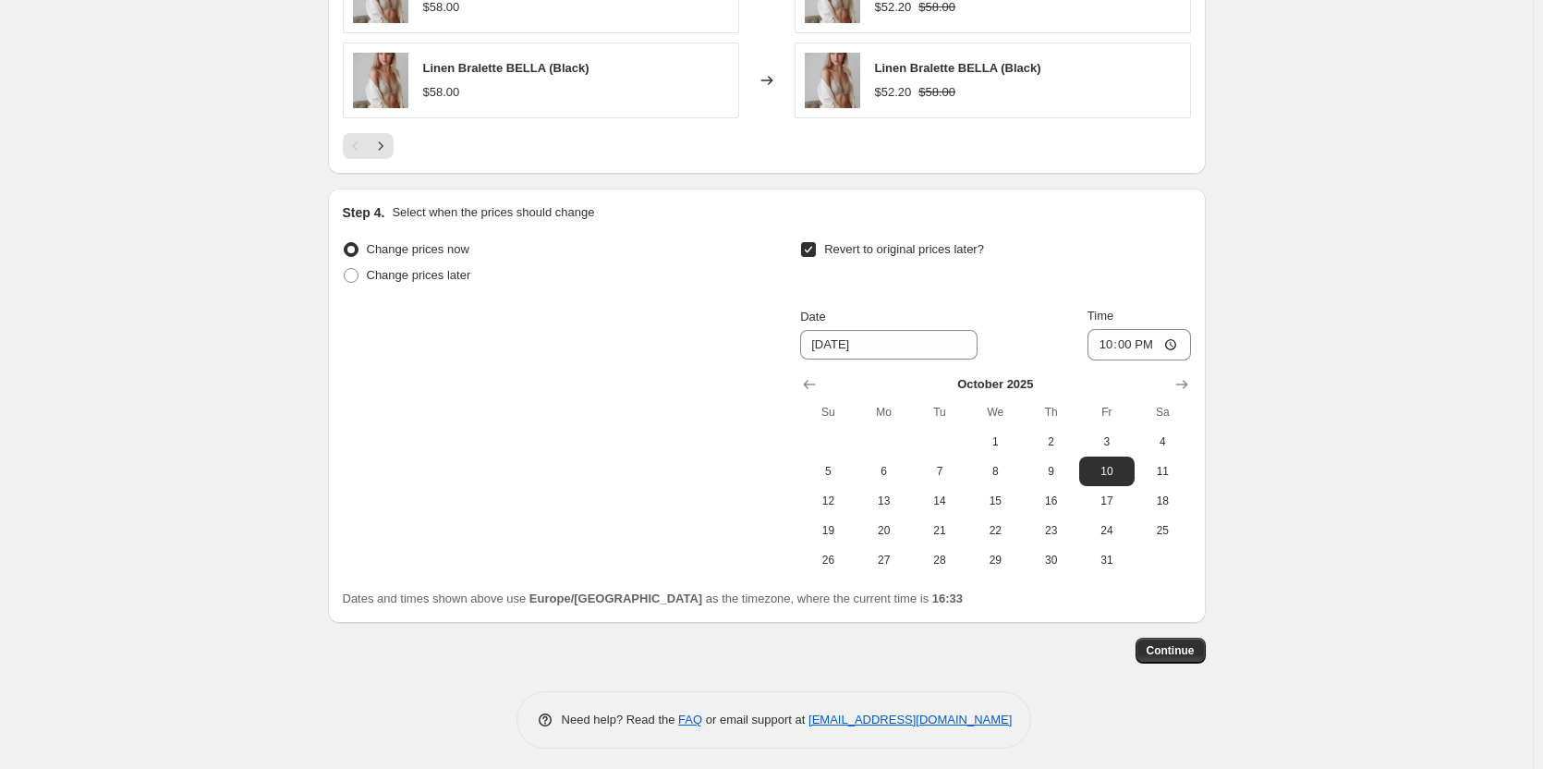
scroll to position [1602, 0]
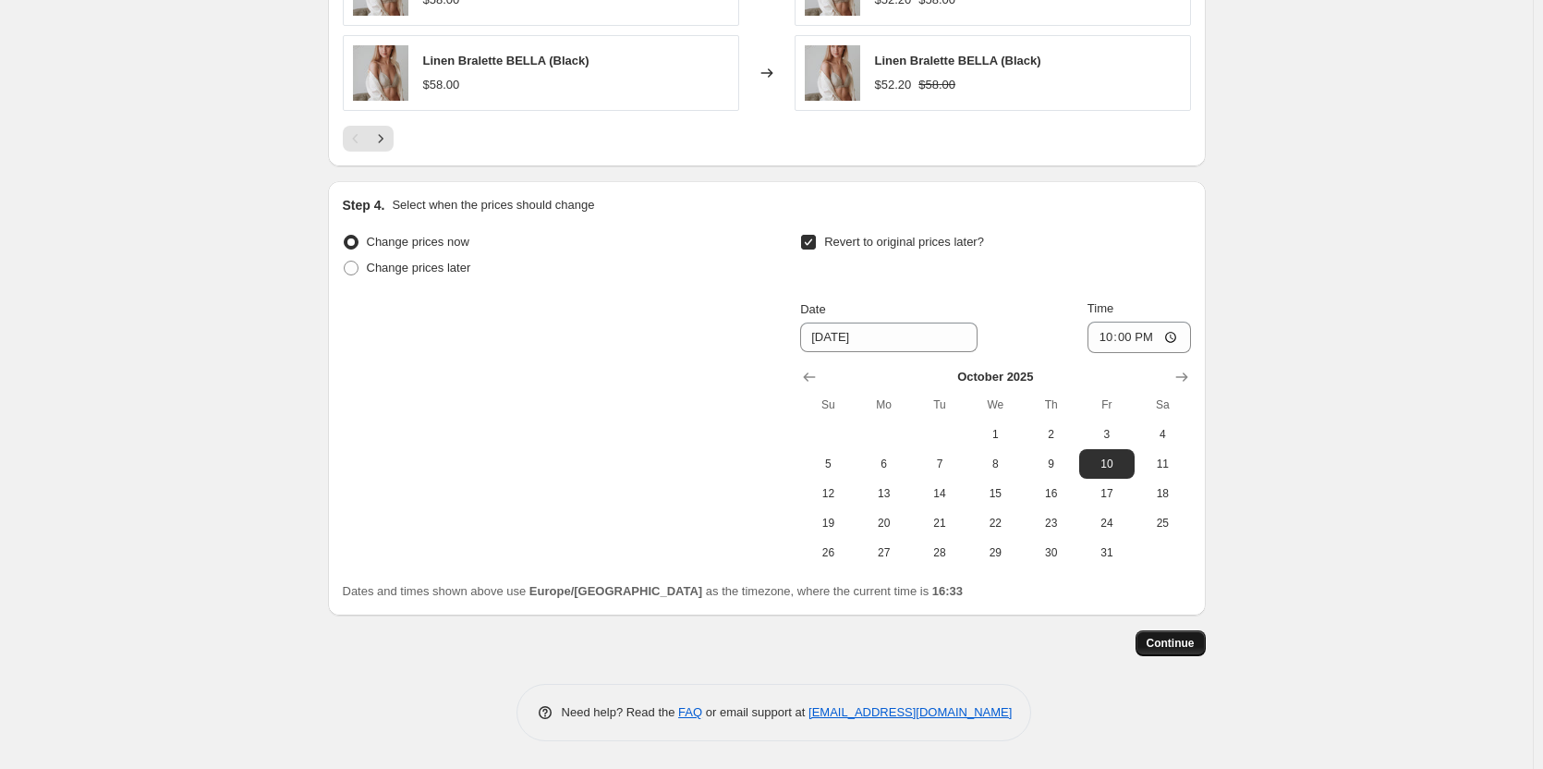
click at [1180, 639] on span "Continue" at bounding box center [1171, 643] width 48 height 15
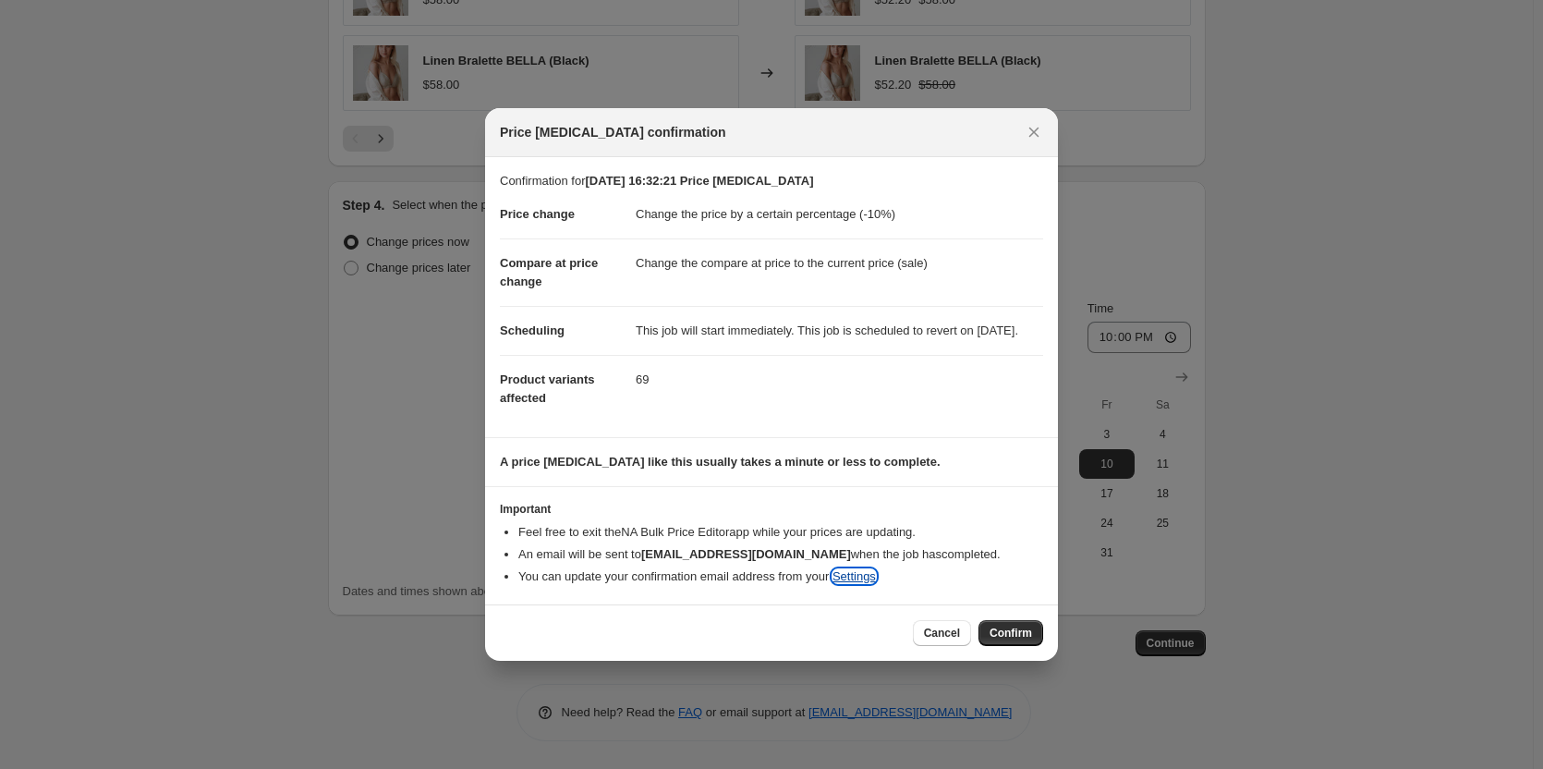
click at [876, 583] on link "Settings" at bounding box center [854, 576] width 43 height 14
click at [998, 638] on span "Confirm" at bounding box center [1011, 633] width 43 height 15
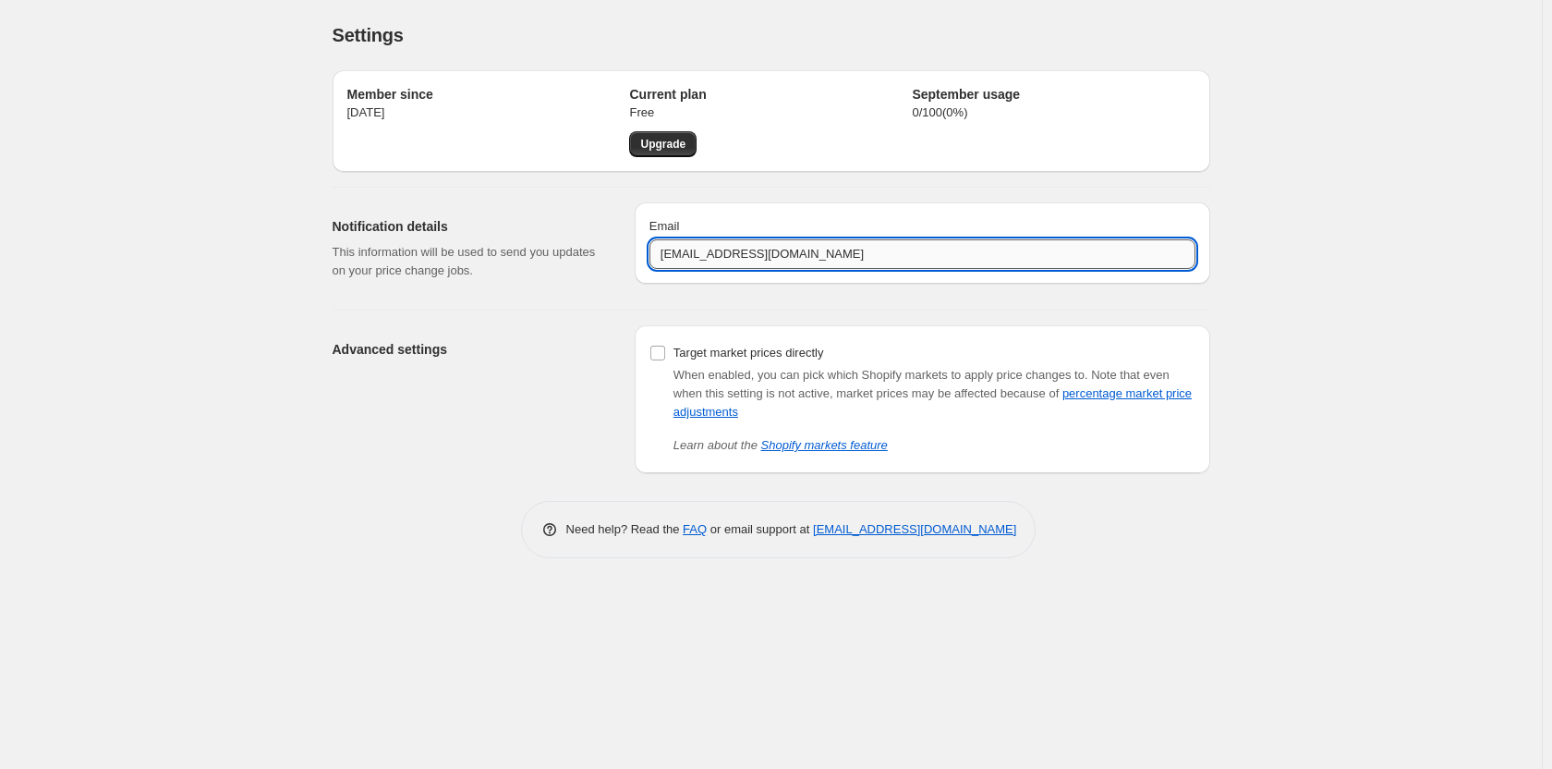
click at [687, 255] on input "[EMAIL_ADDRESS][DOMAIN_NAME]" at bounding box center [923, 254] width 546 height 30
click at [700, 258] on input "[EMAIL_ADDRESS][DOMAIN_NAME]" at bounding box center [923, 254] width 546 height 30
type input "[EMAIL_ADDRESS][DOMAIN_NAME]"
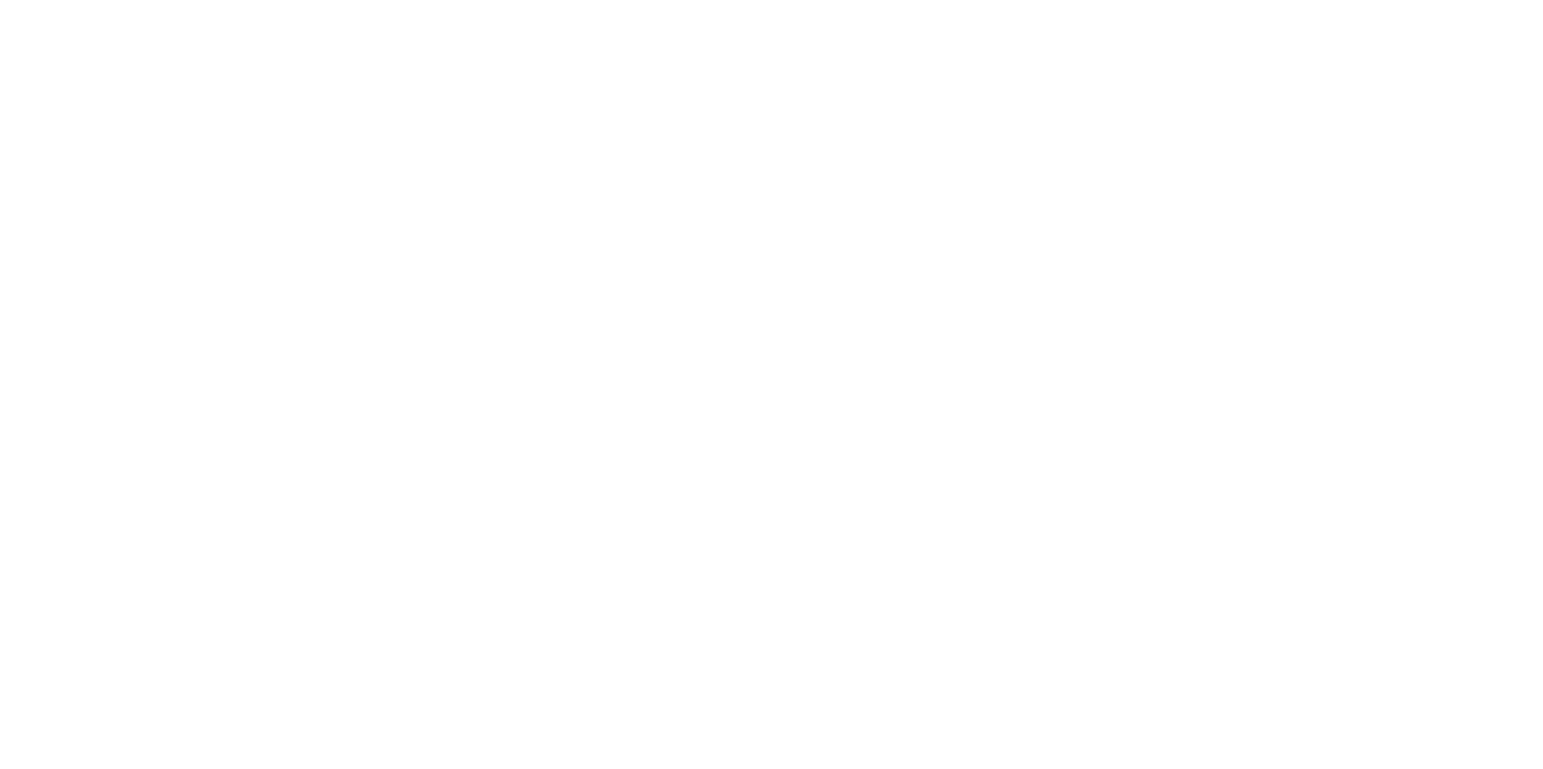
select select "percentage"
select select "collection"
